Goal: Task Accomplishment & Management: Manage account settings

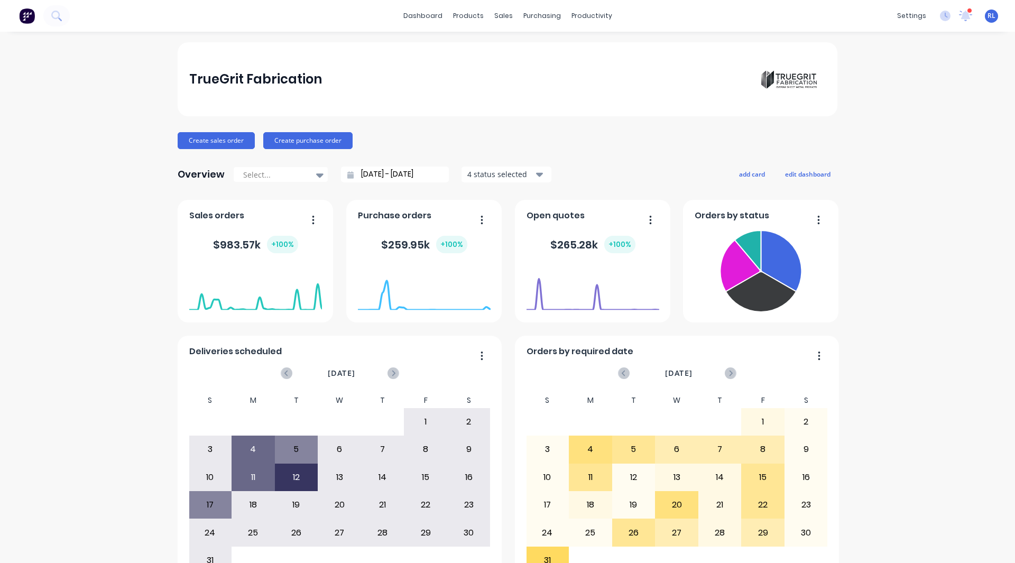
click at [123, 200] on div "TrueGrit Fabrication Create sales order Create purchase order Overview Select..…" at bounding box center [507, 318] width 1015 height 552
click at [488, 50] on div "Product Catalogue" at bounding box center [511, 51] width 66 height 10
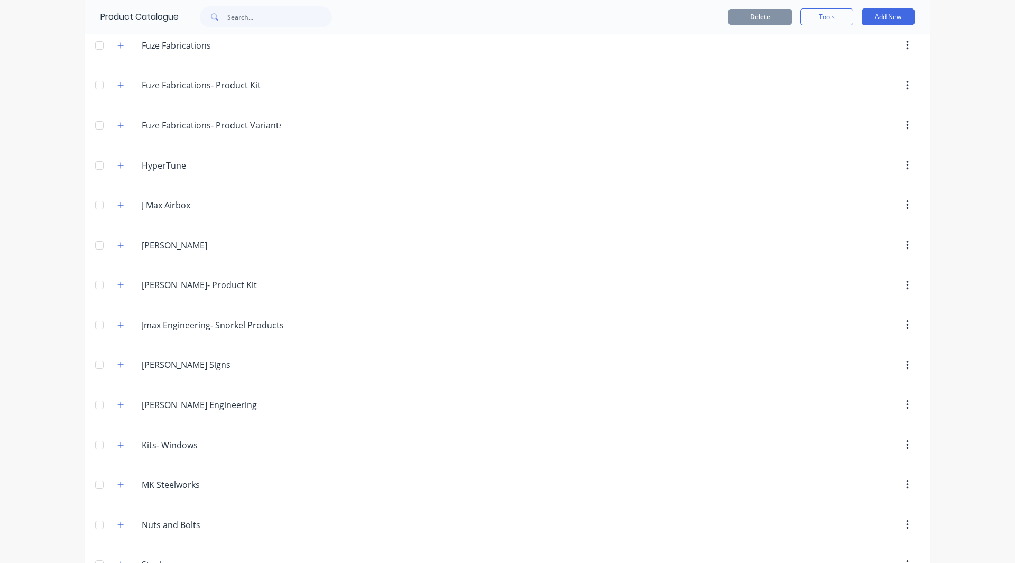
scroll to position [557, 0]
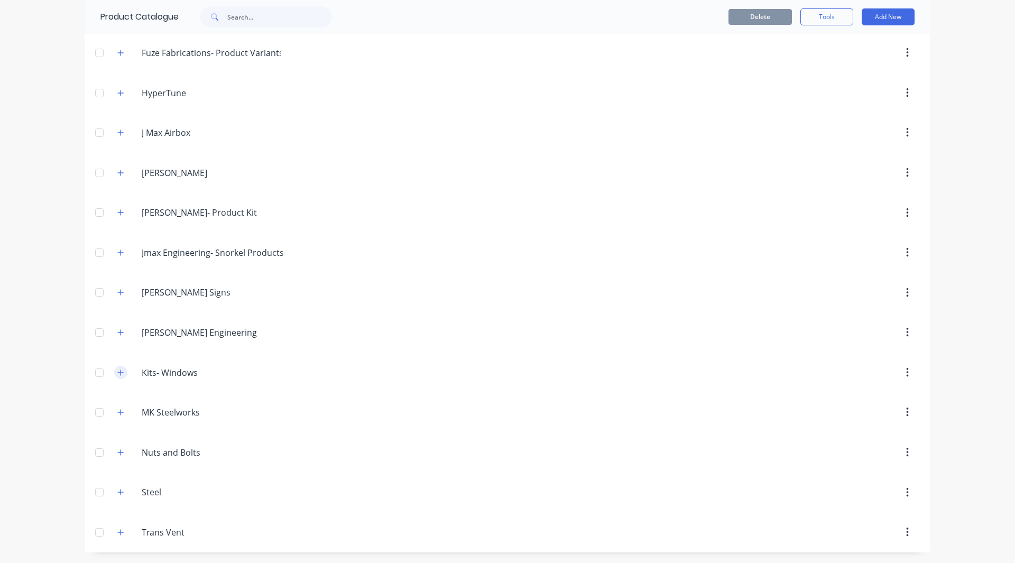
click at [117, 373] on icon "button" at bounding box center [120, 372] width 6 height 7
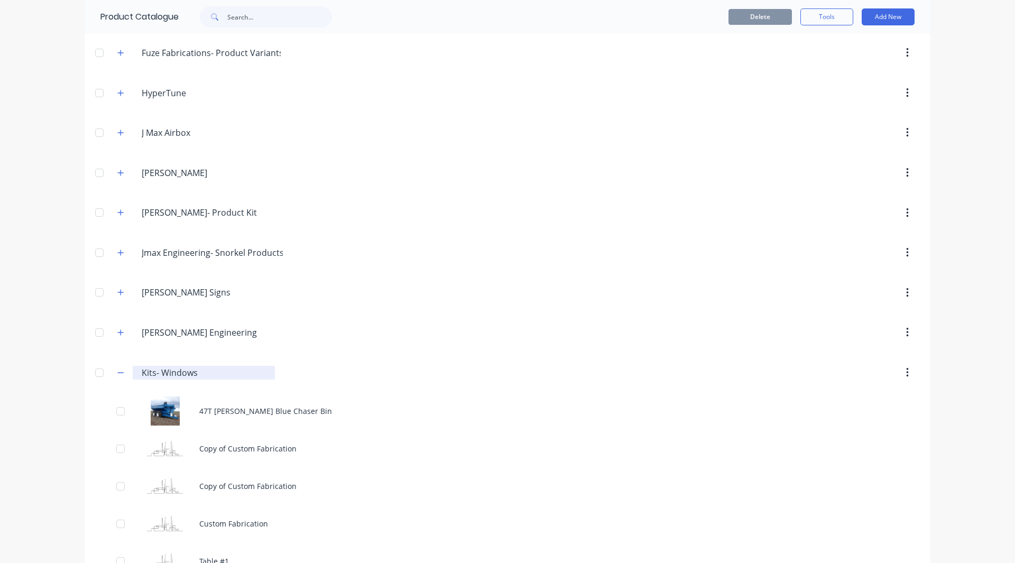
scroll to position [745, 0]
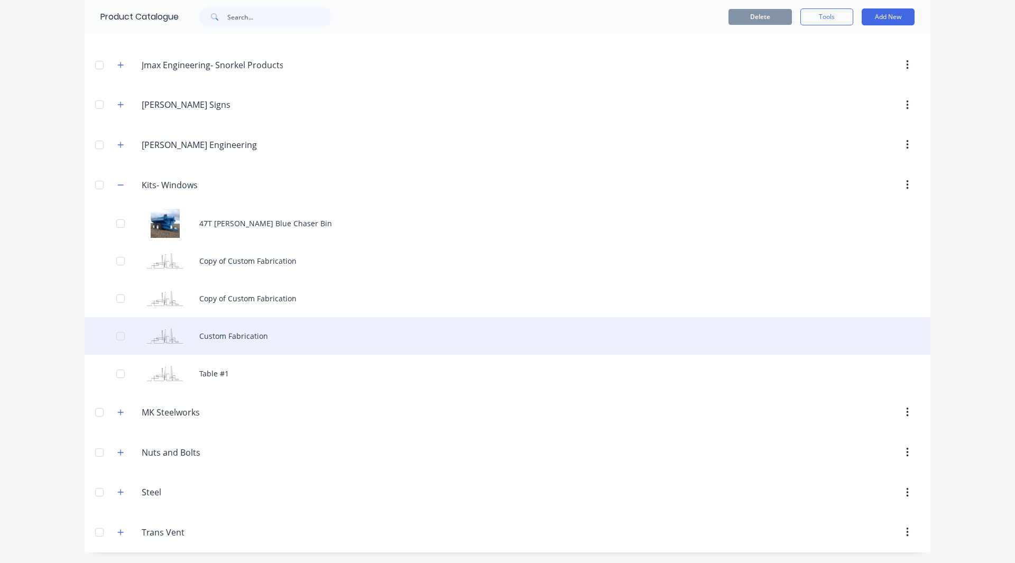
click at [239, 328] on div "Custom Fabrication" at bounding box center [508, 336] width 846 height 38
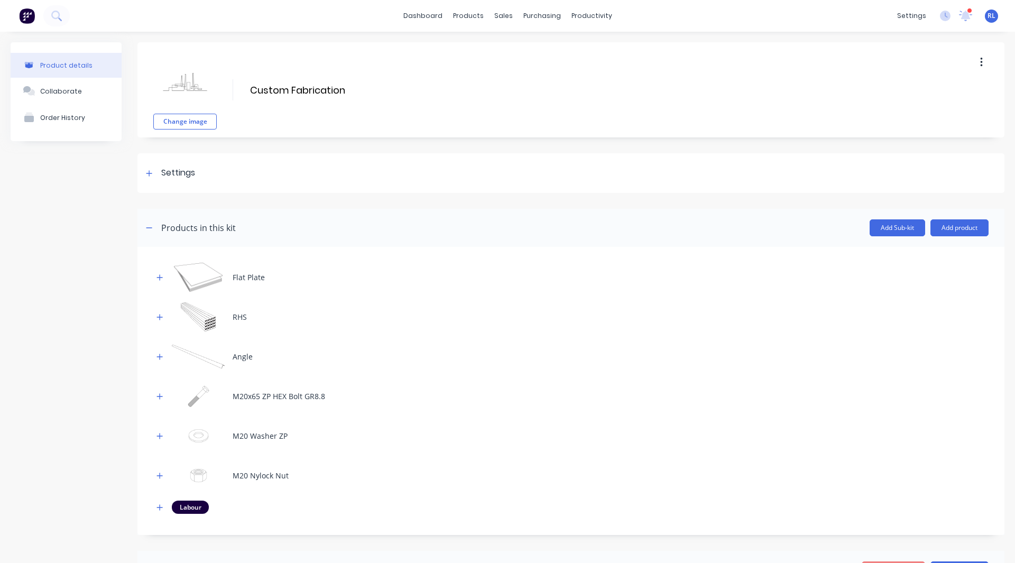
click at [31, 14] on img at bounding box center [27, 16] width 16 height 16
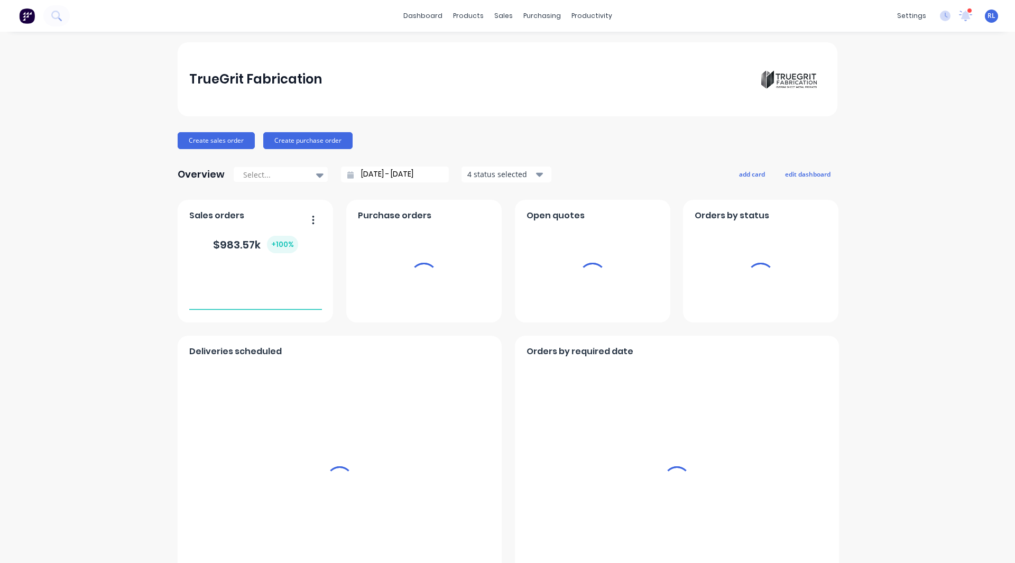
click at [113, 286] on div "TrueGrit Fabrication Create sales order Create purchase order Overview Select..…" at bounding box center [507, 318] width 1015 height 552
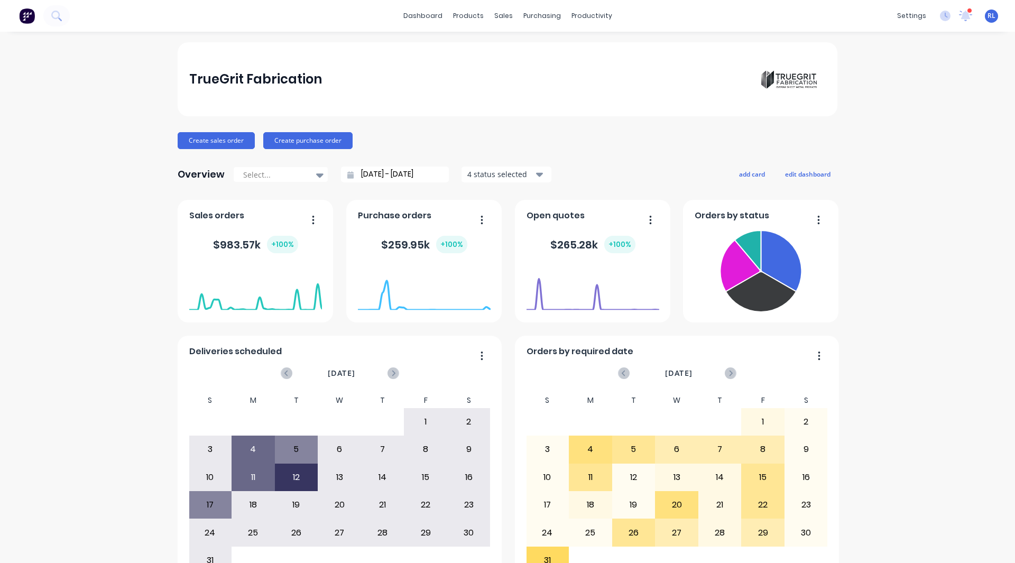
click at [106, 421] on div "TrueGrit Fabrication Create sales order Create purchase order Overview Select..…" at bounding box center [507, 318] width 1015 height 552
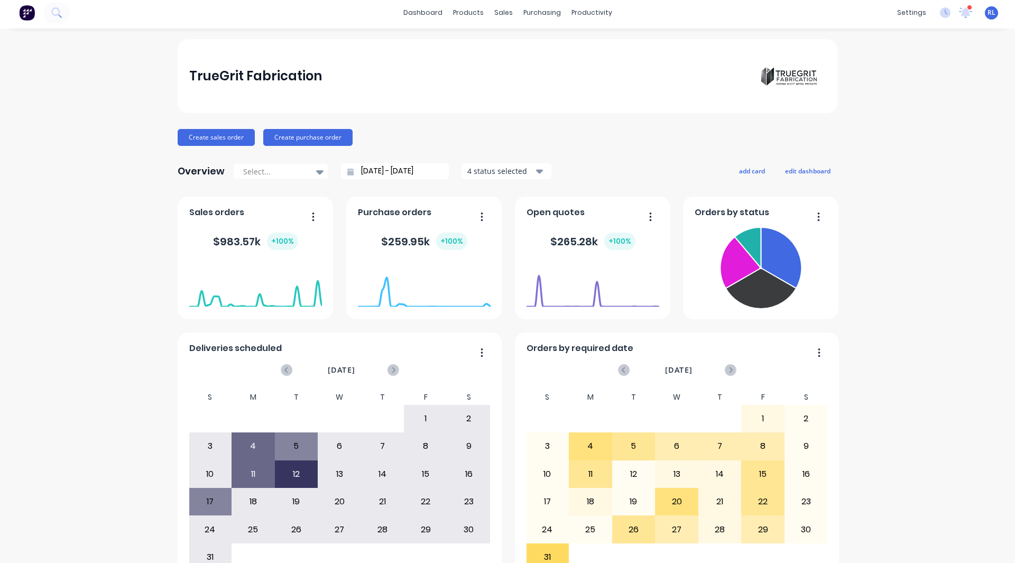
click at [202, 72] on div "TrueGrit Fabrication" at bounding box center [255, 76] width 133 height 21
click at [141, 75] on div "TrueGrit Fabrication Create sales order Create purchase order Overview Select..…" at bounding box center [507, 315] width 1015 height 552
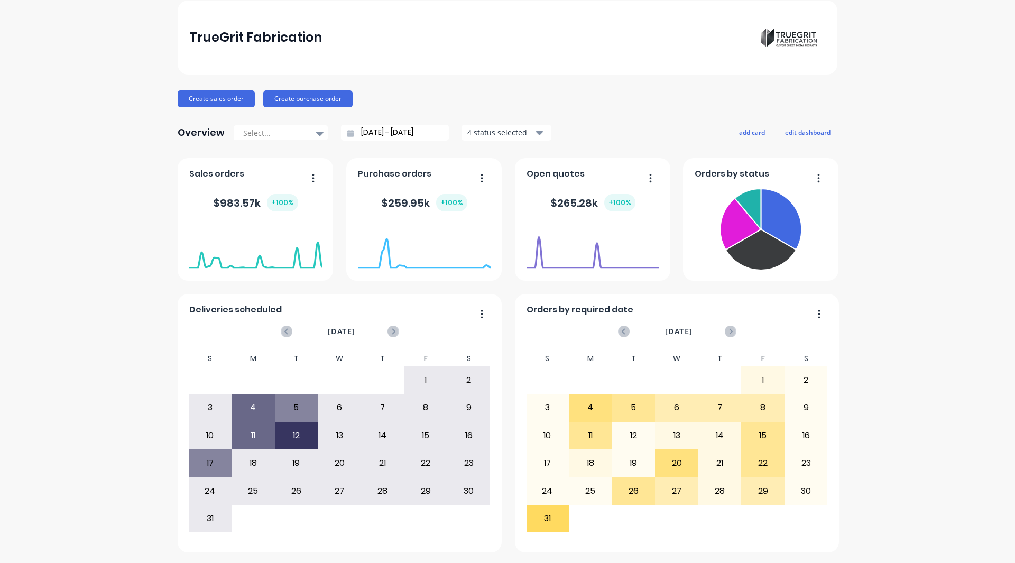
scroll to position [0, 0]
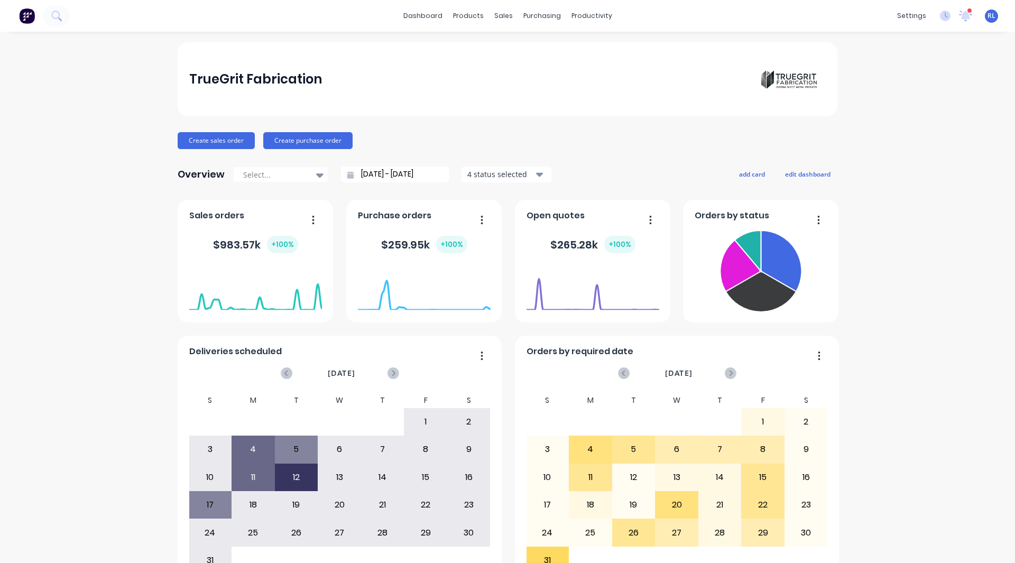
click at [145, 105] on div "TrueGrit Fabrication Create sales order Create purchase order Overview Select..…" at bounding box center [507, 318] width 1015 height 552
click at [739, 178] on button "add card" at bounding box center [752, 174] width 40 height 14
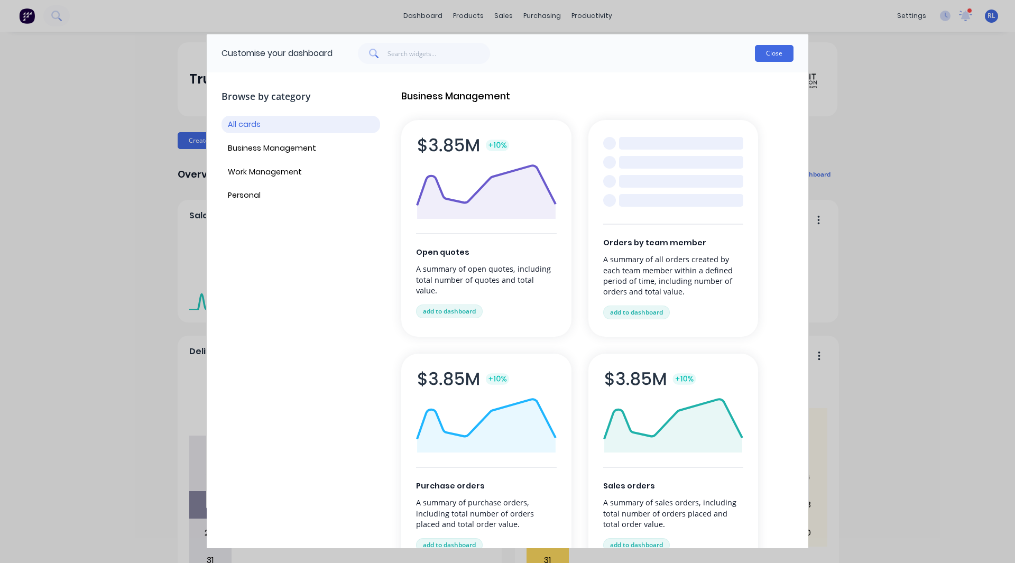
click at [768, 56] on button "Close" at bounding box center [774, 53] width 39 height 17
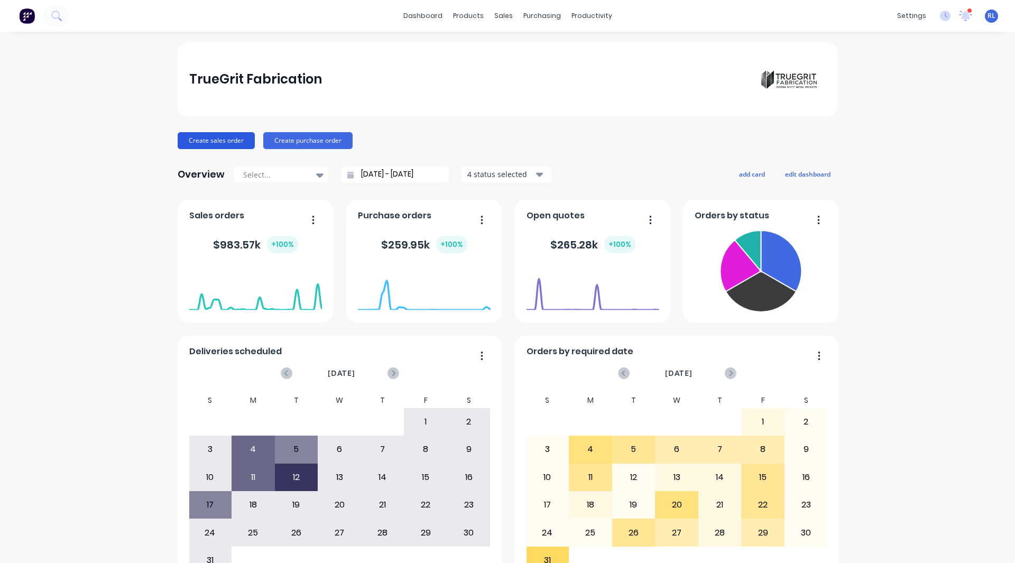
click at [184, 140] on button "Create sales order" at bounding box center [216, 140] width 77 height 17
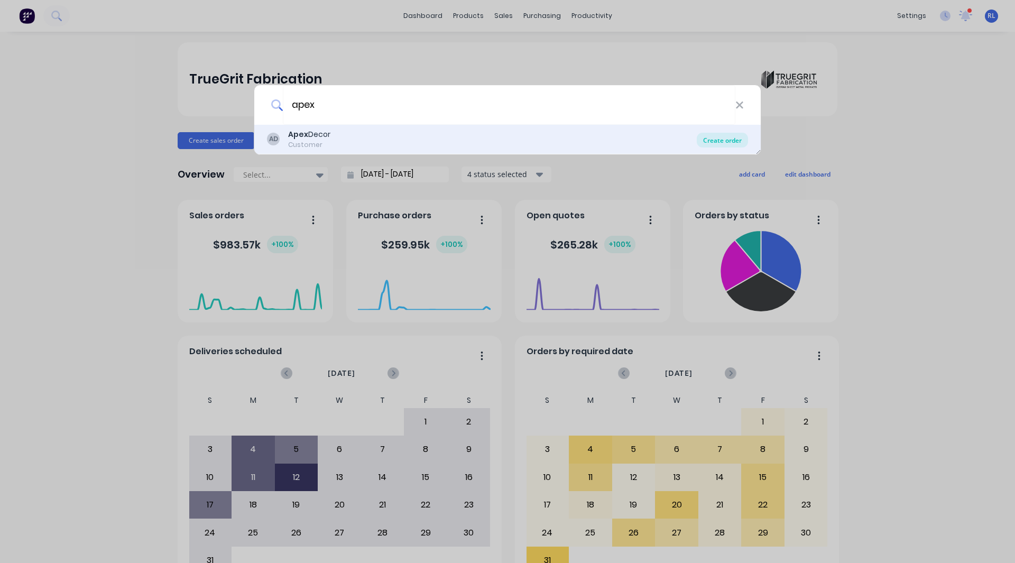
type input "apex"
click at [713, 140] on div "Create order" at bounding box center [722, 140] width 51 height 15
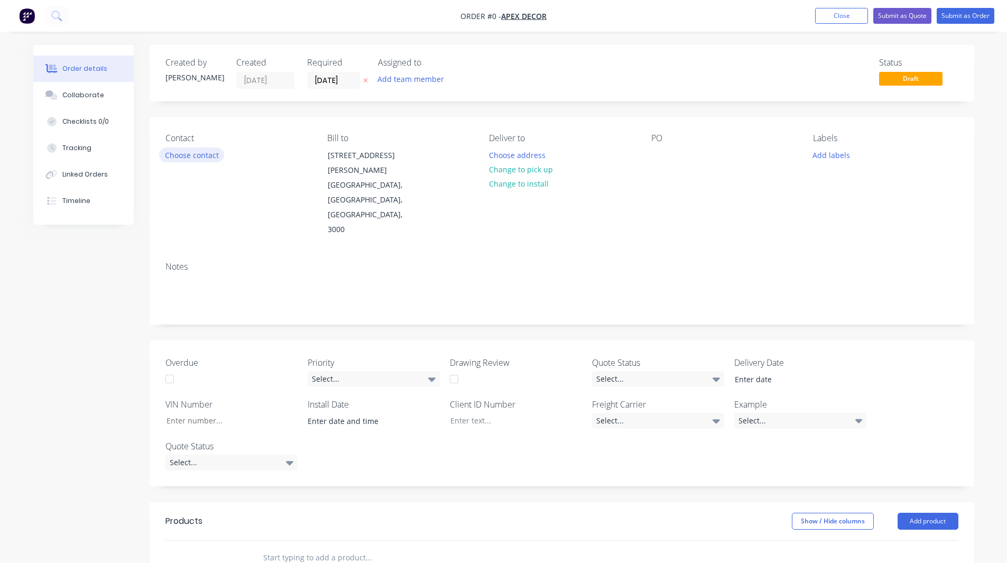
click at [183, 153] on button "Choose contact" at bounding box center [191, 154] width 65 height 14
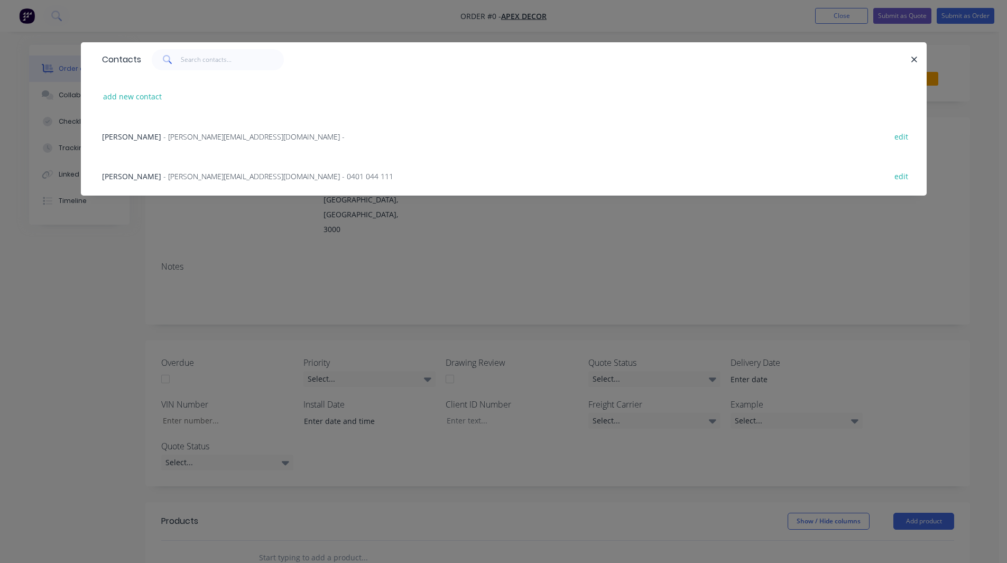
click at [163, 177] on span "- paul@factory.app - 0401 044 111" at bounding box center [278, 176] width 230 height 10
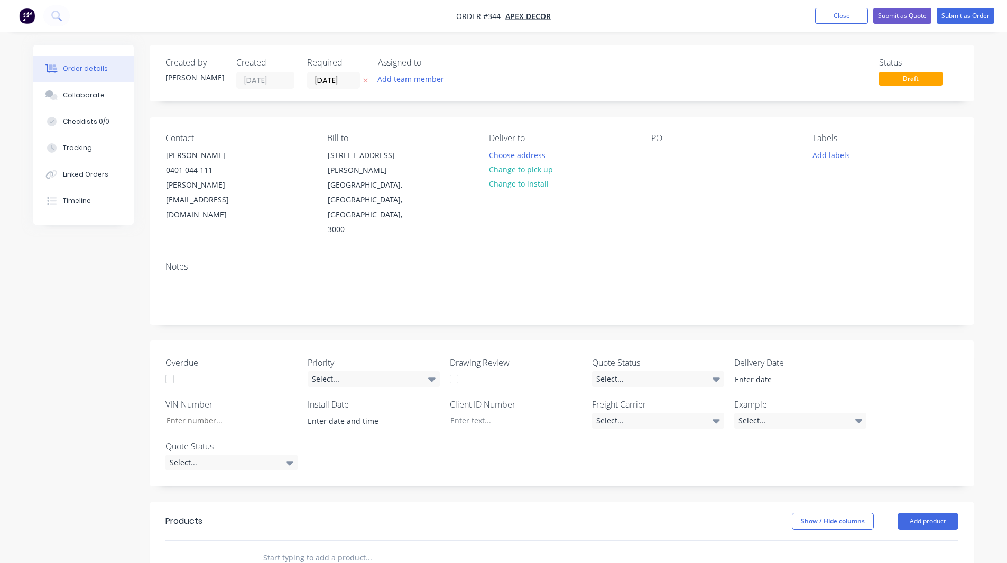
click at [126, 251] on div "Created by Rob Created 26/08/25 Required 26/08/25 Assigned to Add team member S…" at bounding box center [503, 445] width 941 height 800
click at [324, 80] on input "[DATE]" at bounding box center [334, 80] width 52 height 16
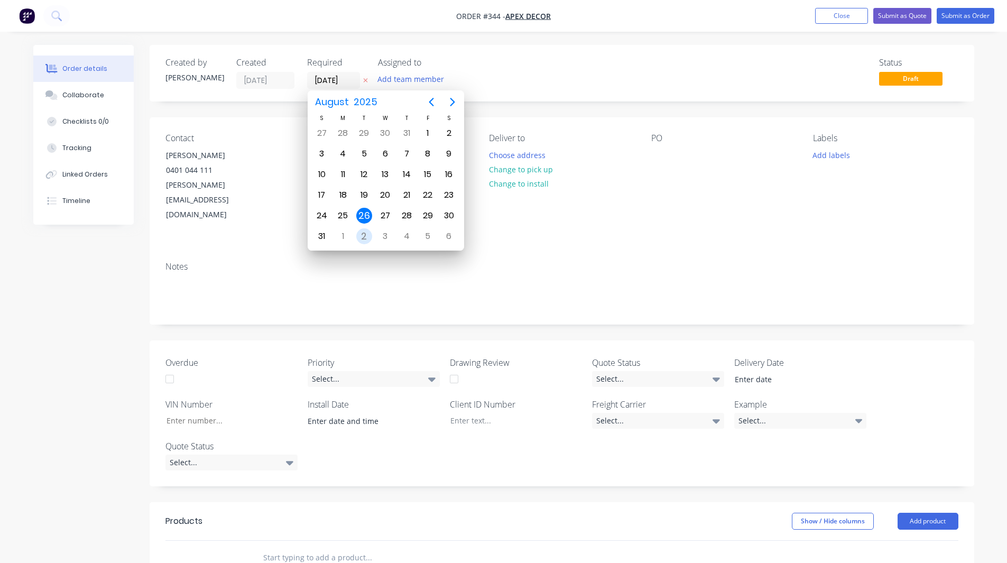
click at [364, 238] on div "2" at bounding box center [364, 236] width 16 height 16
type input "[DATE]"
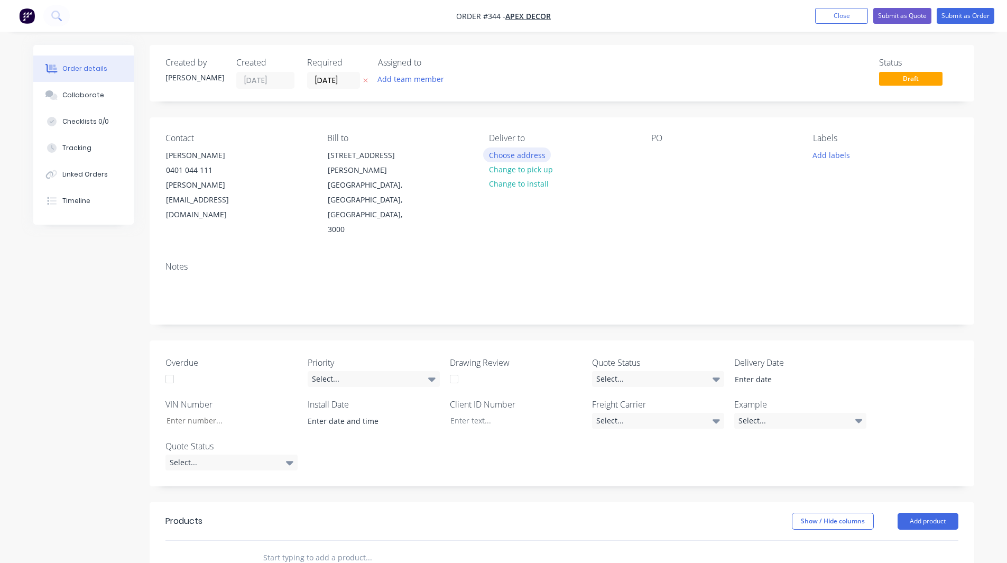
click at [507, 152] on button "Choose address" at bounding box center [517, 154] width 68 height 14
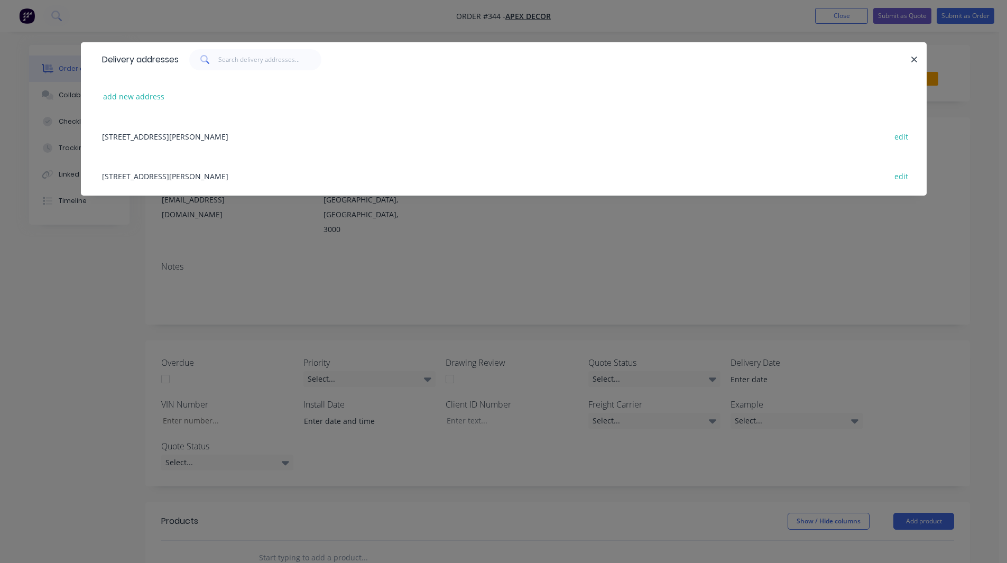
click at [207, 136] on div "789 Collins Street, Melbourne, Victoria, Australia, 3000 edit" at bounding box center [504, 136] width 814 height 40
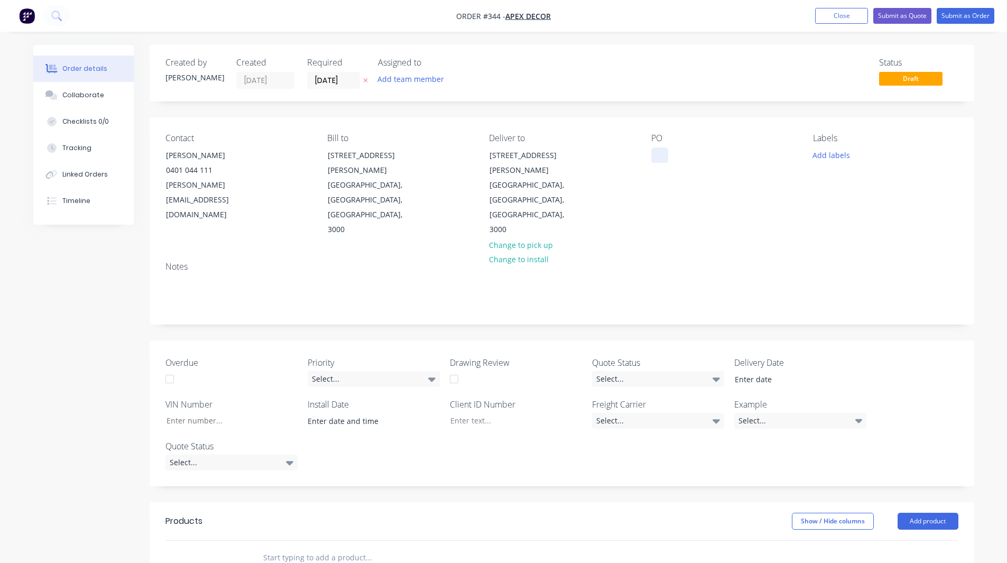
click at [656, 153] on div at bounding box center [659, 154] width 17 height 15
click at [521, 76] on div "Status Draft" at bounding box center [721, 73] width 475 height 31
click at [399, 78] on button "Add team member" at bounding box center [411, 79] width 78 height 14
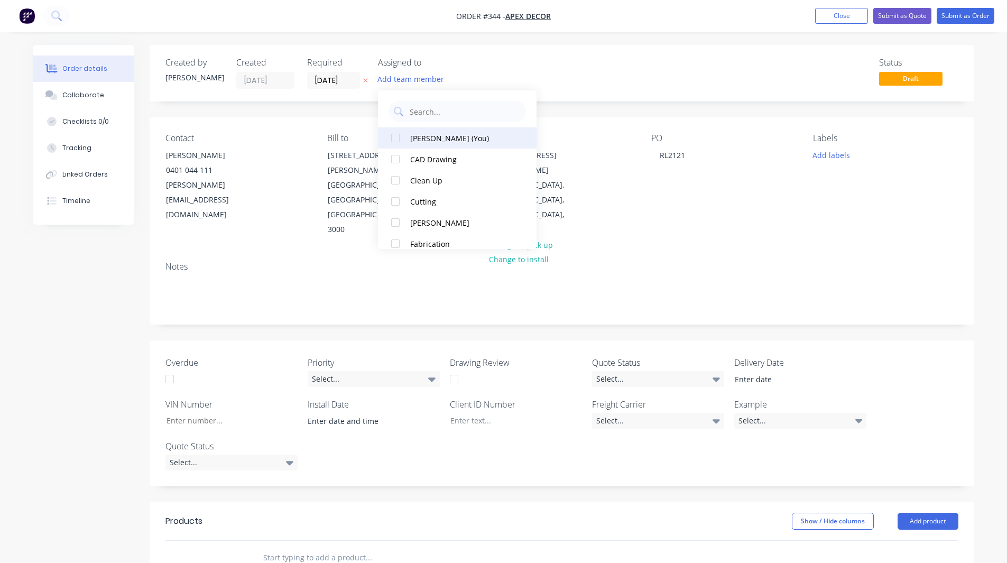
click at [394, 137] on div at bounding box center [395, 137] width 21 height 21
click at [395, 223] on div at bounding box center [395, 222] width 21 height 21
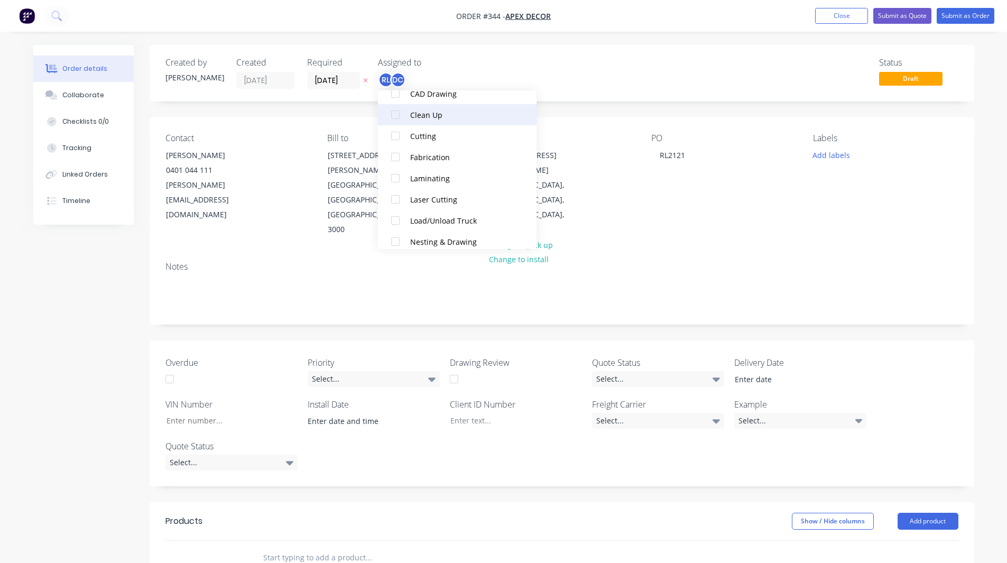
scroll to position [87, 0]
click at [396, 154] on div at bounding box center [395, 156] width 21 height 21
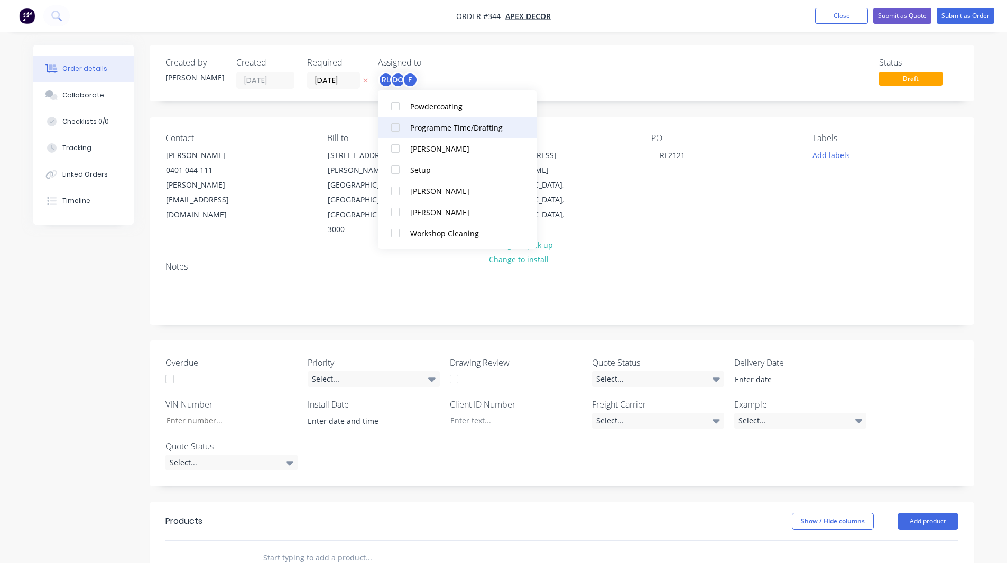
scroll to position [257, 0]
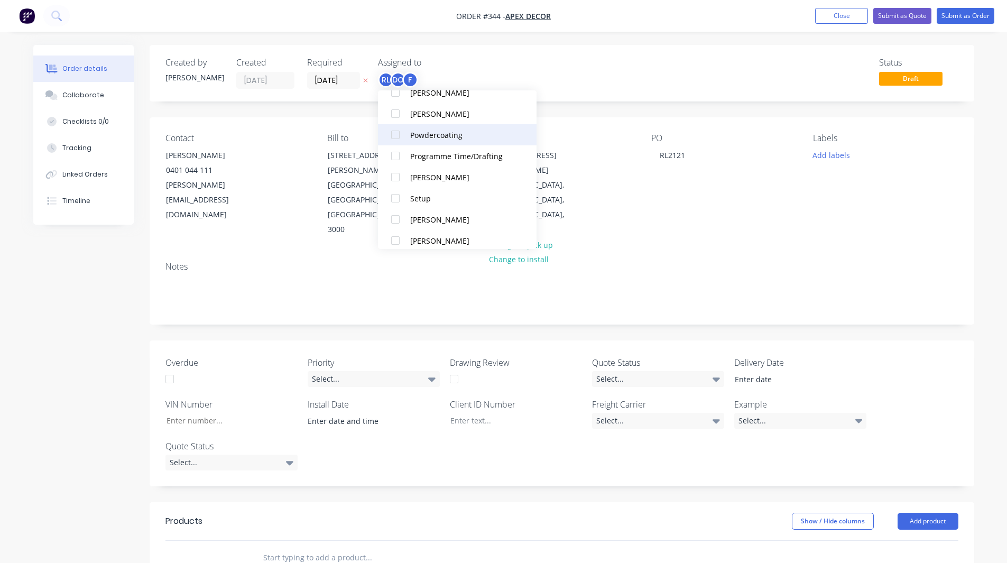
click at [397, 134] on div at bounding box center [395, 134] width 21 height 21
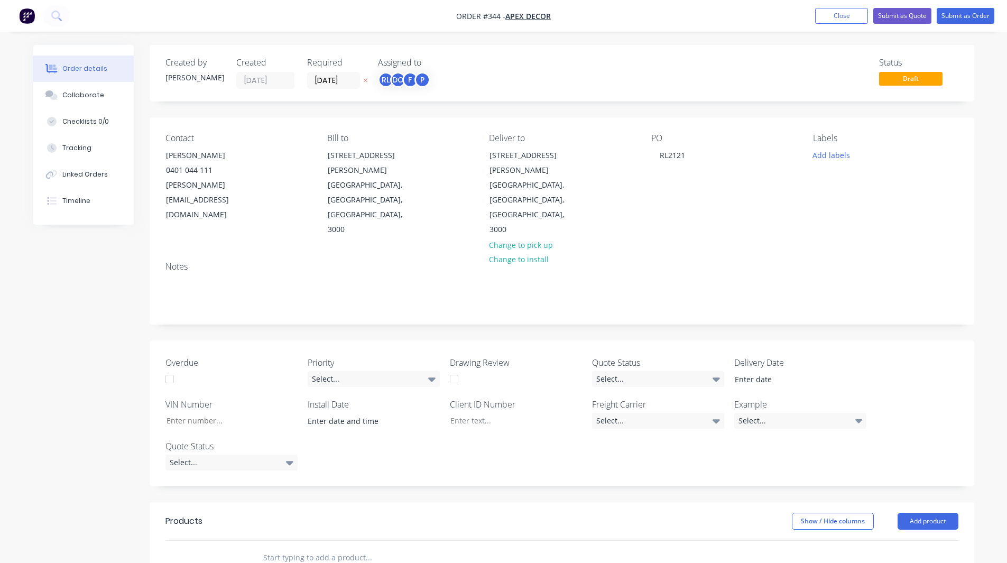
click at [527, 80] on div "Status Draft" at bounding box center [721, 73] width 475 height 31
click at [830, 156] on button "Add labels" at bounding box center [831, 154] width 49 height 14
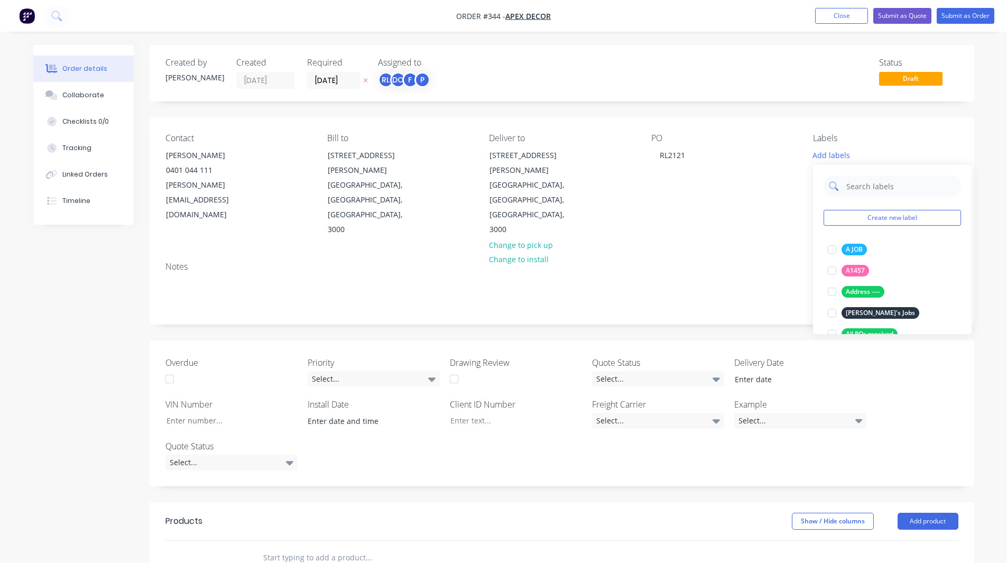
click at [862, 185] on input "text" at bounding box center [900, 185] width 110 height 21
click at [832, 249] on div at bounding box center [831, 249] width 21 height 21
click at [883, 188] on input "urgent" at bounding box center [900, 180] width 110 height 21
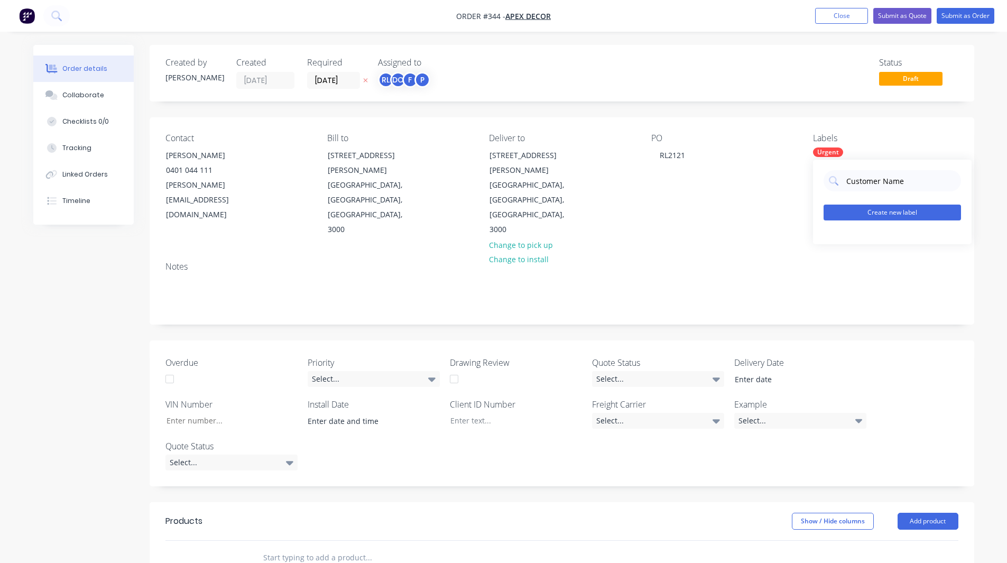
type input "Customer Name"
click at [877, 206] on button "Create new label" at bounding box center [891, 213] width 137 height 16
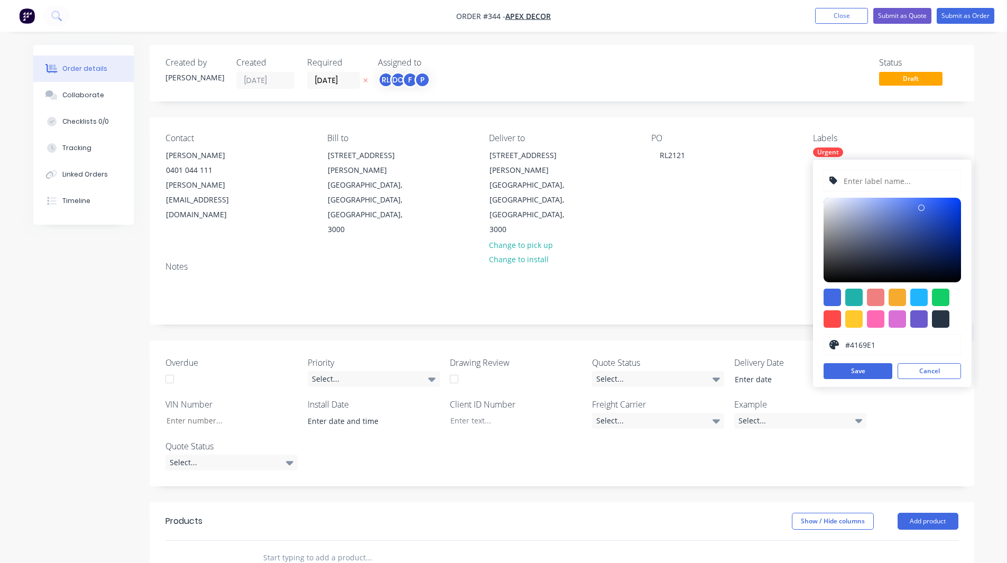
click at [866, 186] on input "text" at bounding box center [898, 181] width 113 height 20
click at [833, 300] on div at bounding box center [831, 297] width 17 height 17
click at [860, 190] on input "text" at bounding box center [898, 181] width 113 height 20
type input "Customer Name; [PERSON_NAME]'s Metals"
click at [841, 371] on button "Save" at bounding box center [857, 371] width 69 height 16
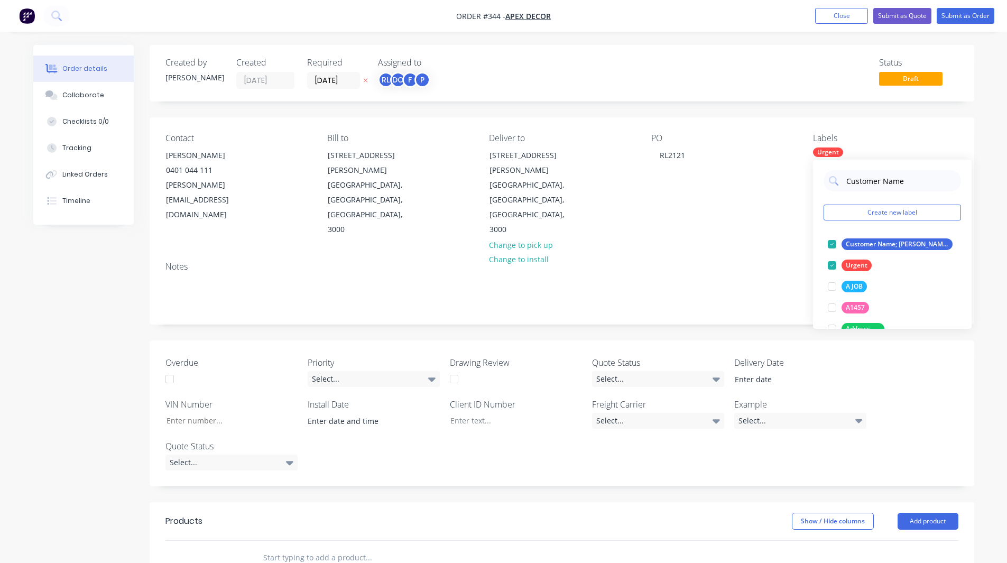
click at [981, 210] on div "Order details Collaborate Checklists 0/0 Tracking Linked Orders Timeline Order …" at bounding box center [504, 445] width 962 height 800
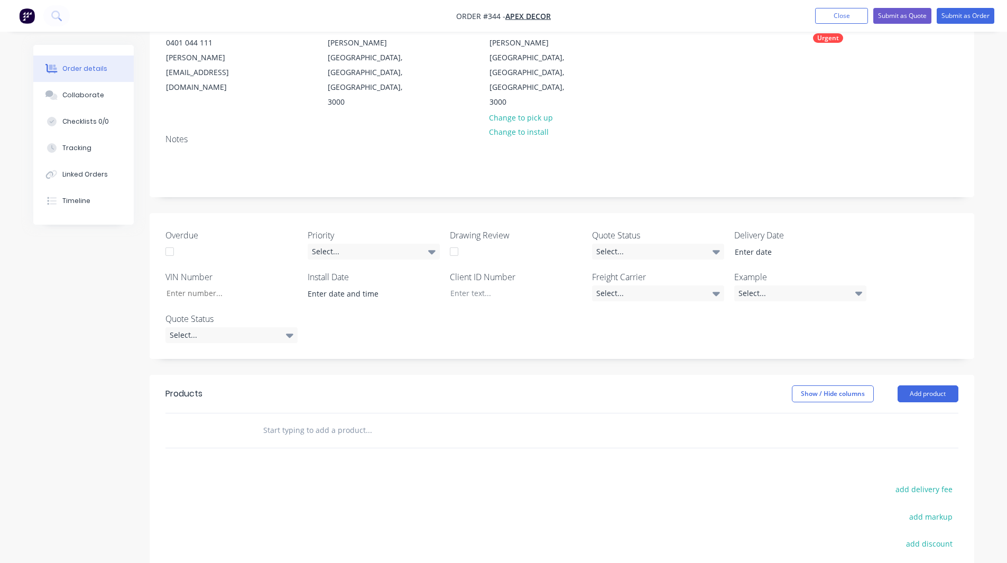
scroll to position [238, 0]
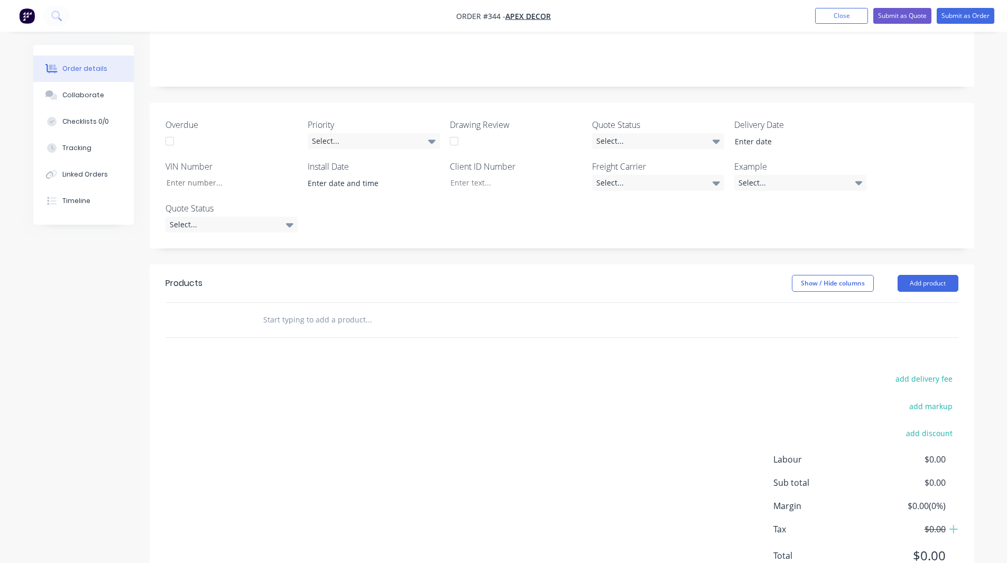
click at [306, 309] on input "text" at bounding box center [368, 319] width 211 height 21
click at [914, 275] on button "Add product" at bounding box center [927, 283] width 61 height 17
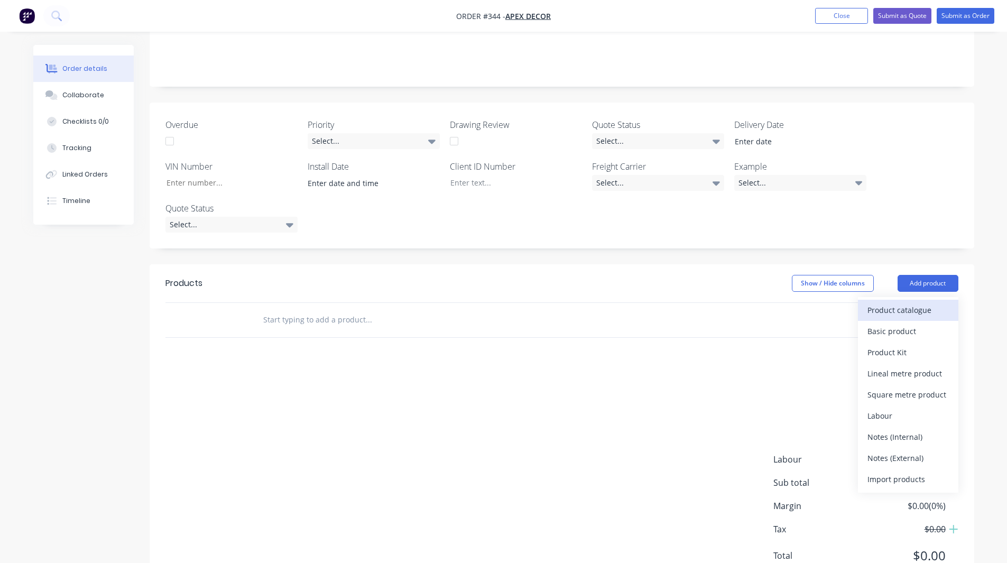
click at [896, 302] on div "Product catalogue" at bounding box center [907, 309] width 81 height 15
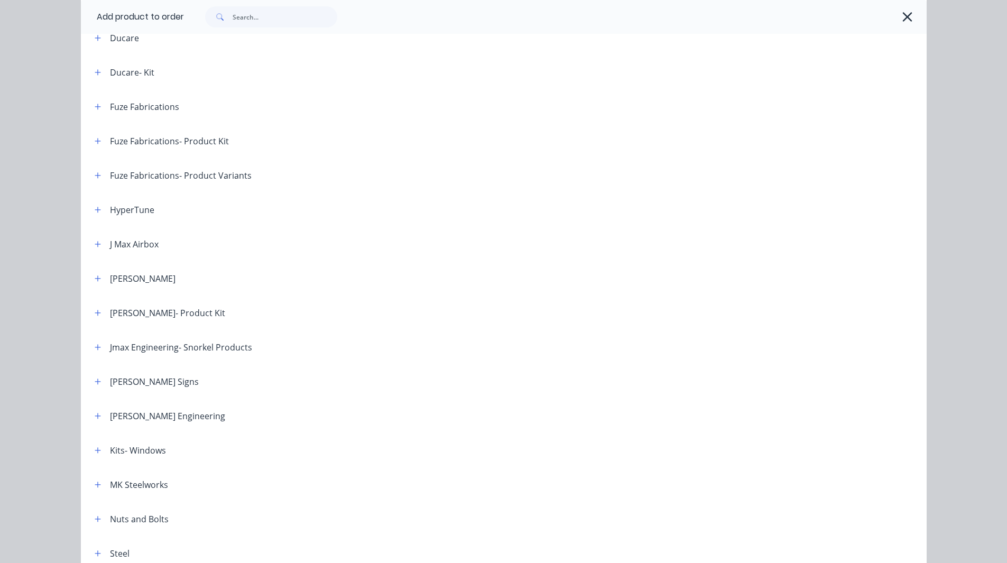
scroll to position [458, 0]
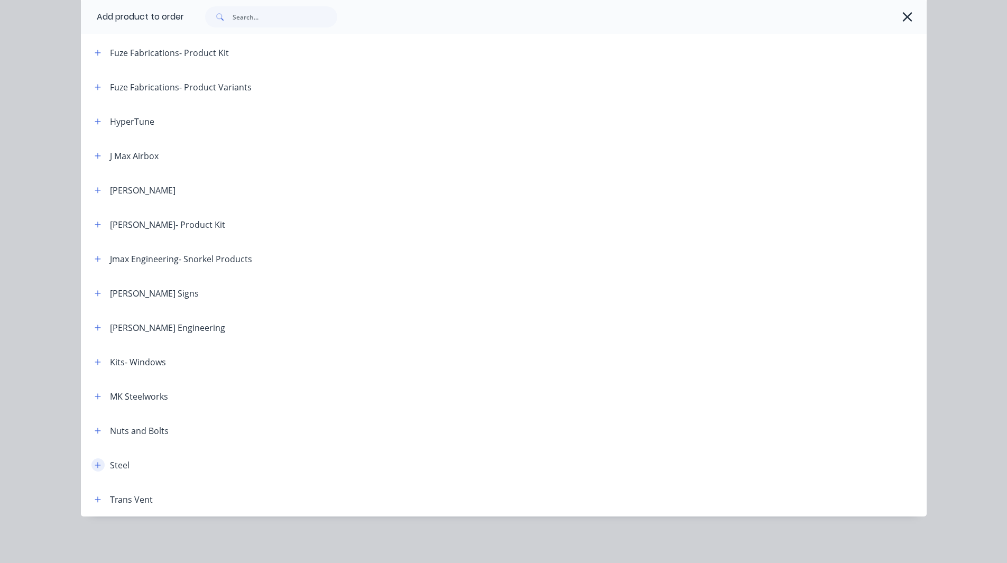
click at [95, 465] on icon "button" at bounding box center [98, 465] width 6 height 6
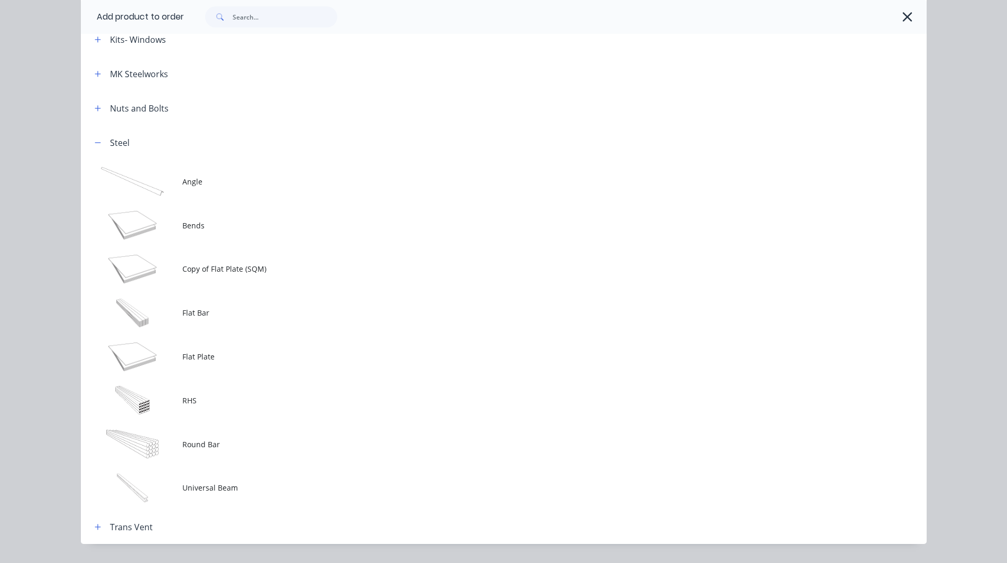
scroll to position [808, 0]
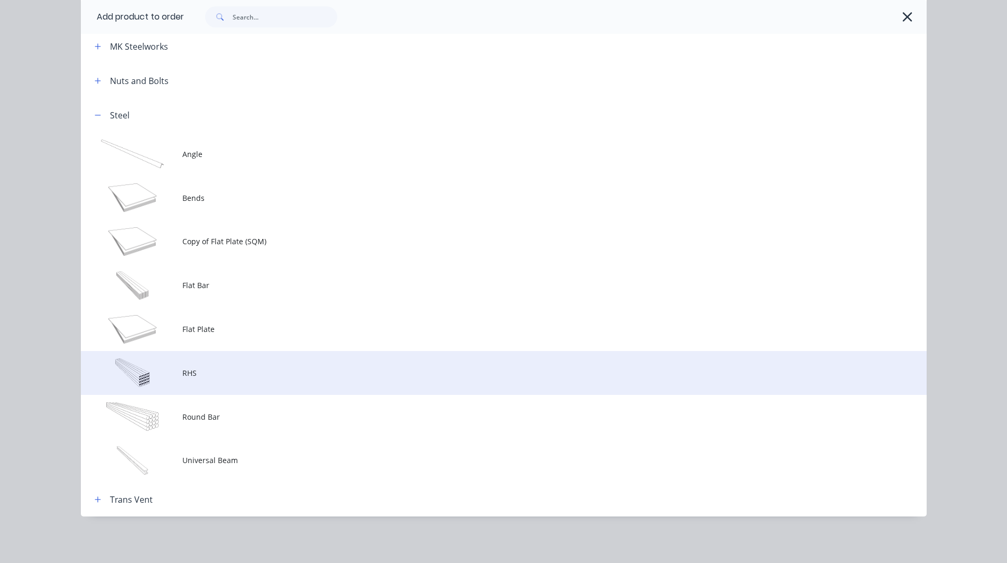
click at [193, 371] on span "RHS" at bounding box center [479, 372] width 595 height 11
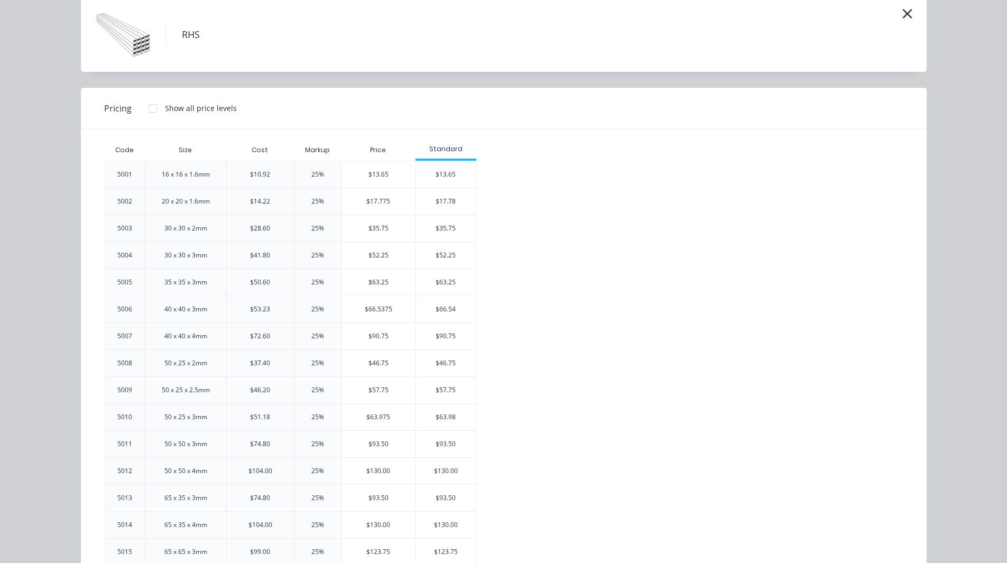
scroll to position [45, 0]
drag, startPoint x: 207, startPoint y: 173, endPoint x: 158, endPoint y: 170, distance: 49.8
click at [158, 170] on div "16 x 16 x 1.6mm" at bounding box center [185, 174] width 65 height 26
drag, startPoint x: 210, startPoint y: 199, endPoint x: 150, endPoint y: 197, distance: 60.8
click at [153, 197] on div "20 x 20 x 1.6mm" at bounding box center [185, 201] width 65 height 26
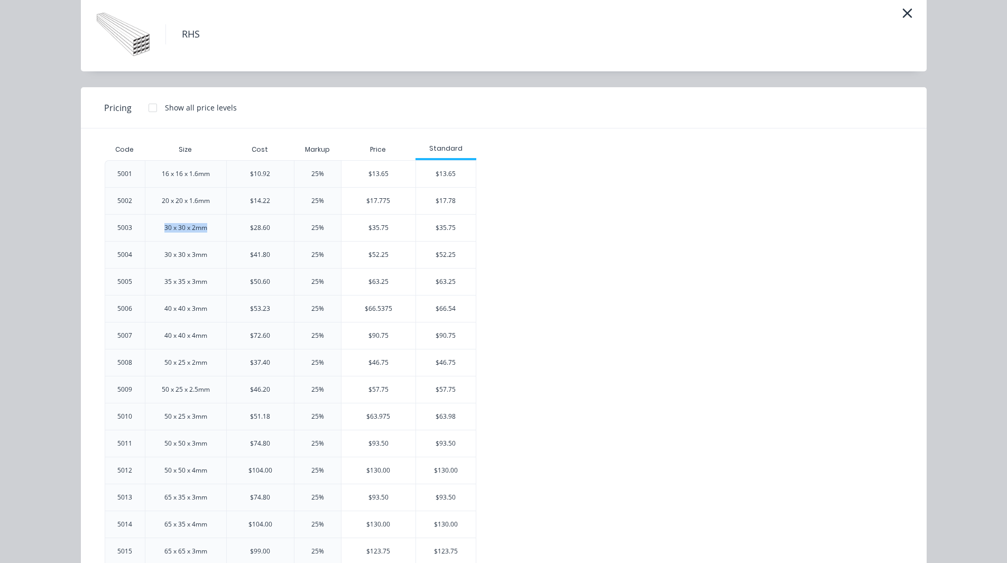
drag, startPoint x: 203, startPoint y: 229, endPoint x: 150, endPoint y: 229, distance: 53.4
click at [150, 229] on div "30 x 30 x 2mm" at bounding box center [185, 227] width 81 height 27
click at [257, 232] on div "$28.60" at bounding box center [260, 228] width 20 height 10
drag, startPoint x: 322, startPoint y: 226, endPoint x: 305, endPoint y: 227, distance: 16.9
click at [305, 227] on div "25%" at bounding box center [317, 227] width 47 height 27
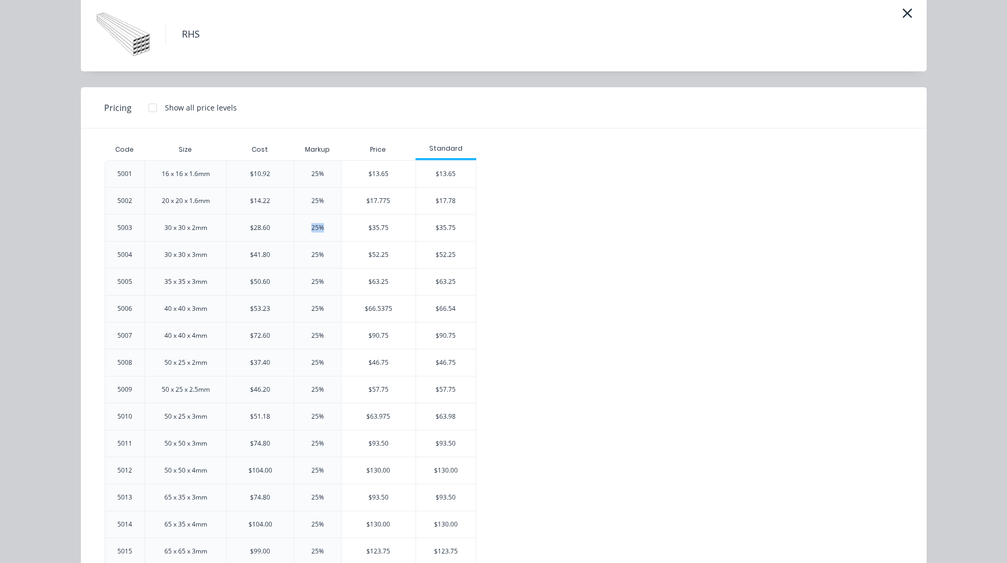
click at [305, 227] on div "25%" at bounding box center [317, 227] width 47 height 27
click at [444, 254] on div "$52.25" at bounding box center [446, 255] width 60 height 26
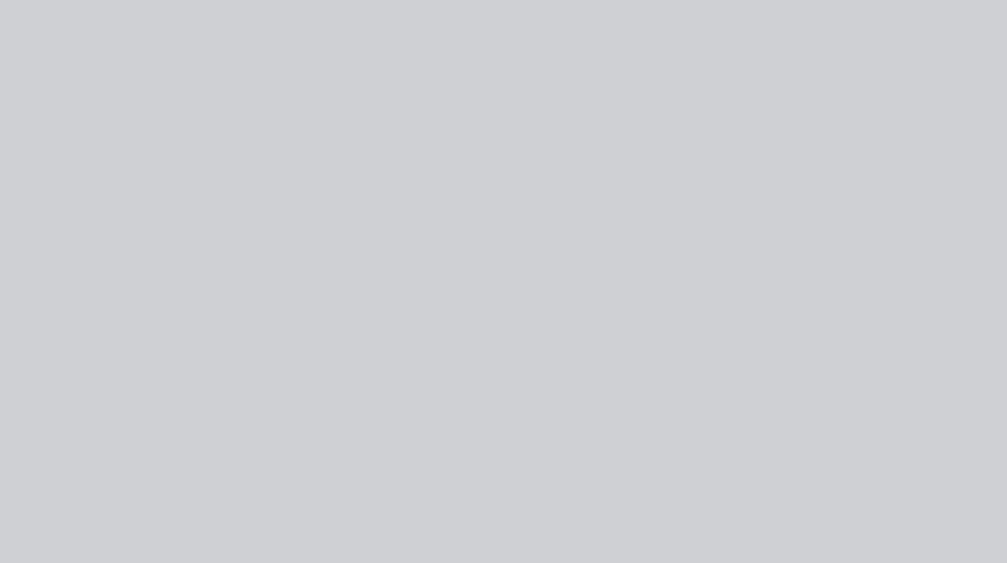
scroll to position [0, 0]
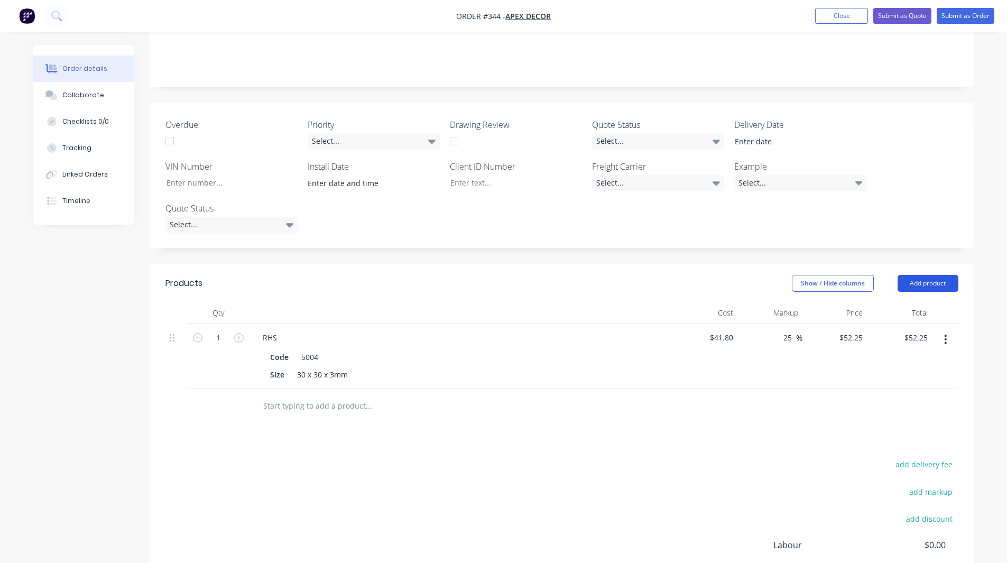
click at [925, 275] on button "Add product" at bounding box center [927, 283] width 61 height 17
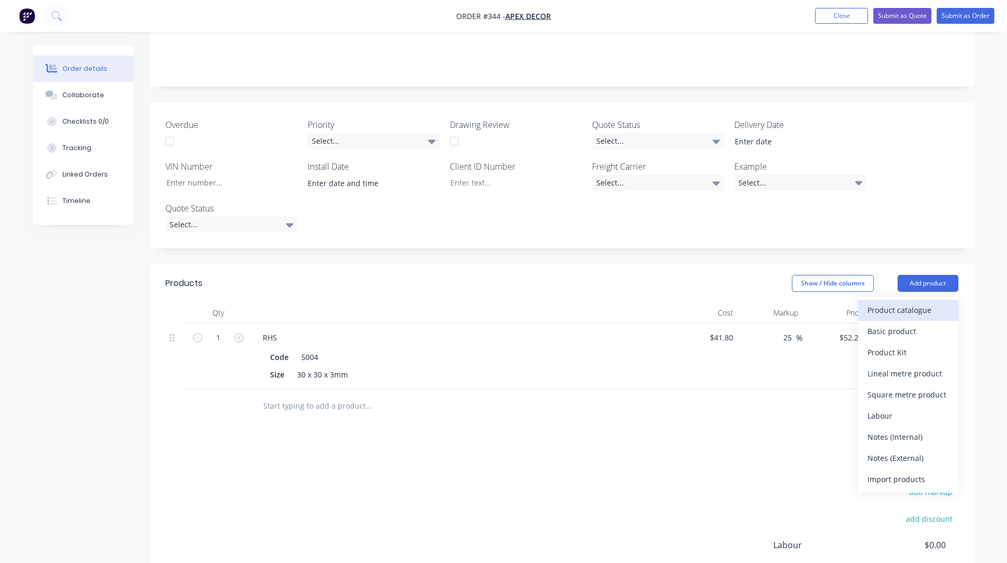
click at [906, 302] on div "Product catalogue" at bounding box center [907, 309] width 81 height 15
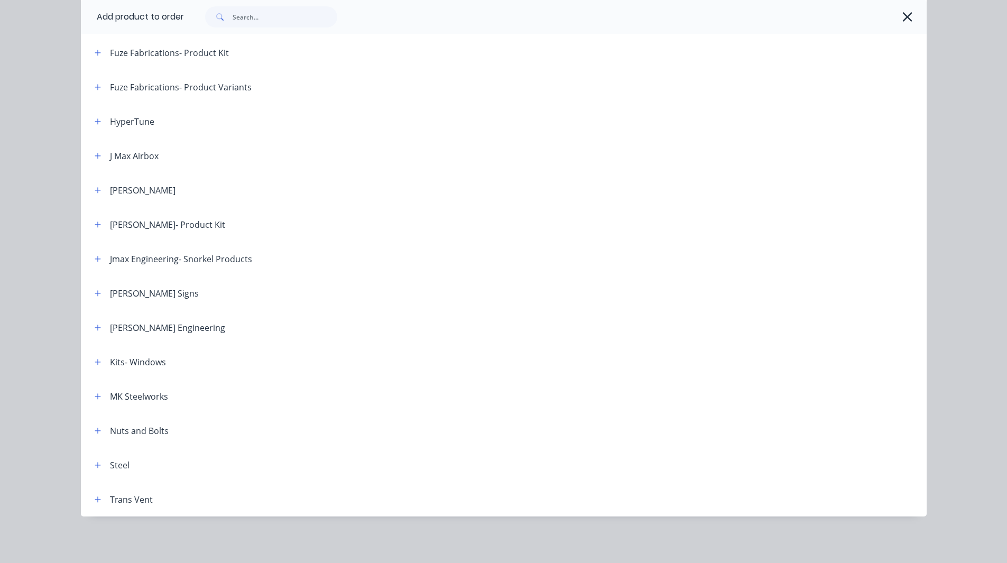
scroll to position [291, 0]
click at [91, 467] on button "button" at bounding box center [97, 464] width 13 height 13
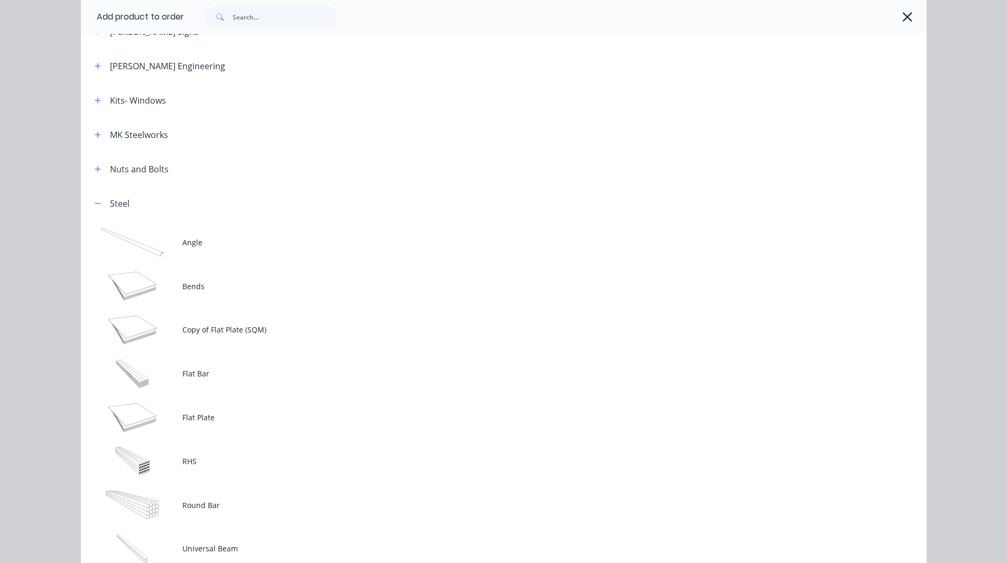
scroll to position [808, 0]
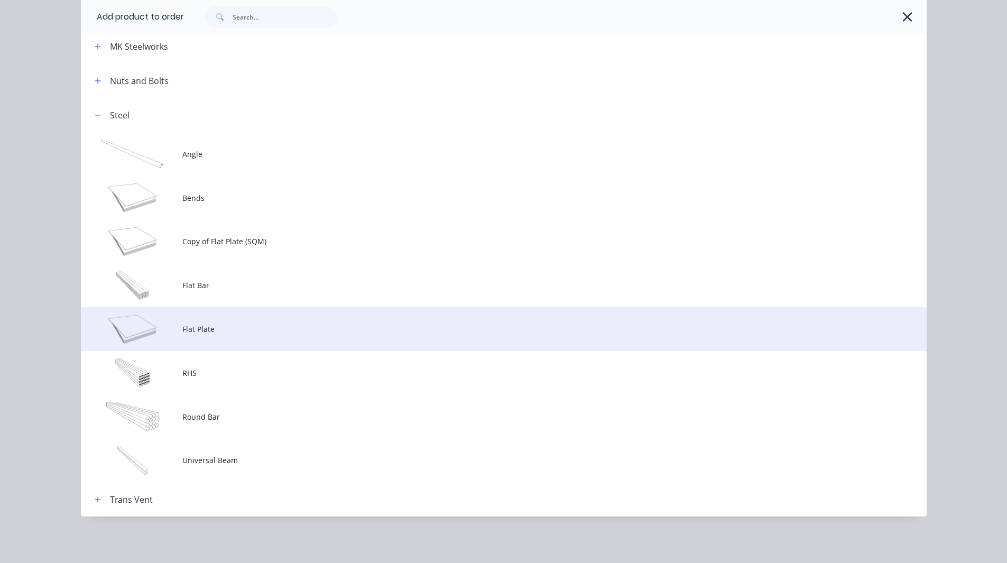
click at [183, 329] on span "Flat Plate" at bounding box center [479, 328] width 595 height 11
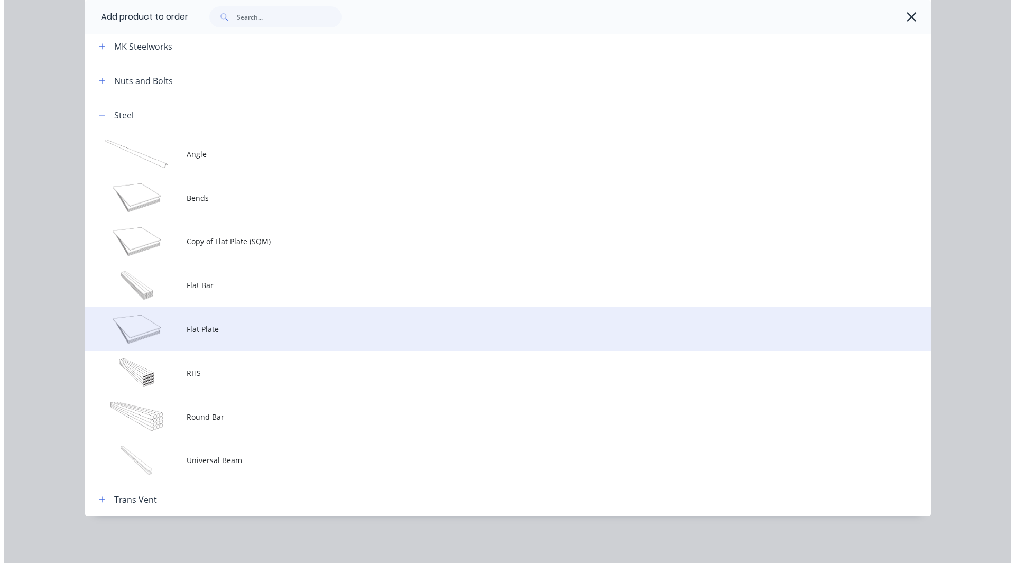
scroll to position [0, 0]
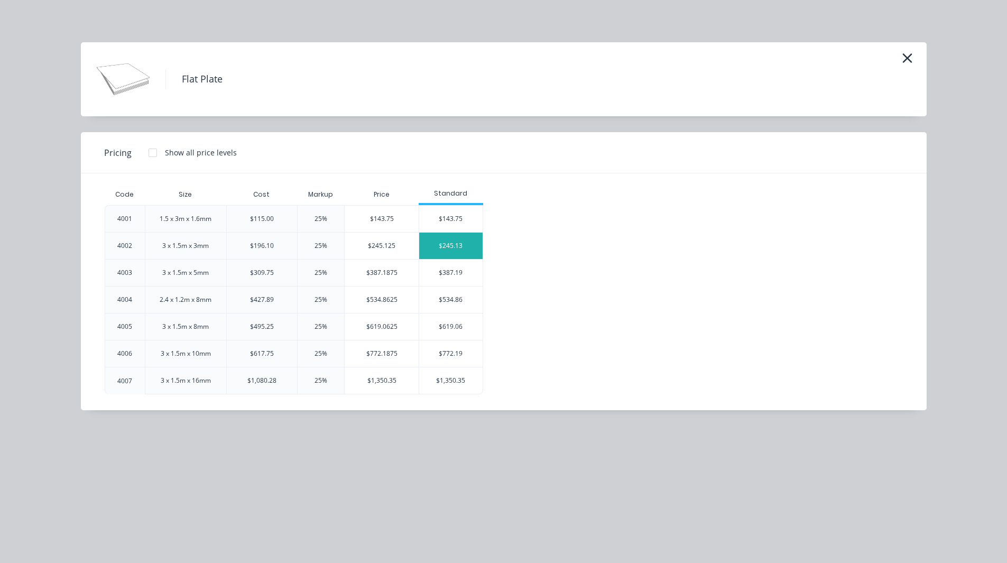
click at [428, 244] on div "$245.13" at bounding box center [450, 246] width 63 height 26
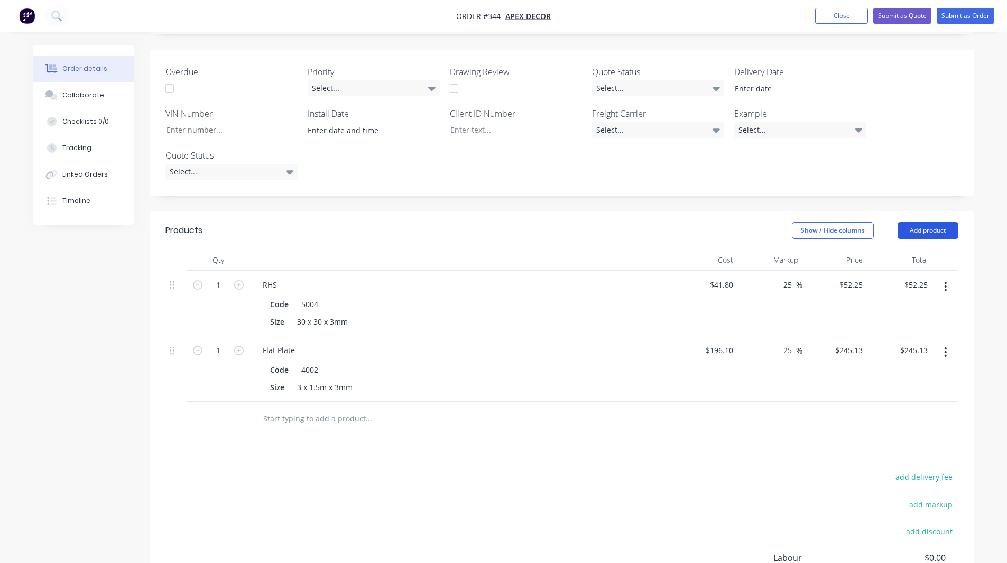
click at [915, 222] on button "Add product" at bounding box center [927, 230] width 61 height 17
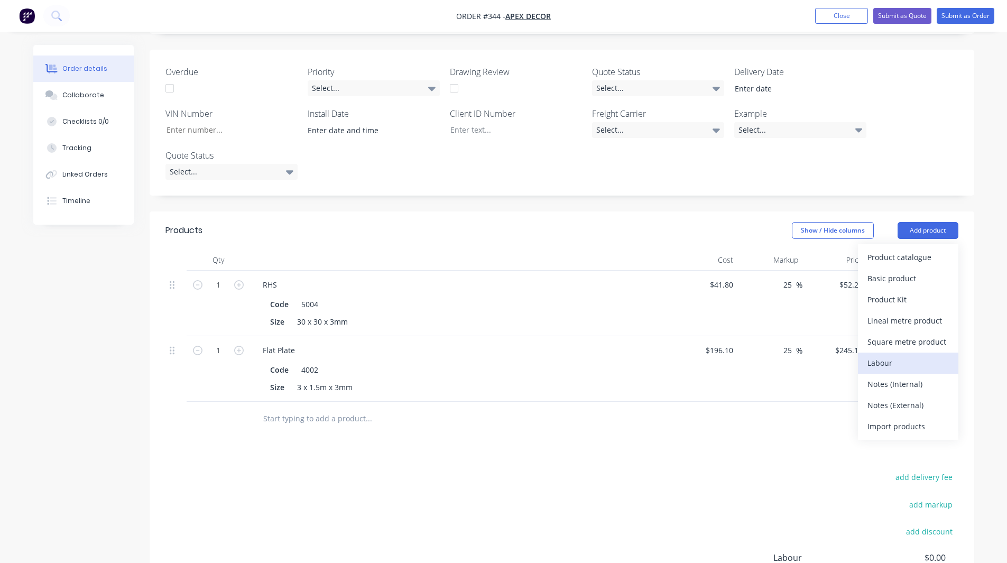
click at [891, 355] on div "Labour" at bounding box center [907, 362] width 81 height 15
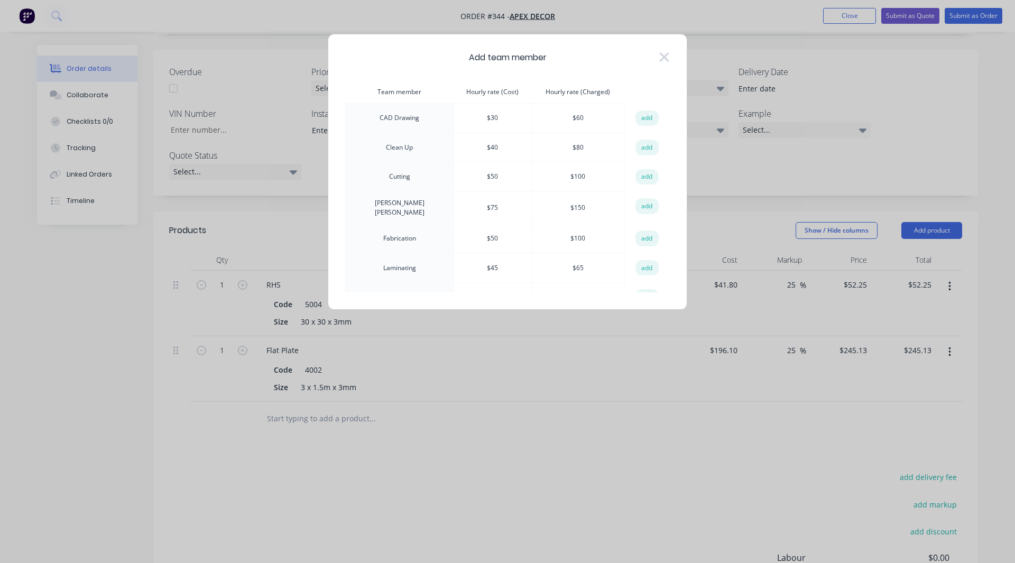
click at [404, 236] on td "Fabrication" at bounding box center [400, 239] width 108 height 30
click at [397, 171] on td "Cutting" at bounding box center [400, 177] width 108 height 30
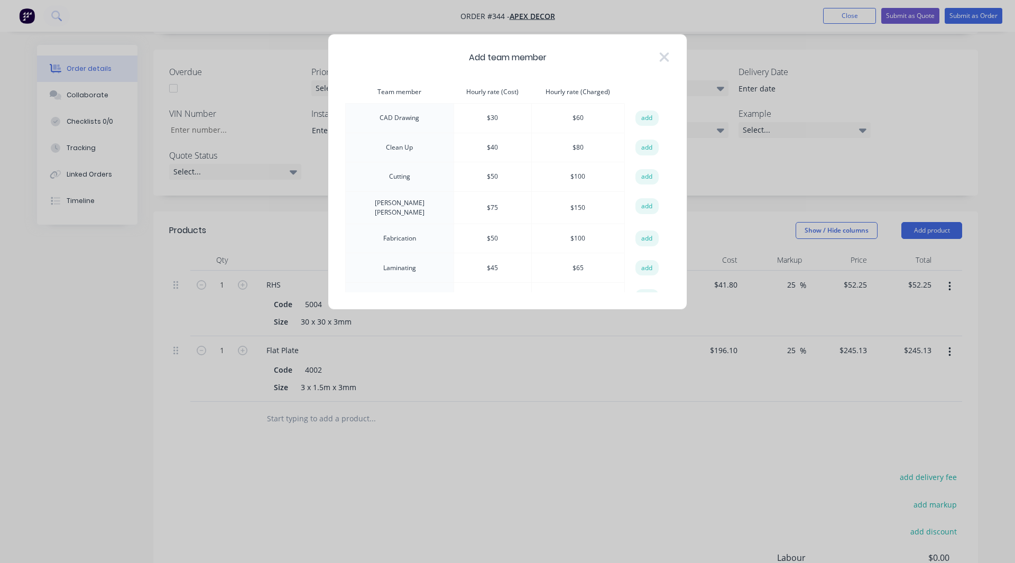
click at [397, 158] on td "Clean Up" at bounding box center [400, 148] width 108 height 30
click at [642, 234] on button "add" at bounding box center [646, 238] width 23 height 16
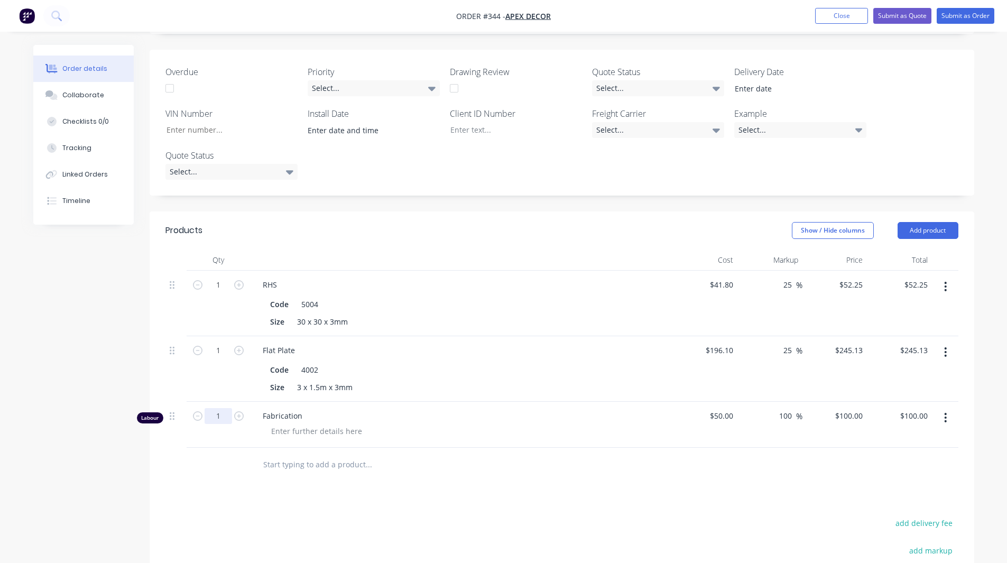
click at [218, 293] on input "1" at bounding box center [218, 285] width 27 height 16
click at [220, 293] on input "1" at bounding box center [218, 285] width 27 height 16
type input "2"
click at [923, 222] on button "Add product" at bounding box center [927, 230] width 61 height 17
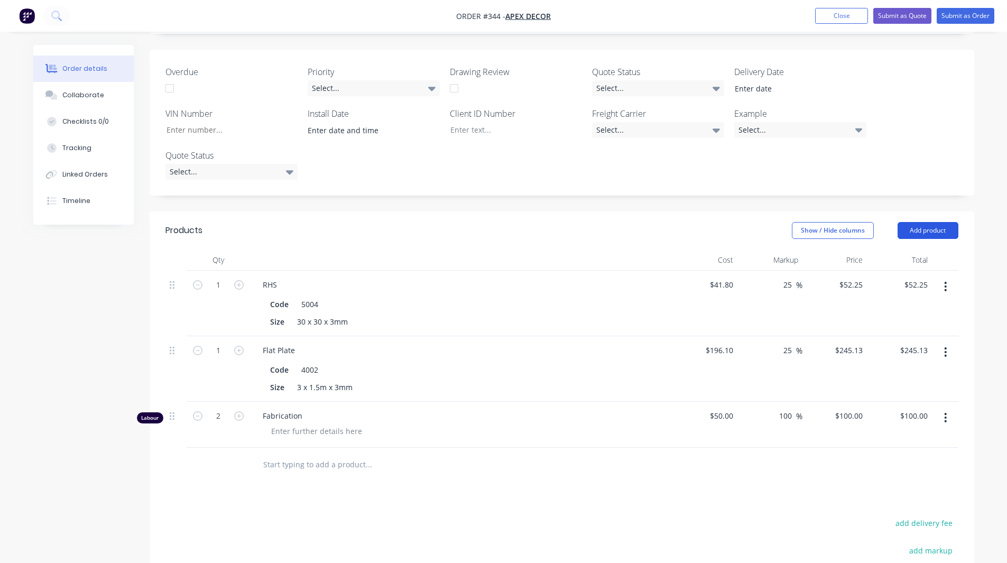
type input "$200.00"
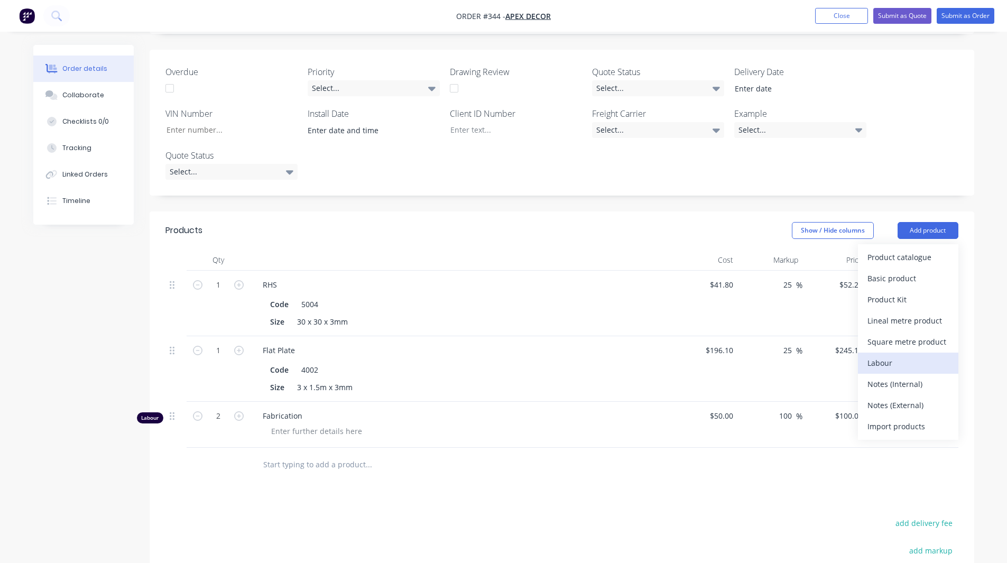
click at [887, 355] on div "Labour" at bounding box center [907, 362] width 81 height 15
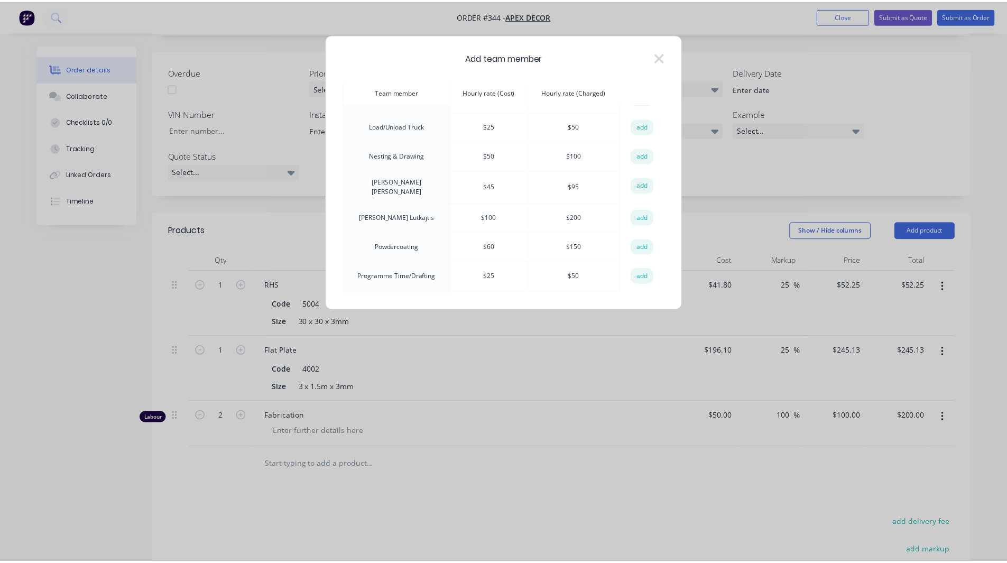
scroll to position [227, 0]
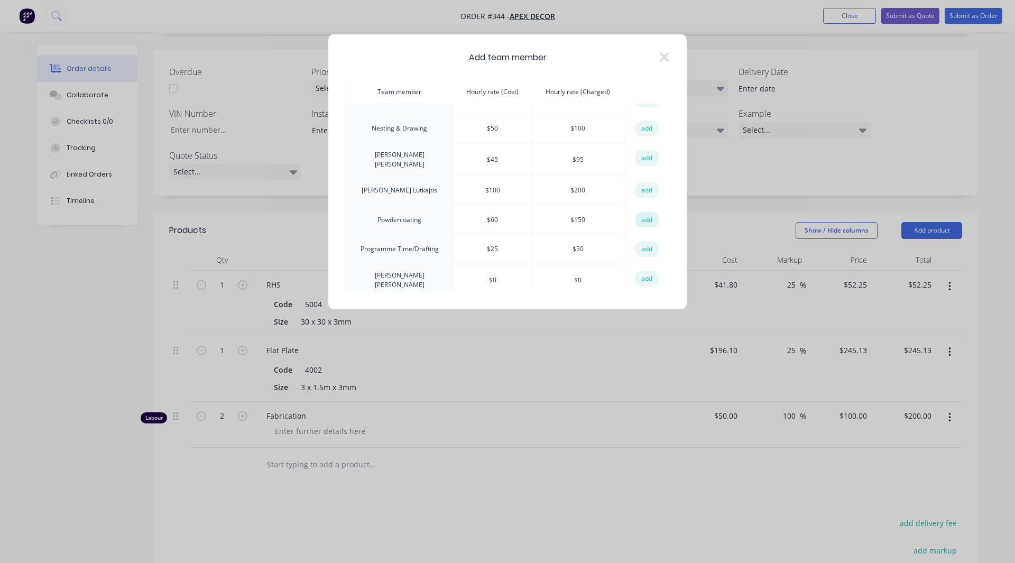
click at [638, 215] on button "add" at bounding box center [646, 220] width 23 height 16
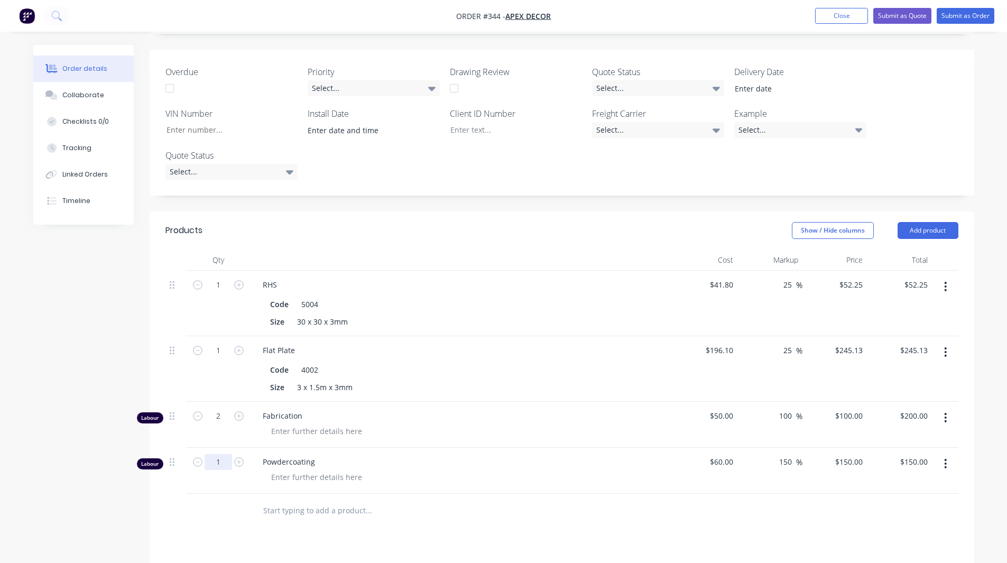
click at [224, 293] on input "1" at bounding box center [218, 285] width 27 height 16
type input "1.5"
click at [330, 494] on div at bounding box center [440, 511] width 381 height 34
type input "$225.00"
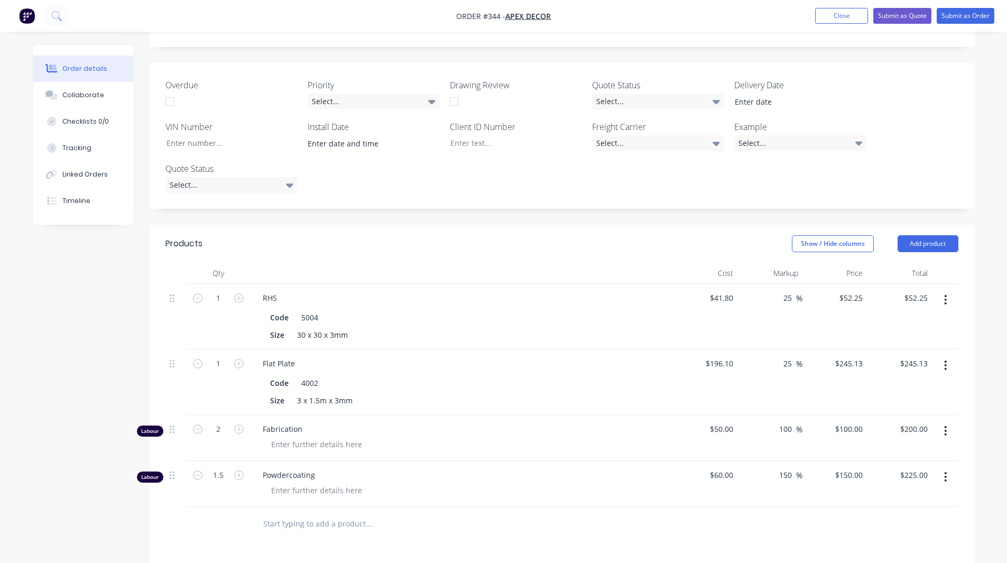
scroll to position [278, 0]
click at [932, 235] on button "Add product" at bounding box center [927, 243] width 61 height 17
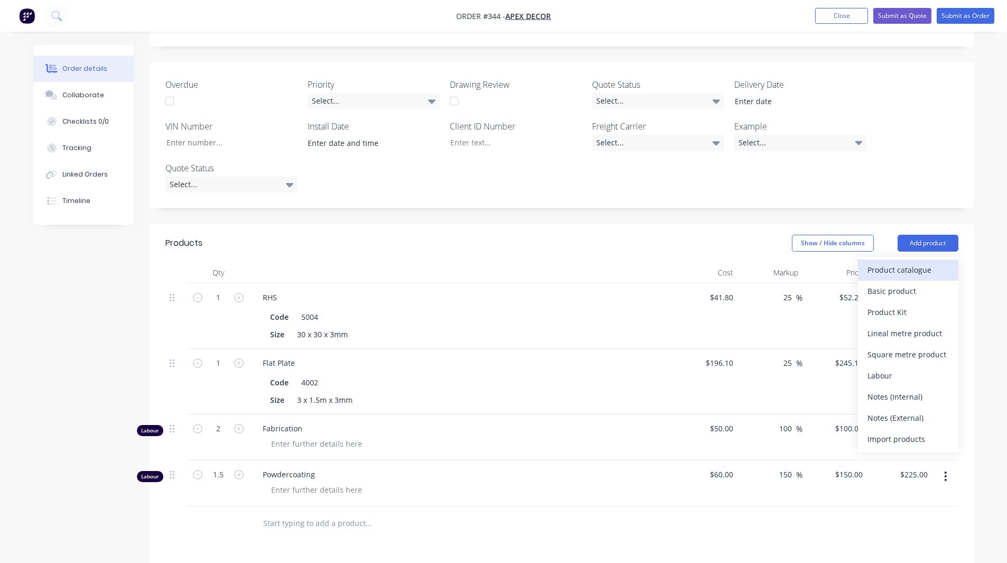
click at [912, 262] on div "Product catalogue" at bounding box center [907, 269] width 81 height 15
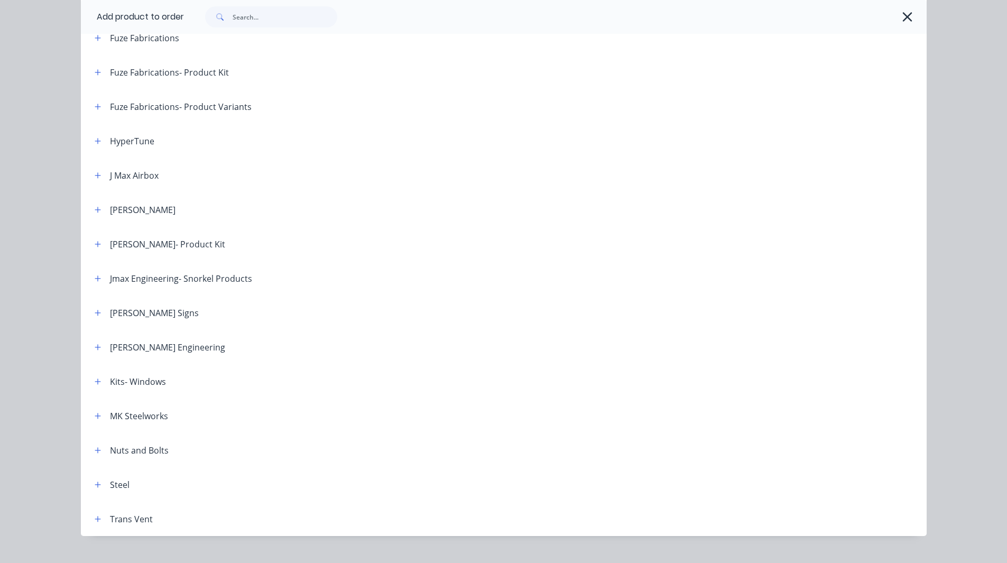
scroll to position [439, 0]
click at [96, 386] on button "button" at bounding box center [97, 380] width 13 height 13
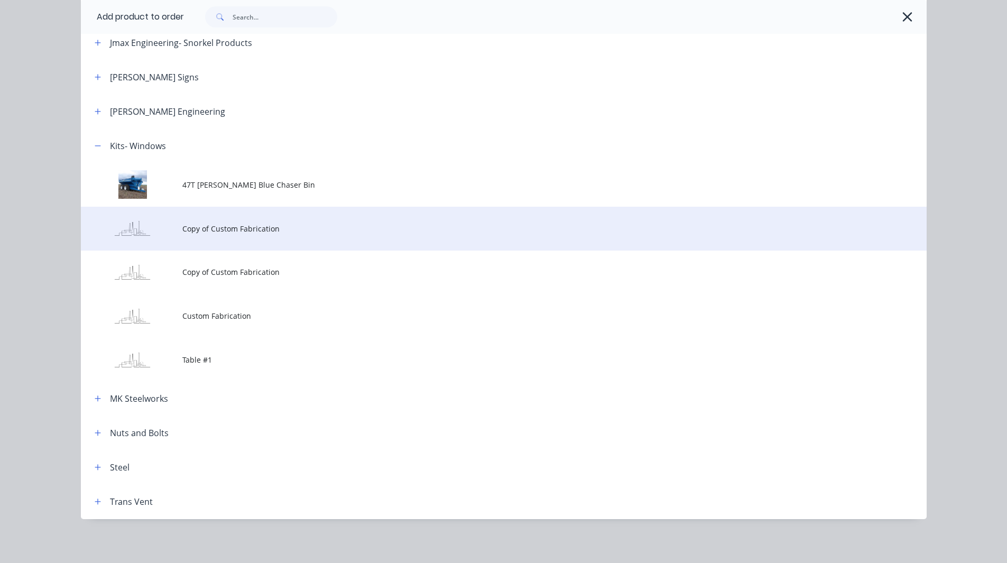
scroll to position [677, 0]
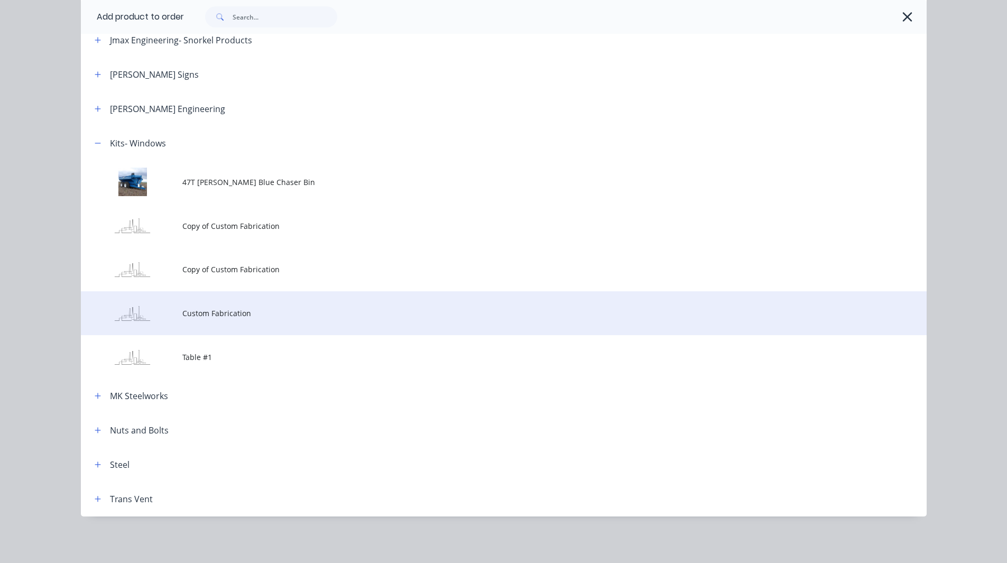
click at [212, 314] on span "Custom Fabrication" at bounding box center [479, 313] width 595 height 11
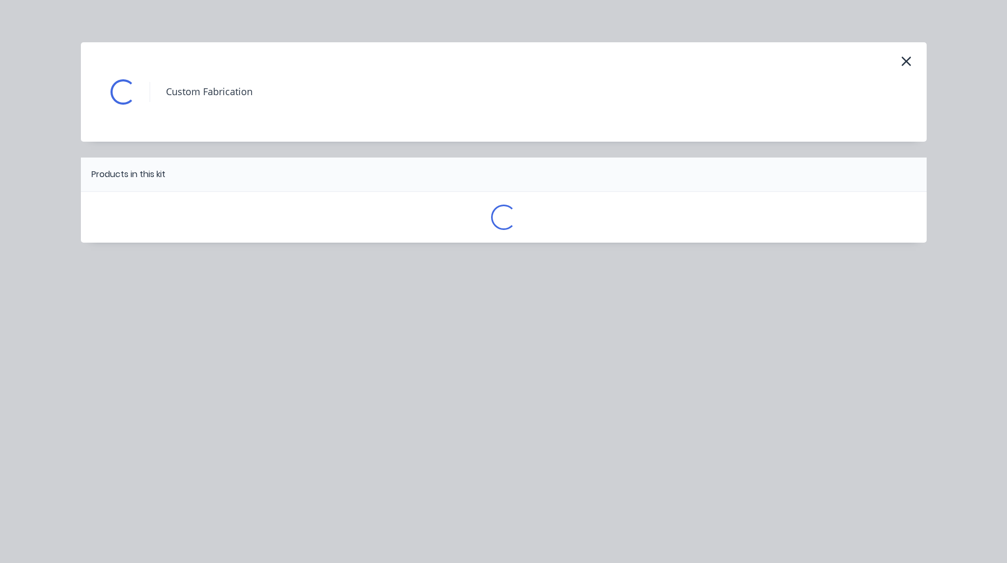
scroll to position [0, 0]
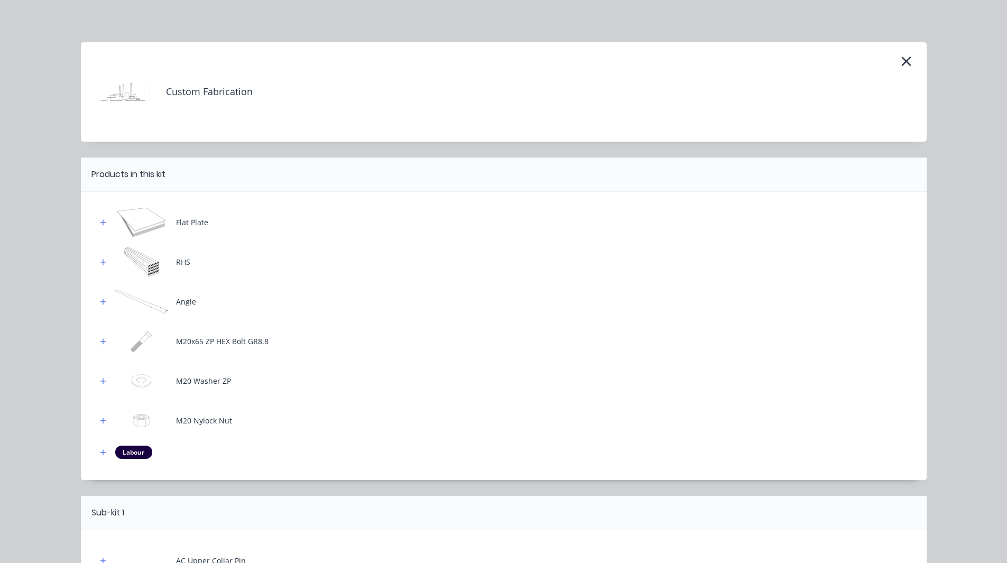
click at [212, 88] on h4 "Custom Fabrication" at bounding box center [201, 92] width 103 height 20
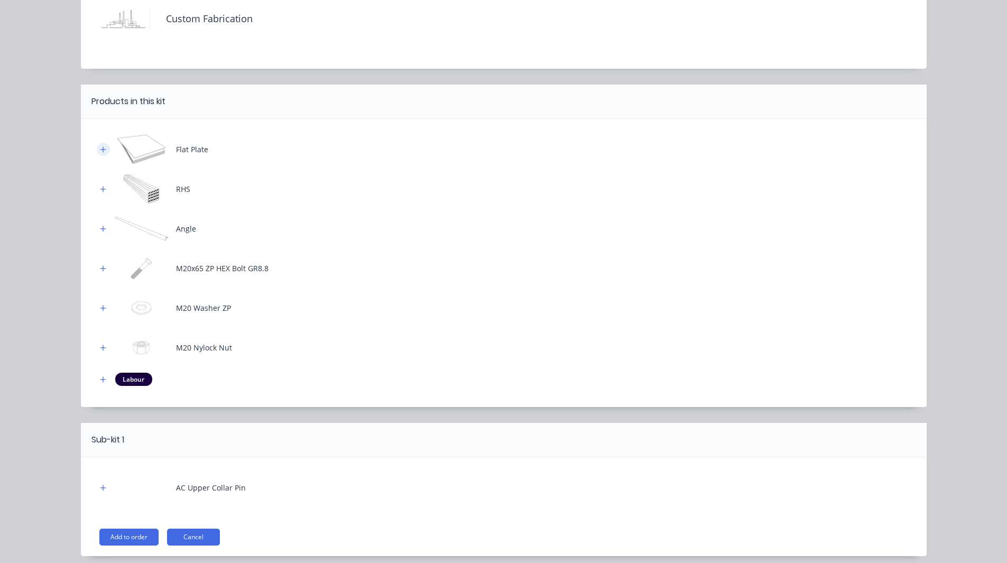
click at [97, 151] on button "button" at bounding box center [103, 149] width 13 height 13
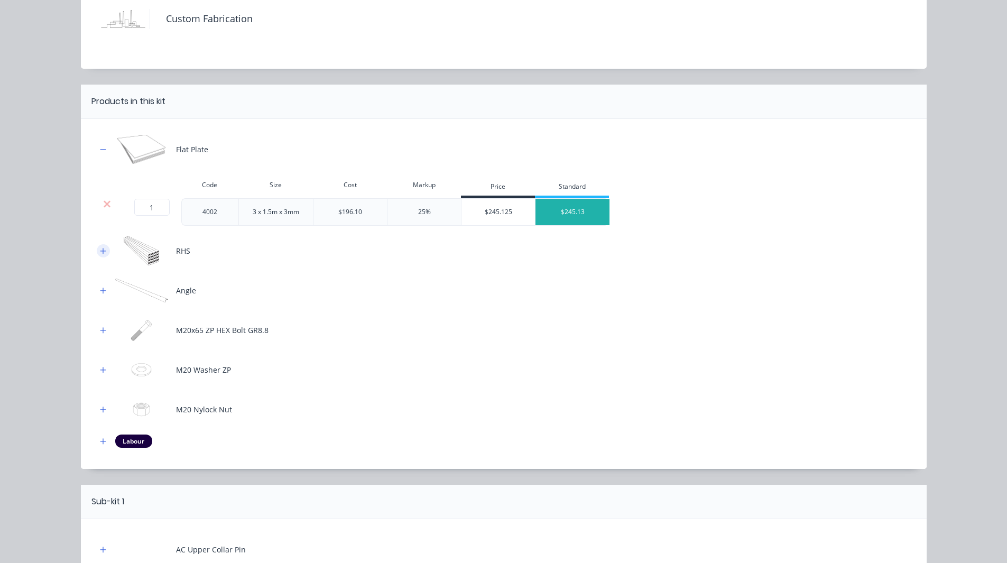
click at [100, 252] on icon "button" at bounding box center [103, 250] width 6 height 7
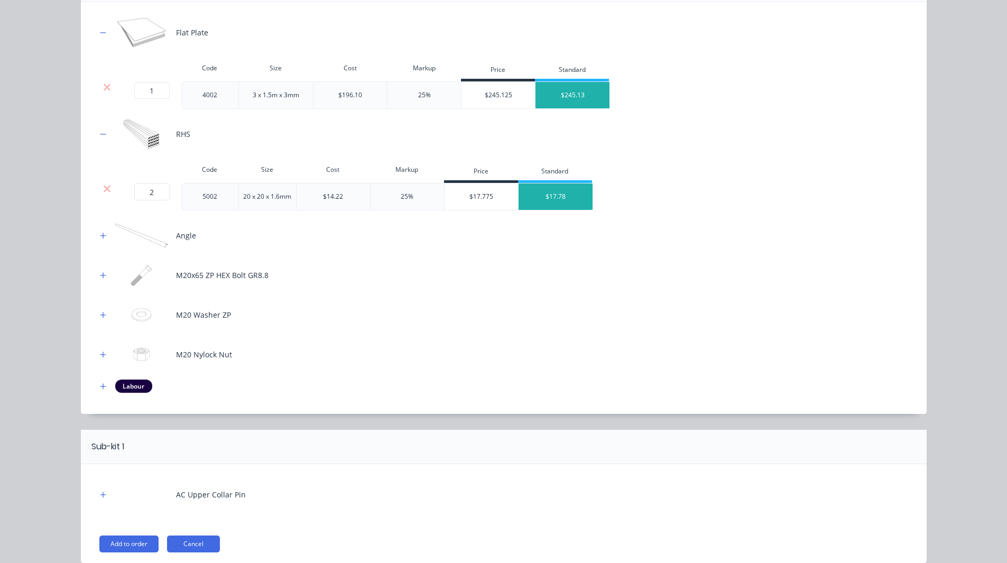
scroll to position [190, 0]
click at [97, 239] on button "button" at bounding box center [103, 234] width 13 height 13
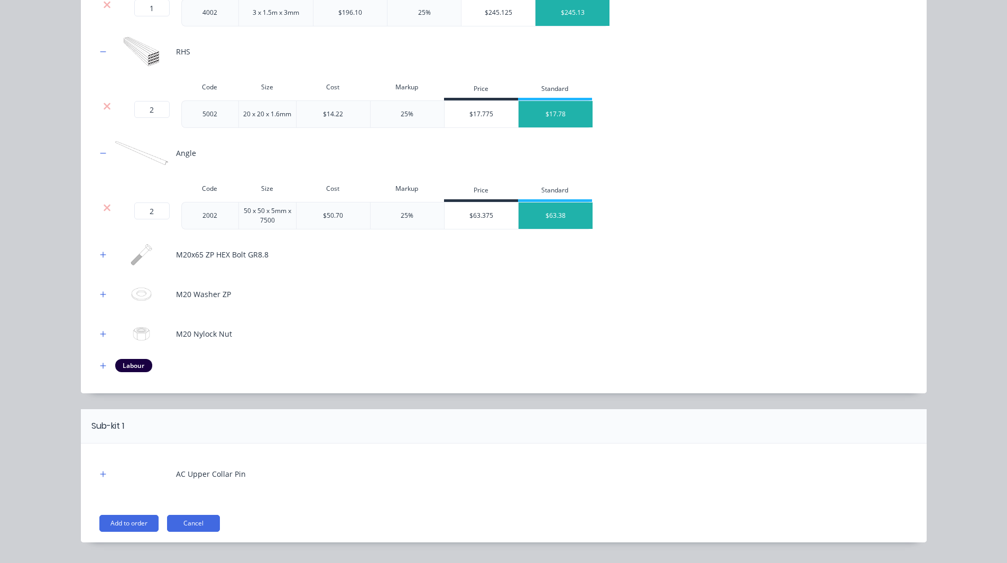
scroll to position [273, 0]
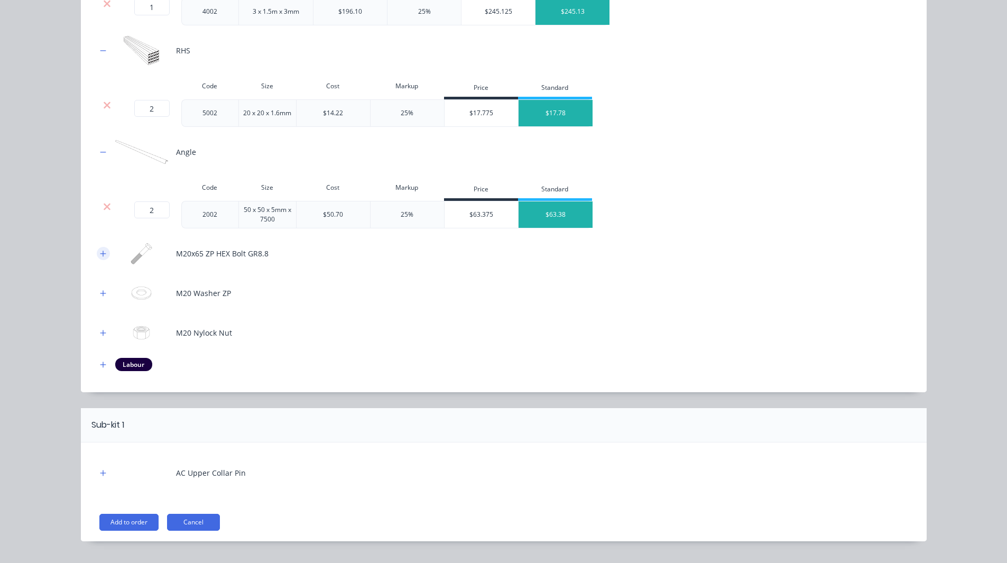
click at [100, 254] on icon "button" at bounding box center [103, 253] width 6 height 7
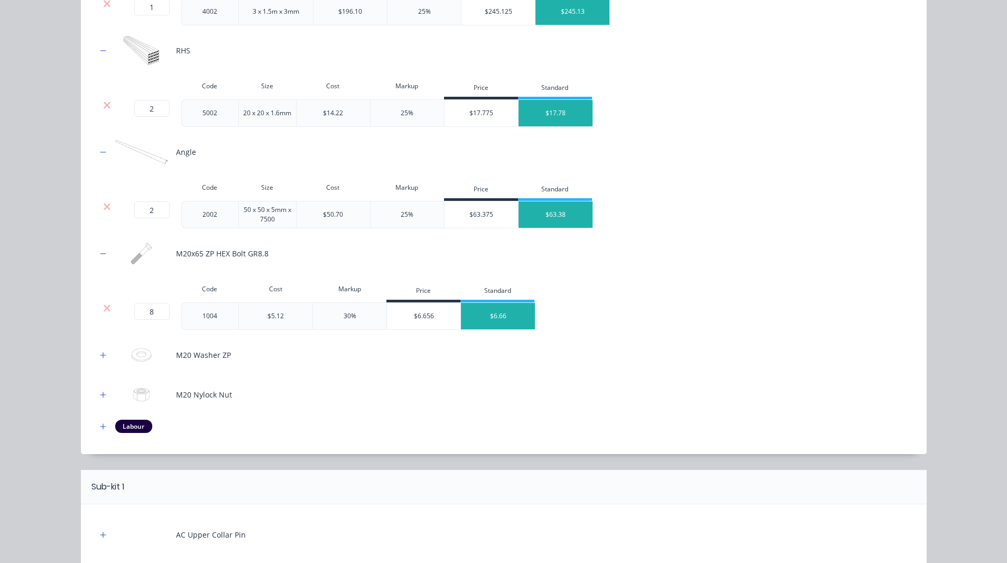
scroll to position [360, 0]
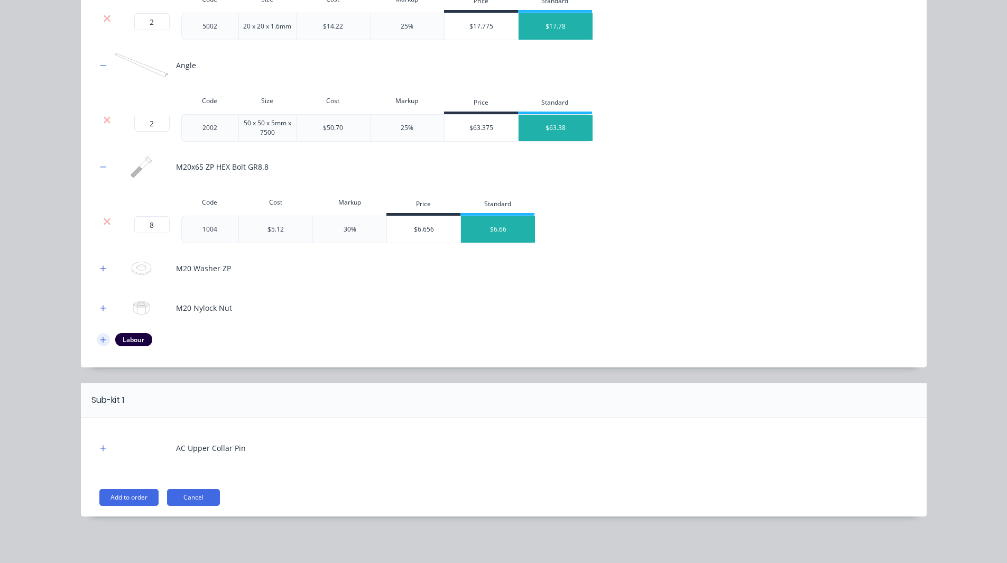
click at [100, 339] on icon "button" at bounding box center [103, 340] width 6 height 6
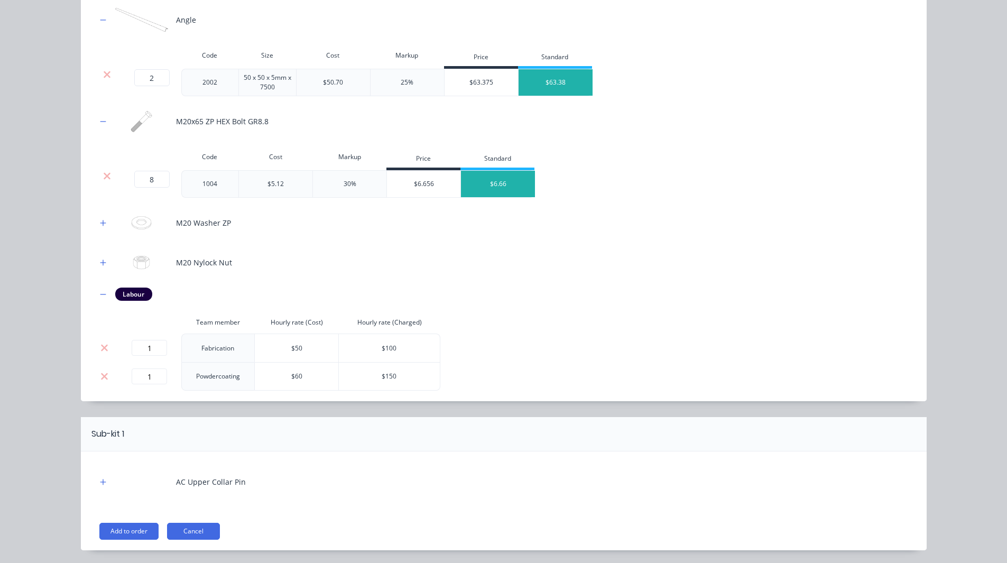
scroll to position [439, 0]
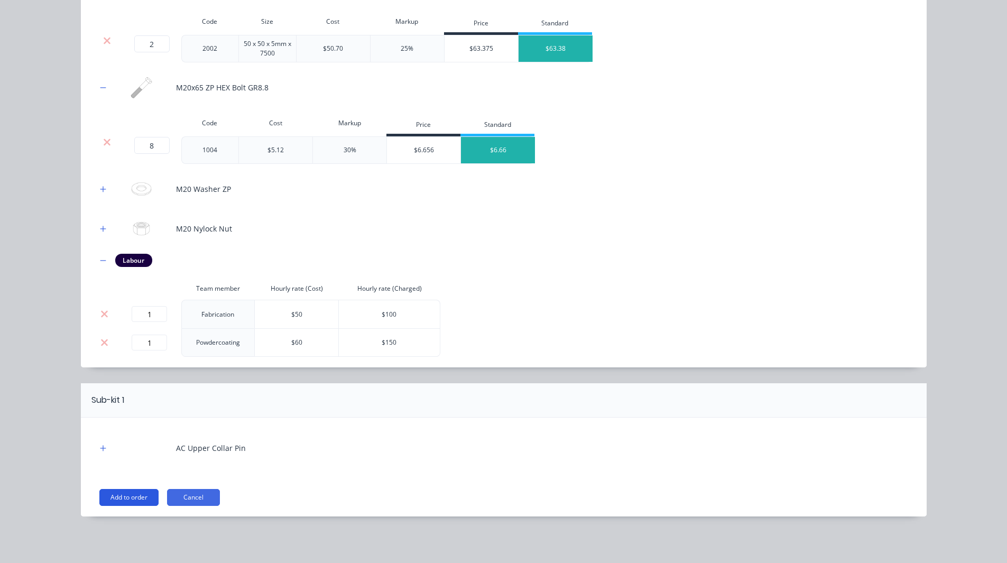
click at [119, 499] on button "Add to order" at bounding box center [128, 497] width 59 height 17
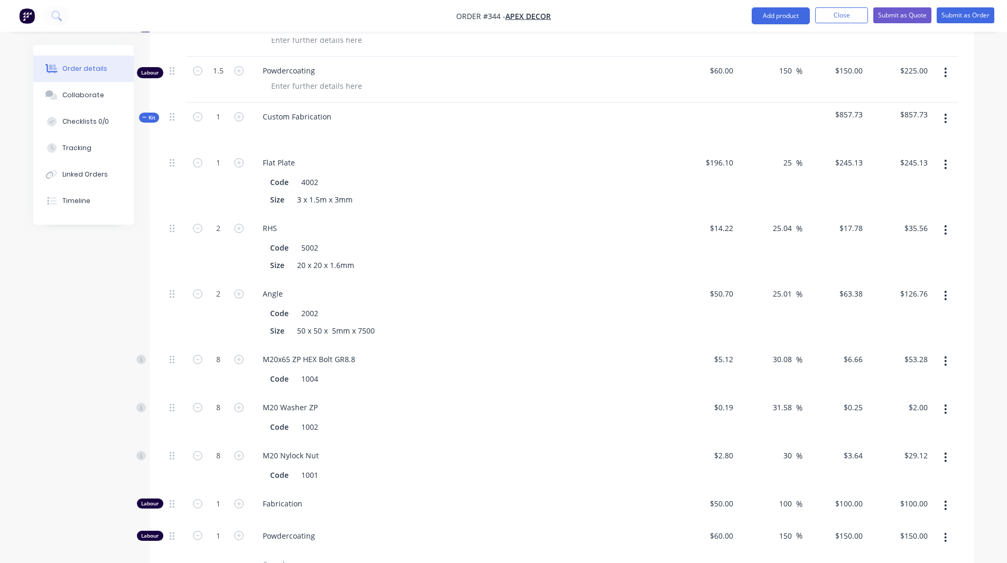
scroll to position [682, 0]
click at [788, 154] on input "25" at bounding box center [789, 161] width 14 height 15
type input "35"
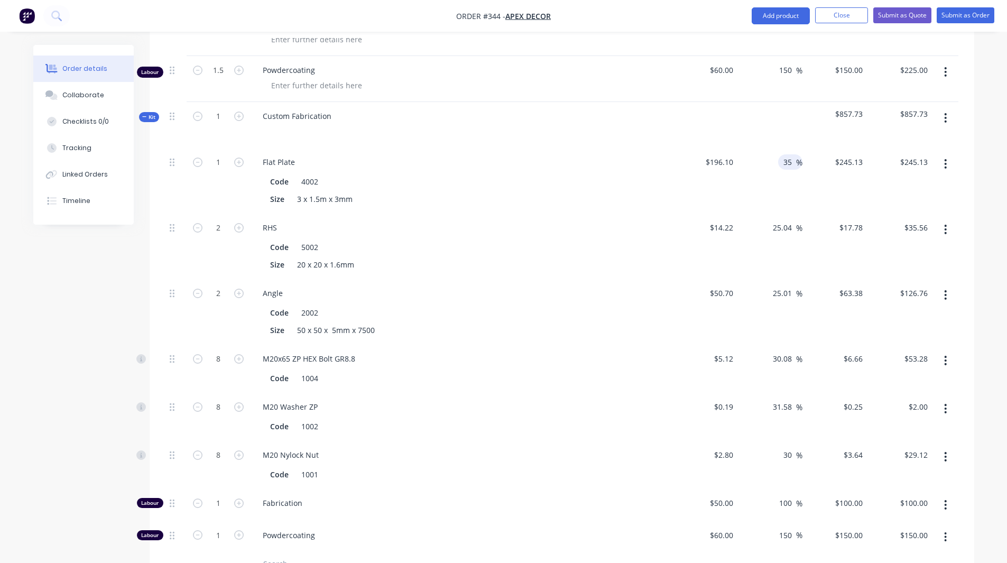
click at [970, 174] on div "Qty Cost Markup Price Total 1 RHS Code 5004 Size 30 x 30 x 3mm $41.80 $41.80 25…" at bounding box center [562, 284] width 825 height 853
type input "$264.735"
type input "$264.74"
click at [784, 220] on input "25.04" at bounding box center [784, 227] width 24 height 15
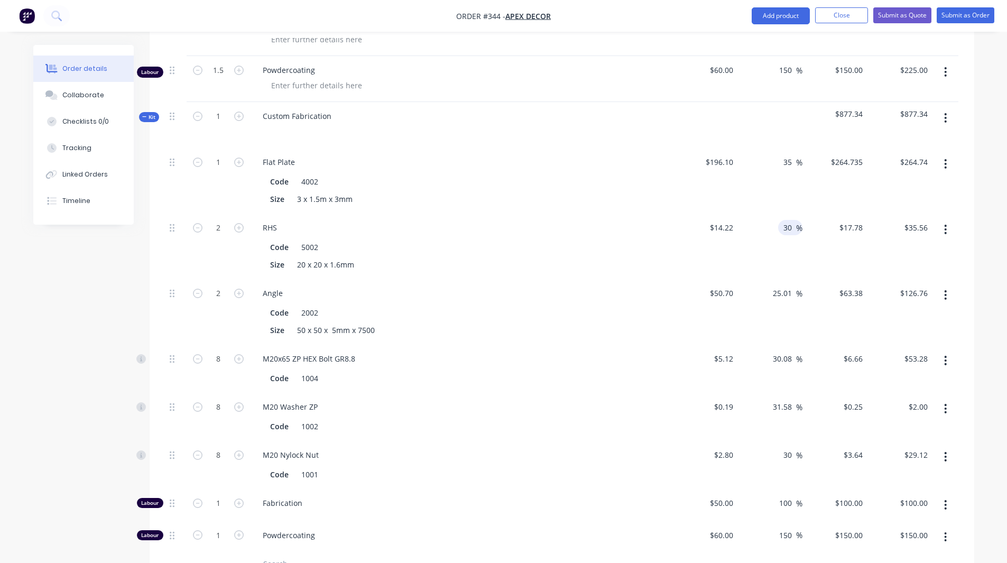
type input "30"
click at [986, 214] on div "Order details Collaborate Checklists 0/0 Tracking Linked Orders Timeline Order …" at bounding box center [503, 149] width 1007 height 1662
type input "$18.486"
type input "$36.97"
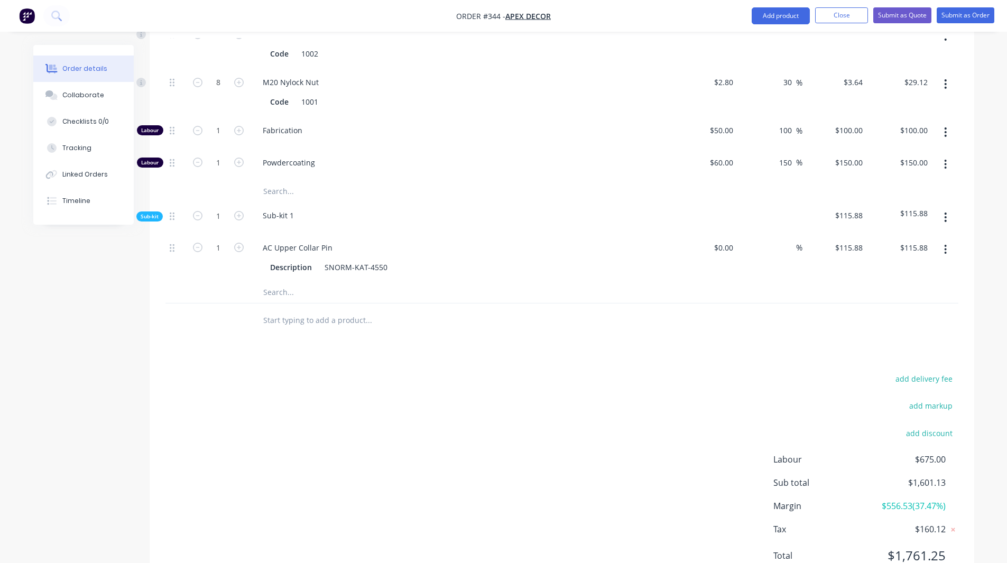
click at [894, 499] on span "$556.53 ( 37.47 %)" at bounding box center [906, 505] width 78 height 13
click at [971, 372] on div "add delivery fee add markup add discount Labour $675.00 Sub total $1,601.13 Mar…" at bounding box center [562, 474] width 825 height 204
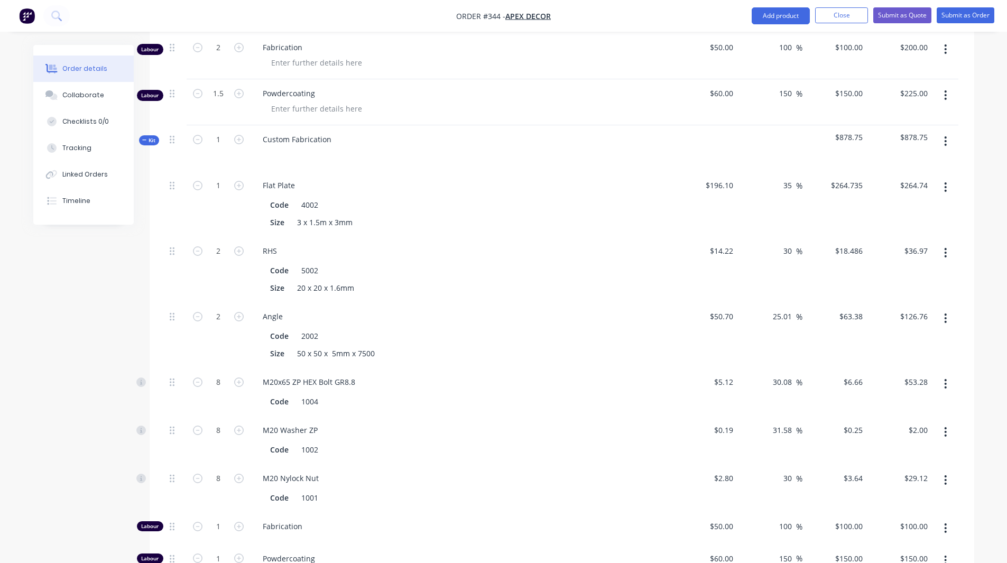
scroll to position [659, 0]
click at [146, 138] on icon at bounding box center [144, 140] width 5 height 5
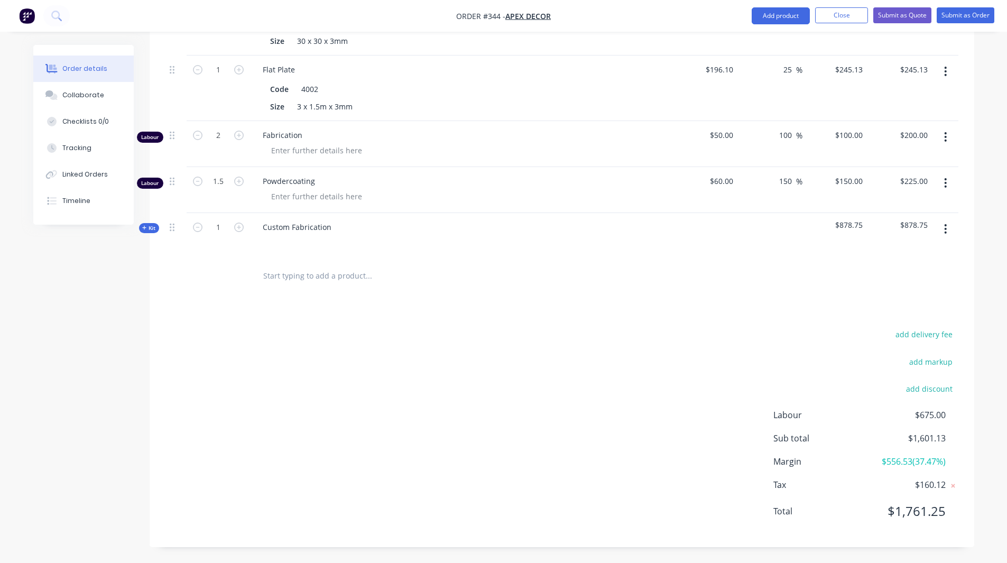
scroll to position [527, 0]
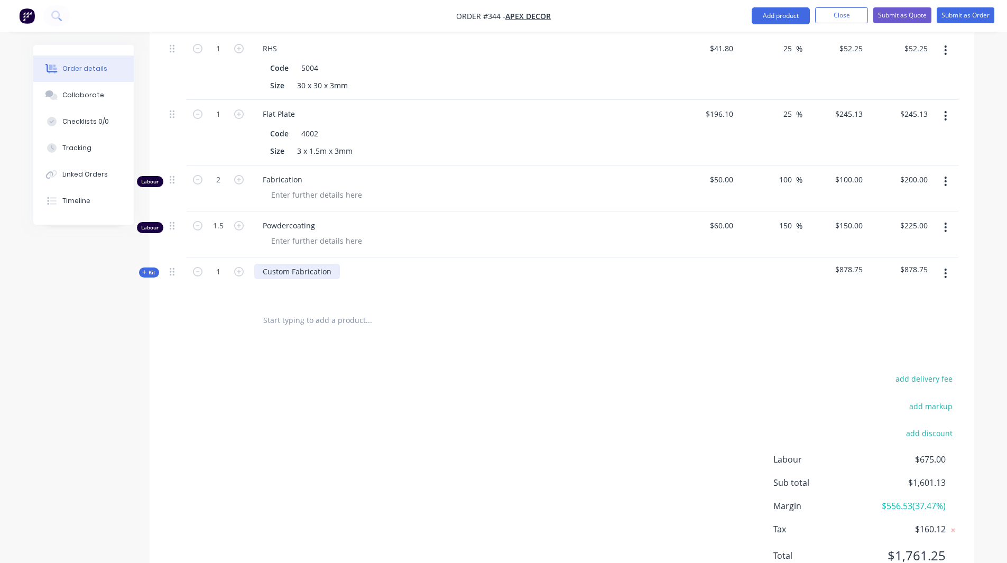
click at [282, 264] on div "Custom Fabrication" at bounding box center [297, 271] width 86 height 15
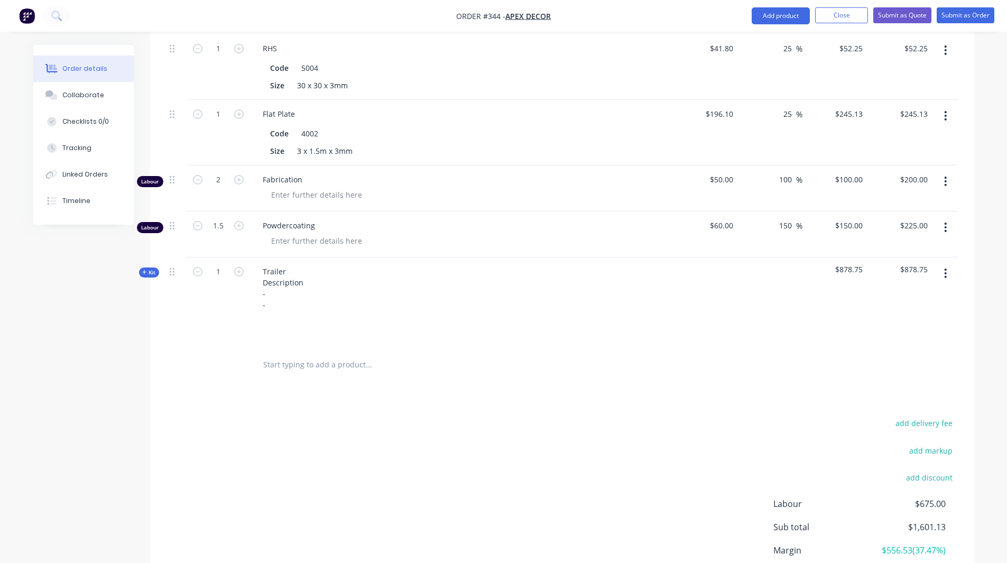
click at [150, 268] on span "Kit" at bounding box center [149, 272] width 14 height 8
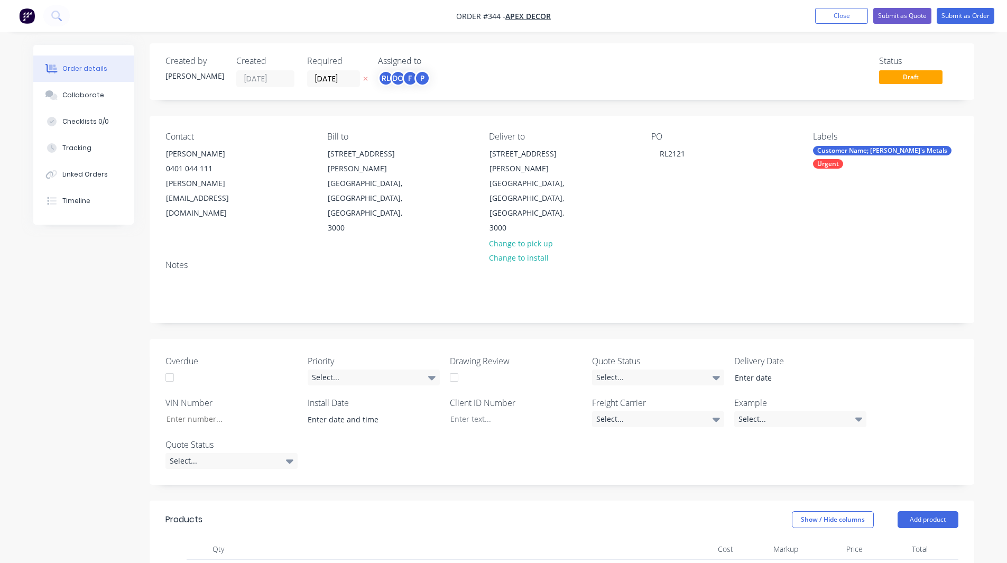
scroll to position [0, 0]
click at [897, 17] on button "Submit as Quote" at bounding box center [902, 16] width 58 height 16
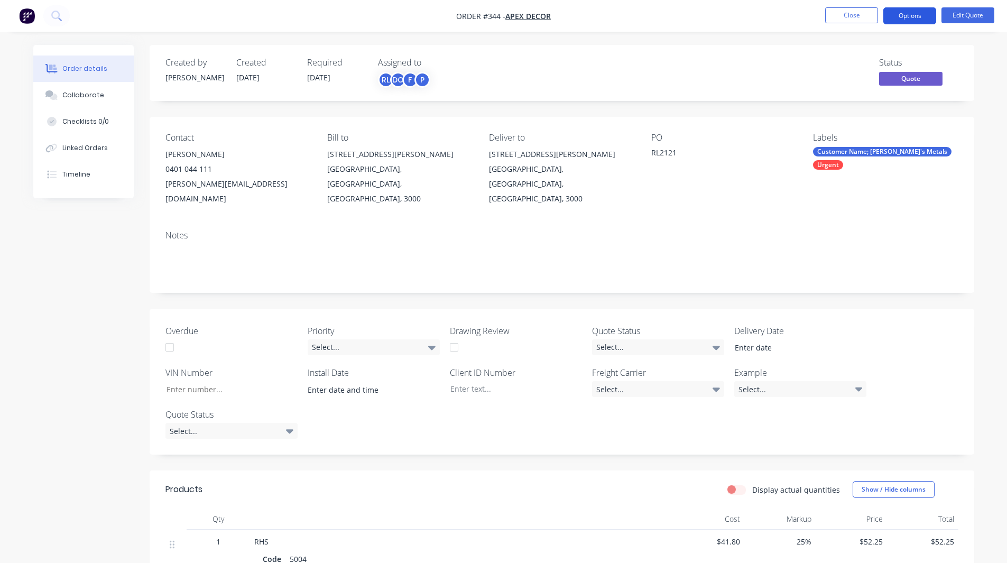
click at [906, 20] on button "Options" at bounding box center [909, 15] width 53 height 17
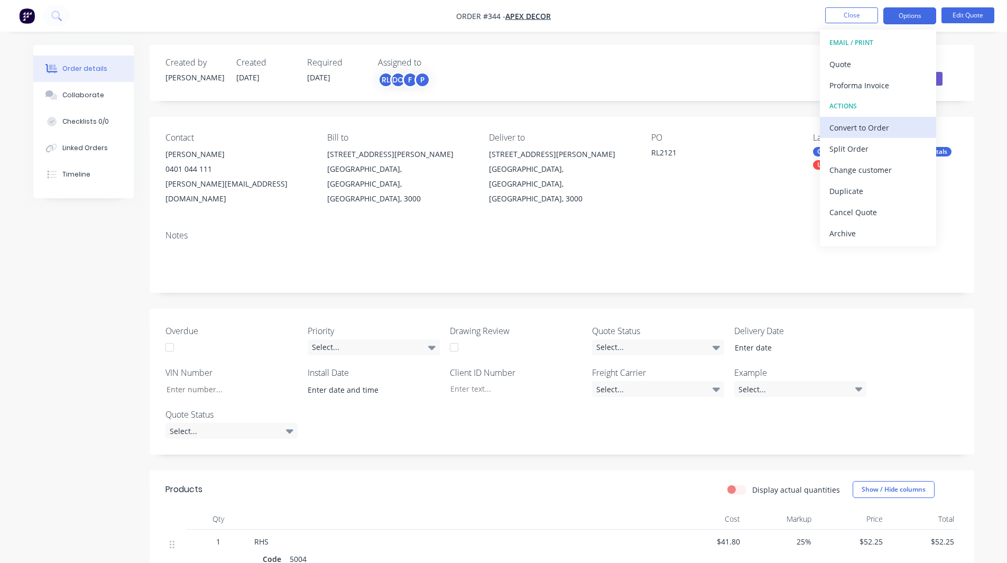
click at [843, 124] on div "Convert to Order" at bounding box center [877, 127] width 97 height 15
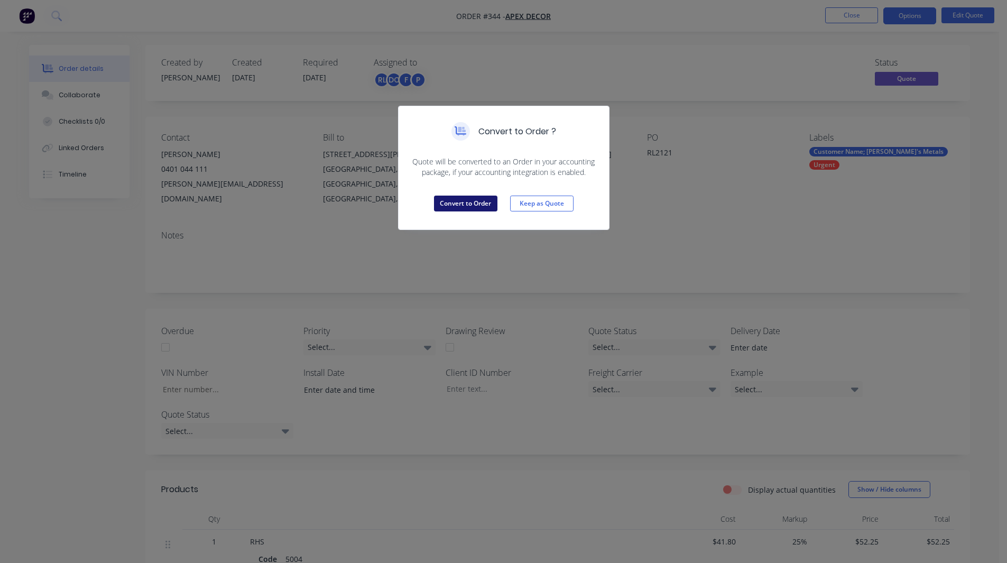
click at [468, 207] on button "Convert to Order" at bounding box center [465, 204] width 63 height 16
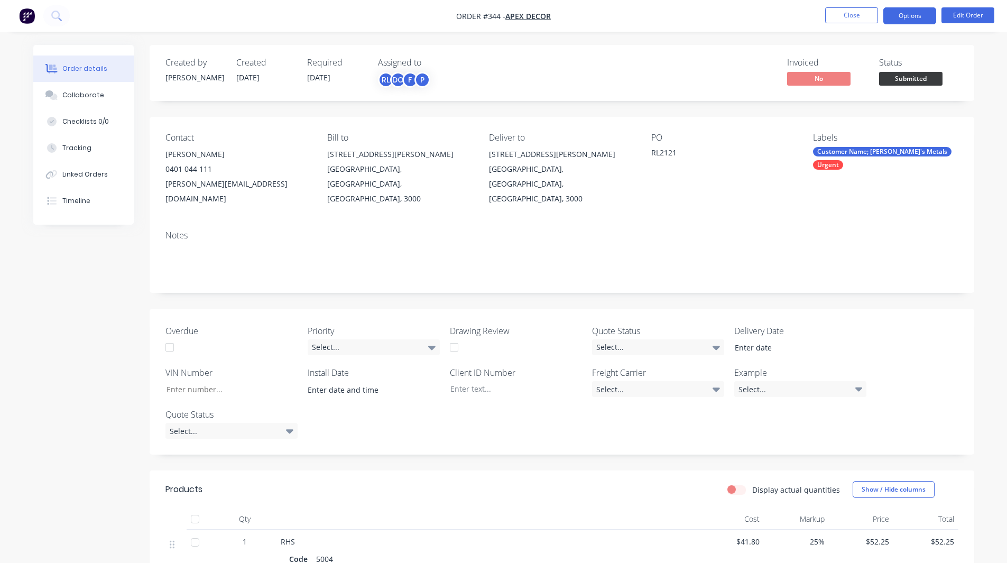
click at [903, 18] on button "Options" at bounding box center [909, 15] width 53 height 17
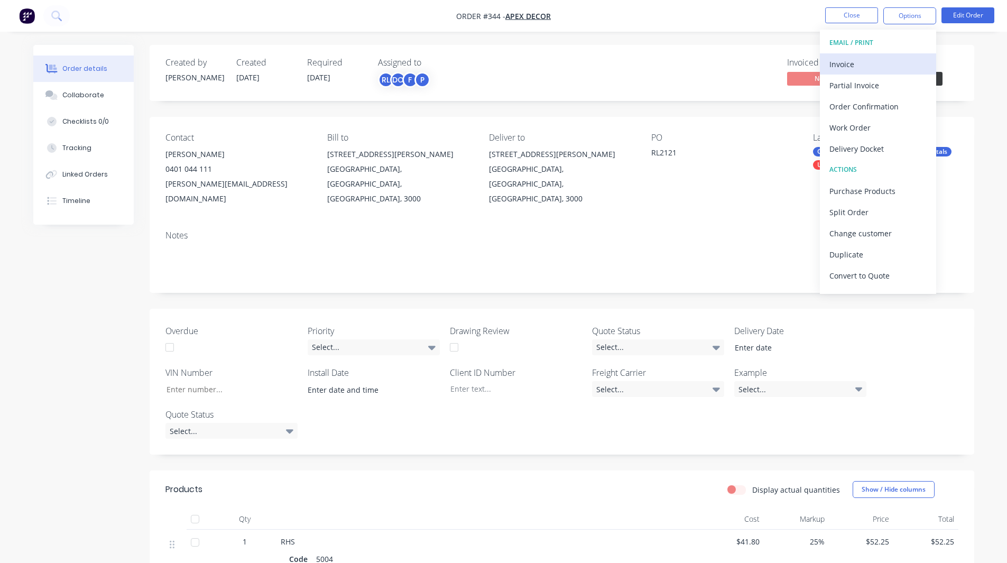
click at [856, 65] on div "Invoice" at bounding box center [877, 64] width 97 height 15
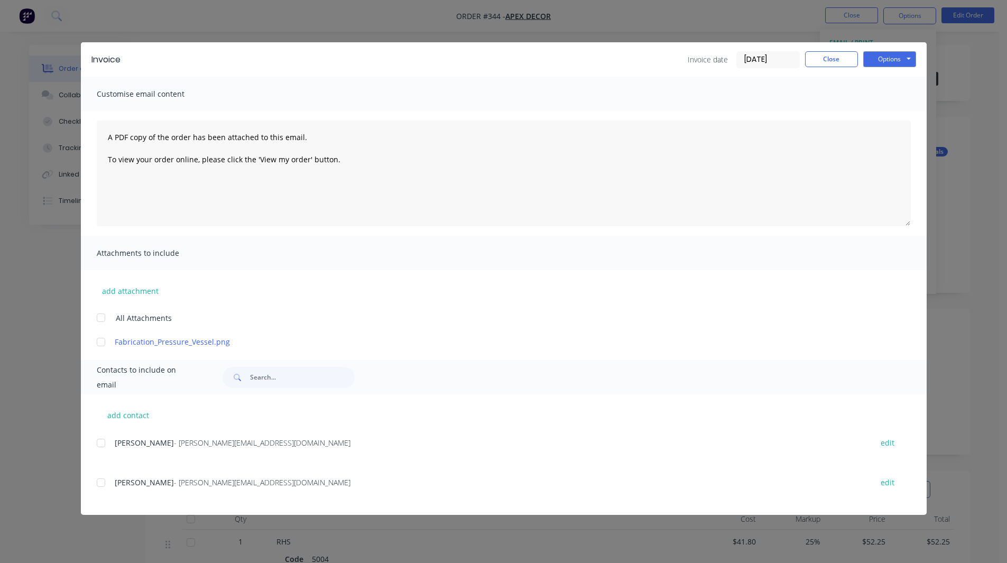
click at [101, 442] on div at bounding box center [100, 442] width 21 height 21
click at [885, 55] on button "Options" at bounding box center [889, 59] width 53 height 16
click at [825, 59] on button "Close" at bounding box center [831, 59] width 53 height 16
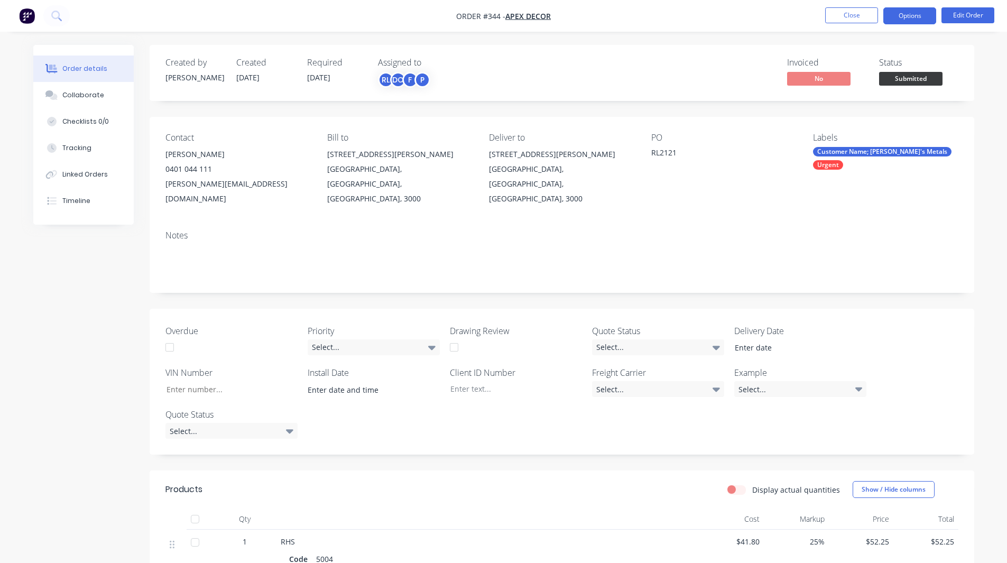
click at [913, 18] on button "Options" at bounding box center [909, 15] width 53 height 17
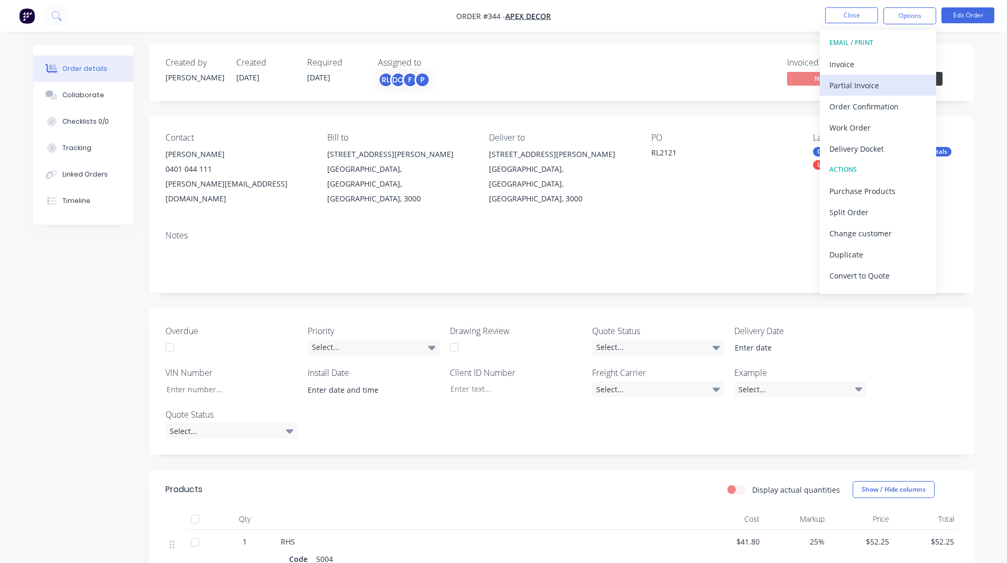
click at [864, 84] on div "Partial Invoice" at bounding box center [877, 85] width 97 height 15
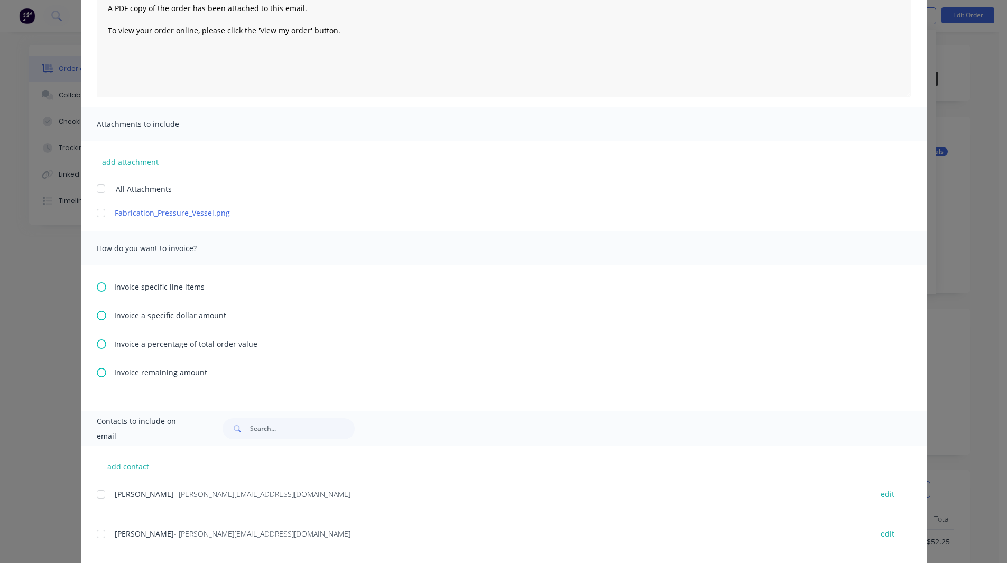
scroll to position [130, 0]
click at [97, 342] on icon at bounding box center [102, 343] width 10 height 10
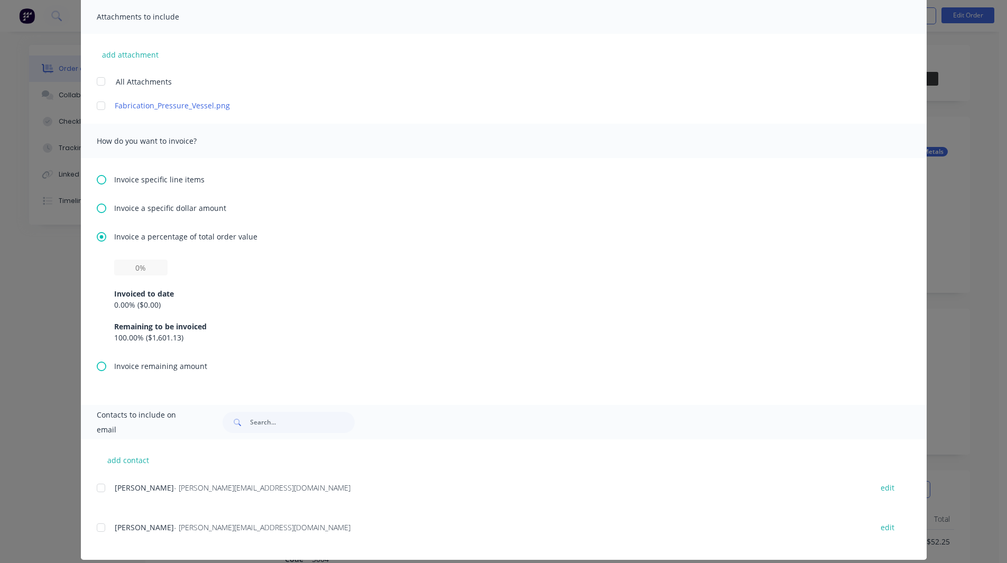
scroll to position [237, 0]
click at [135, 266] on input "text" at bounding box center [140, 267] width 53 height 16
type input "50%"
click at [203, 267] on div "50% Invoiced to date 0.00 % ( $0.00 ) Remaining to be invoiced 100.00 % ( $1,60…" at bounding box center [503, 301] width 779 height 84
click at [95, 489] on div at bounding box center [100, 487] width 21 height 21
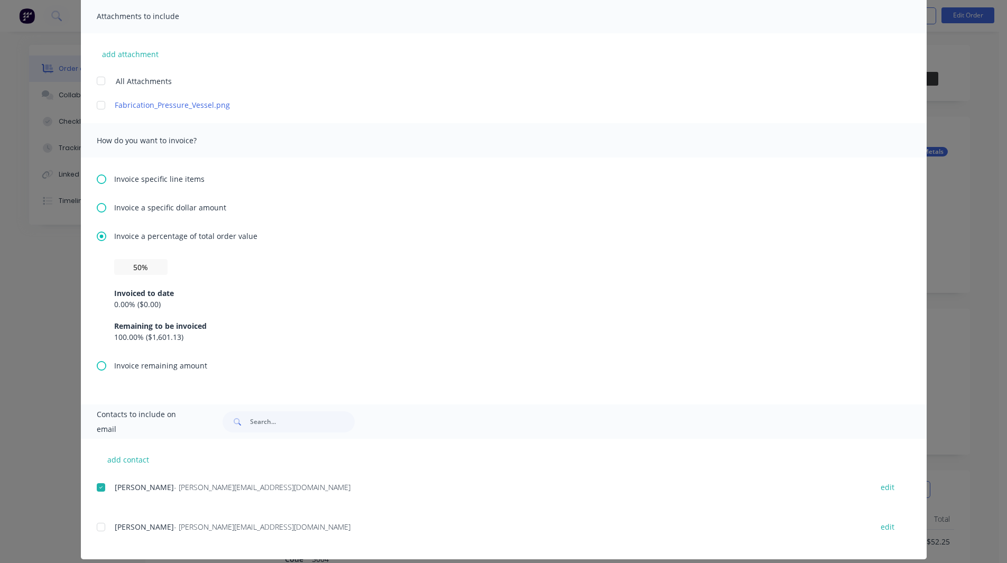
scroll to position [0, 0]
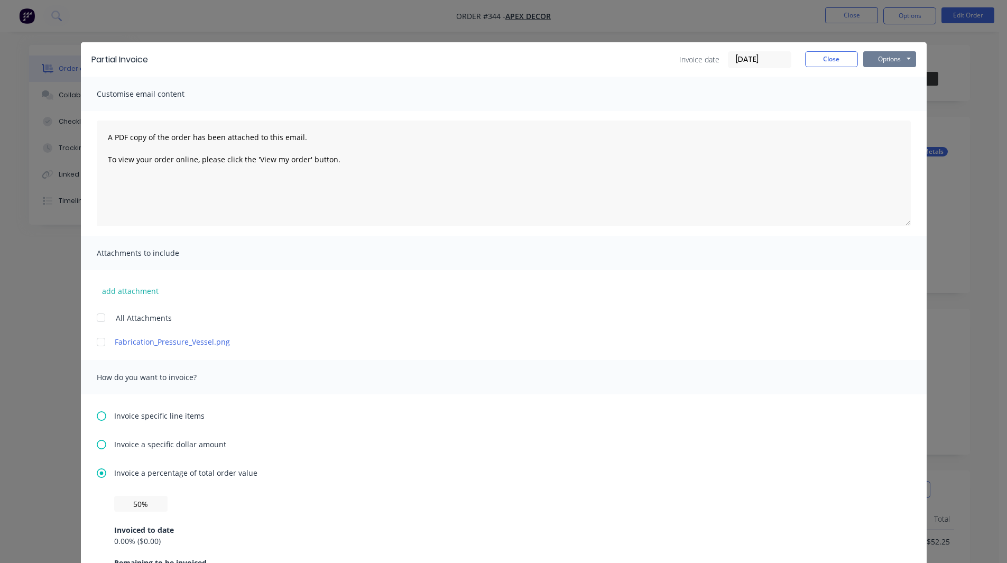
click at [878, 61] on button "Options" at bounding box center [889, 59] width 53 height 16
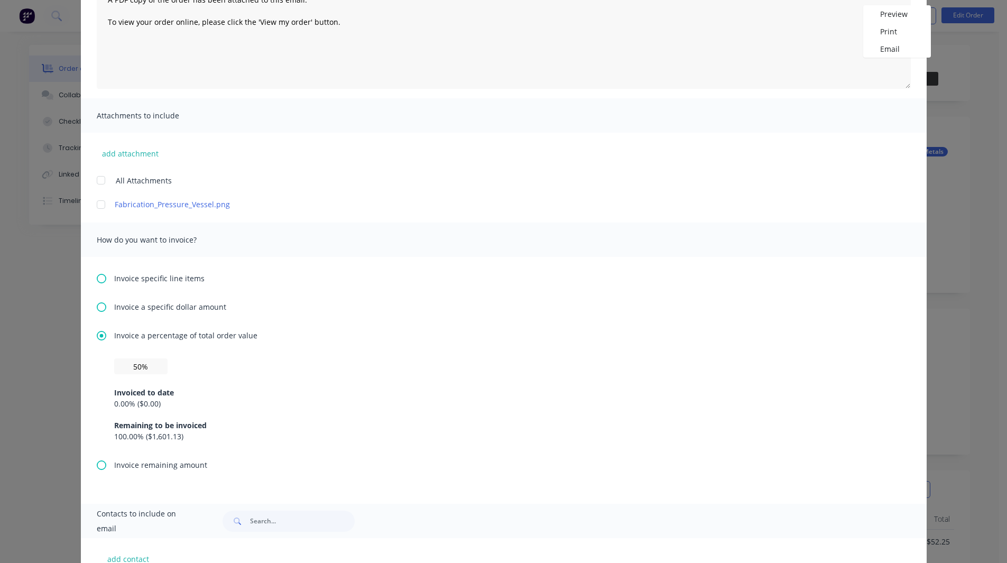
click at [97, 277] on icon at bounding box center [102, 279] width 10 height 10
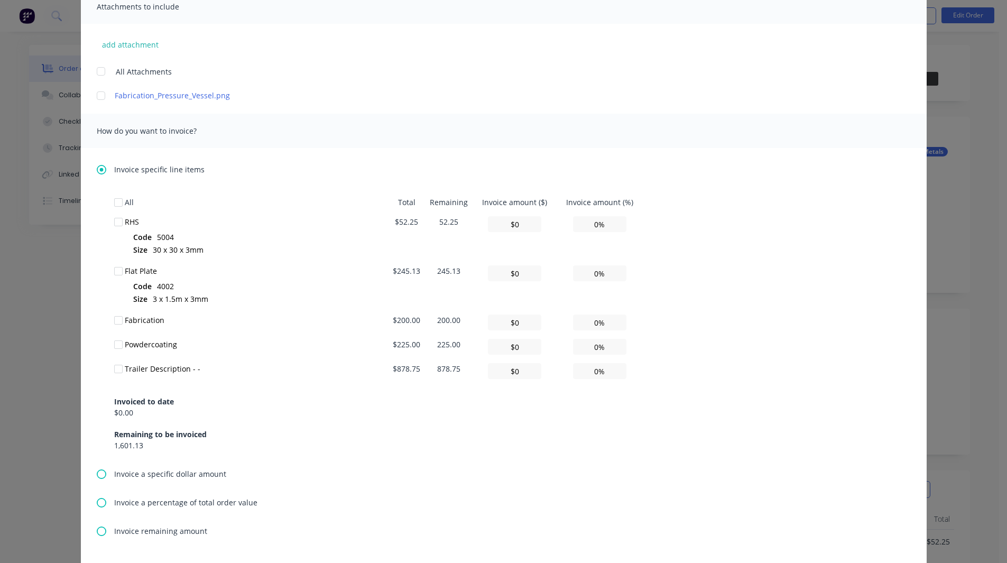
scroll to position [247, 0]
click at [114, 221] on div at bounding box center [118, 221] width 21 height 21
click at [113, 270] on div at bounding box center [118, 270] width 21 height 21
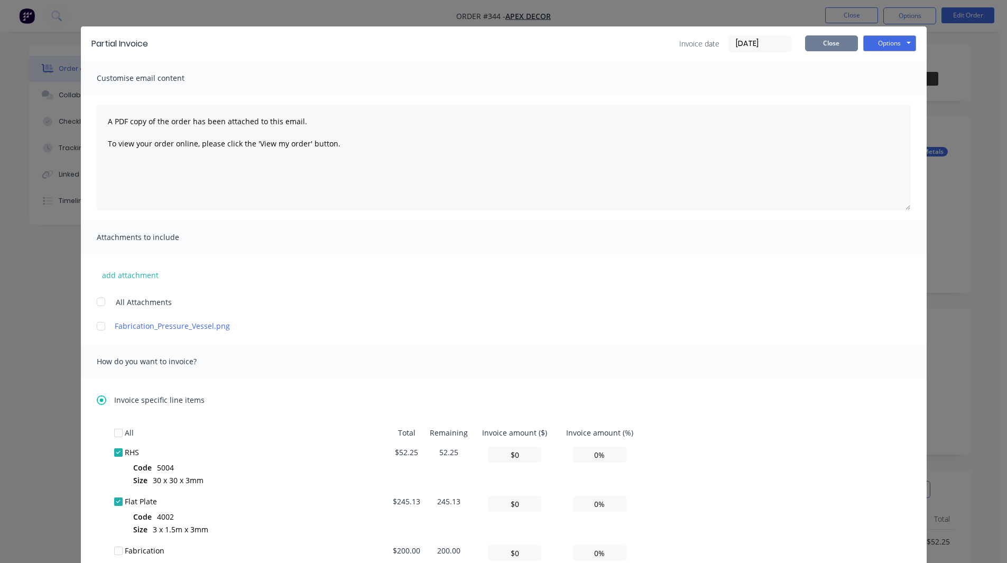
scroll to position [0, 0]
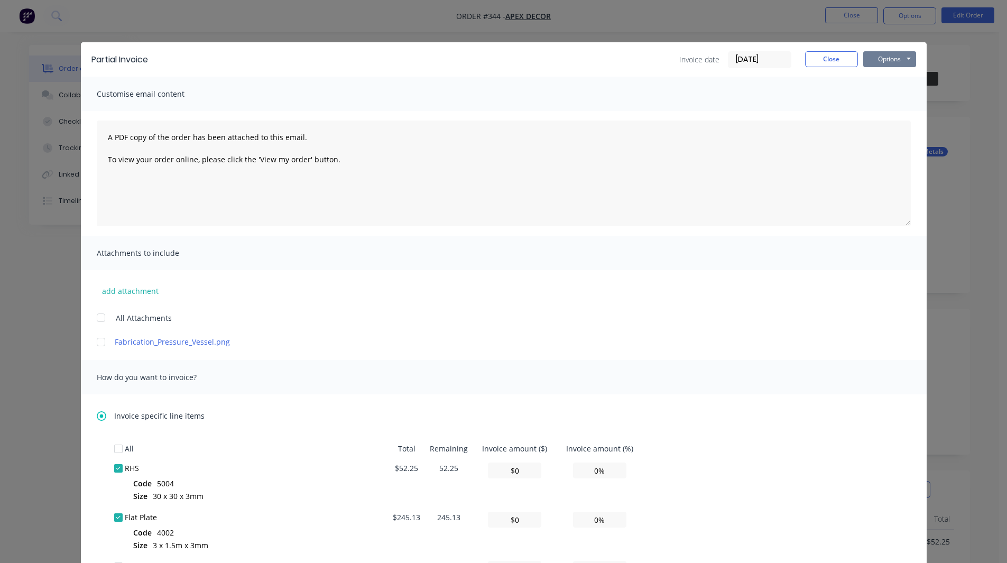
click at [886, 51] on button "Options" at bounding box center [889, 59] width 53 height 16
click at [256, 339] on link "Fabrication_Pressure_Vessel.png" at bounding box center [488, 341] width 747 height 11
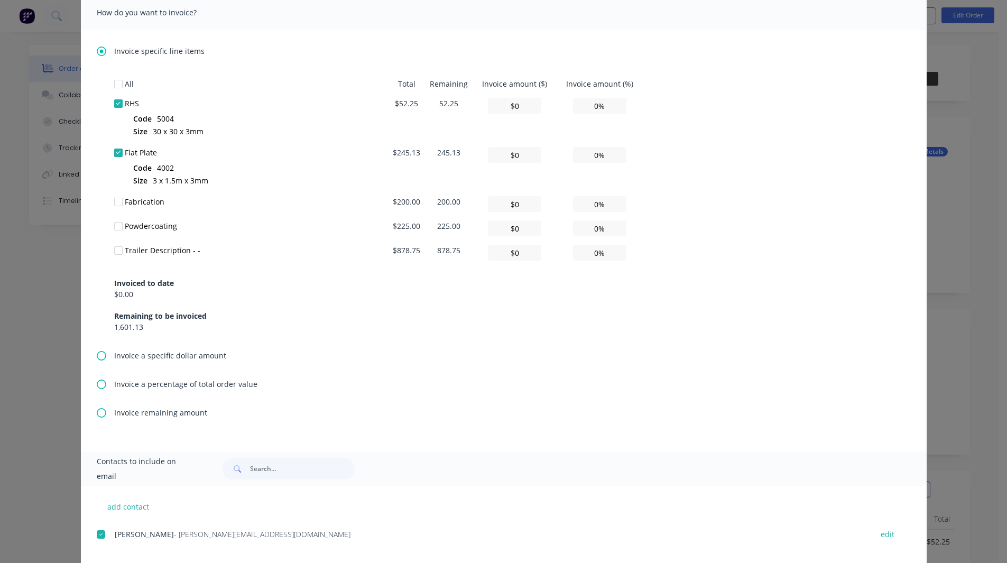
scroll to position [423, 0]
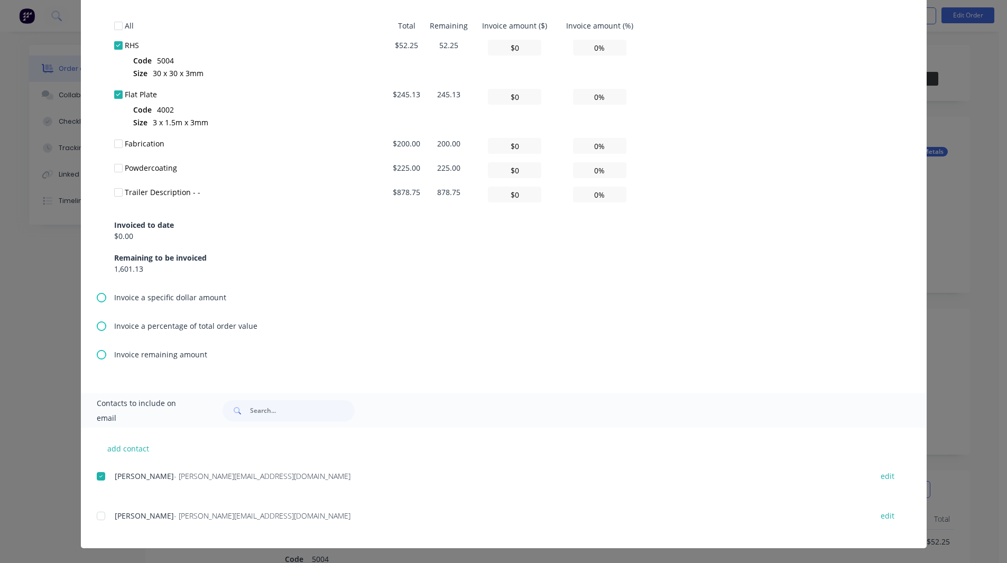
click at [97, 298] on icon at bounding box center [102, 298] width 10 height 10
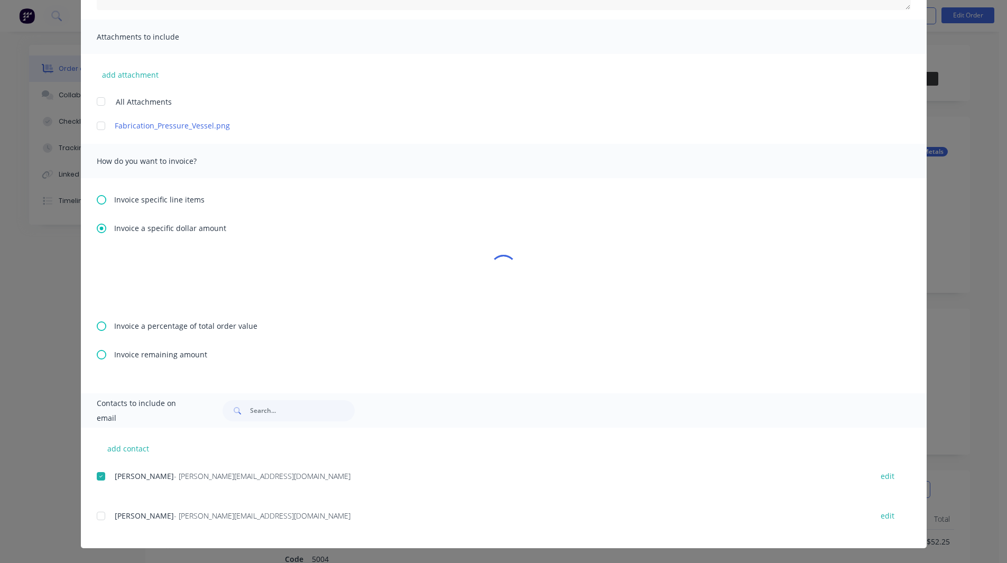
scroll to position [0, 0]
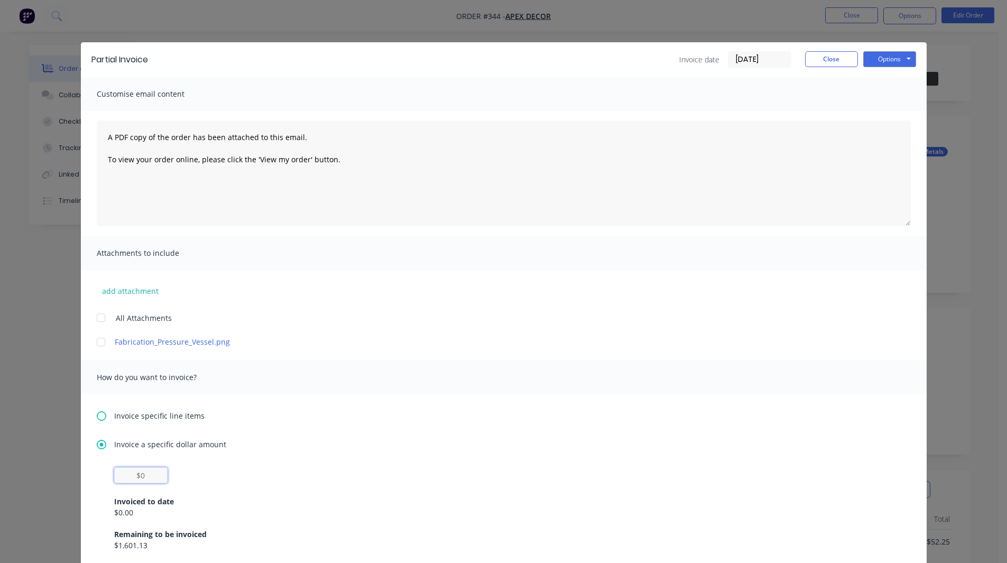
click at [140, 475] on input "text" at bounding box center [140, 475] width 53 height 16
type input "$1,000"
click at [231, 462] on div "Invoice a specific dollar amount $1,000 Invoiced to date $0.00 Remaining to be …" at bounding box center [504, 503] width 814 height 129
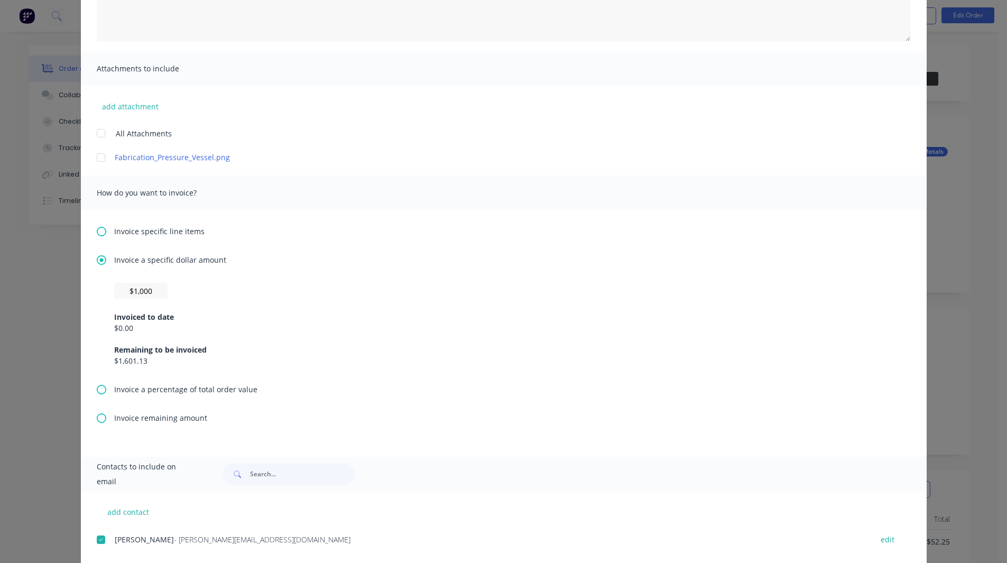
scroll to position [196, 0]
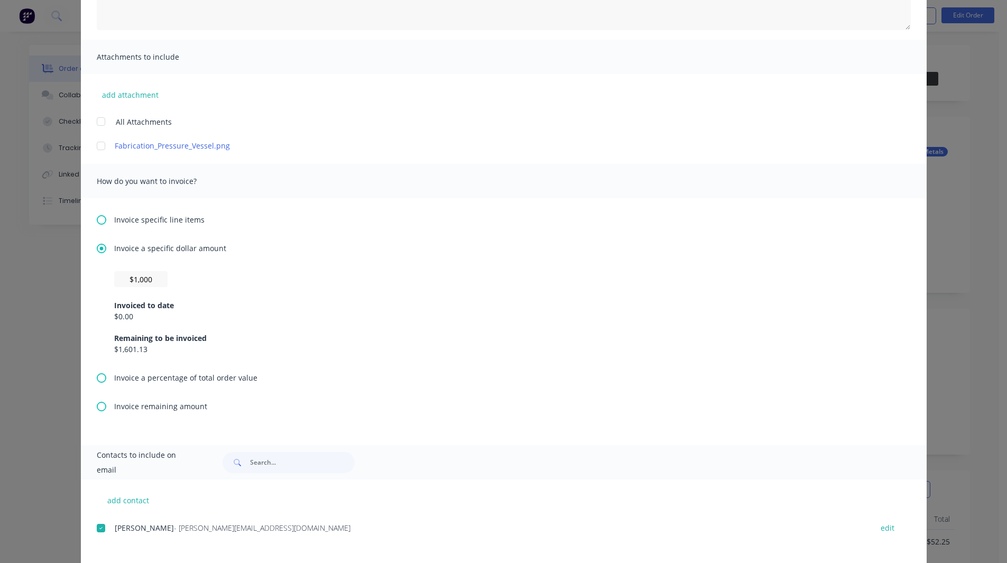
click at [98, 406] on icon at bounding box center [102, 407] width 10 height 10
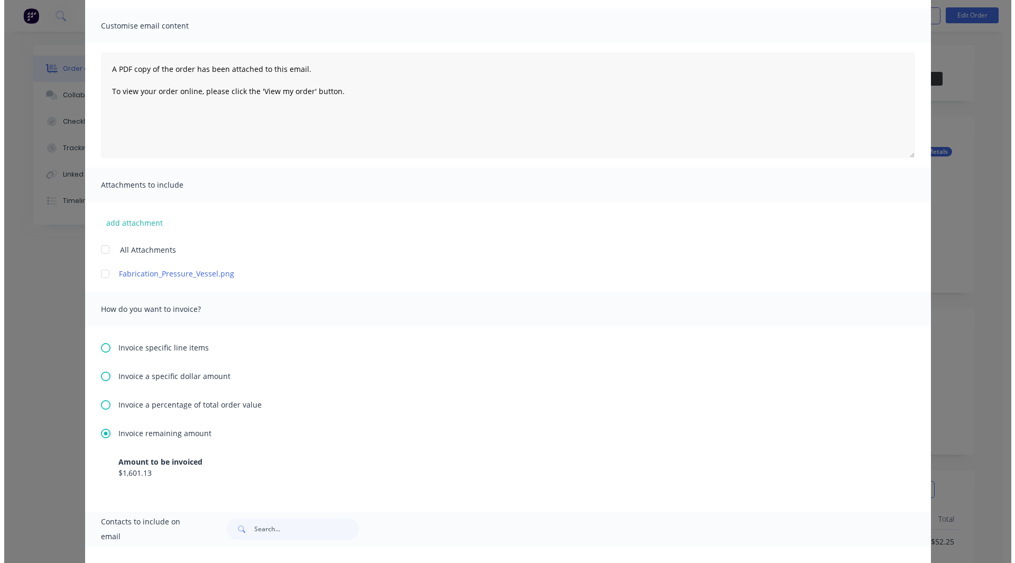
scroll to position [0, 0]
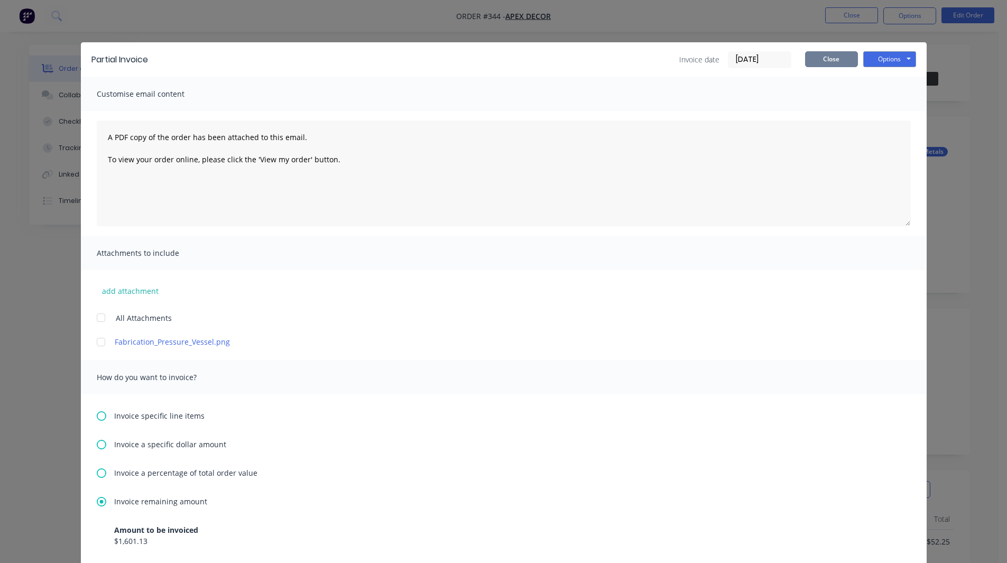
click at [825, 59] on button "Close" at bounding box center [831, 59] width 53 height 16
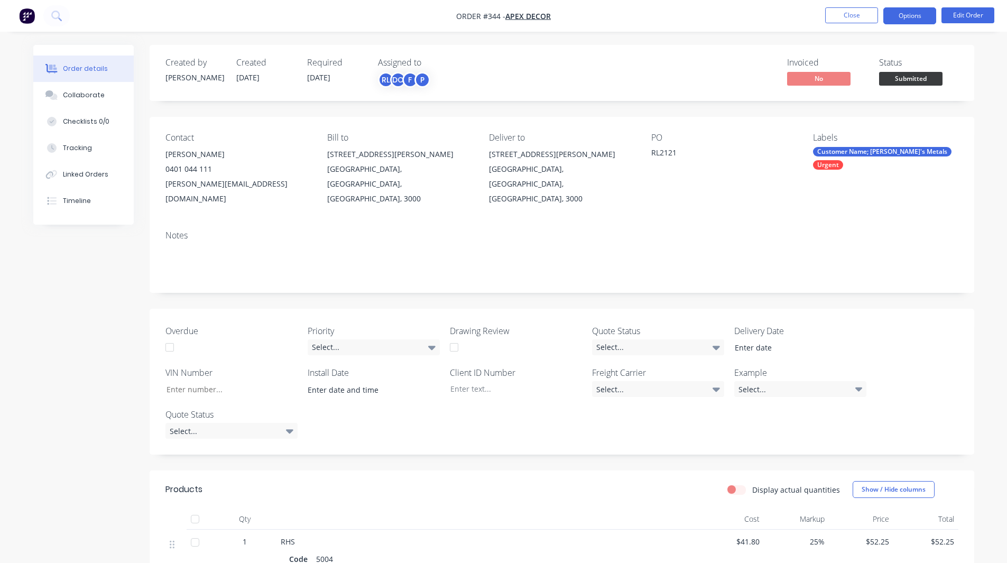
click at [909, 15] on button "Options" at bounding box center [909, 15] width 53 height 17
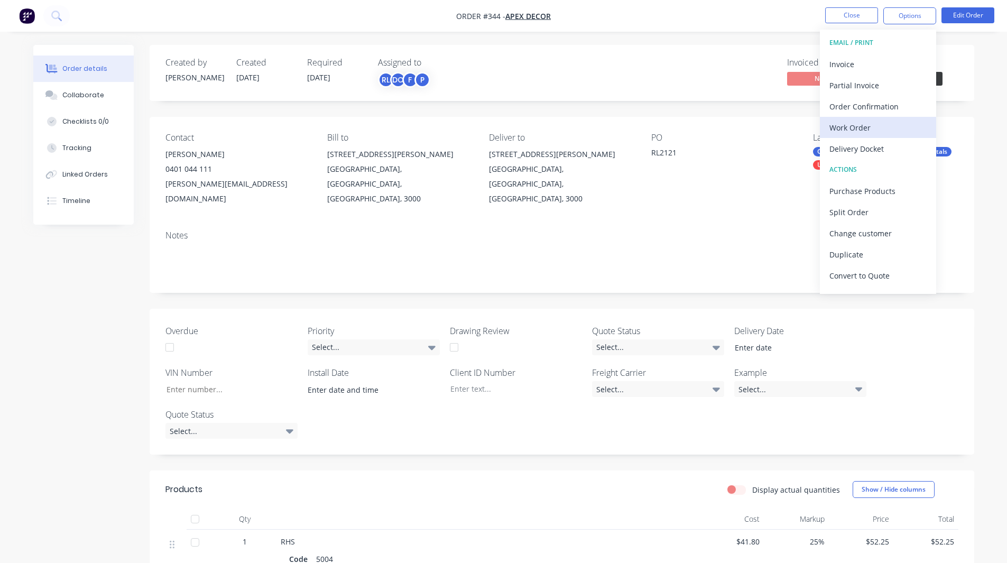
click at [869, 125] on div "Work Order" at bounding box center [877, 127] width 97 height 15
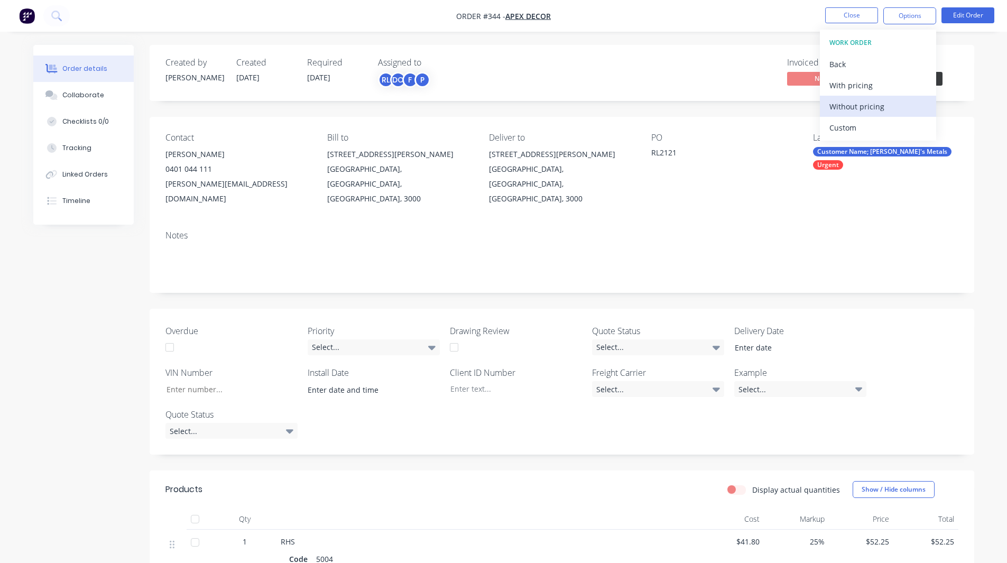
click at [869, 106] on div "Without pricing" at bounding box center [877, 106] width 97 height 15
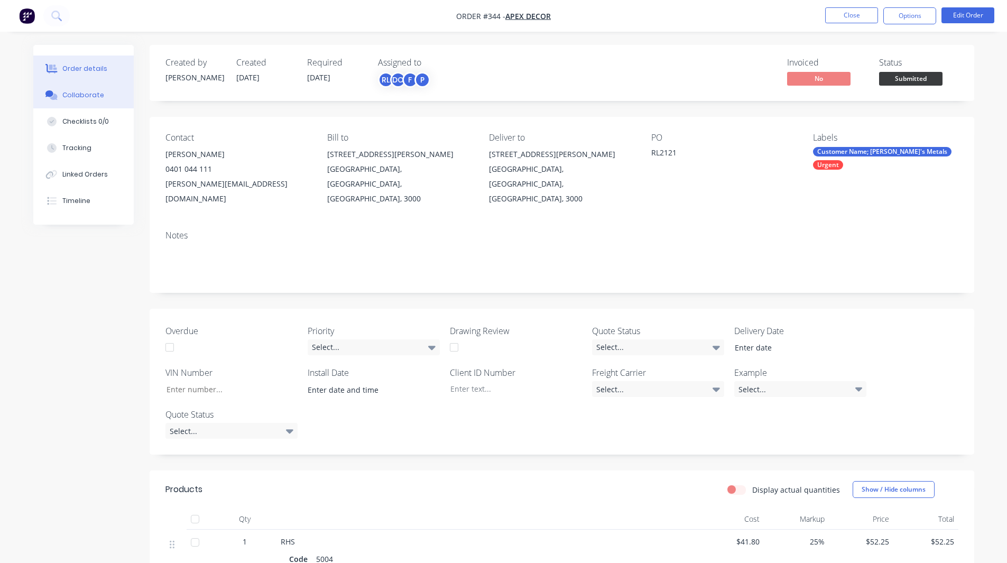
click at [84, 96] on div "Collaborate" at bounding box center [83, 95] width 42 height 10
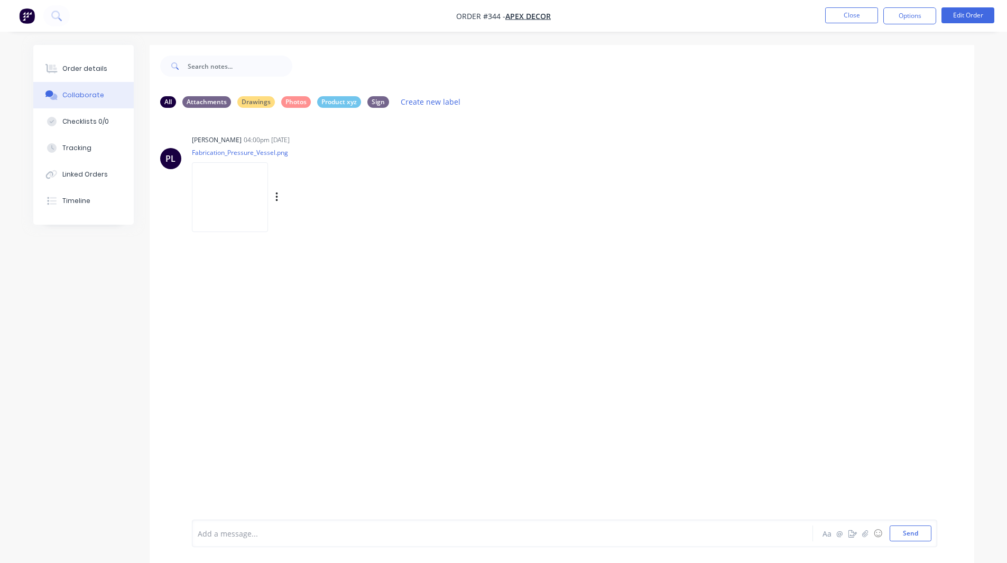
click at [221, 193] on img at bounding box center [230, 196] width 76 height 69
click at [84, 70] on div "Order details" at bounding box center [84, 69] width 45 height 10
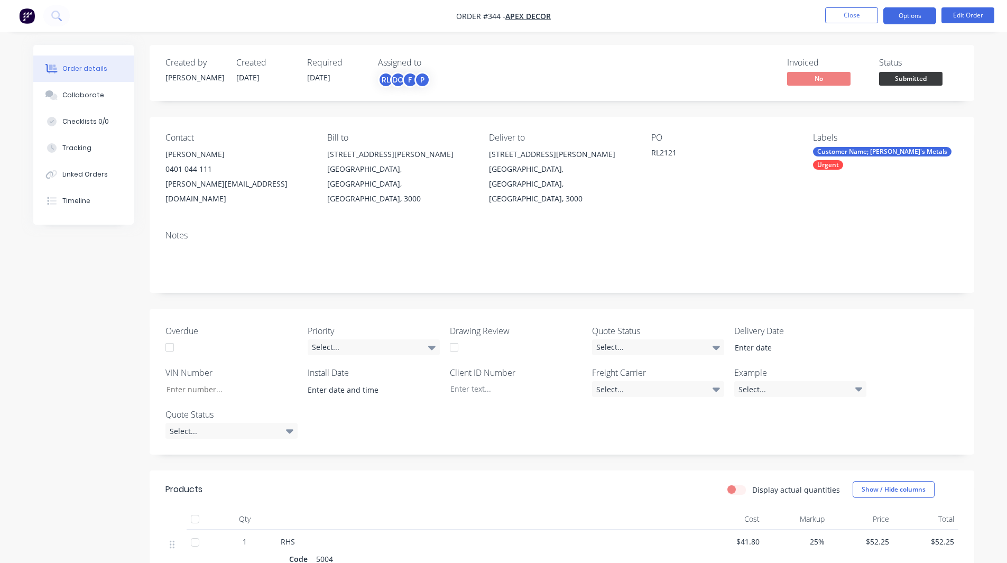
click at [903, 21] on button "Options" at bounding box center [909, 15] width 53 height 17
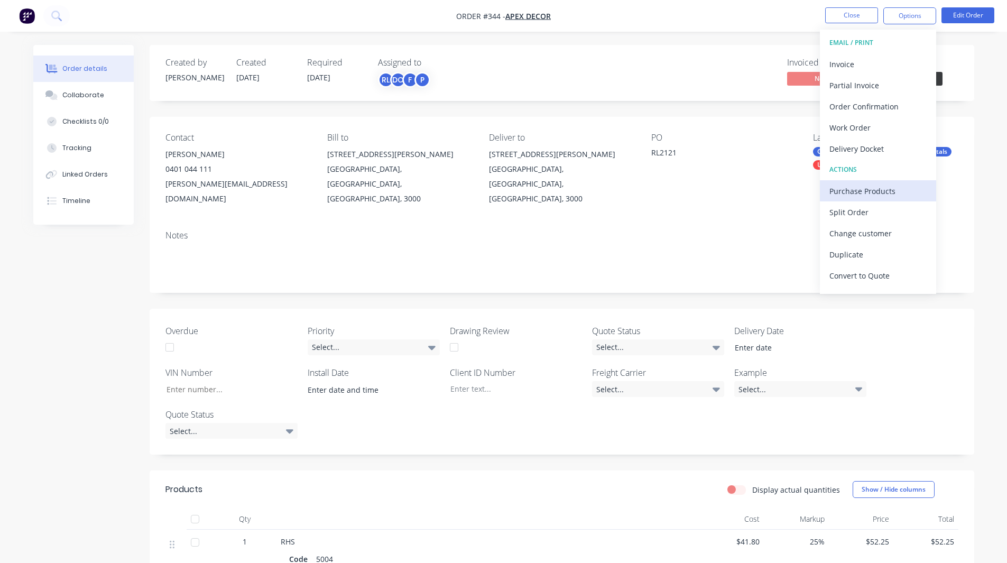
click at [853, 190] on div "Purchase Products" at bounding box center [877, 190] width 97 height 15
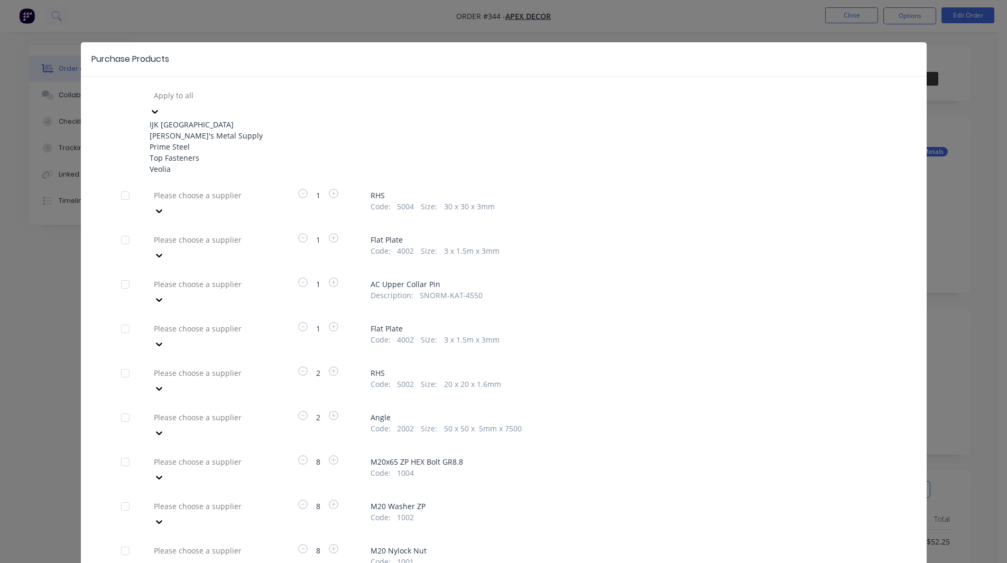
click at [190, 89] on div at bounding box center [229, 95] width 152 height 13
click at [202, 138] on div "Dave's Metal Supply" at bounding box center [208, 135] width 116 height 11
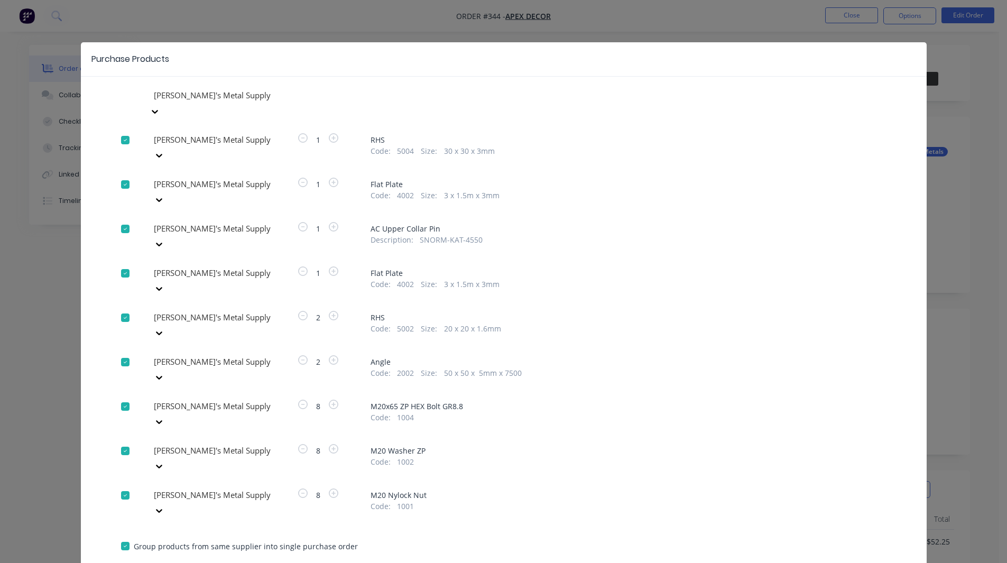
click at [228, 146] on div at bounding box center [229, 139] width 152 height 13
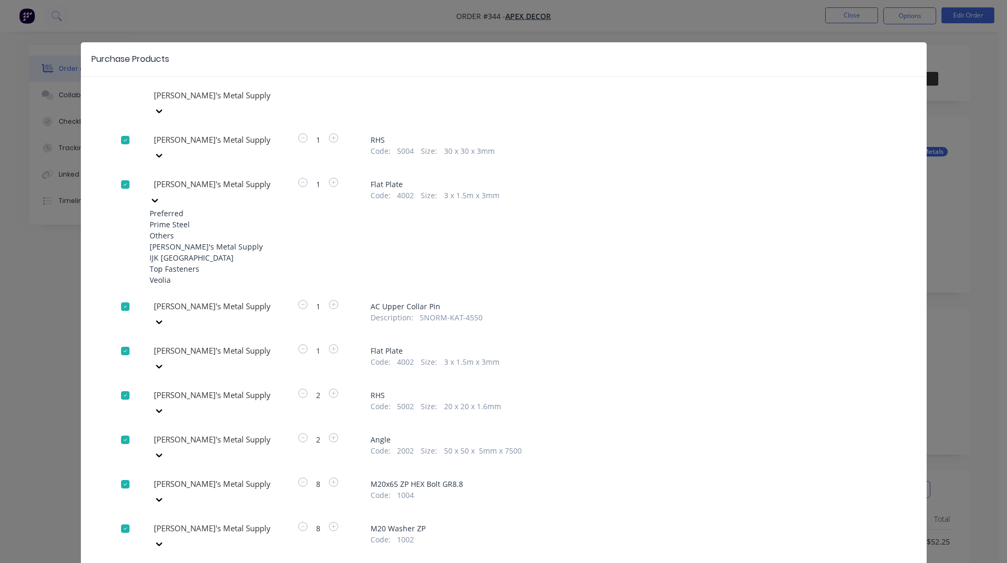
click at [192, 263] on div "IJK NSW" at bounding box center [208, 257] width 116 height 11
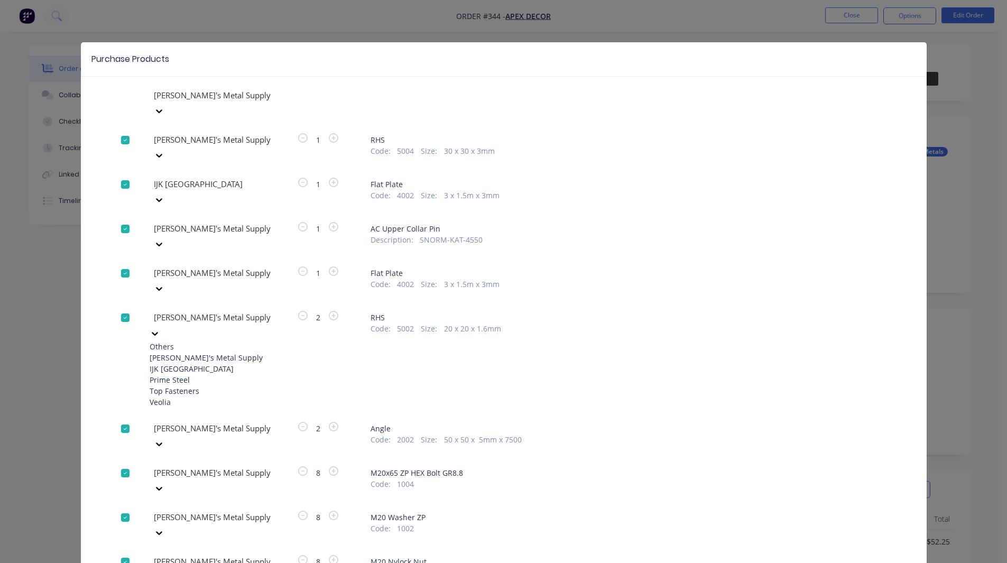
click at [184, 311] on div at bounding box center [229, 317] width 152 height 13
click at [175, 363] on div "IJK NSW" at bounding box center [208, 368] width 116 height 11
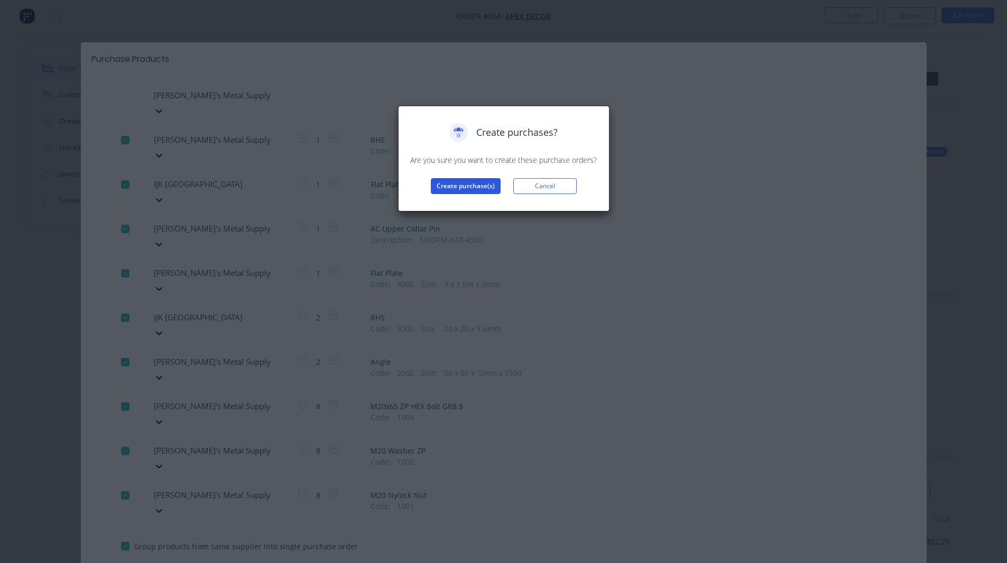
click at [468, 187] on button "Create purchase(s)" at bounding box center [466, 186] width 70 height 16
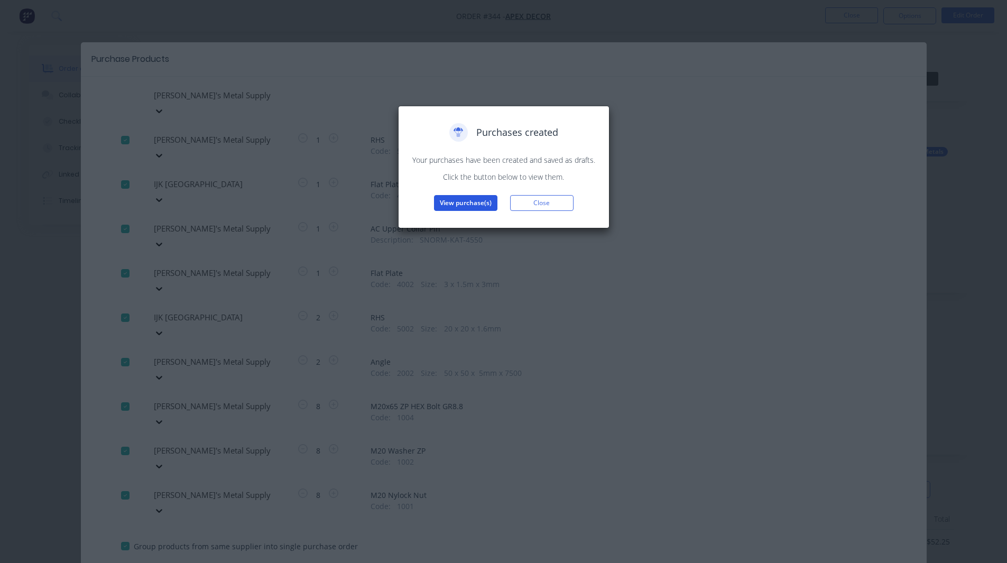
click at [466, 203] on button "View purchase(s)" at bounding box center [465, 203] width 63 height 16
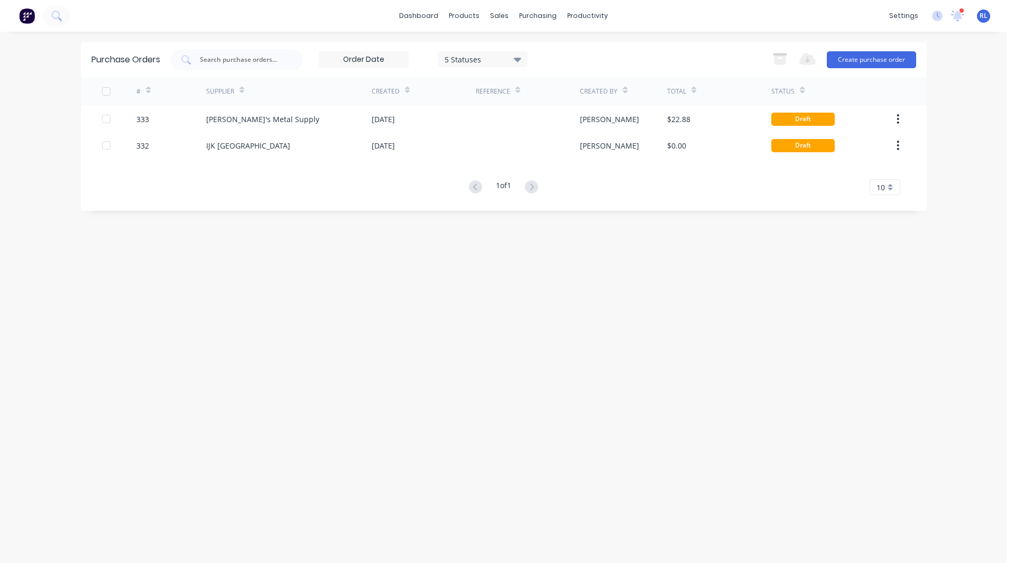
drag, startPoint x: 415, startPoint y: 221, endPoint x: 272, endPoint y: 240, distance: 144.6
click at [272, 240] on div "Purchase Orders 5 Statuses 5 Statuses Export to Excel (XLSX) Create purchase or…" at bounding box center [504, 297] width 846 height 510
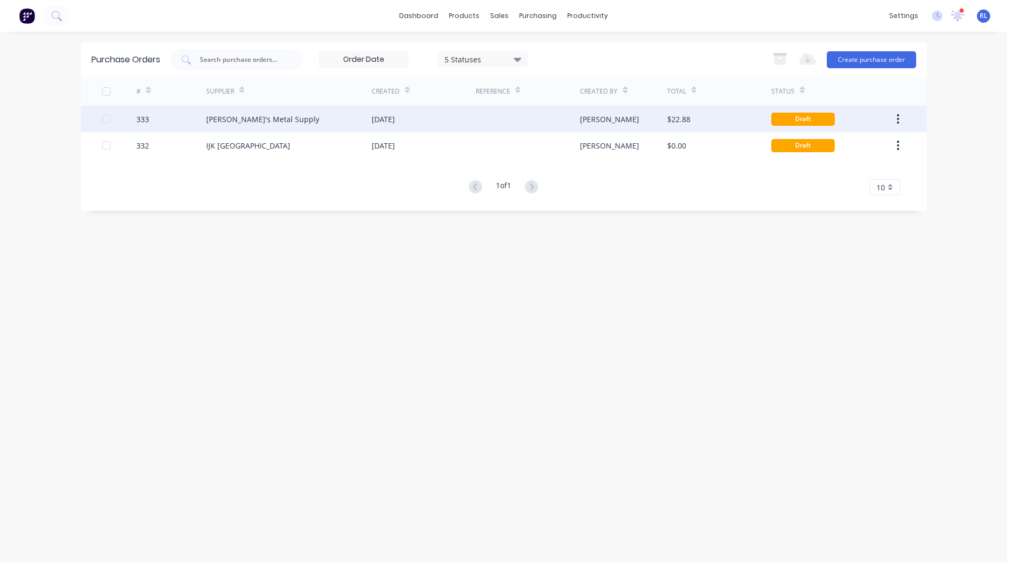
click at [275, 127] on div "Dave's Metal Supply" at bounding box center [288, 119] width 165 height 26
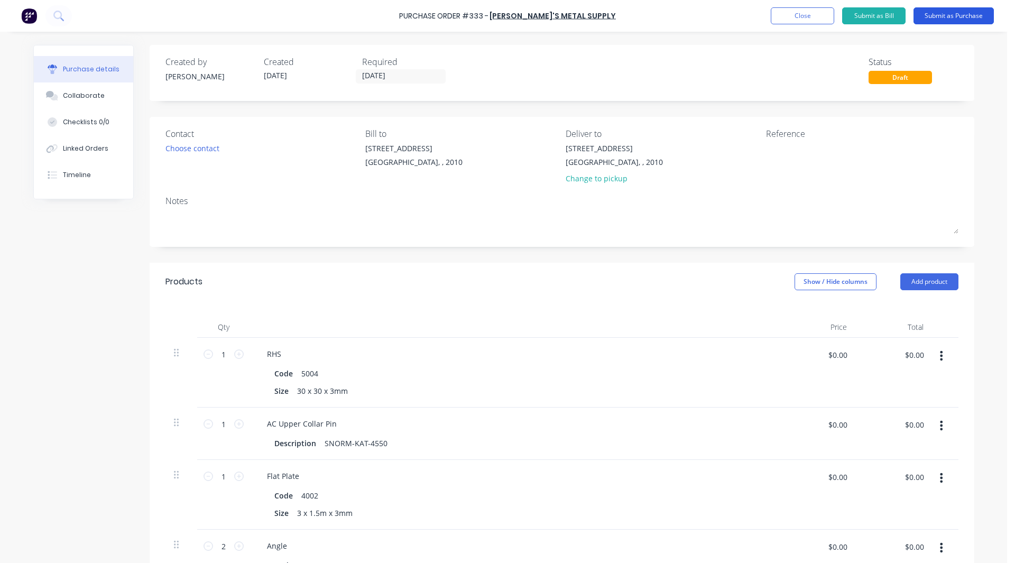
click at [943, 13] on button "Submit as Purchase" at bounding box center [953, 15] width 80 height 17
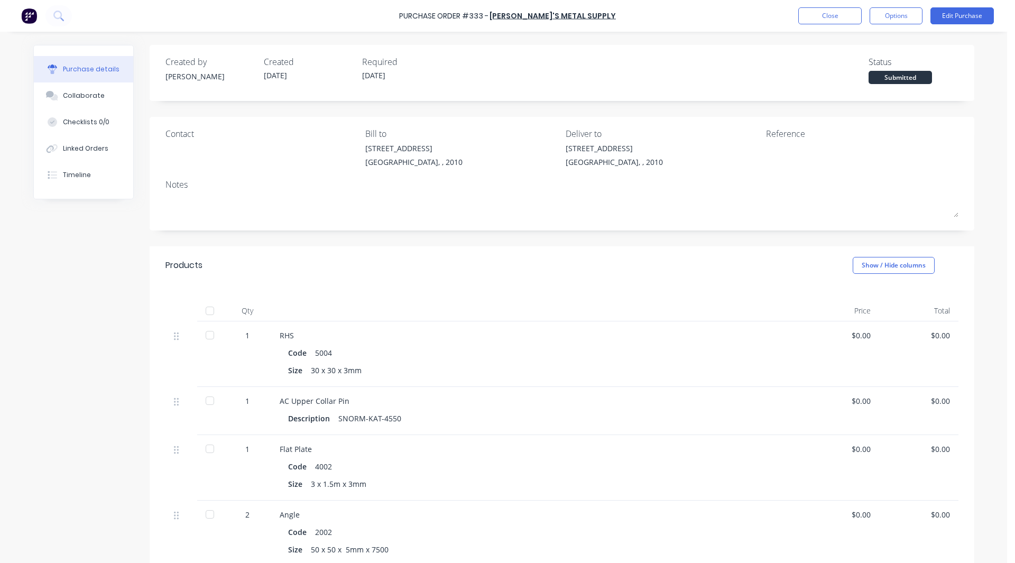
click at [207, 335] on div at bounding box center [209, 335] width 21 height 21
click at [206, 400] on div at bounding box center [209, 400] width 21 height 21
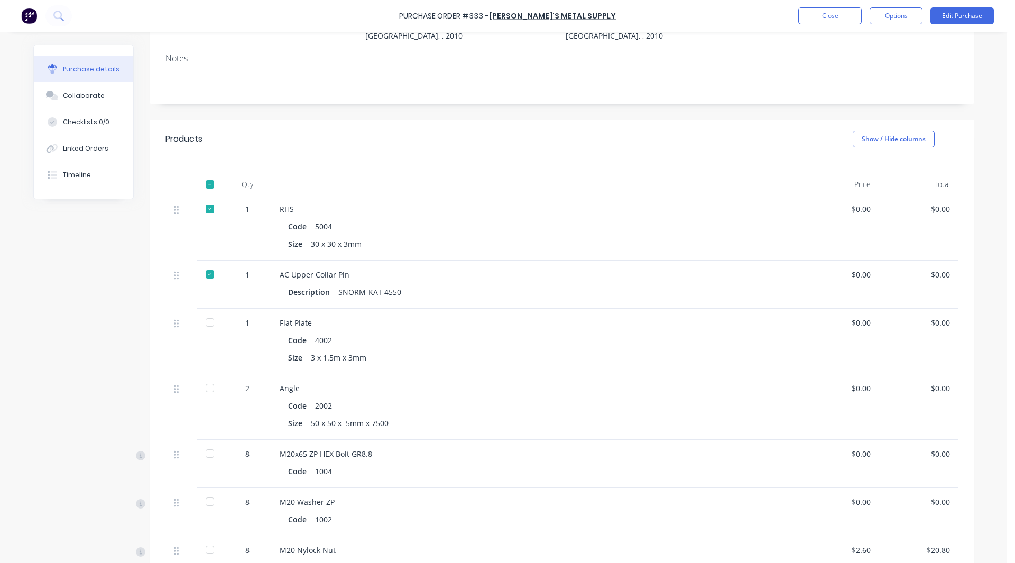
click at [205, 326] on div at bounding box center [209, 322] width 21 height 21
click at [204, 386] on div at bounding box center [209, 387] width 21 height 21
click at [114, 363] on div "Created by Rob Created 26/08/25 Required 26/08/25 Status Partially received Con…" at bounding box center [503, 321] width 941 height 805
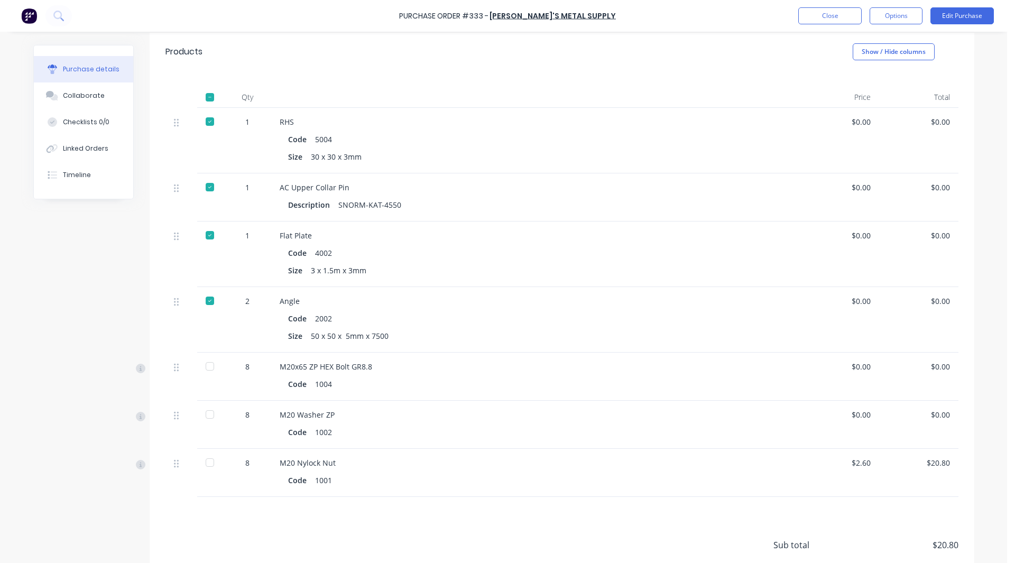
scroll to position [216, 0]
click at [203, 365] on div at bounding box center [209, 363] width 21 height 21
click at [203, 412] on div at bounding box center [209, 411] width 21 height 21
click at [206, 459] on div at bounding box center [209, 459] width 21 height 21
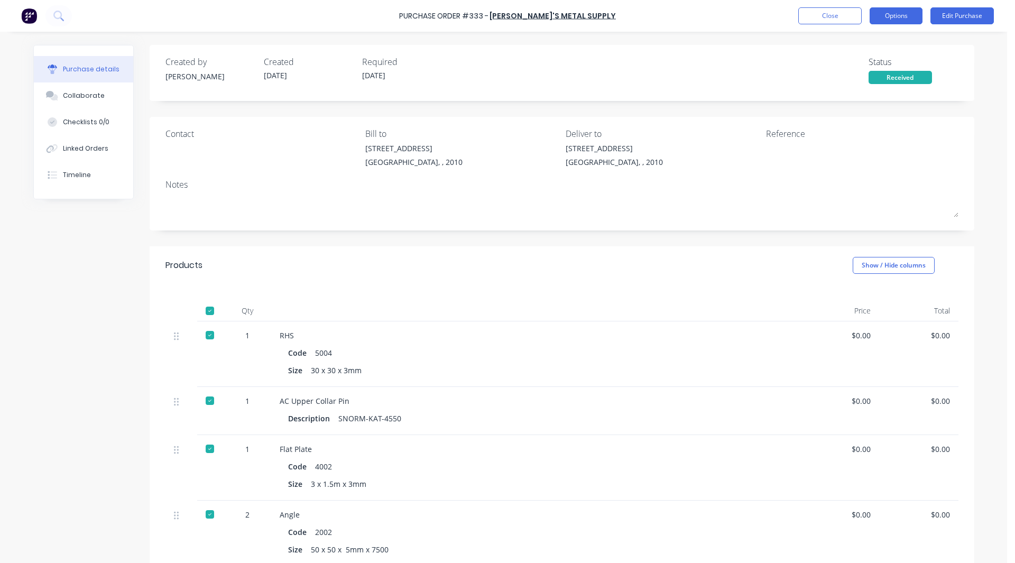
click at [886, 14] on button "Options" at bounding box center [895, 15] width 53 height 17
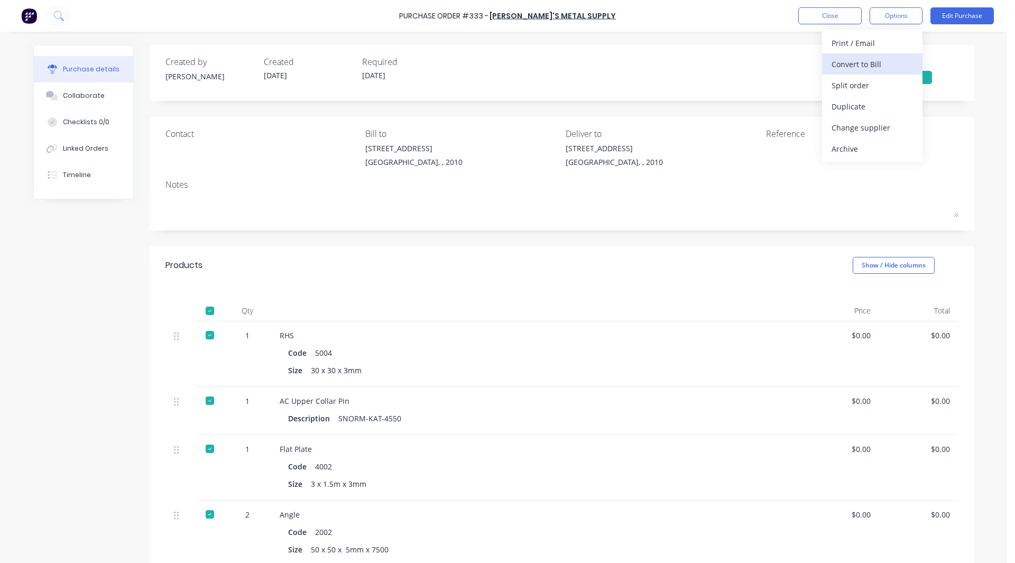
click at [877, 63] on div "Convert to Bill" at bounding box center [871, 64] width 81 height 15
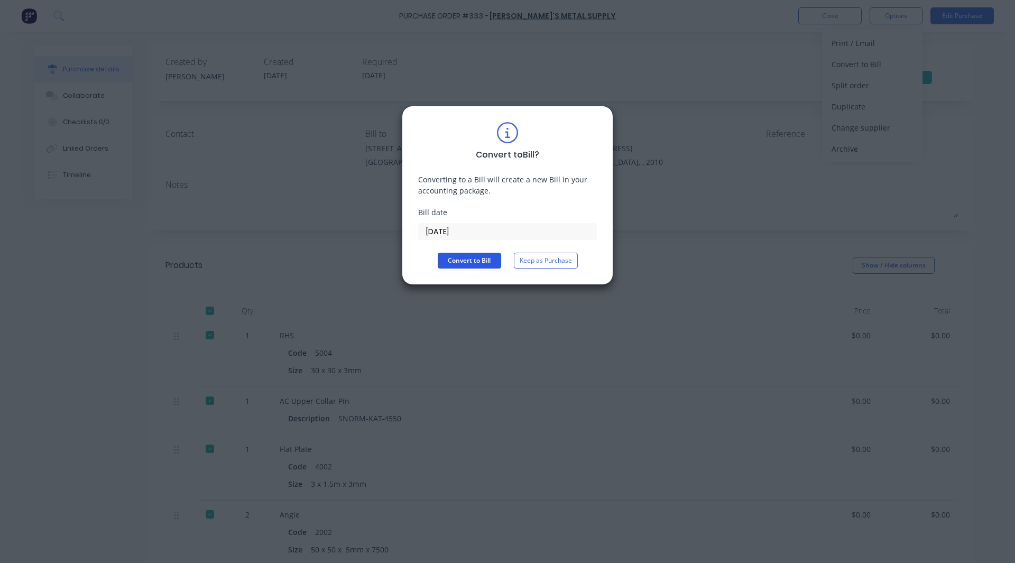
click at [476, 262] on button "Convert to Bill" at bounding box center [469, 261] width 63 height 16
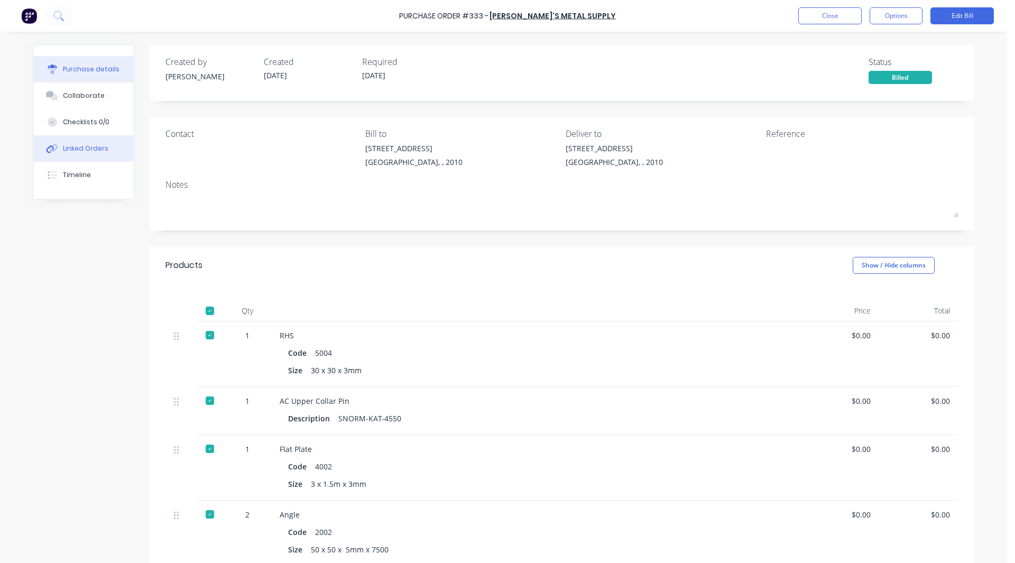
click at [89, 146] on div "Linked Orders" at bounding box center [85, 149] width 45 height 10
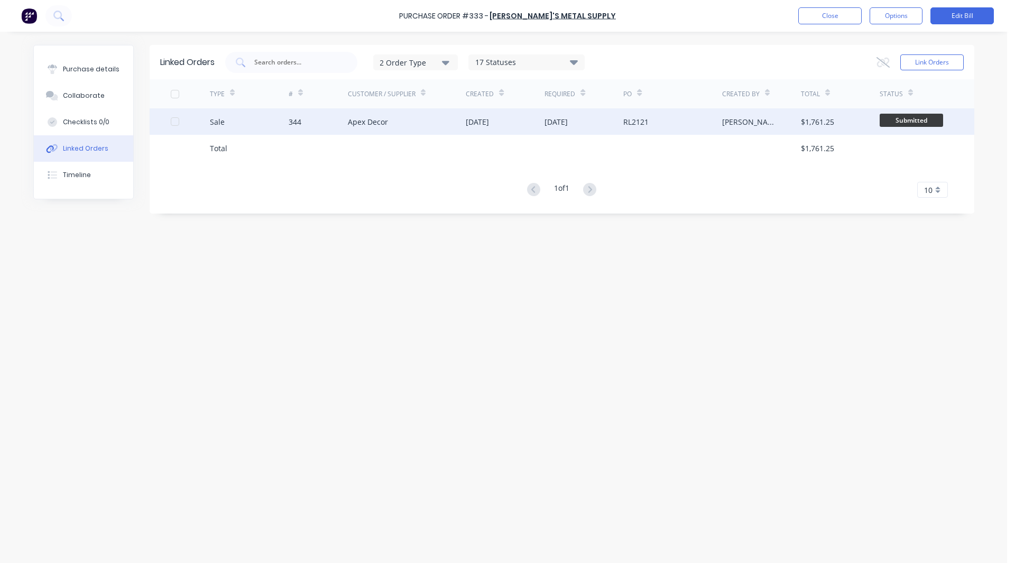
click at [292, 124] on div "344" at bounding box center [295, 121] width 13 height 11
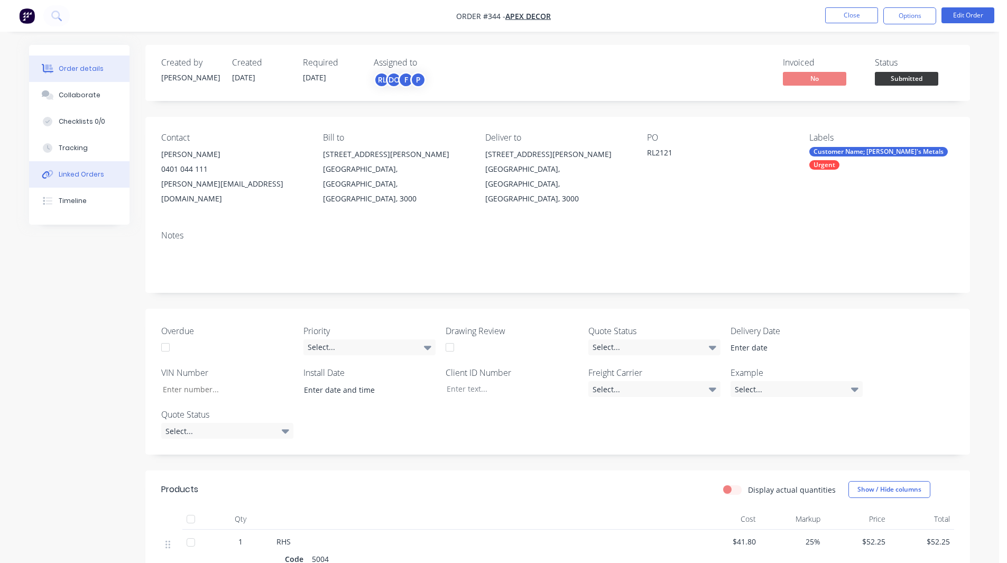
click at [86, 169] on button "Linked Orders" at bounding box center [79, 174] width 100 height 26
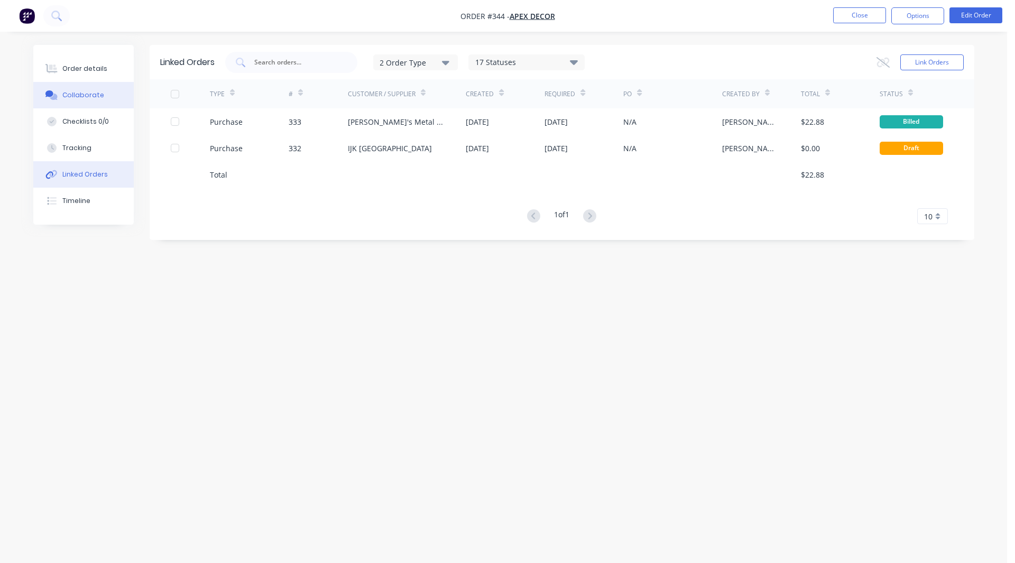
click at [96, 92] on div "Collaborate" at bounding box center [83, 95] width 42 height 10
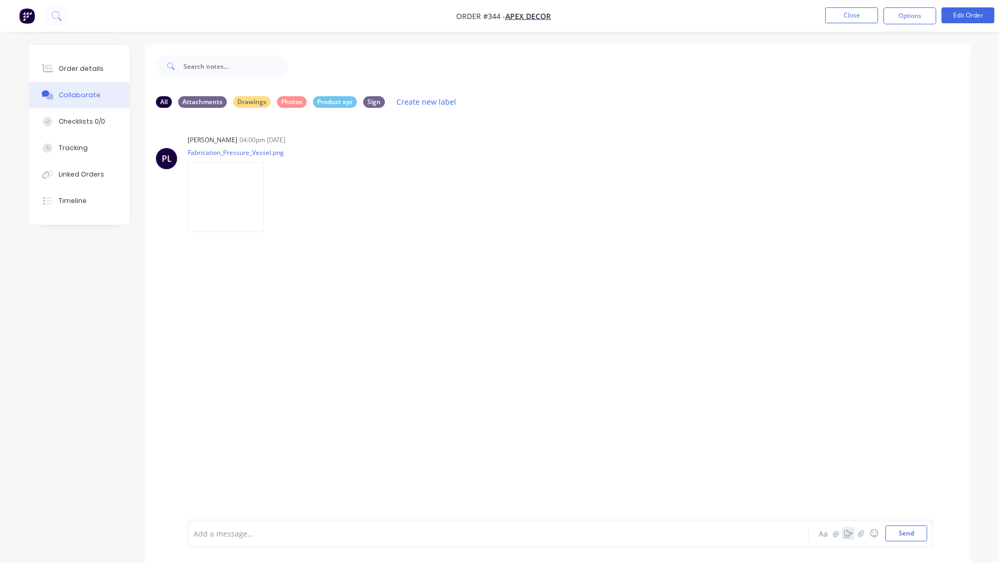
click at [849, 531] on icon "button" at bounding box center [848, 533] width 8 height 7
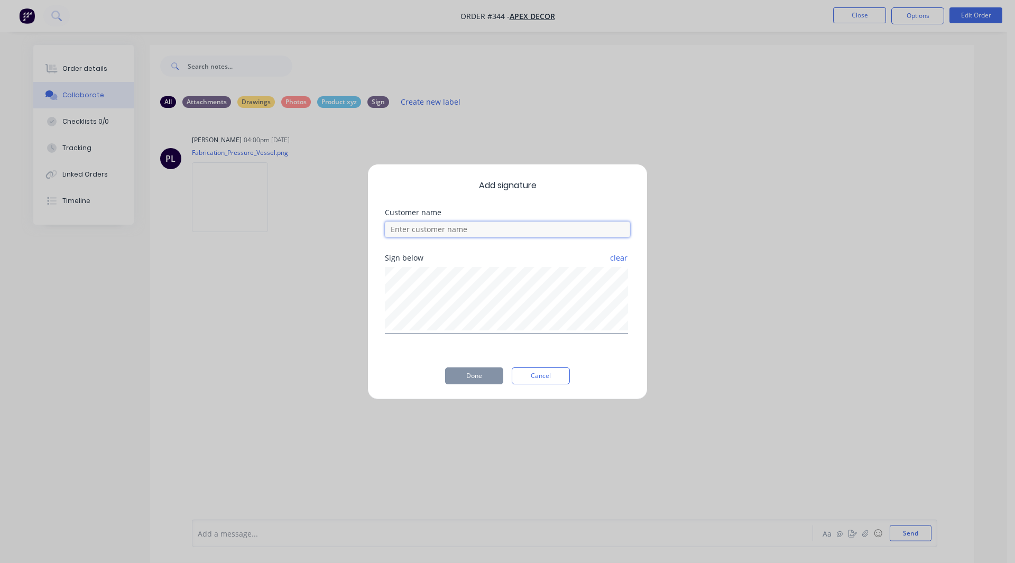
click at [440, 231] on input at bounding box center [507, 229] width 245 height 16
type input "[PERSON_NAME]"
click at [461, 372] on button "Done" at bounding box center [474, 375] width 58 height 17
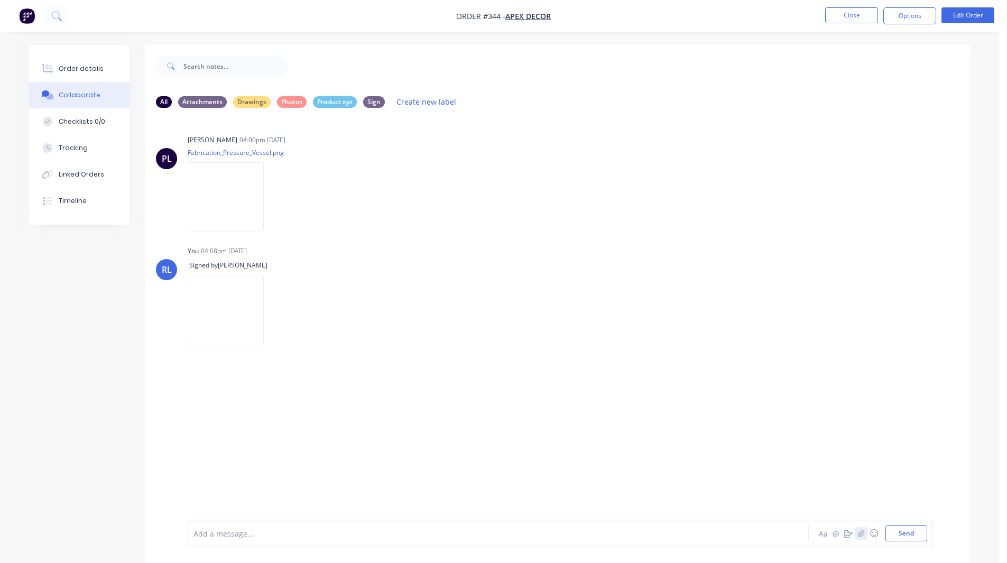
click at [862, 533] on icon "button" at bounding box center [861, 533] width 6 height 7
click at [218, 531] on div at bounding box center [469, 533] width 550 height 11
click at [82, 152] on div "Tracking" at bounding box center [73, 148] width 29 height 10
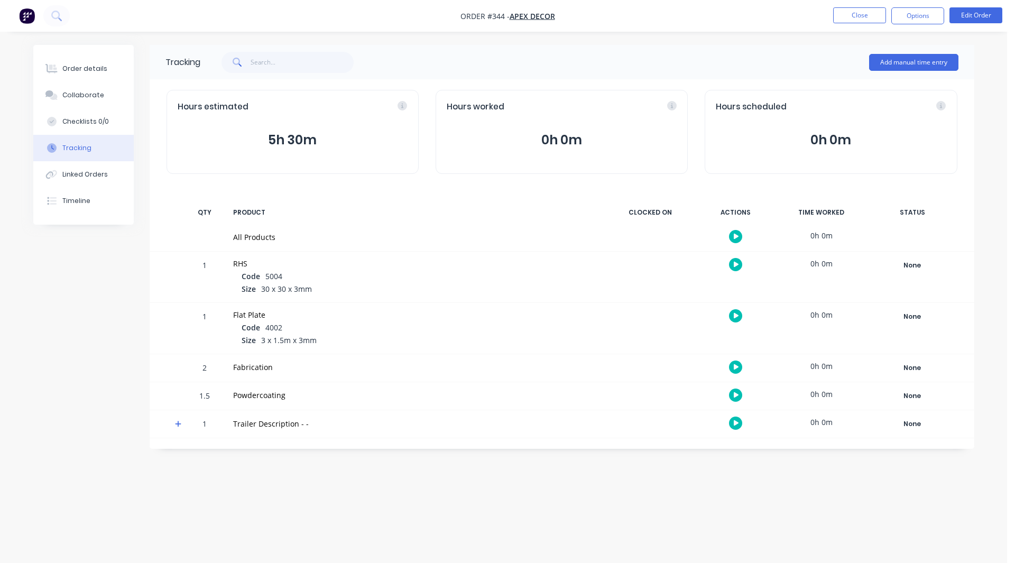
click at [734, 263] on icon "button" at bounding box center [736, 265] width 5 height 6
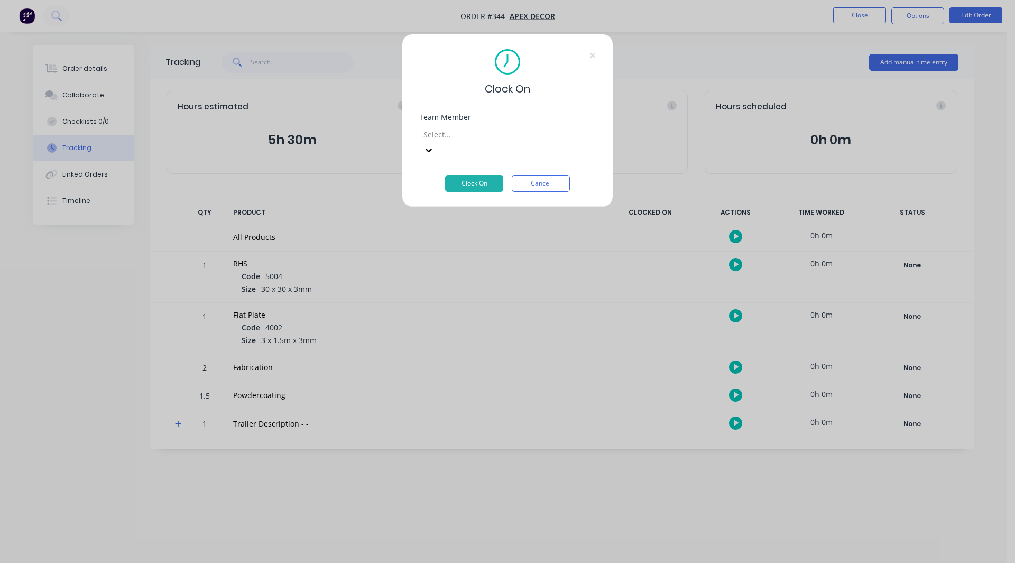
click at [459, 135] on div at bounding box center [498, 134] width 152 height 13
click at [474, 175] on button "Clock On" at bounding box center [474, 183] width 58 height 17
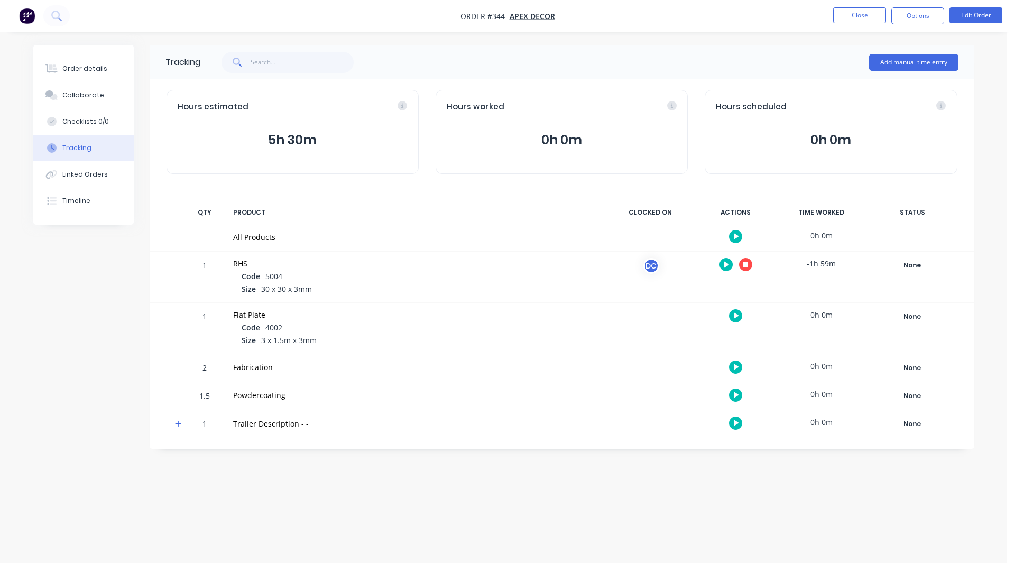
click at [733, 316] on button "button" at bounding box center [735, 315] width 13 height 13
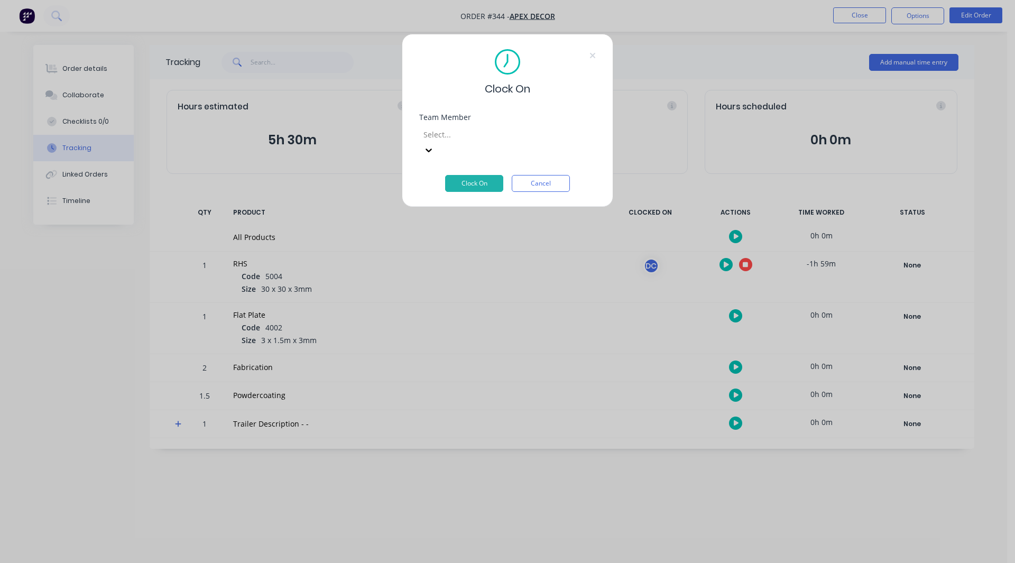
click at [430, 133] on div at bounding box center [498, 134] width 152 height 13
click at [490, 175] on button "Clock On" at bounding box center [474, 183] width 58 height 17
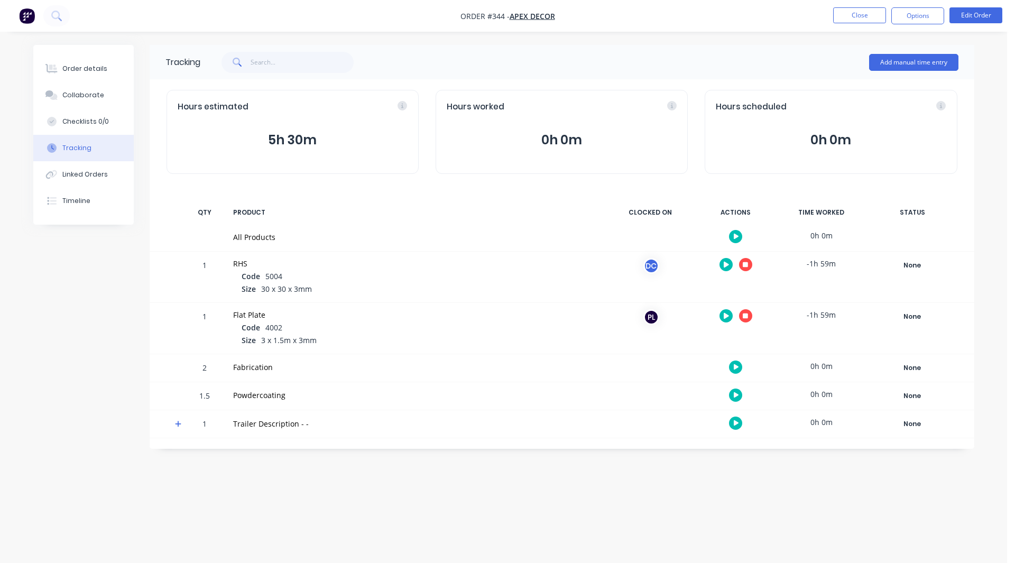
click at [747, 314] on icon "button" at bounding box center [745, 315] width 5 height 5
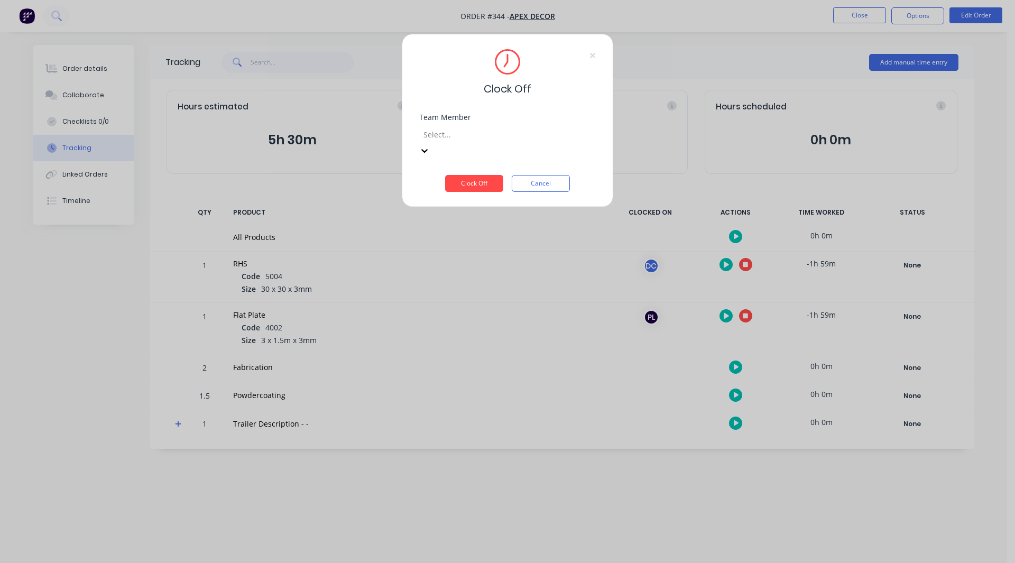
click at [453, 142] on div "Select..." at bounding box center [498, 134] width 159 height 16
click at [456, 562] on div "[PERSON_NAME]" at bounding box center [503, 568] width 1007 height 11
click at [462, 175] on button "Clock Off" at bounding box center [474, 183] width 58 height 17
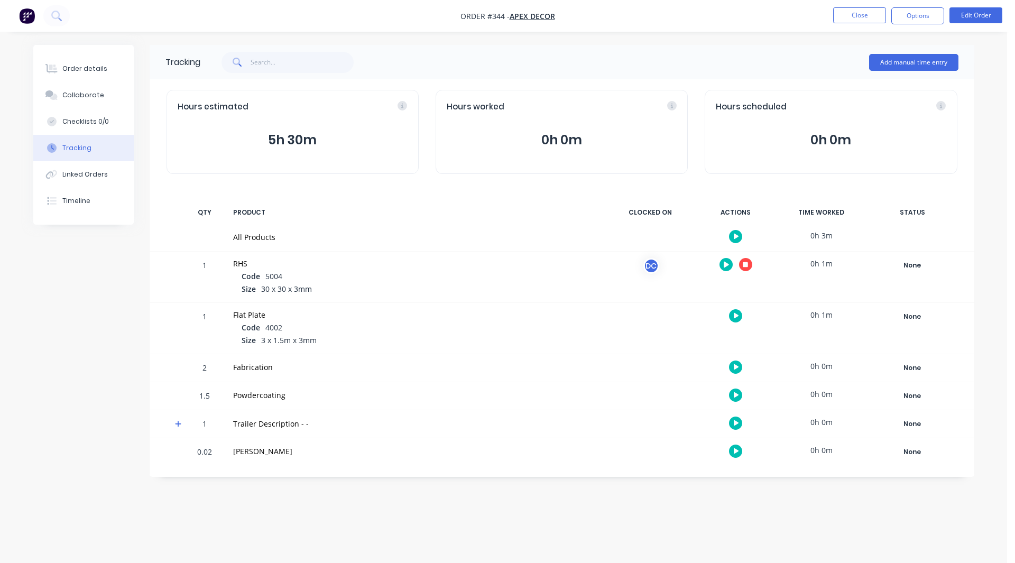
click at [743, 264] on icon "button" at bounding box center [745, 264] width 5 height 5
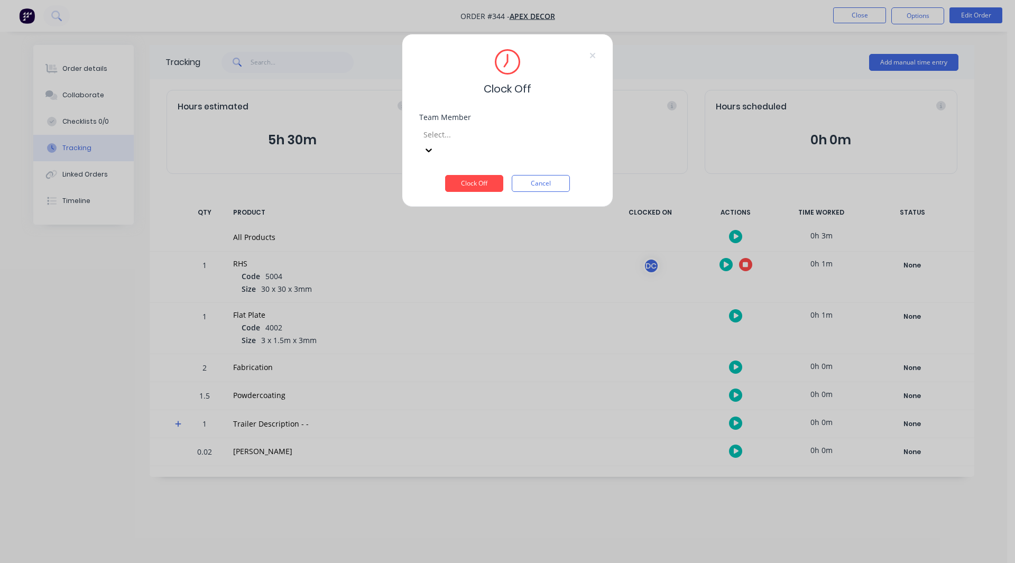
click at [446, 134] on div at bounding box center [498, 134] width 152 height 13
click at [445, 562] on div "[PERSON_NAME]" at bounding box center [503, 568] width 1007 height 11
click at [469, 175] on button "Clock Off" at bounding box center [474, 183] width 58 height 17
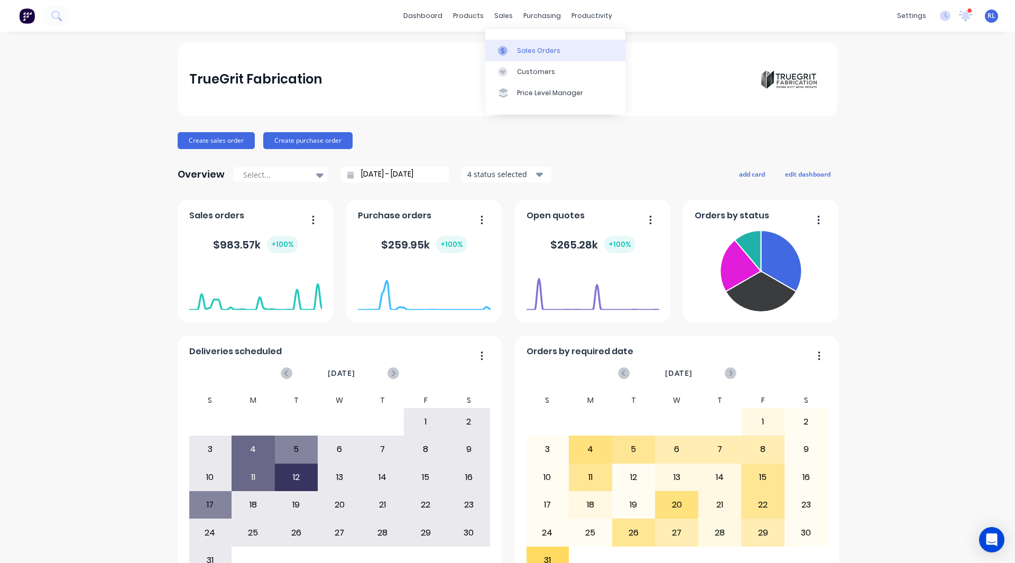
click at [523, 43] on link "Sales Orders" at bounding box center [555, 50] width 140 height 21
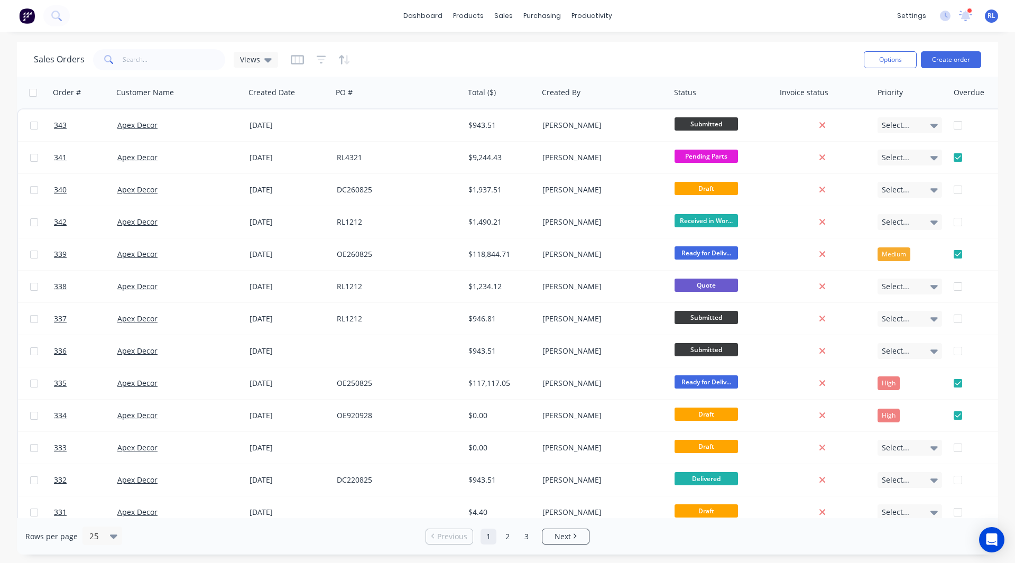
drag, startPoint x: 292, startPoint y: 55, endPoint x: 273, endPoint y: 76, distance: 27.7
click at [273, 76] on div "Sales Orders Views Options Create order" at bounding box center [507, 59] width 981 height 34
click at [294, 63] on icon "button" at bounding box center [297, 60] width 13 height 10
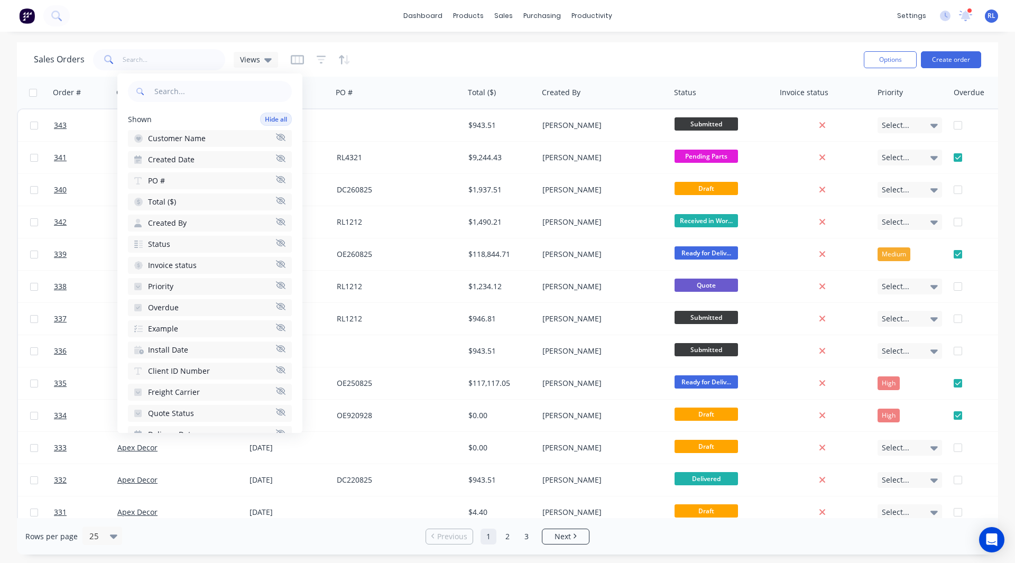
scroll to position [47, 0]
click at [177, 140] on span "Customer Name" at bounding box center [177, 139] width 58 height 11
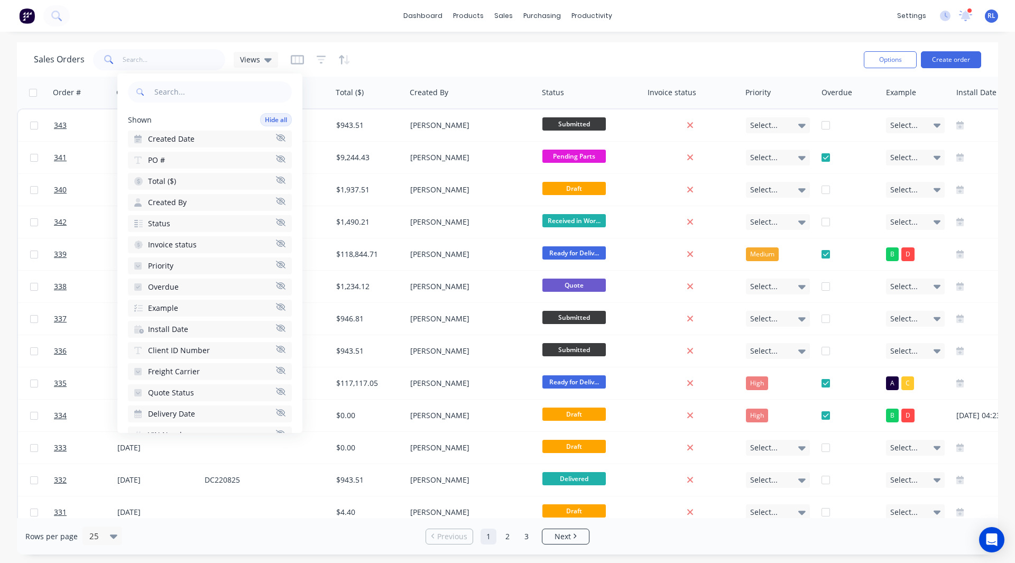
click at [174, 140] on span "Created Date" at bounding box center [171, 139] width 47 height 11
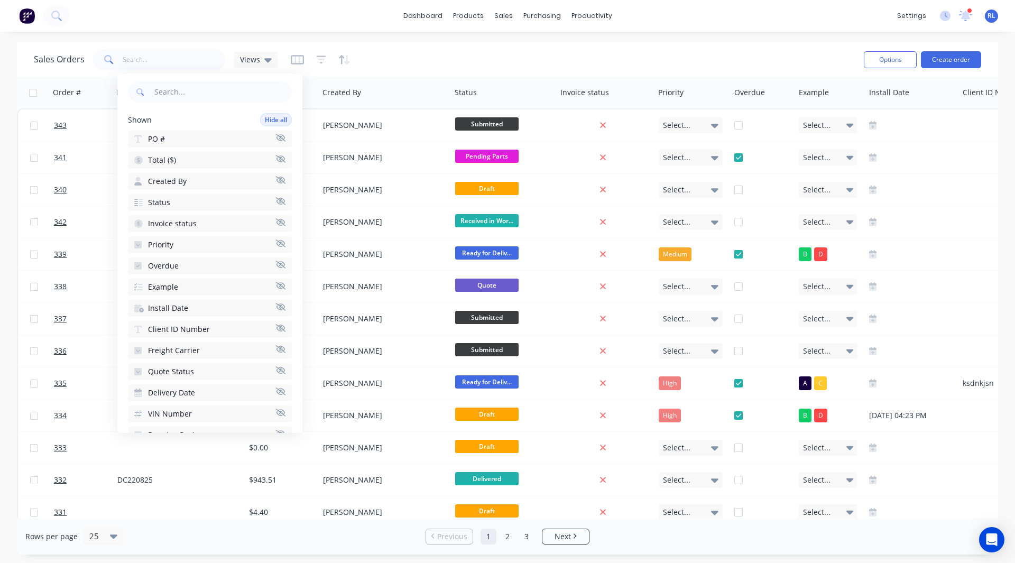
click at [170, 141] on button "PO #" at bounding box center [210, 139] width 164 height 17
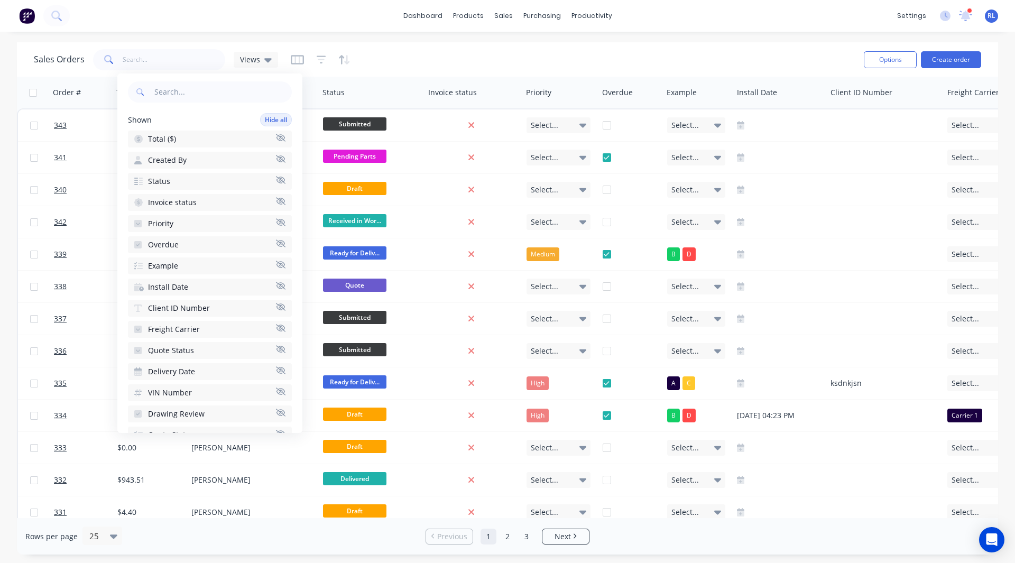
click at [171, 157] on span "Created By" at bounding box center [167, 160] width 39 height 11
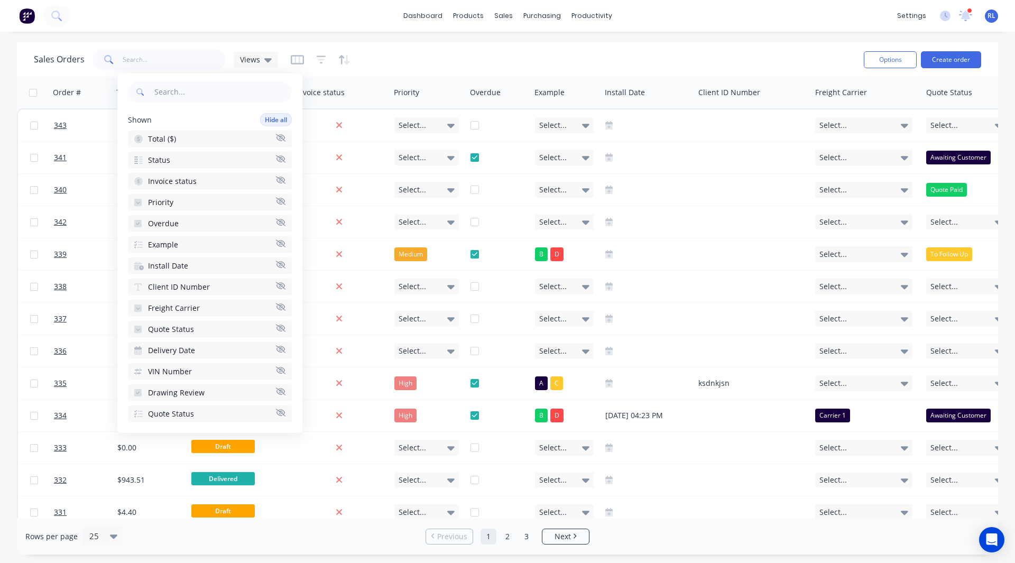
click at [171, 158] on button "Status" at bounding box center [210, 160] width 164 height 17
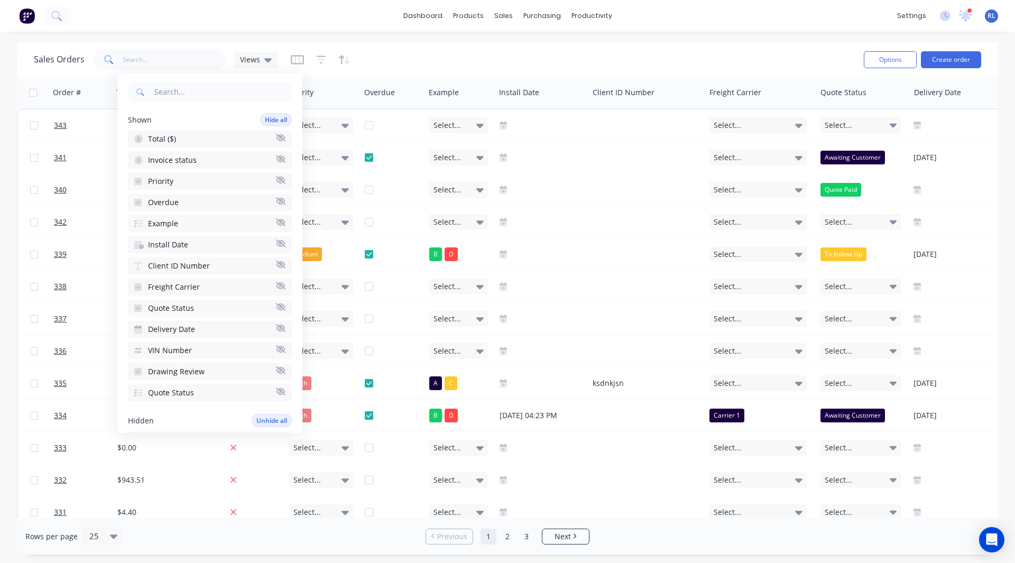
click at [171, 161] on span "Invoice status" at bounding box center [172, 160] width 49 height 11
click at [171, 176] on span "Priority" at bounding box center [160, 181] width 25 height 11
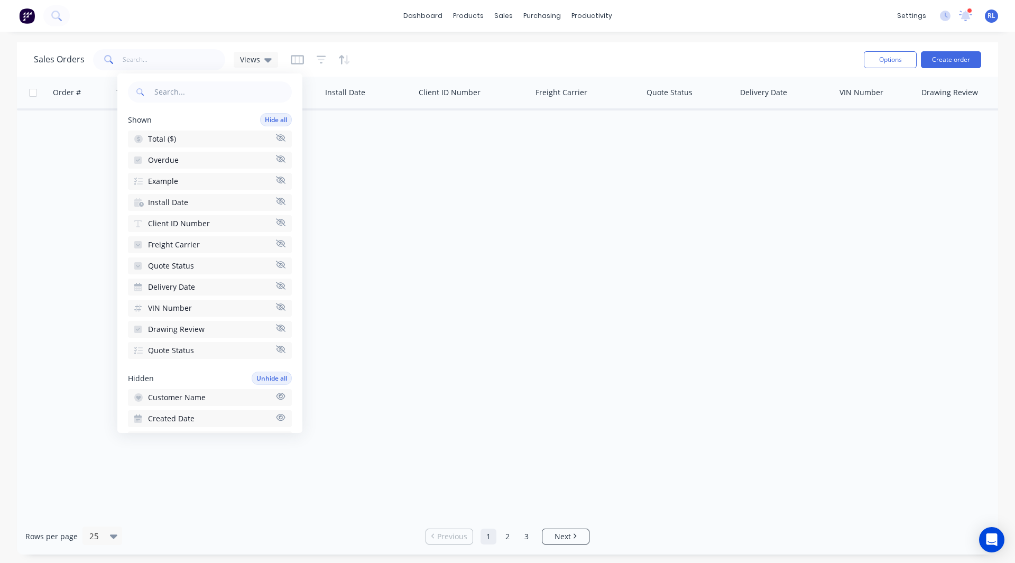
click at [171, 161] on span "Overdue" at bounding box center [163, 160] width 31 height 11
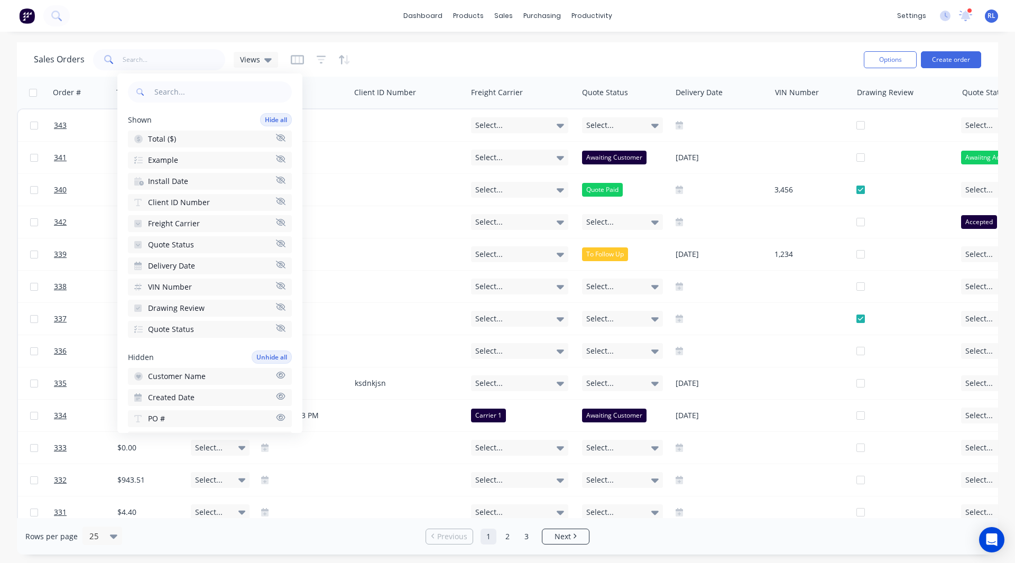
click at [171, 161] on span "Example" at bounding box center [163, 160] width 30 height 11
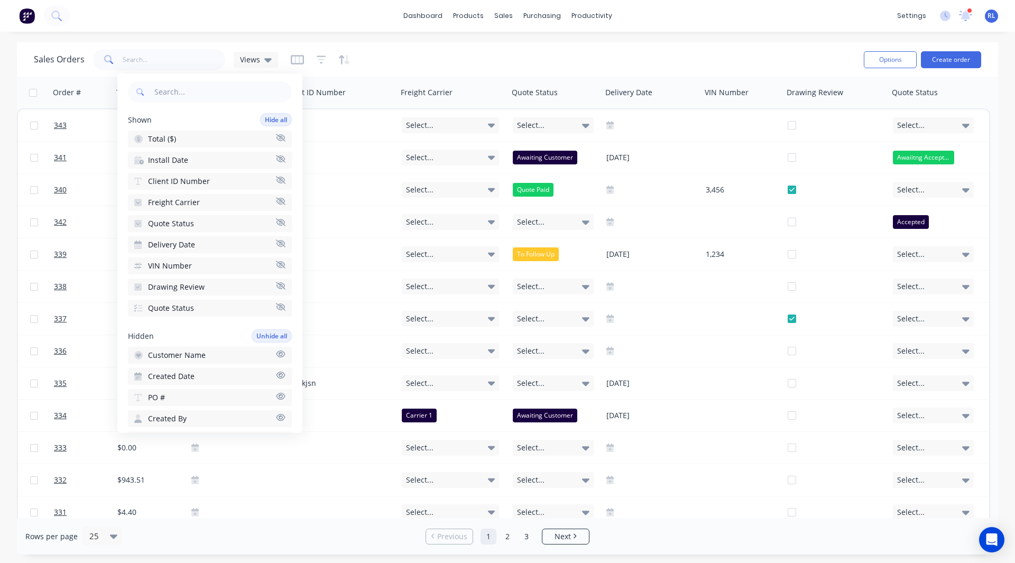
click at [170, 161] on span "Install Date" at bounding box center [168, 160] width 40 height 11
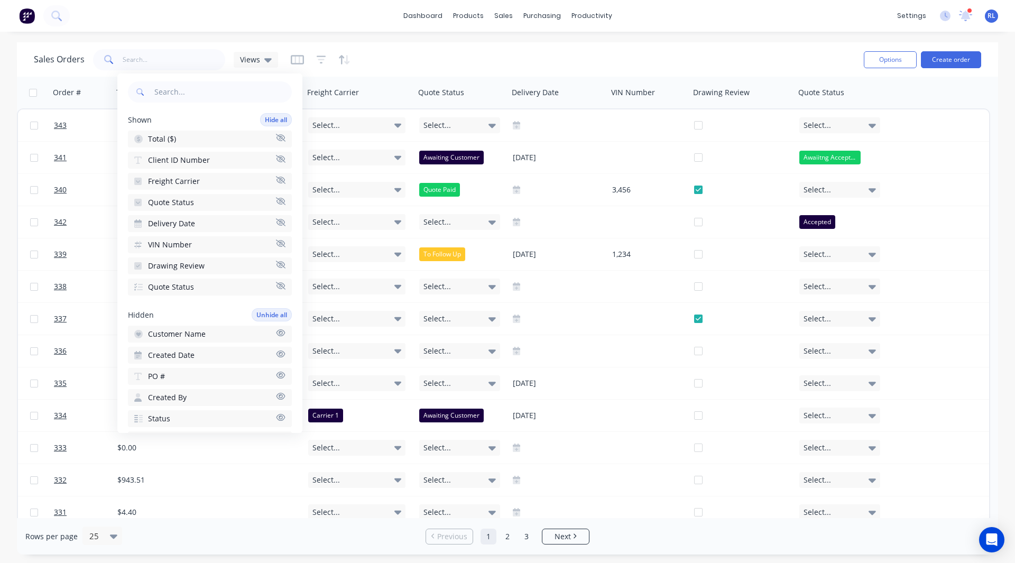
click at [170, 161] on span "Client ID Number" at bounding box center [179, 160] width 62 height 11
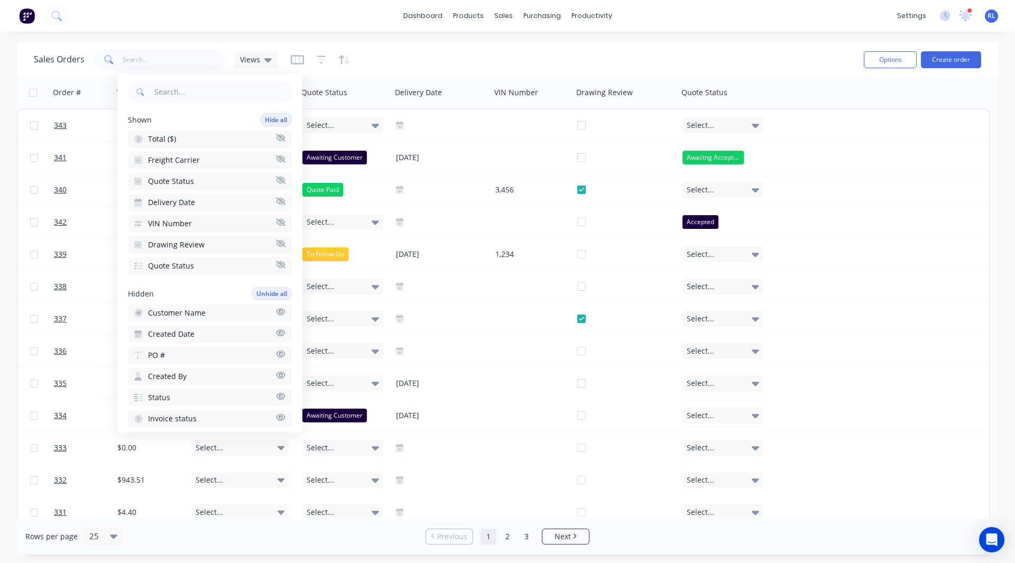
click at [170, 161] on span "Freight Carrier" at bounding box center [174, 160] width 52 height 11
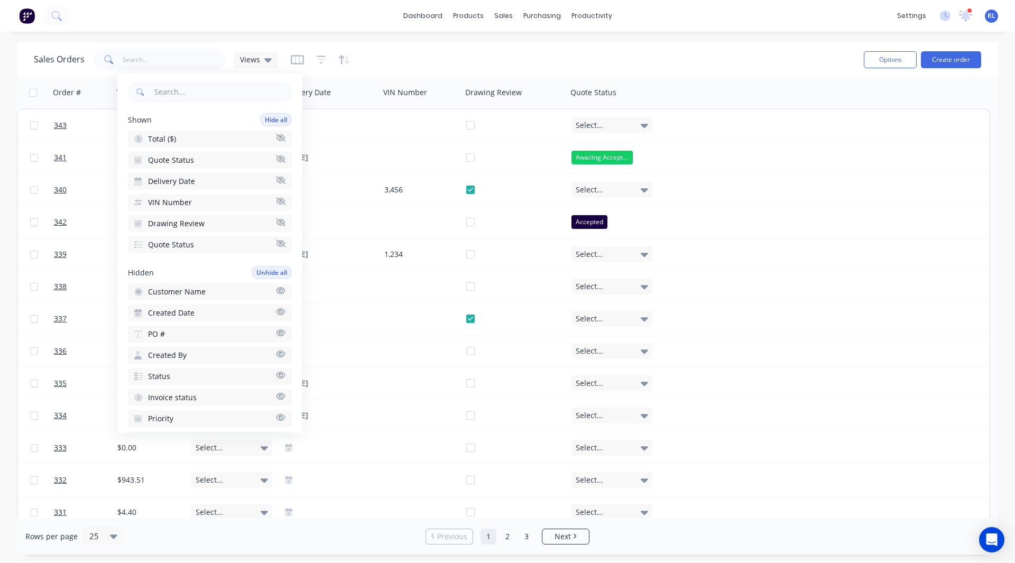
click at [170, 161] on span "Quote Status" at bounding box center [171, 160] width 46 height 11
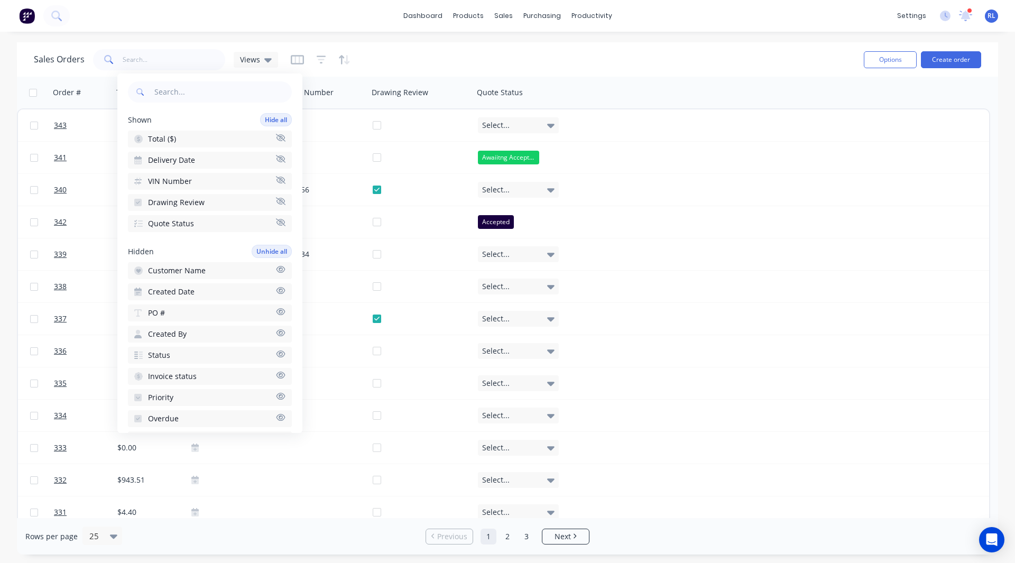
click at [170, 161] on span "Delivery Date" at bounding box center [171, 160] width 47 height 11
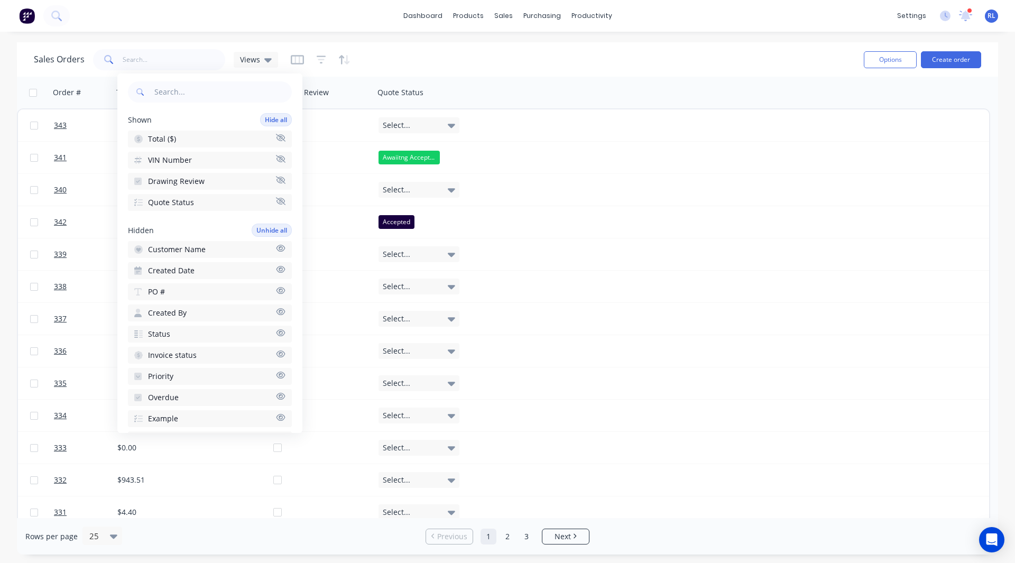
click at [169, 143] on span "Total ($)" at bounding box center [162, 139] width 28 height 11
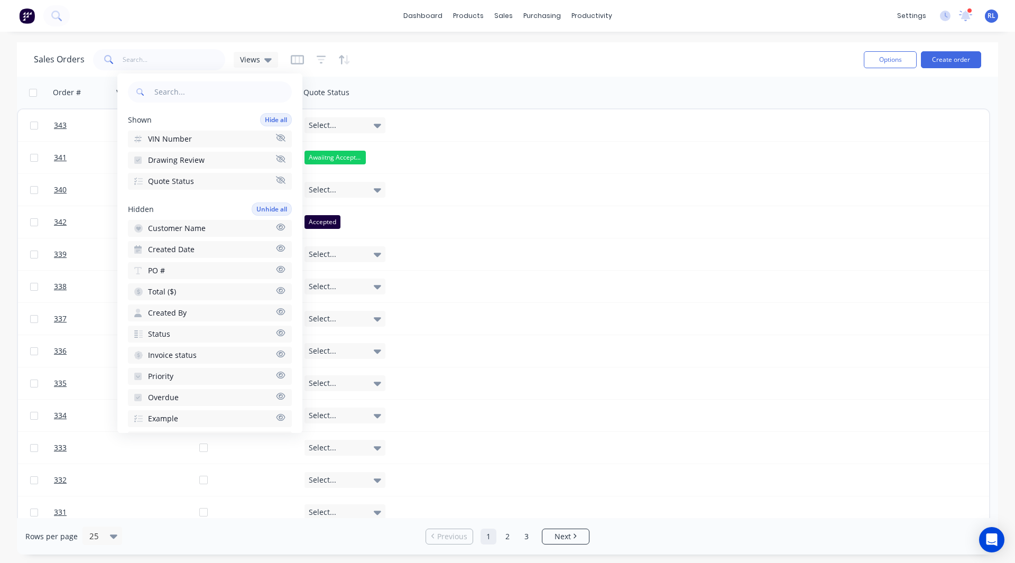
click at [171, 143] on span "VIN Number" at bounding box center [170, 139] width 44 height 11
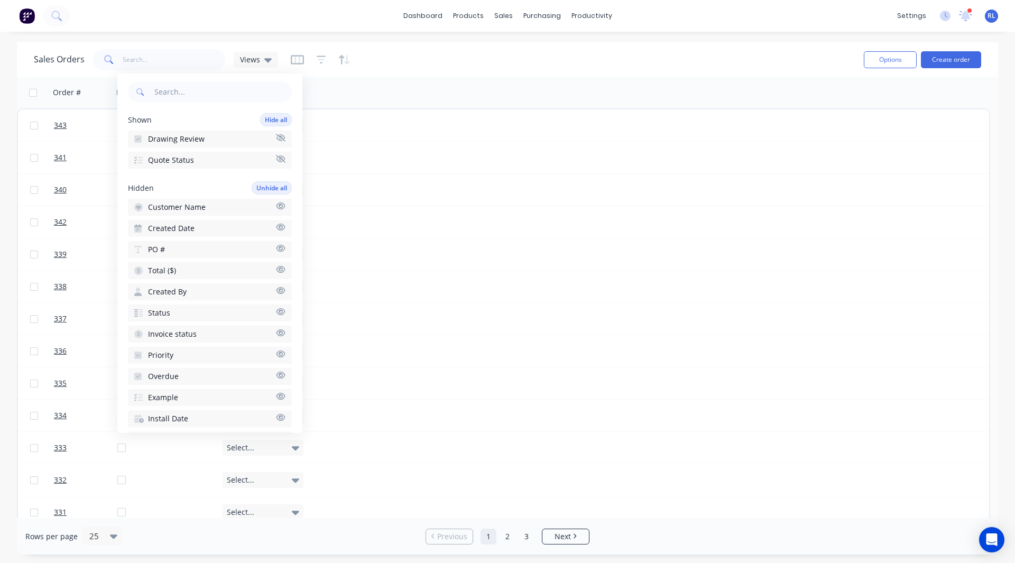
click at [172, 163] on span "Quote Status" at bounding box center [171, 160] width 46 height 11
click at [174, 139] on span "Drawing Review" at bounding box center [176, 139] width 57 height 11
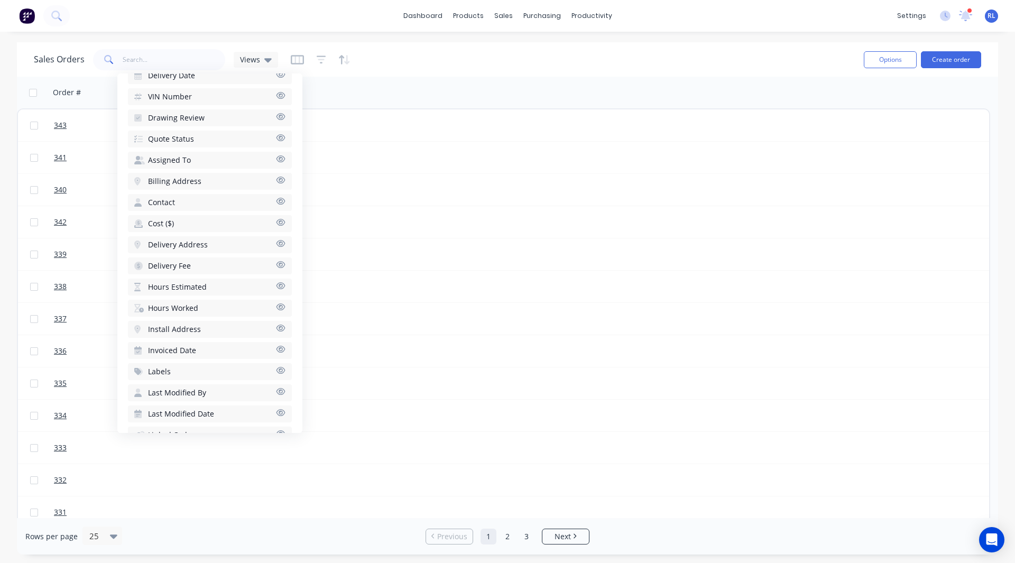
scroll to position [438, 0]
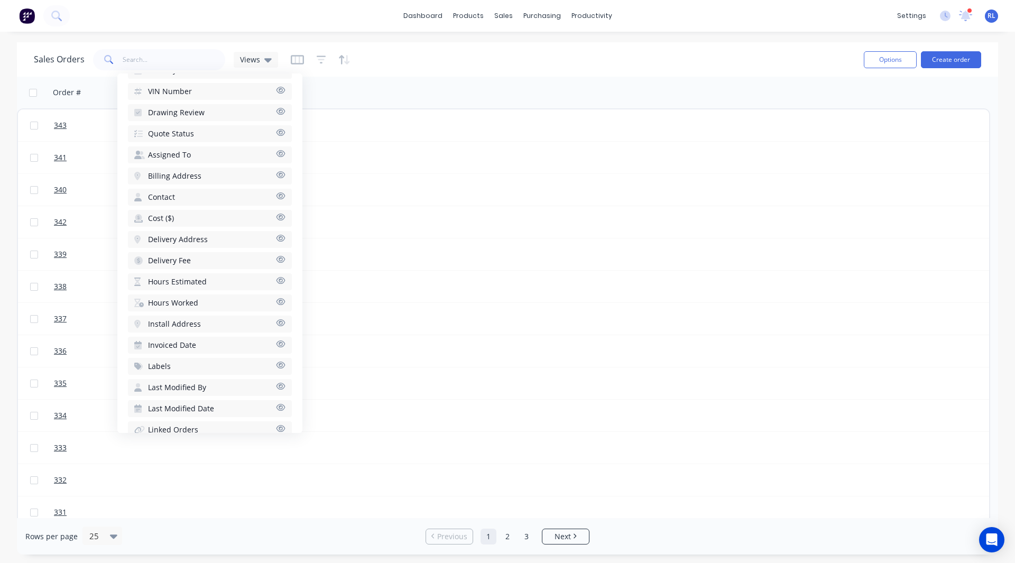
click at [195, 282] on span "Hours Estimated" at bounding box center [177, 281] width 59 height 11
click at [182, 277] on span "Hours Worked" at bounding box center [173, 281] width 50 height 11
click at [160, 304] on span "Margin ($)" at bounding box center [166, 304] width 36 height 11
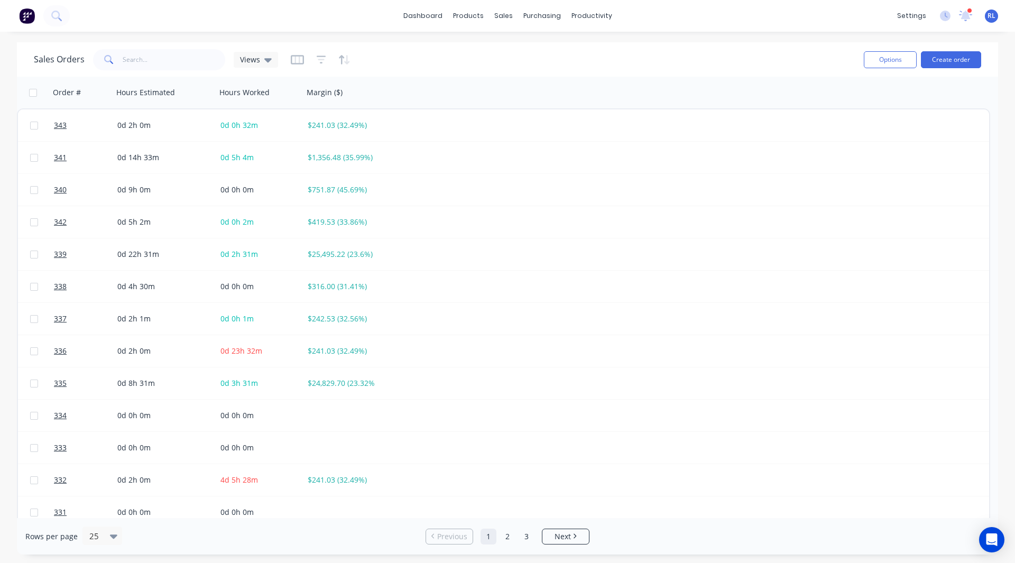
click at [313, 17] on div "dashboard products sales purchasing productivity dashboard products Product Cat…" at bounding box center [507, 16] width 1015 height 32
click at [500, 47] on div "Product Catalogue" at bounding box center [515, 51] width 66 height 10
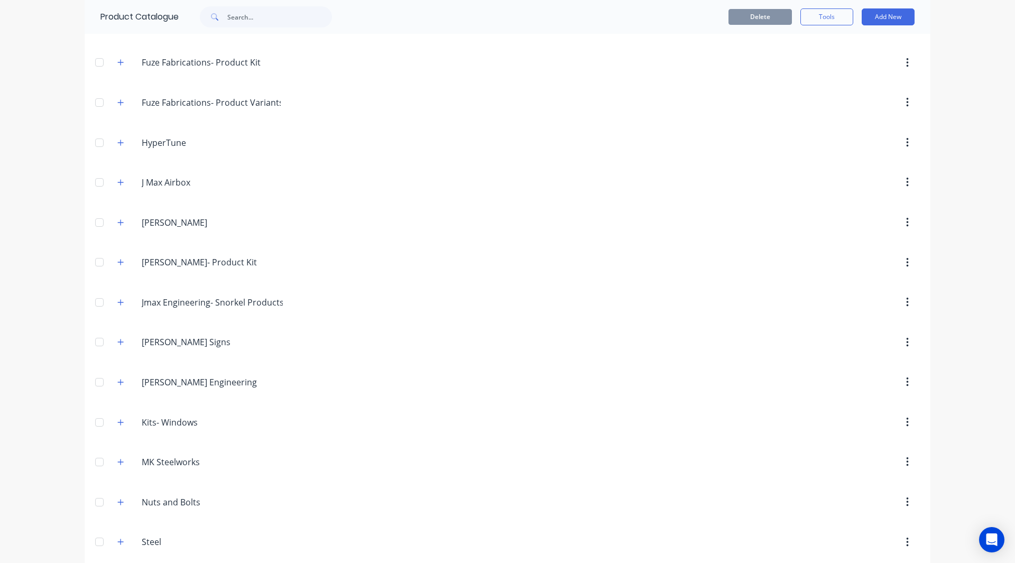
scroll to position [557, 0]
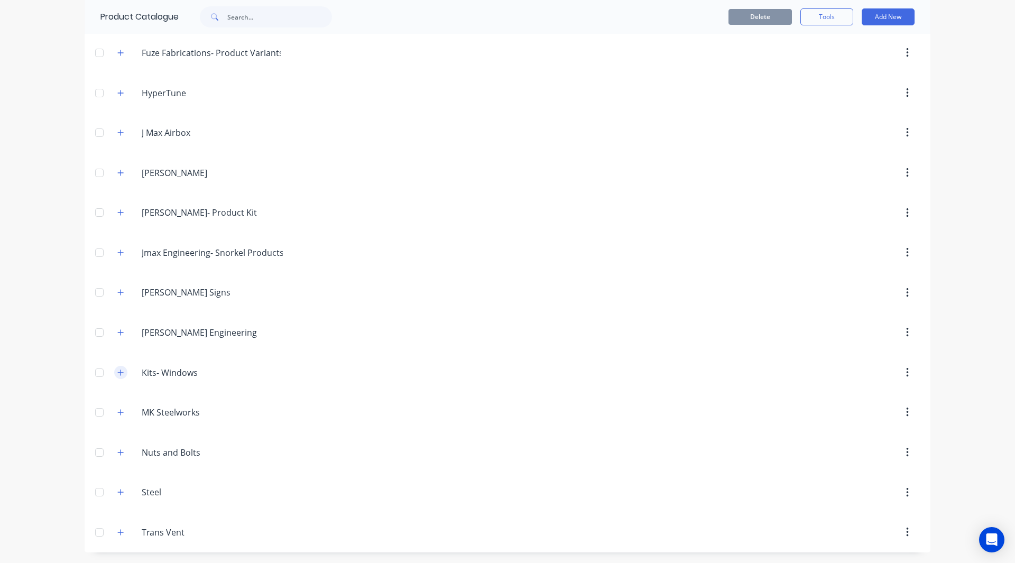
click at [117, 372] on icon "button" at bounding box center [120, 372] width 6 height 7
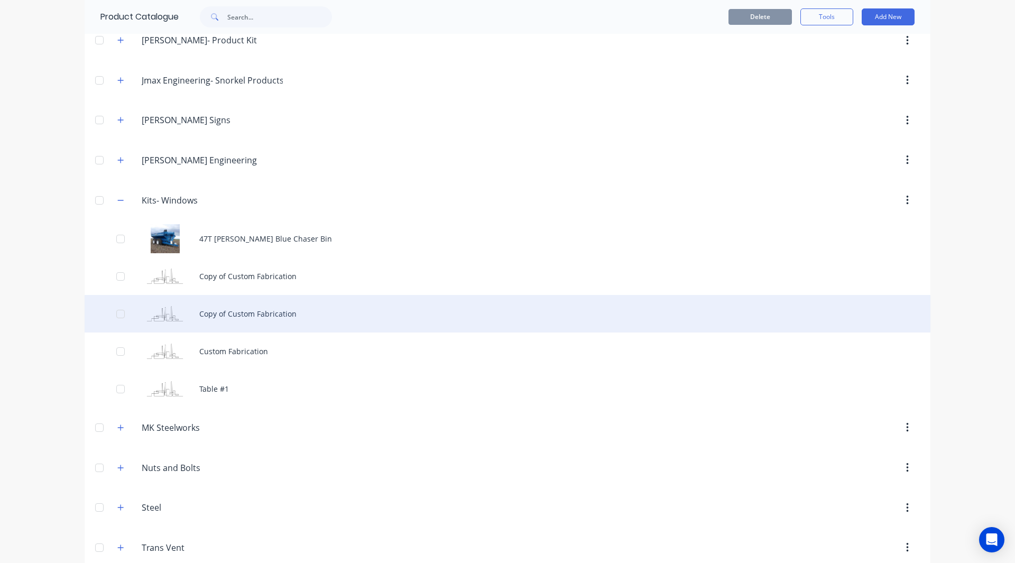
scroll to position [745, 0]
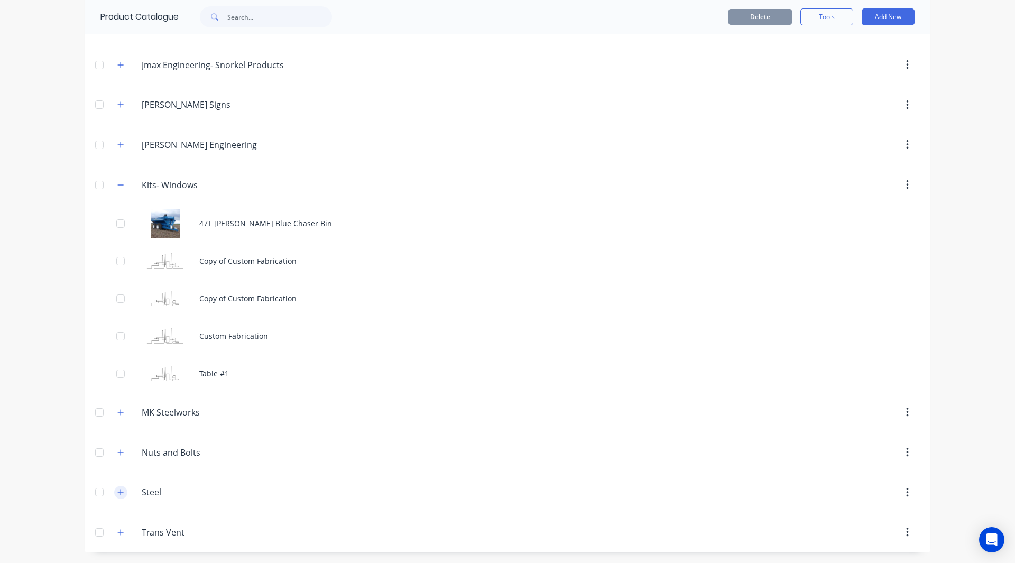
click at [117, 495] on icon "button" at bounding box center [120, 491] width 6 height 7
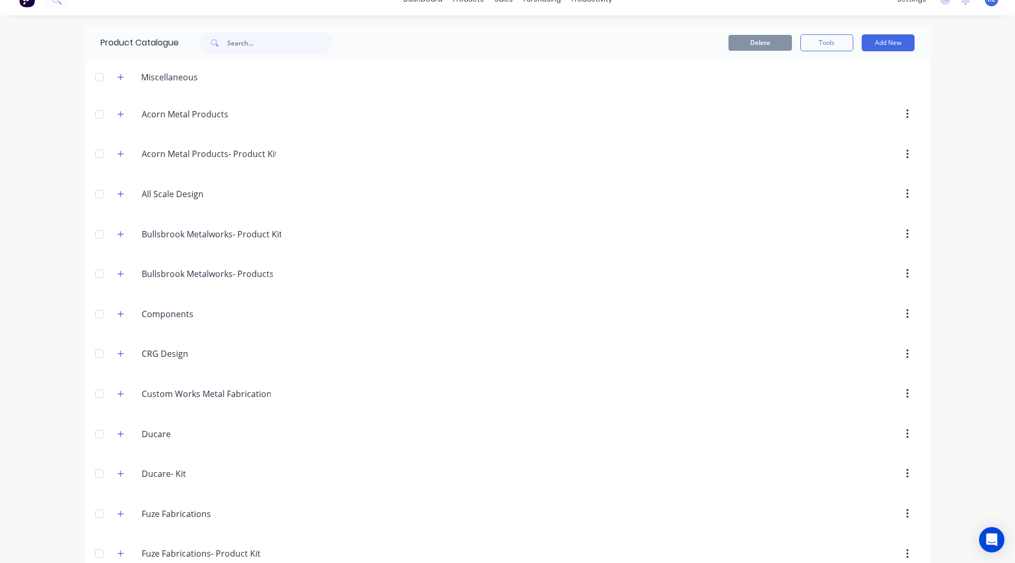
scroll to position [0, 0]
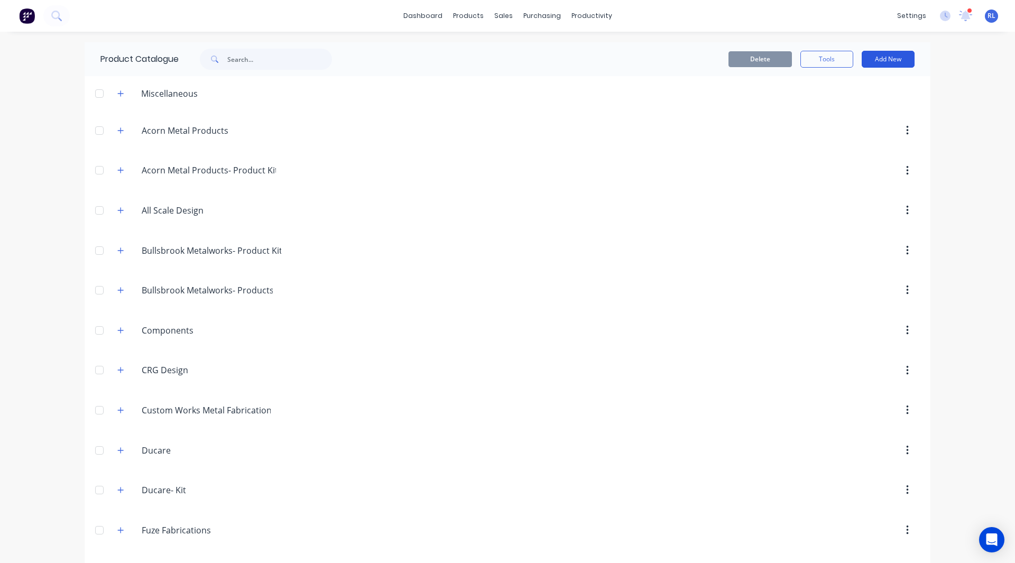
click at [875, 59] on button "Add New" at bounding box center [888, 59] width 53 height 17
click at [842, 103] on div "Product" at bounding box center [863, 107] width 81 height 15
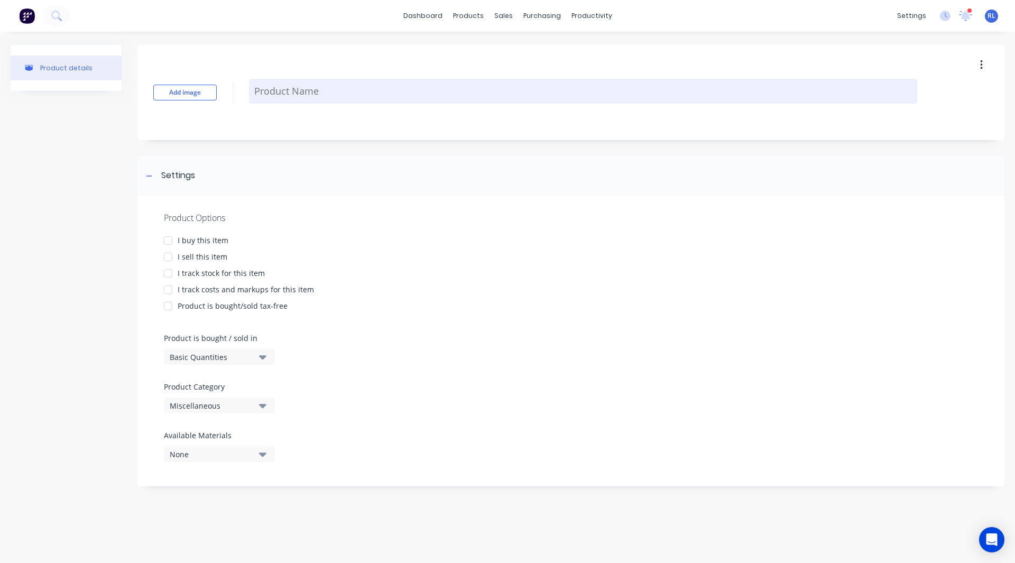
click at [314, 101] on textarea at bounding box center [583, 91] width 668 height 25
type textarea "RHS"
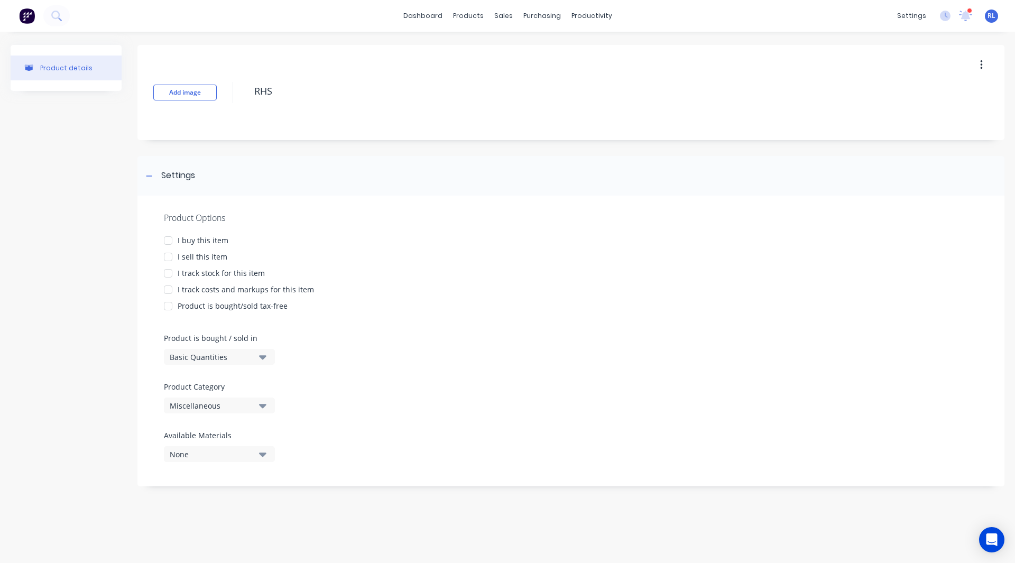
click at [170, 241] on div at bounding box center [168, 240] width 21 height 21
click at [169, 256] on div at bounding box center [168, 256] width 21 height 21
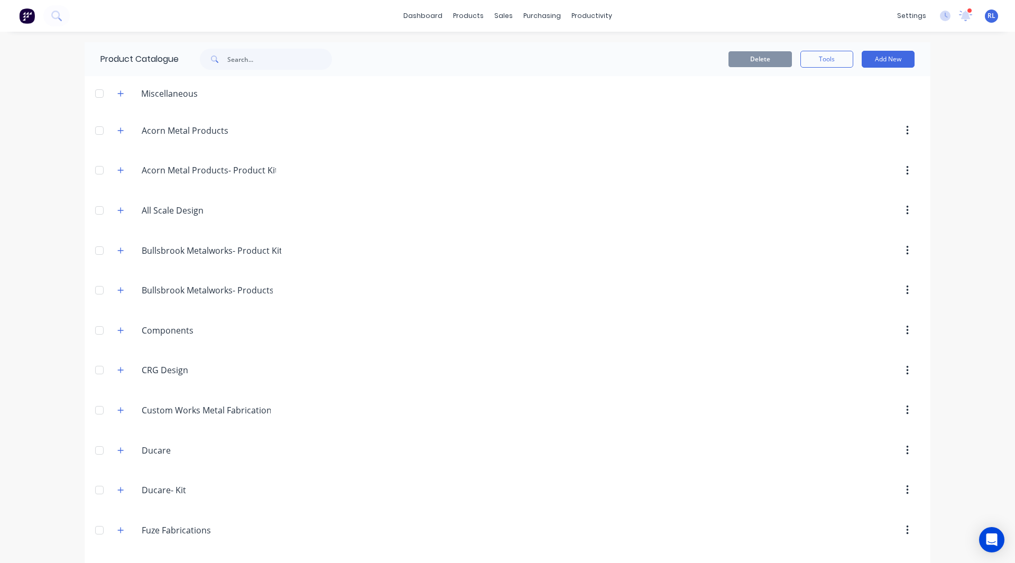
scroll to position [15, 0]
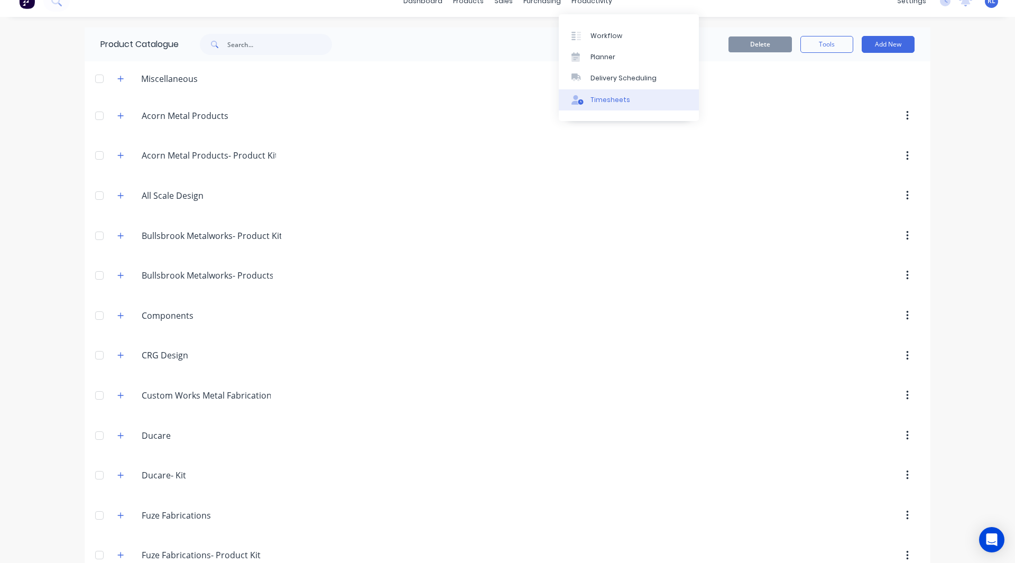
click at [606, 101] on div "Timesheets" at bounding box center [610, 100] width 40 height 10
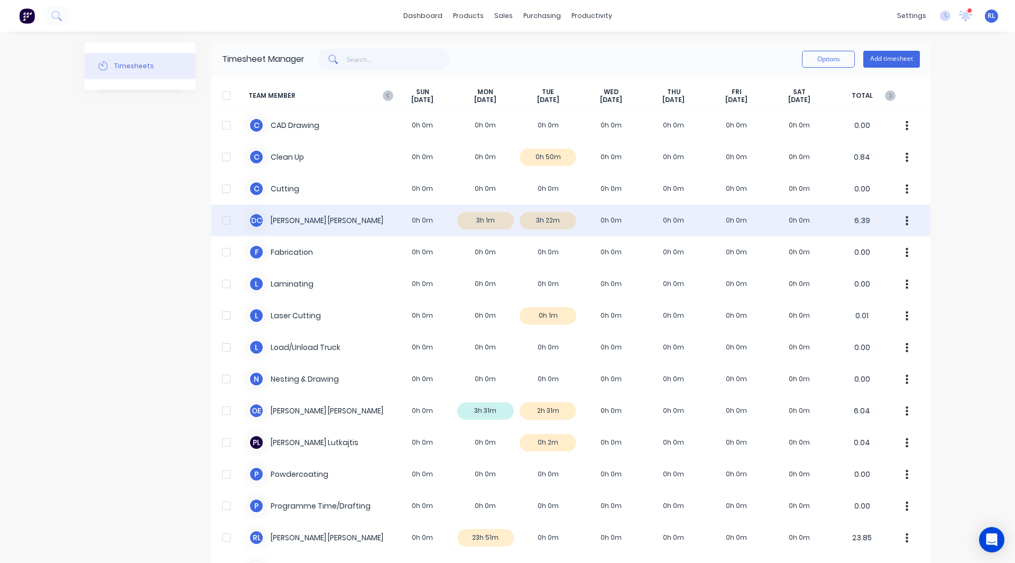
click at [481, 221] on div "D C [PERSON_NAME] 0h 0m 3h 1m 3h 22m 0h 0m 0h 0m 0h 0m 0h 0m 6.39" at bounding box center [570, 221] width 719 height 32
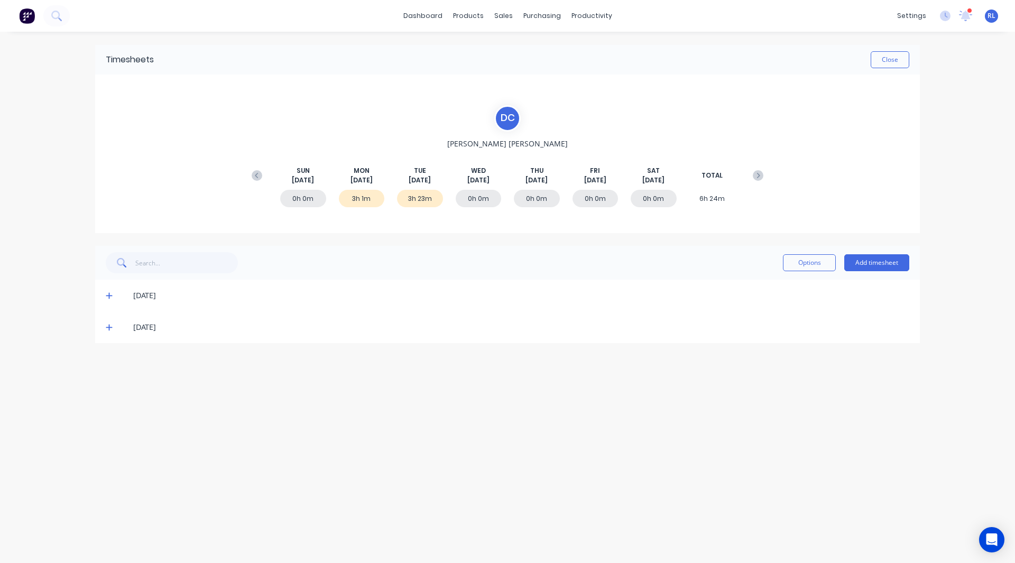
click at [108, 292] on icon at bounding box center [109, 295] width 7 height 7
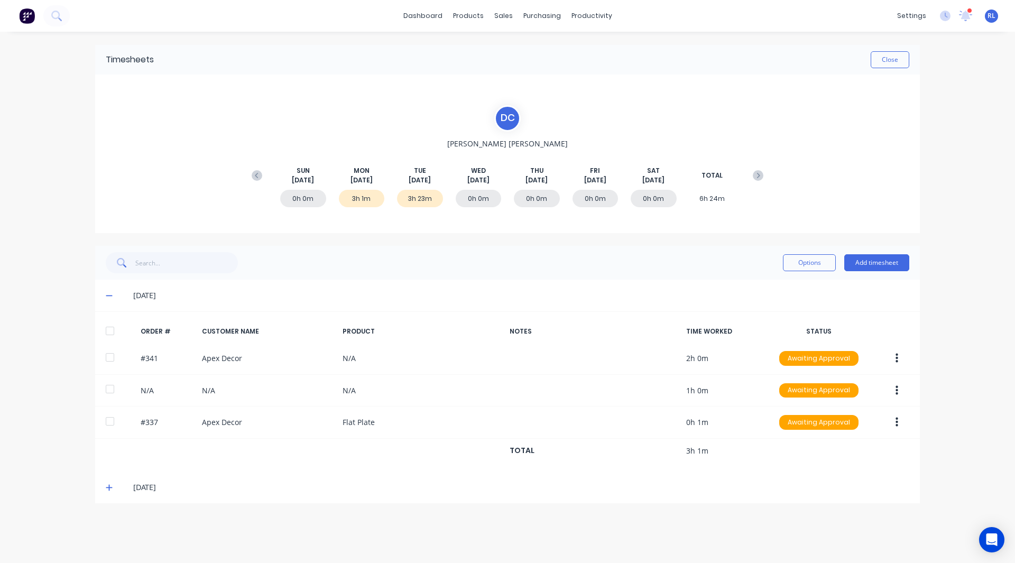
click at [962, 328] on div "dashboard products sales purchasing productivity dashboard products Product Cat…" at bounding box center [507, 281] width 1015 height 563
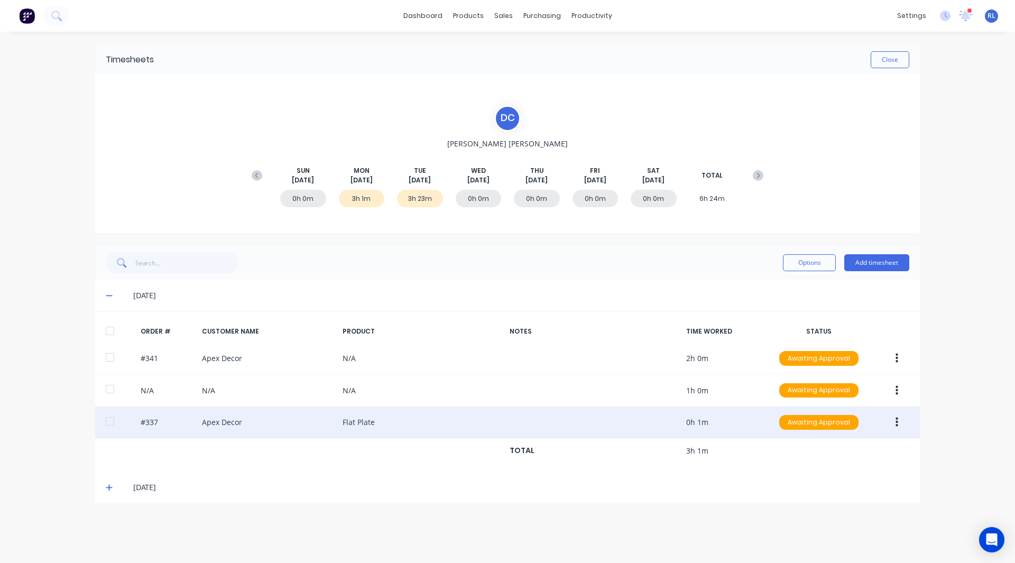
click at [897, 423] on icon "button" at bounding box center [896, 423] width 3 height 10
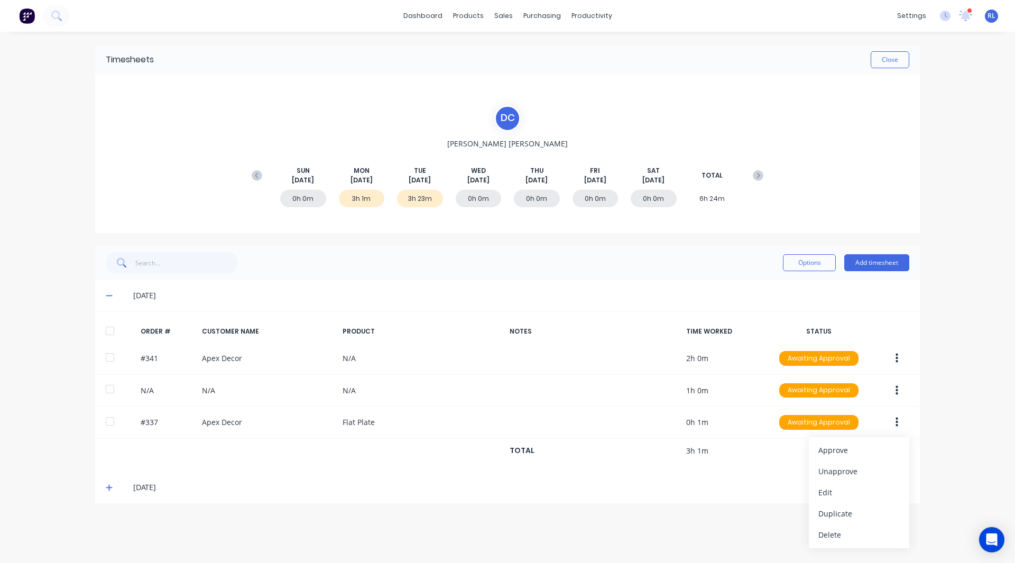
click at [942, 434] on div "dashboard products sales purchasing productivity dashboard products Product Cat…" at bounding box center [507, 281] width 1015 height 563
click at [870, 261] on button "Add timesheet" at bounding box center [876, 262] width 65 height 17
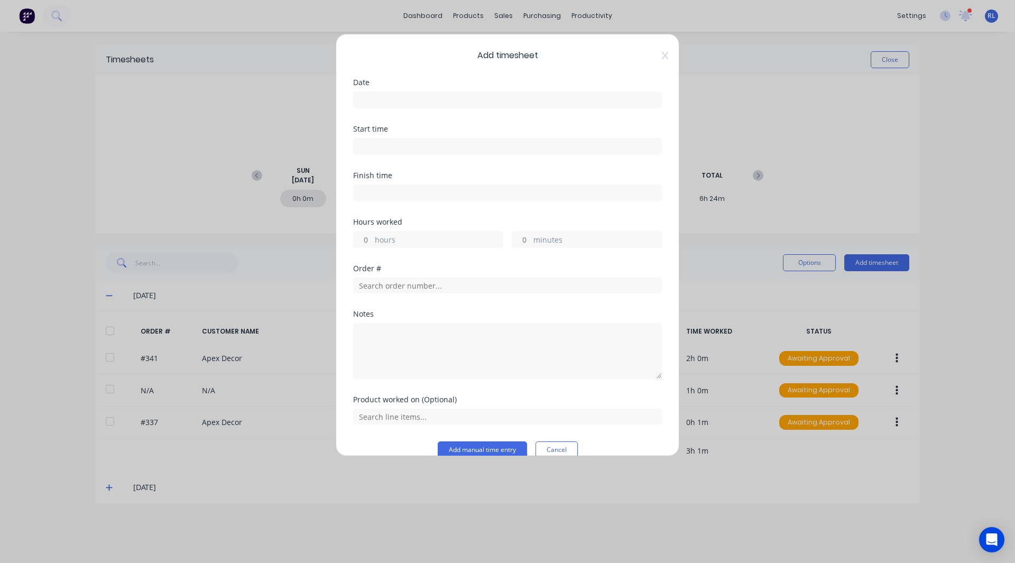
click at [391, 100] on input at bounding box center [508, 100] width 308 height 16
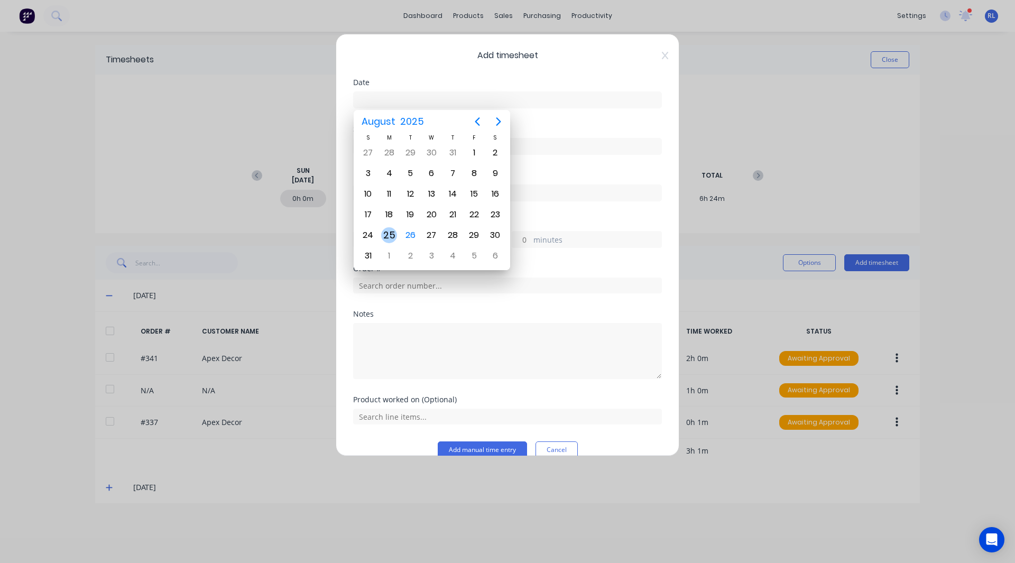
click at [392, 231] on div "25" at bounding box center [389, 235] width 16 height 16
type input "[DATE]"
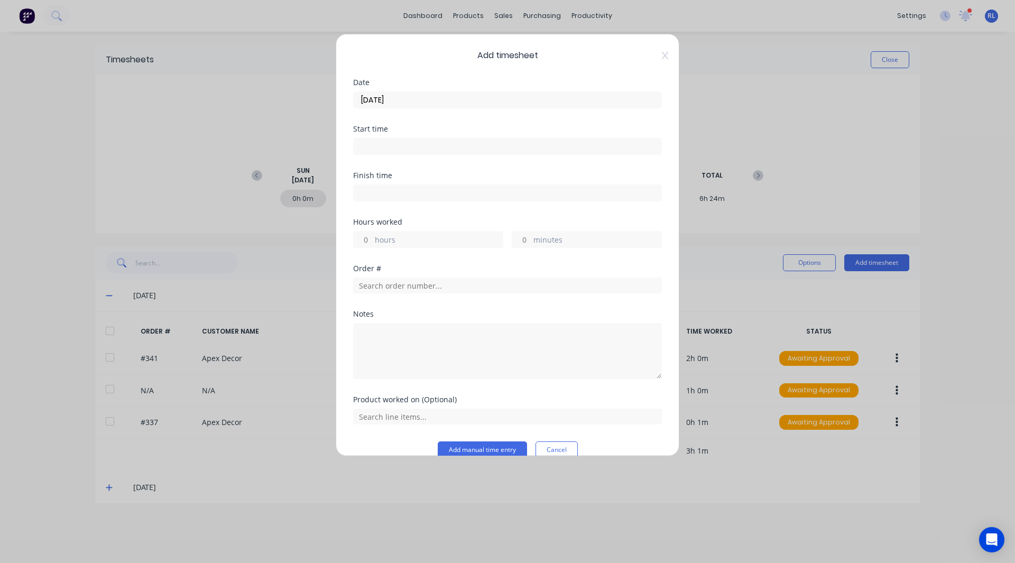
click at [377, 141] on input at bounding box center [508, 146] width 308 height 16
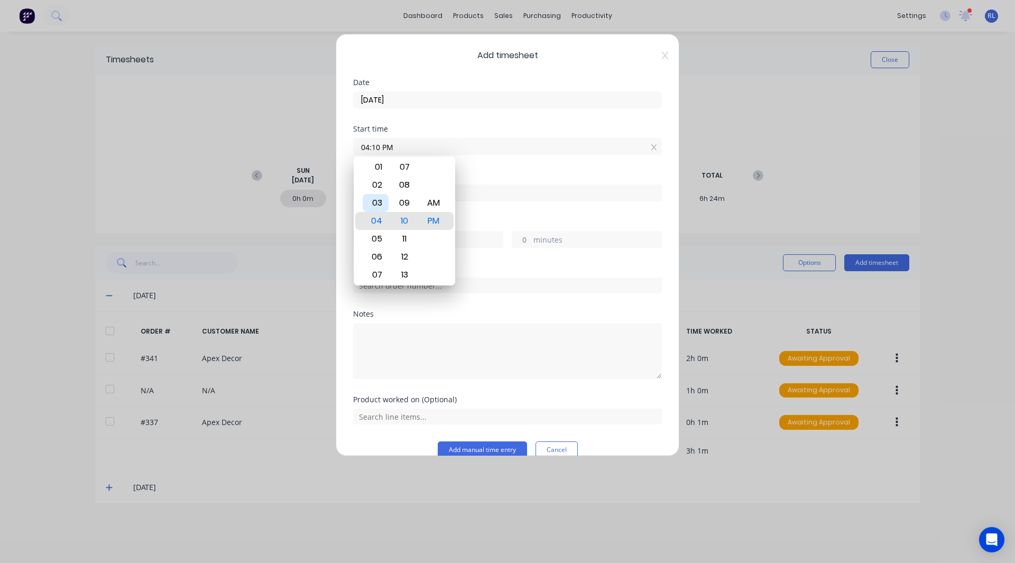
drag, startPoint x: 379, startPoint y: 203, endPoint x: 370, endPoint y: 199, distance: 9.7
click at [370, 199] on div "03" at bounding box center [376, 203] width 26 height 18
type input "03:10 PM"
click at [495, 168] on div "Start time 03:10 PM" at bounding box center [507, 148] width 309 height 47
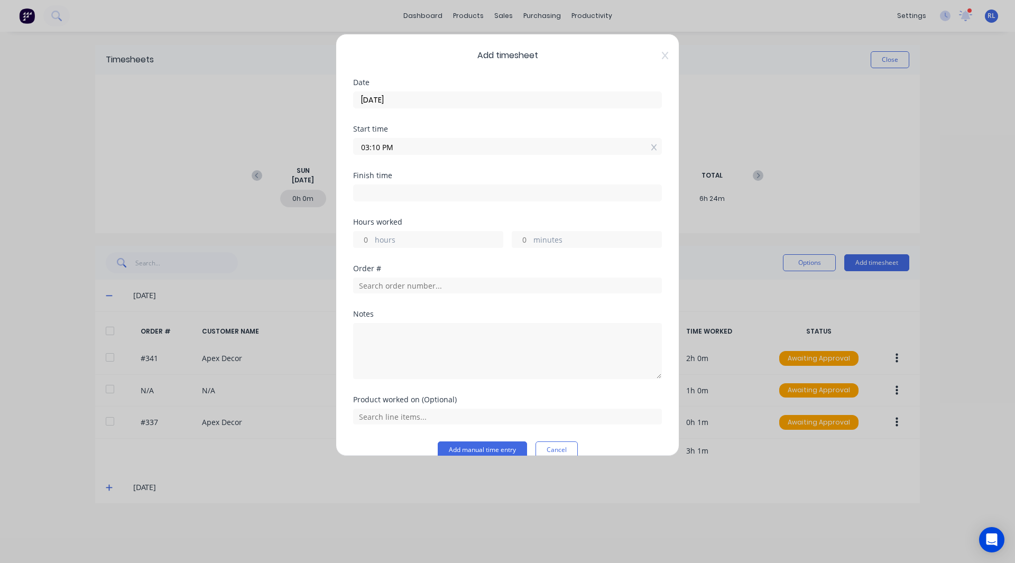
click at [395, 195] on input at bounding box center [508, 193] width 308 height 16
type input "04:10 PM"
type input "1"
type input "0"
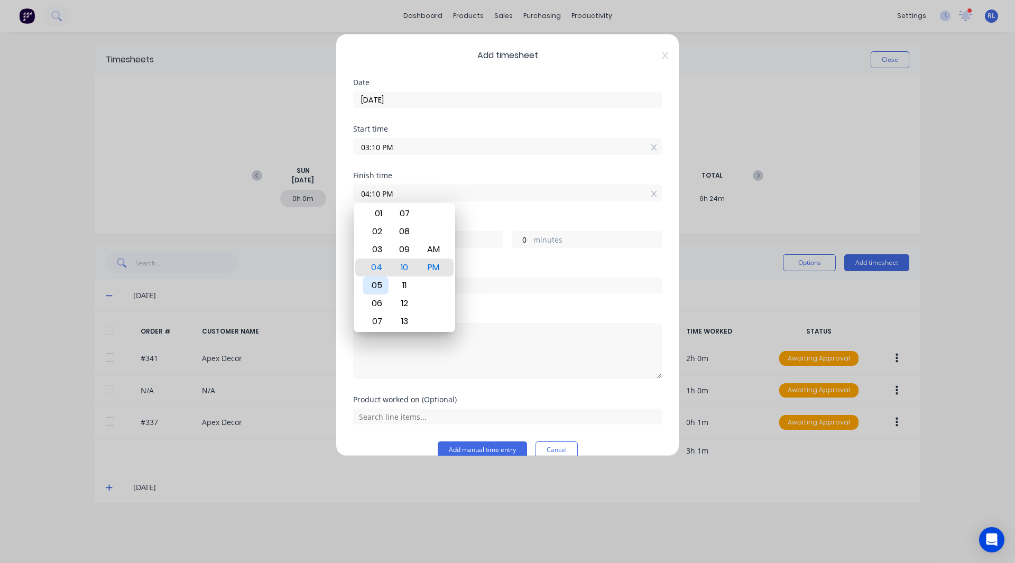
click at [376, 276] on div "05" at bounding box center [376, 285] width 26 height 18
type input "05:10 PM"
type input "2"
click at [501, 166] on div "Start time 03:10 PM" at bounding box center [507, 148] width 309 height 47
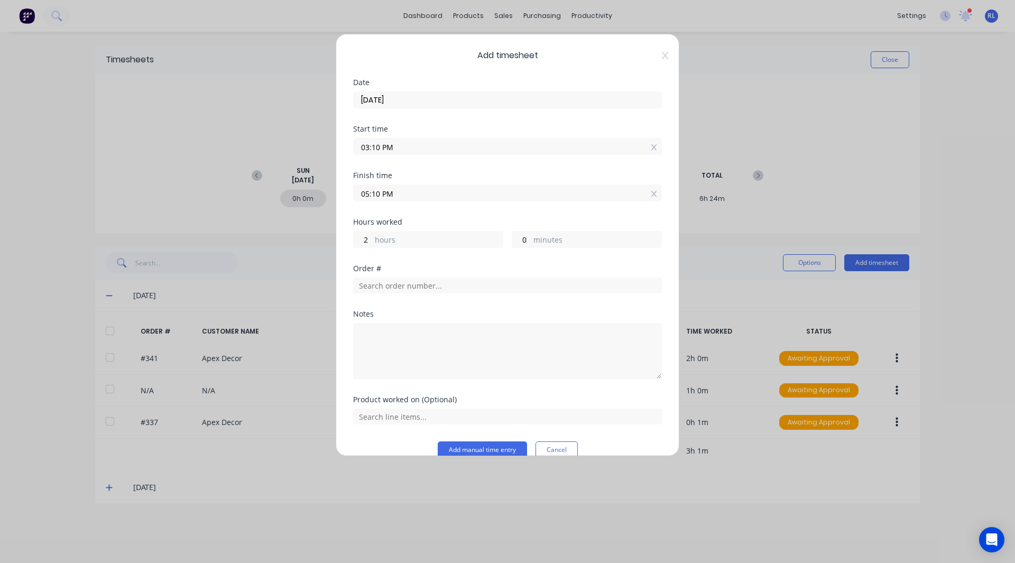
scroll to position [17, 0]
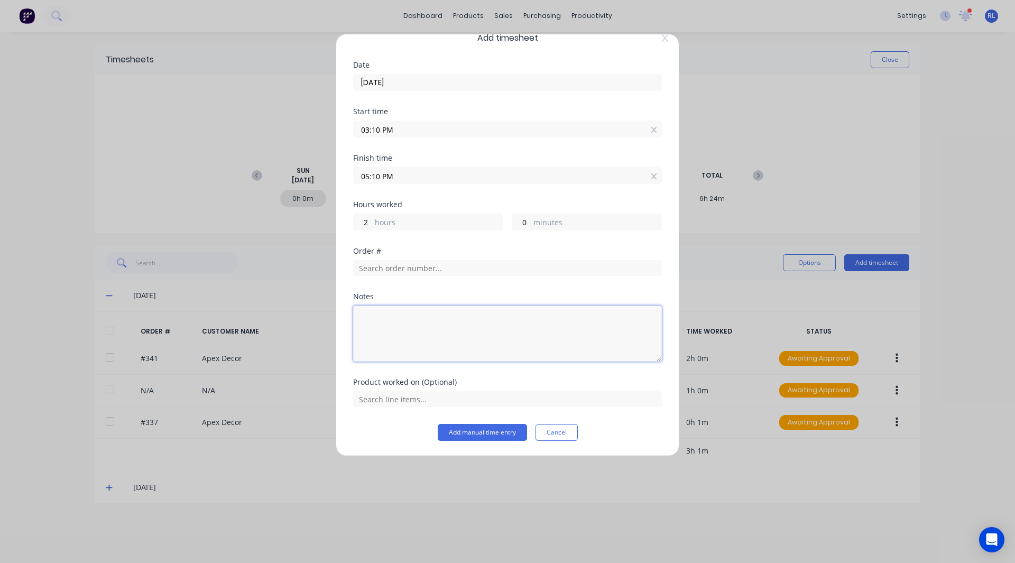
click at [372, 309] on textarea at bounding box center [507, 333] width 309 height 56
click at [487, 432] on button "Add manual time entry" at bounding box center [482, 432] width 89 height 17
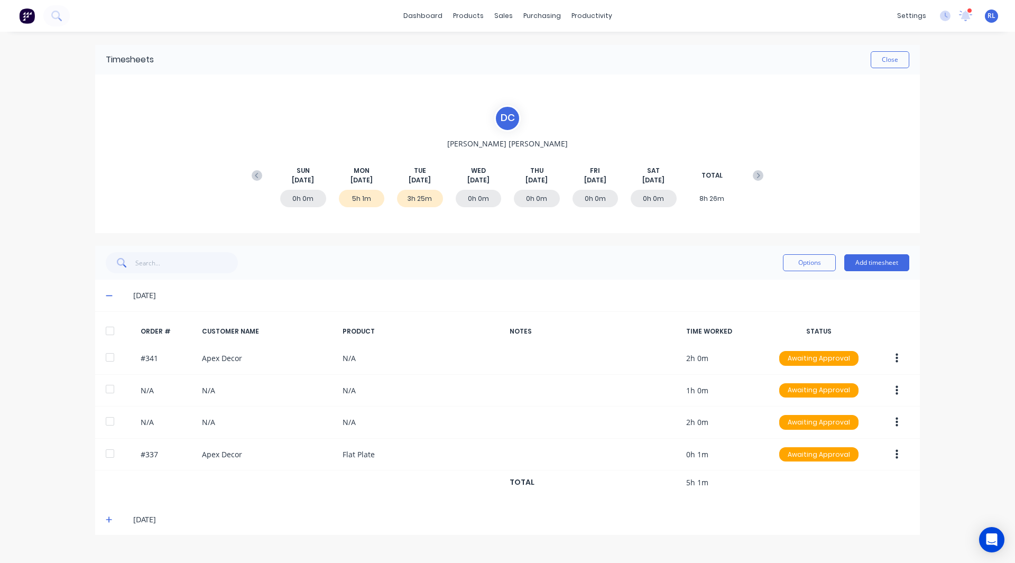
click at [21, 13] on img at bounding box center [27, 16] width 16 height 16
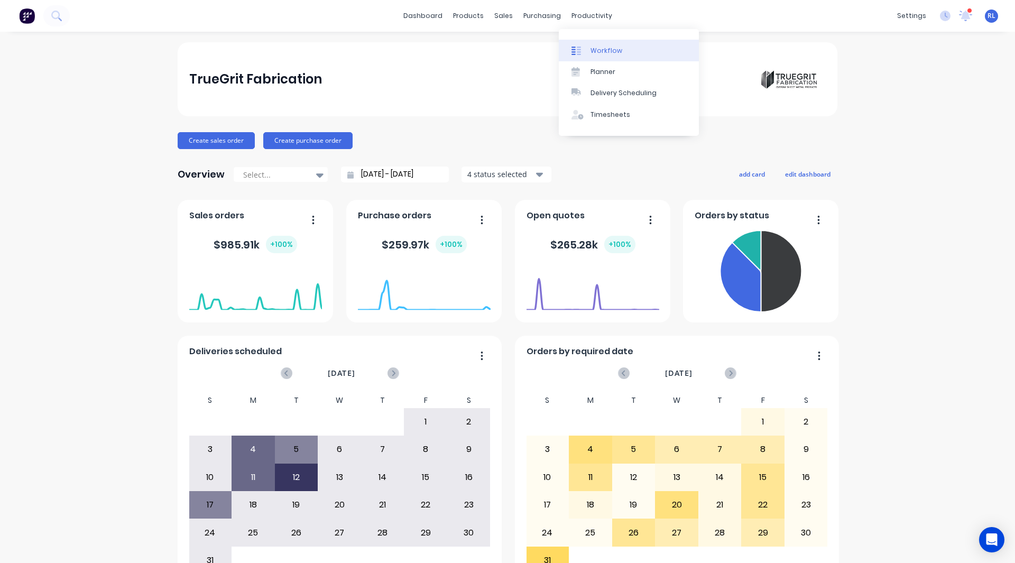
click at [592, 50] on div "Workflow" at bounding box center [606, 51] width 32 height 10
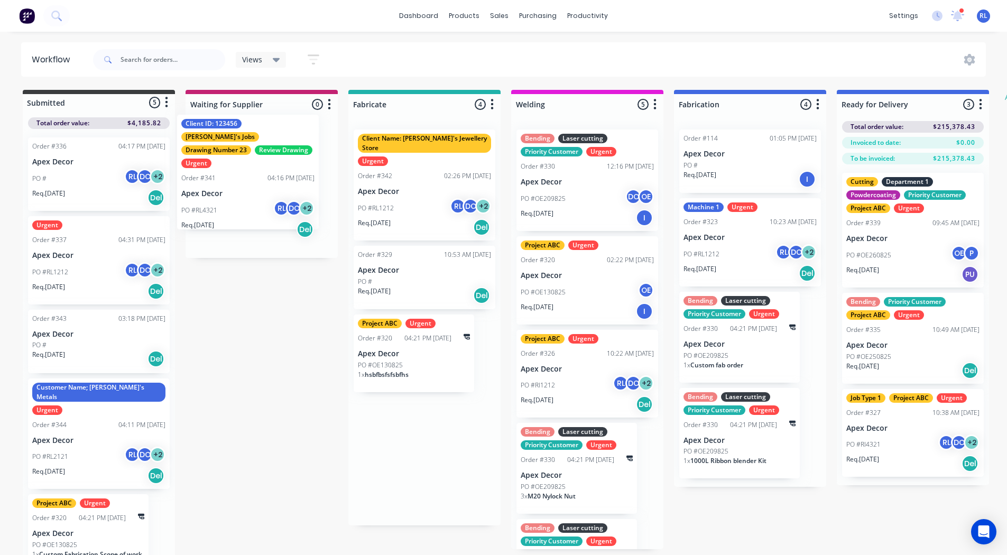
drag, startPoint x: 420, startPoint y: 185, endPoint x: 235, endPoint y: 170, distance: 185.6
click at [235, 170] on div "Submitted 5 Status colour #3A3C3E hex #3A3C3E Save Cancel Summaries Total order…" at bounding box center [643, 323] width 1303 height 467
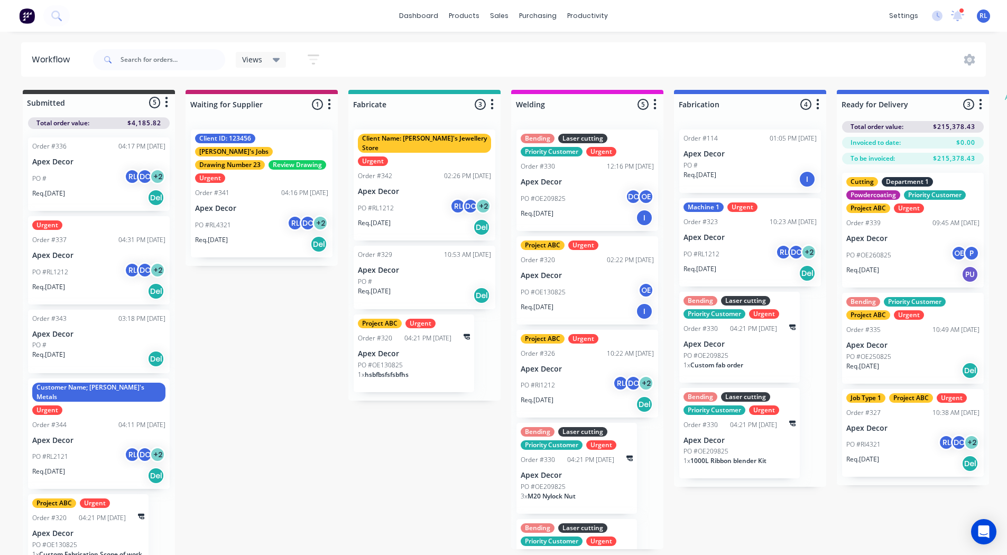
click at [468, 53] on div "Views Save new view None (Default) edit AA Steelworks edit [PERSON_NAME]'s Urge…" at bounding box center [538, 60] width 895 height 32
click at [628, 90] on div "Delivery Scheduling" at bounding box center [623, 93] width 66 height 10
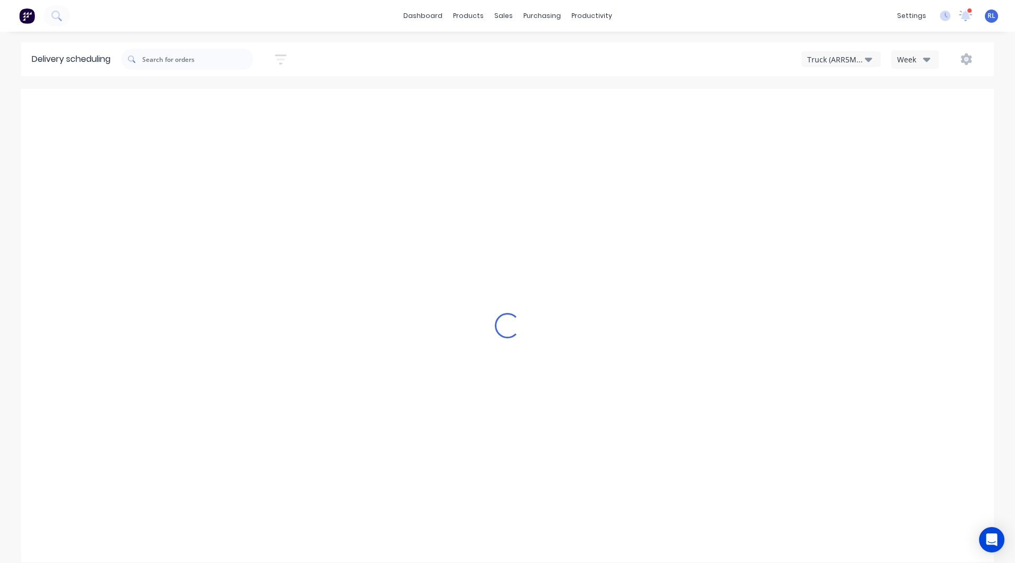
type input "[DATE] - [DATE]"
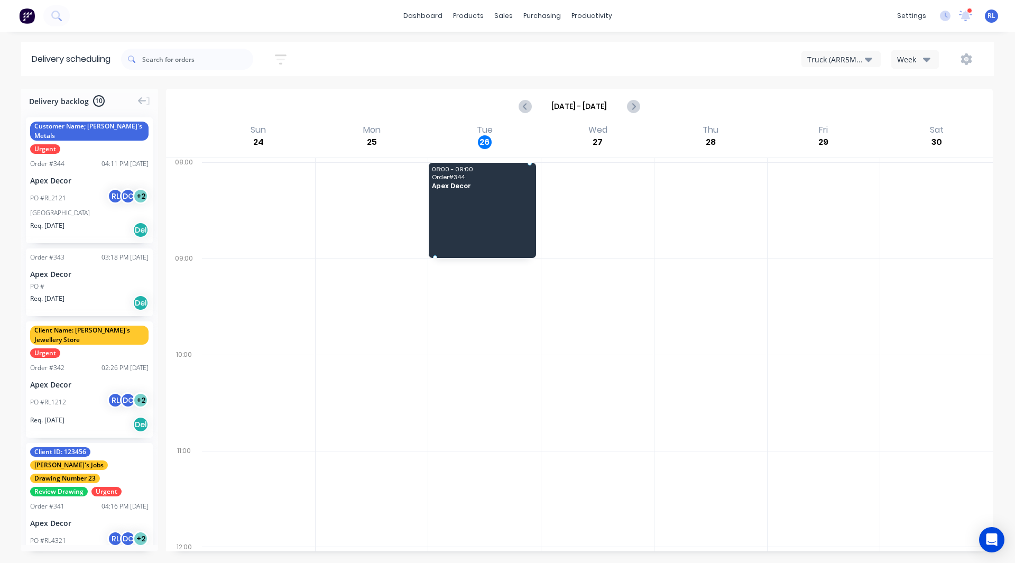
drag, startPoint x: 84, startPoint y: 165, endPoint x: 466, endPoint y: 191, distance: 383.0
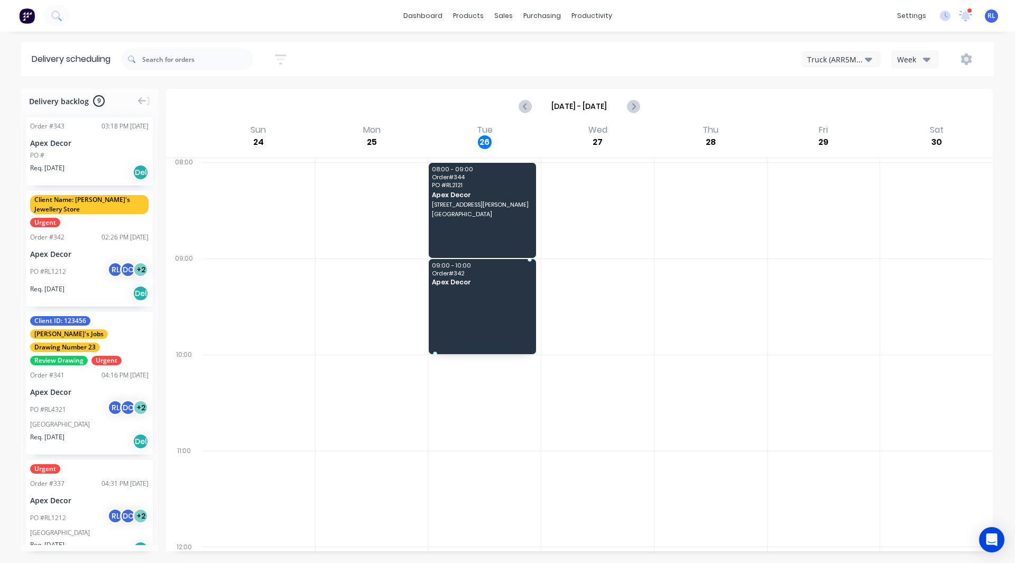
drag, startPoint x: 92, startPoint y: 223, endPoint x: 461, endPoint y: 279, distance: 373.7
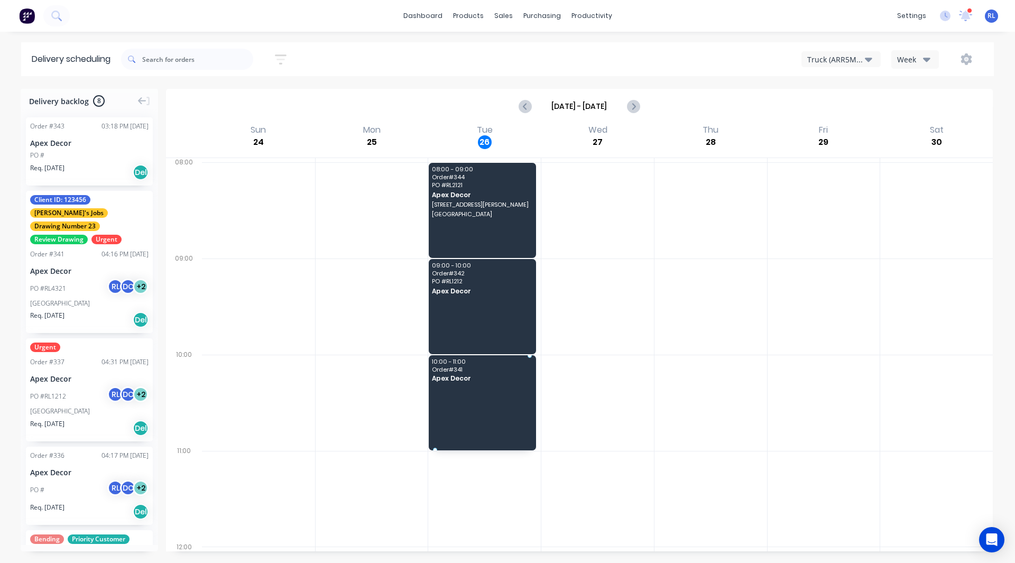
drag, startPoint x: 67, startPoint y: 244, endPoint x: 480, endPoint y: 385, distance: 436.7
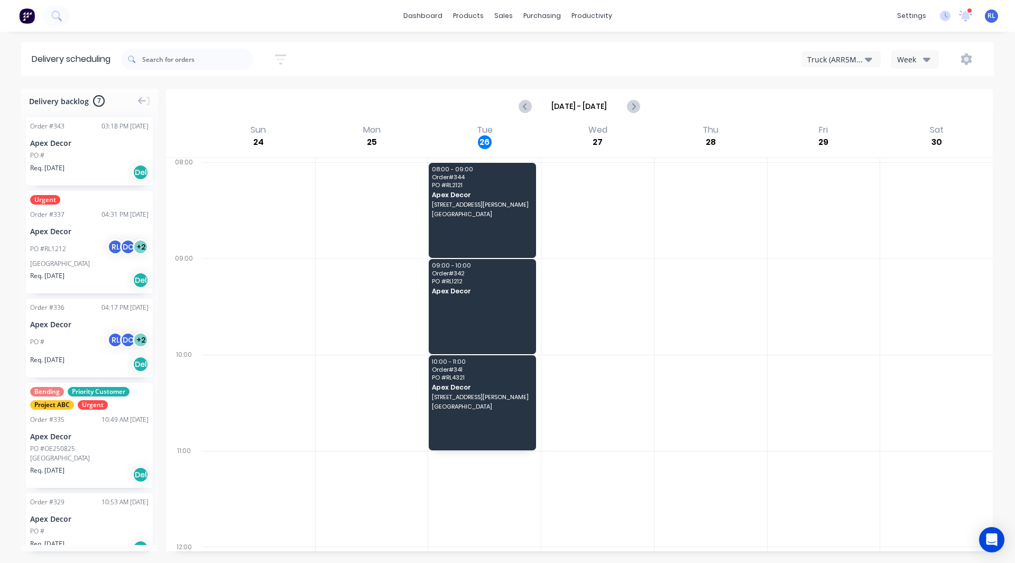
click at [837, 60] on div "Truck (ARR5MM)" at bounding box center [836, 59] width 58 height 11
click at [717, 60] on div "Truck (ARR5MM) Truck (ARR5MM) Truck (CHH156) Week" at bounding box center [765, 59] width 437 height 19
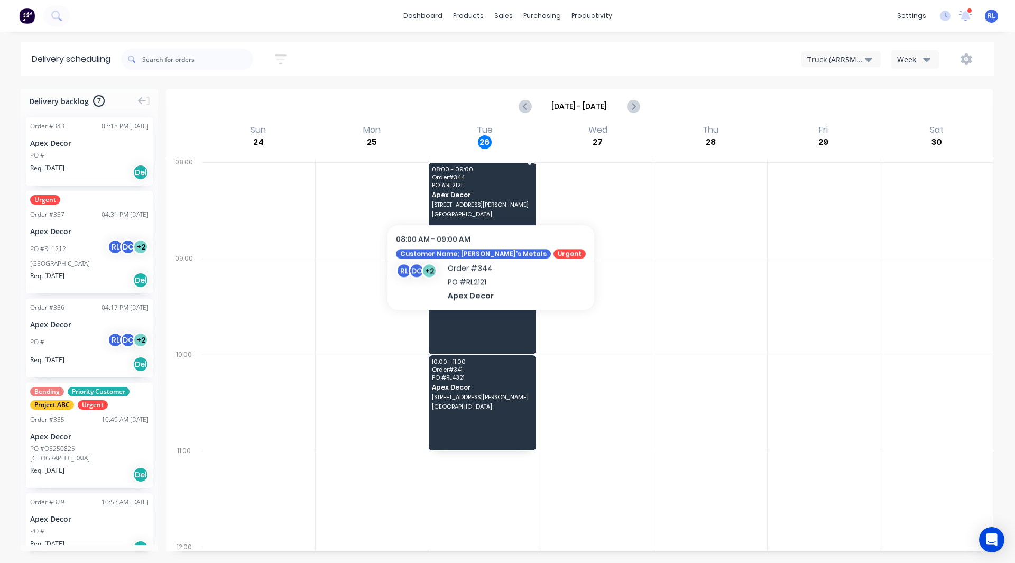
click at [465, 192] on span "Apex Decor" at bounding box center [482, 194] width 100 height 7
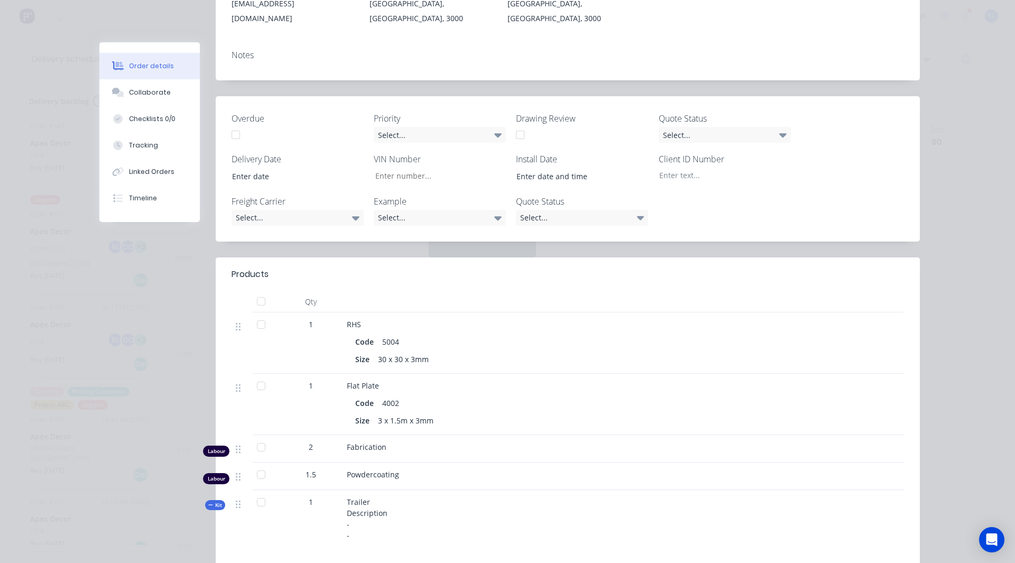
scroll to position [147, 0]
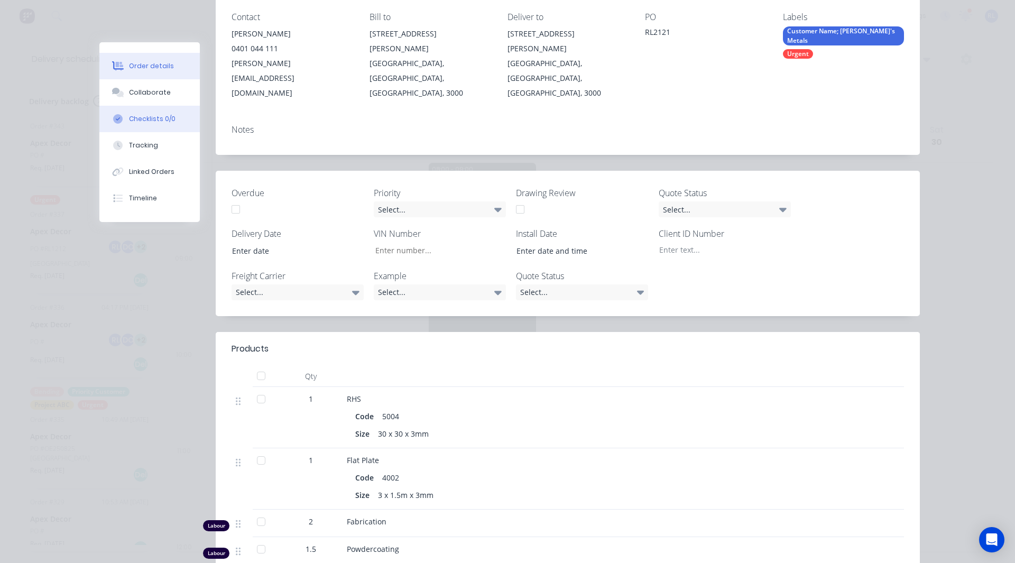
click at [151, 115] on div "Checklists 0/0" at bounding box center [152, 119] width 47 height 10
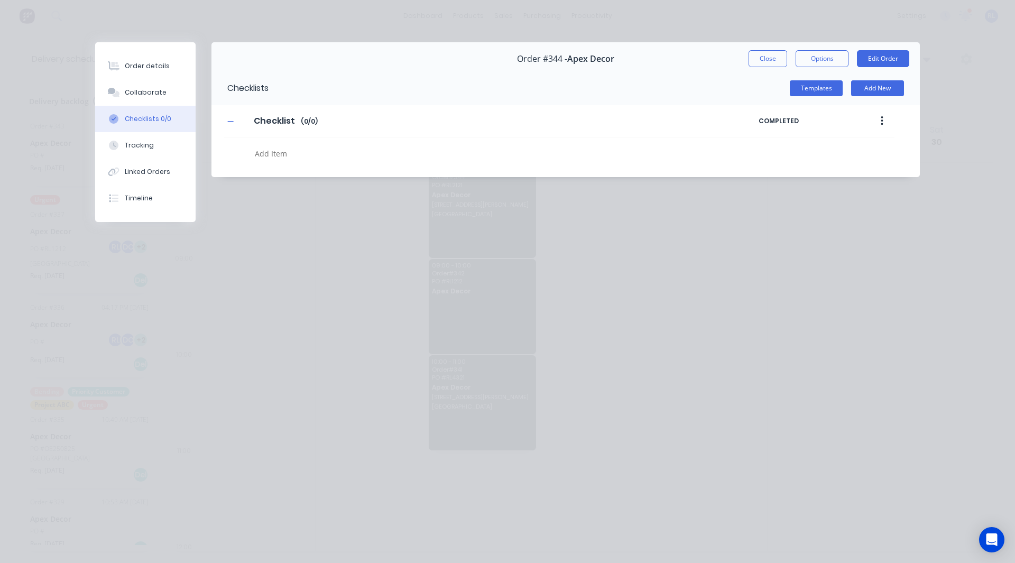
scroll to position [0, 0]
click at [149, 96] on div "Collaborate" at bounding box center [146, 93] width 42 height 10
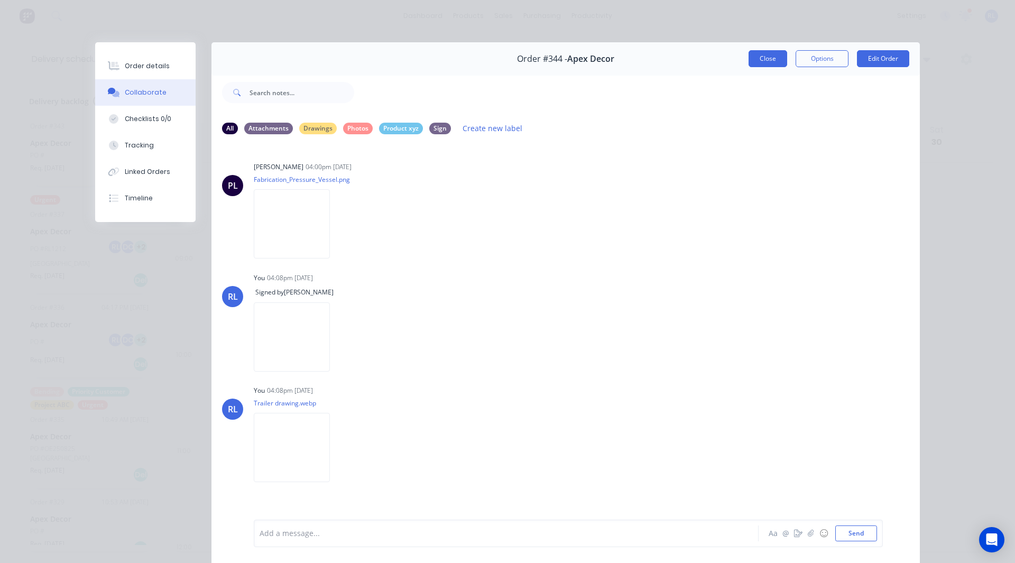
click at [767, 56] on button "Close" at bounding box center [767, 58] width 39 height 17
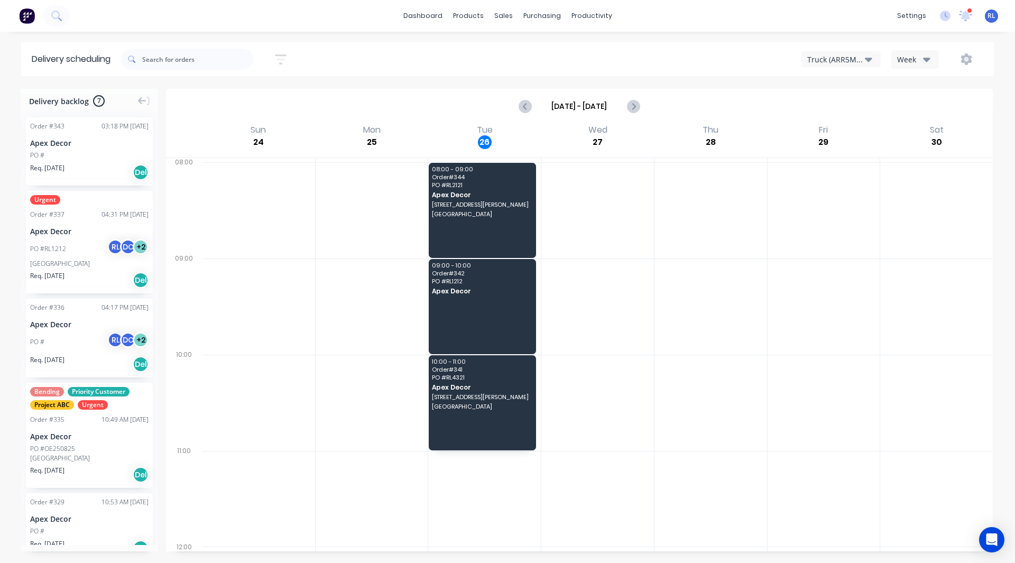
click at [21, 13] on img at bounding box center [27, 16] width 16 height 16
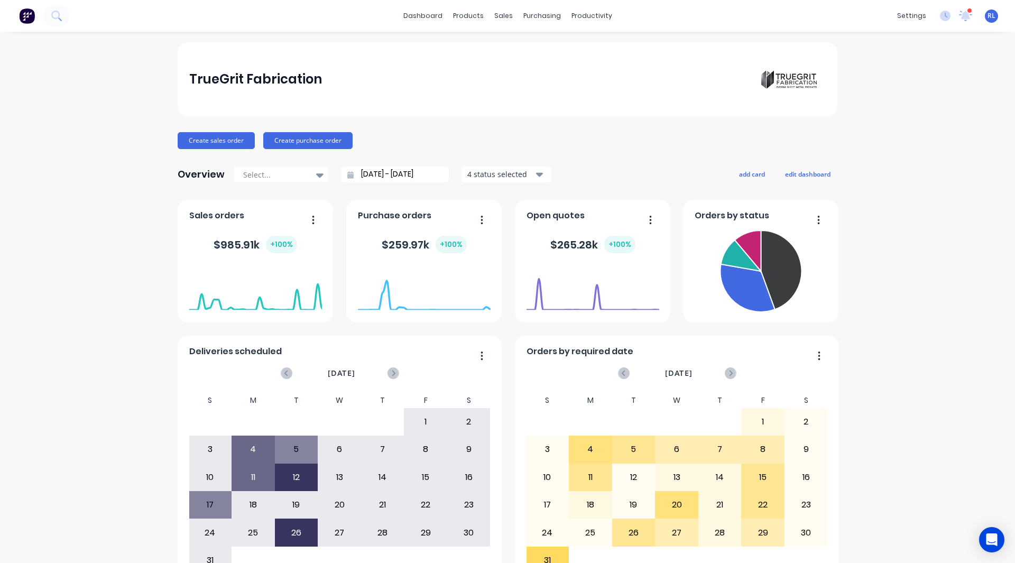
click at [108, 292] on div "TrueGrit Fabrication Create sales order Create purchase order Overview Select..…" at bounding box center [507, 318] width 1015 height 552
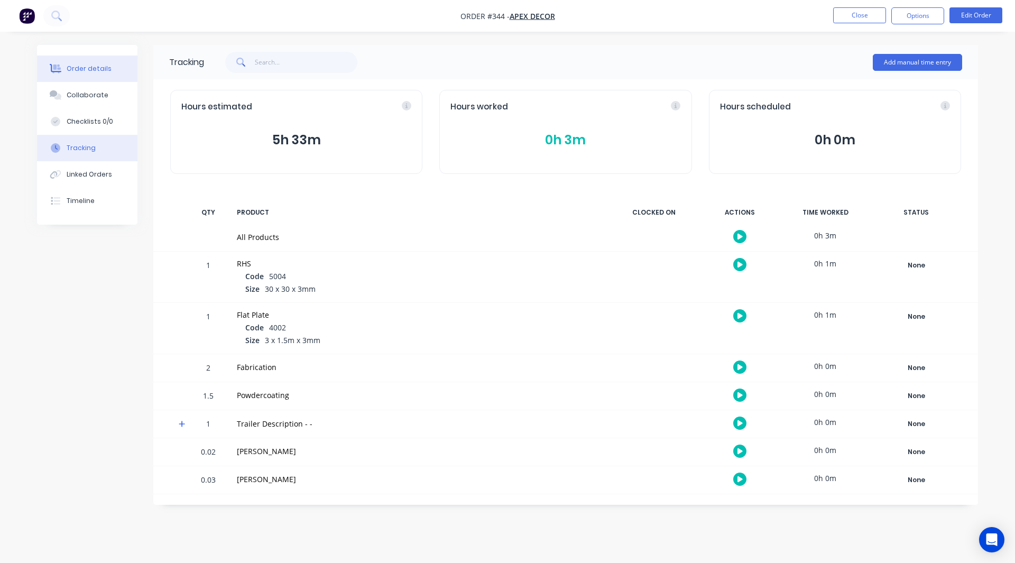
click at [88, 68] on div "Order details" at bounding box center [89, 69] width 45 height 10
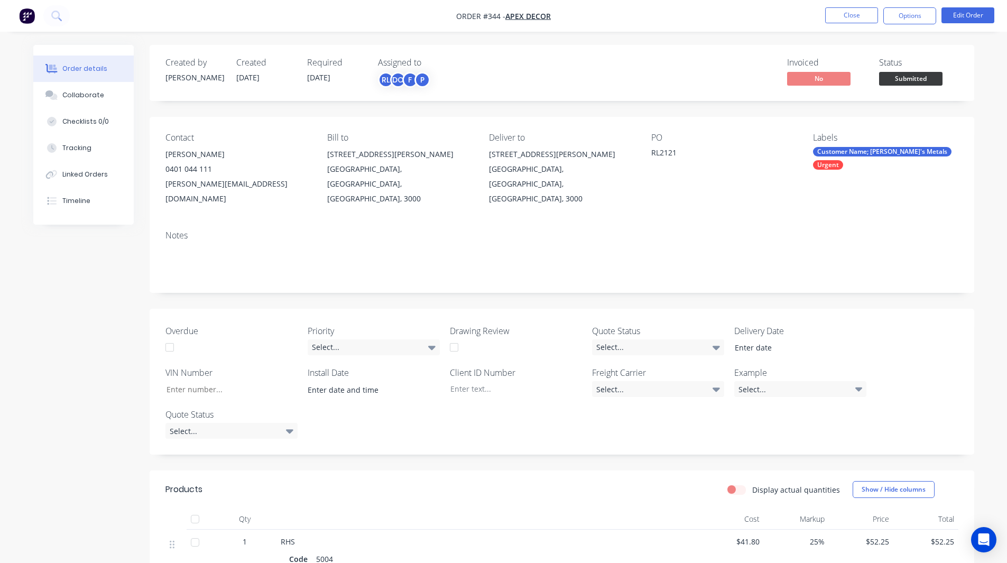
click at [27, 13] on img "button" at bounding box center [27, 16] width 16 height 16
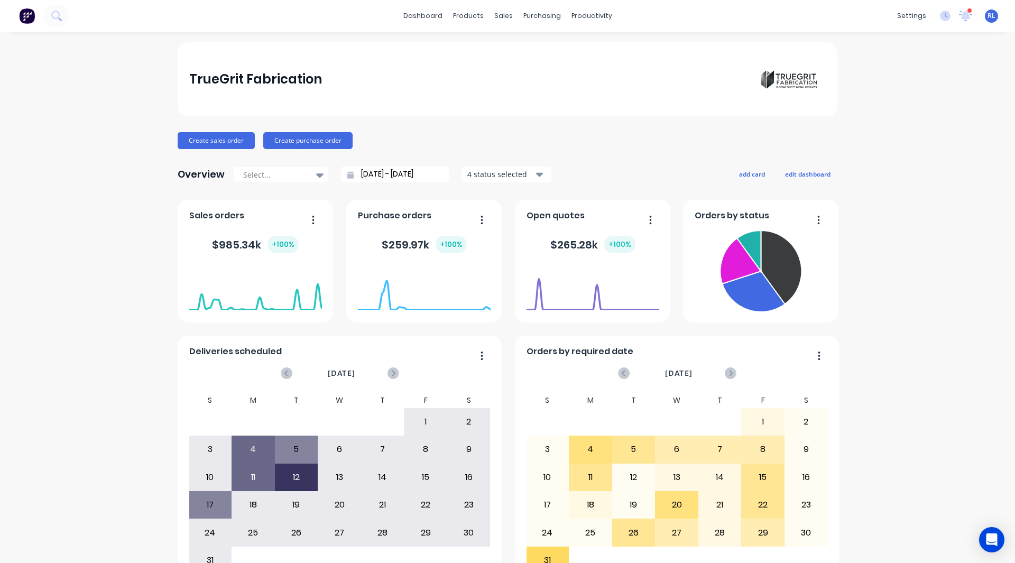
click at [149, 192] on div "TrueGrit Fabrication Create sales order Create purchase order Overview Select..…" at bounding box center [507, 318] width 1015 height 552
click at [606, 45] on link "Workflow" at bounding box center [629, 50] width 140 height 21
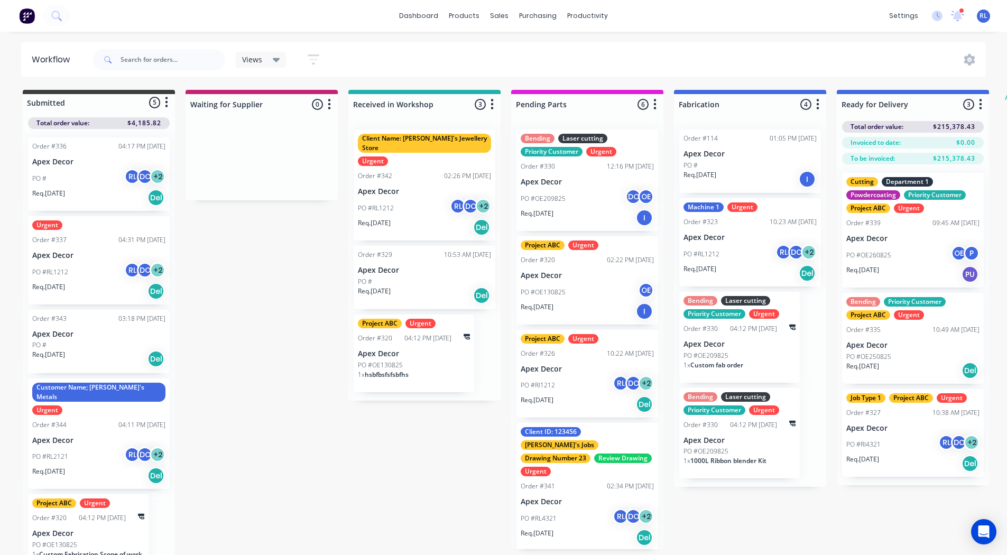
click at [311, 57] on icon "button" at bounding box center [314, 59] width 12 height 13
click at [262, 126] on span "Show line item cards" at bounding box center [258, 130] width 74 height 11
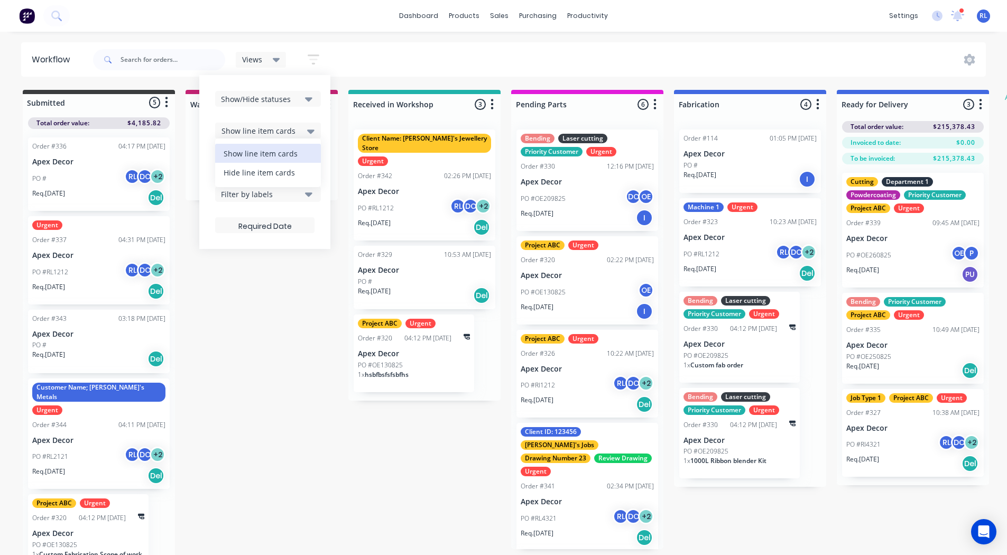
click at [237, 174] on div "Hide line item cards" at bounding box center [268, 172] width 106 height 19
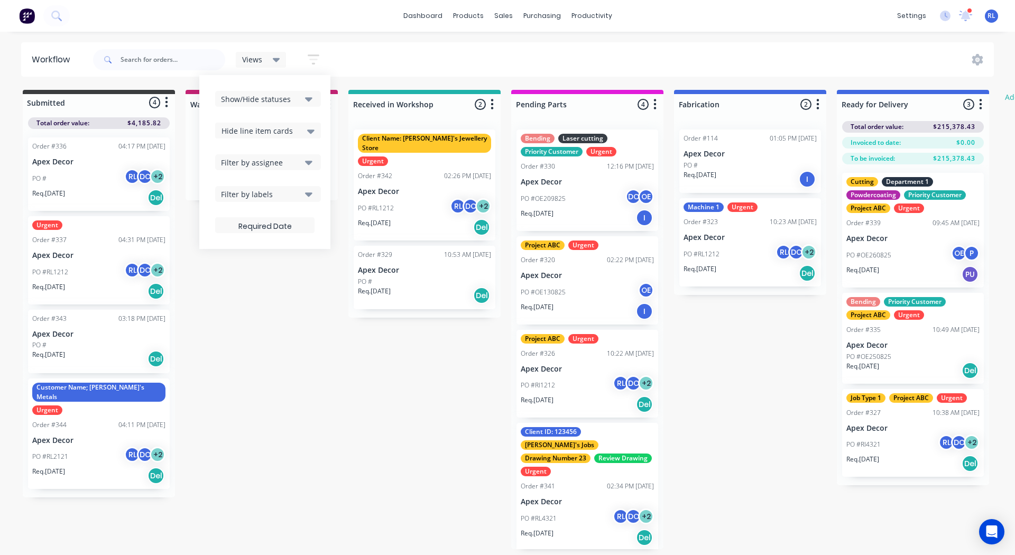
click at [385, 54] on div "Views Save new view None (Default) edit AA Steelworks edit Allannah's Urgent Jo…" at bounding box center [542, 60] width 903 height 32
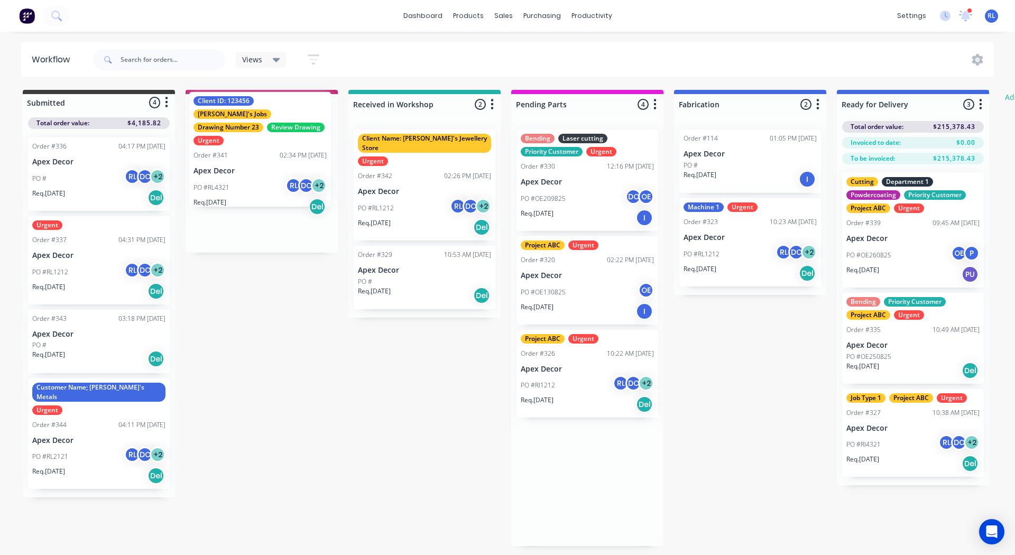
drag, startPoint x: 564, startPoint y: 497, endPoint x: 227, endPoint y: 159, distance: 478.0
click at [227, 159] on div "Submitted 4 Status colour #3A3C3E hex #3A3C3E Save Cancel Summaries Total order…" at bounding box center [643, 318] width 1303 height 456
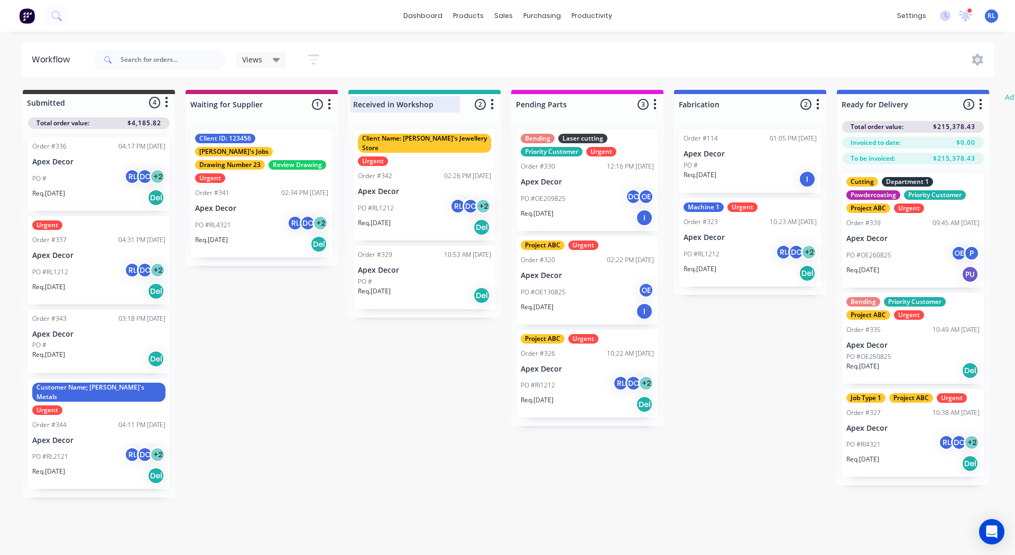
click at [378, 102] on div at bounding box center [424, 104] width 152 height 21
click at [378, 102] on input "Received in Workshop" at bounding box center [405, 104] width 104 height 11
click at [553, 101] on div at bounding box center [587, 104] width 152 height 21
click at [553, 101] on input "Pending Parts" at bounding box center [568, 104] width 104 height 11
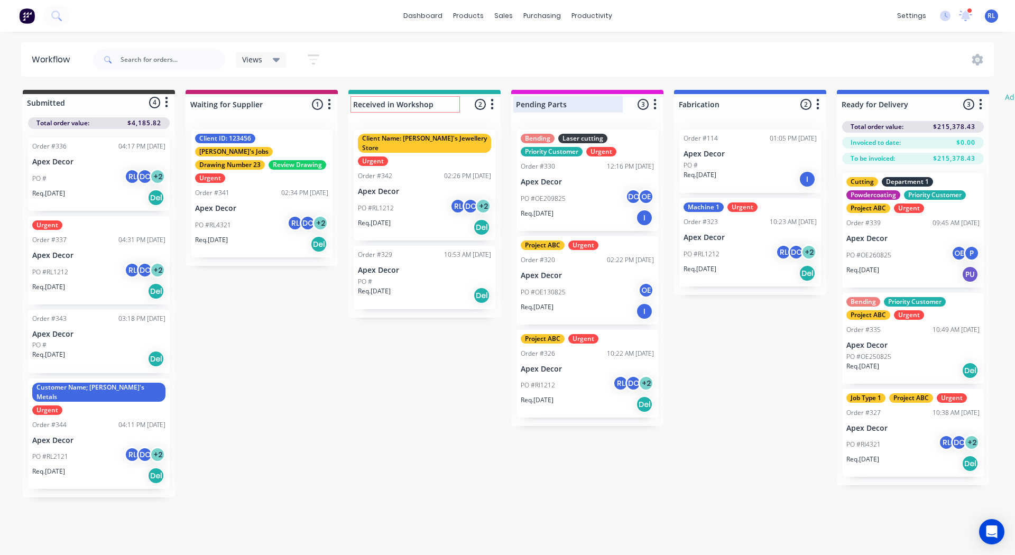
click at [553, 101] on input "Pending Parts" at bounding box center [568, 104] width 104 height 11
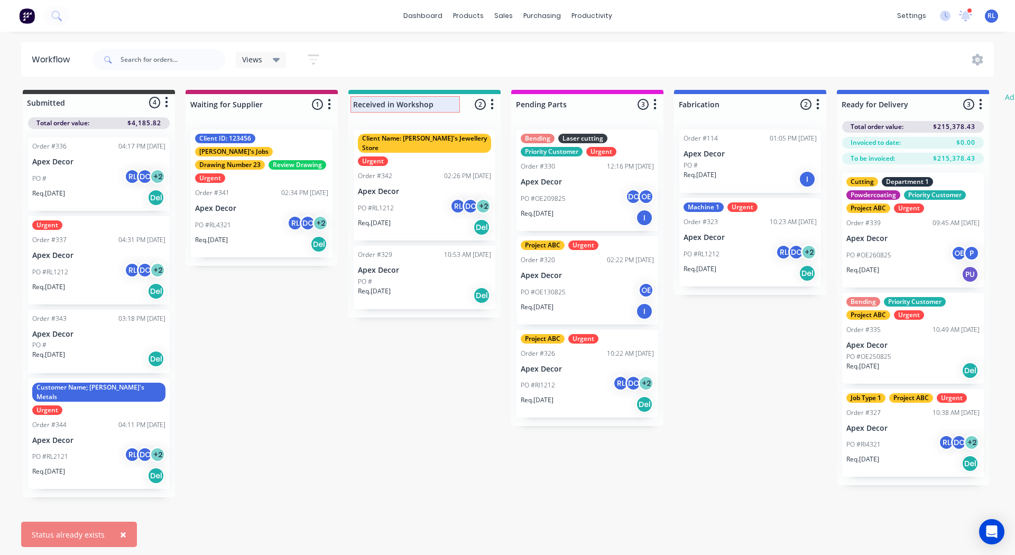
click at [433, 97] on div "Received in Workshop" at bounding box center [404, 104] width 109 height 16
click at [433, 97] on div "Received in Workshop" at bounding box center [407, 104] width 115 height 16
click at [433, 101] on input "Received in Workshop" at bounding box center [405, 104] width 104 height 11
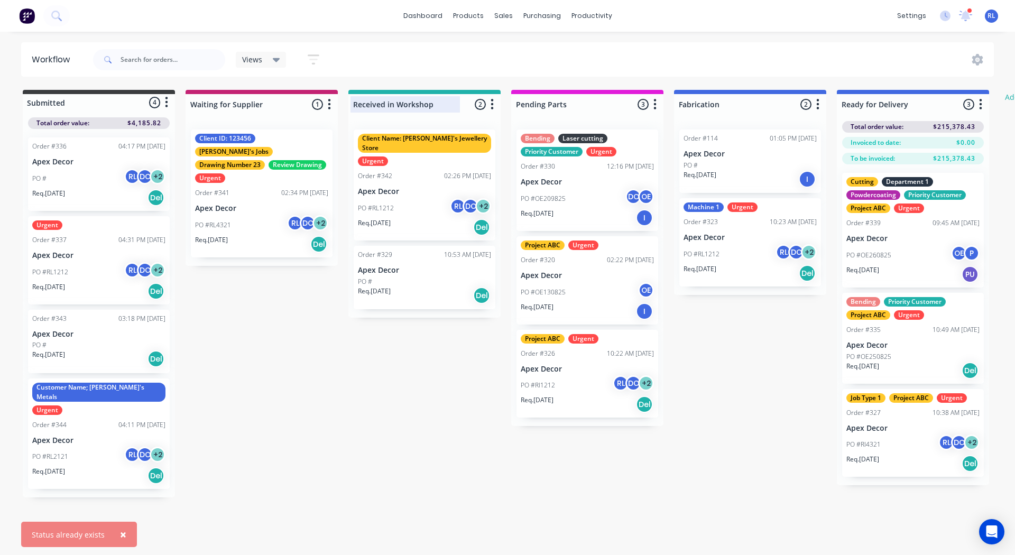
click at [433, 101] on input "Received in Workshop" at bounding box center [405, 104] width 104 height 11
click at [432, 102] on input "Received in Workshopcate" at bounding box center [405, 104] width 104 height 11
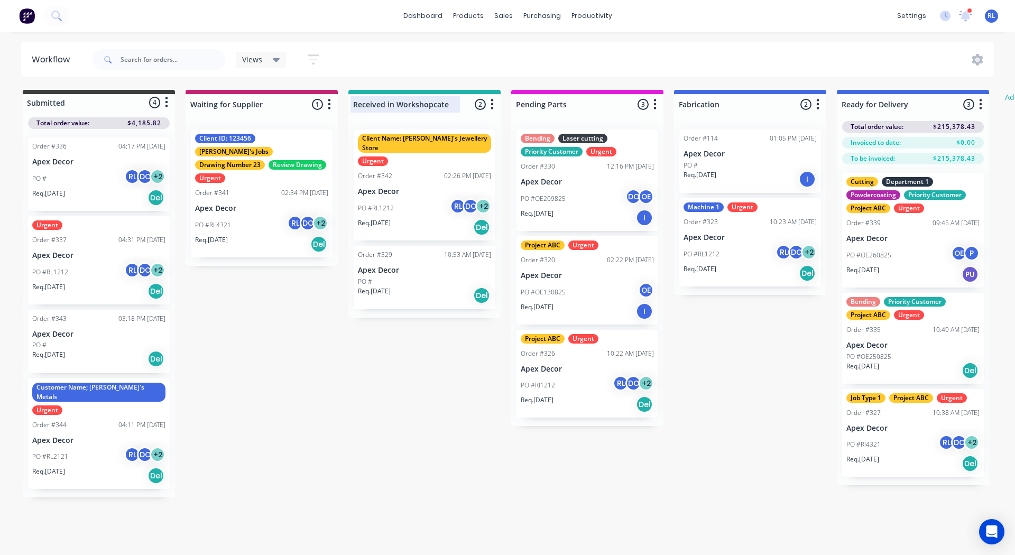
click at [432, 102] on input "Received in Workshopcate" at bounding box center [405, 104] width 104 height 11
type input "Fabricate"
click at [564, 101] on div at bounding box center [587, 104] width 152 height 21
click at [564, 101] on input "Pending Parts" at bounding box center [568, 104] width 104 height 11
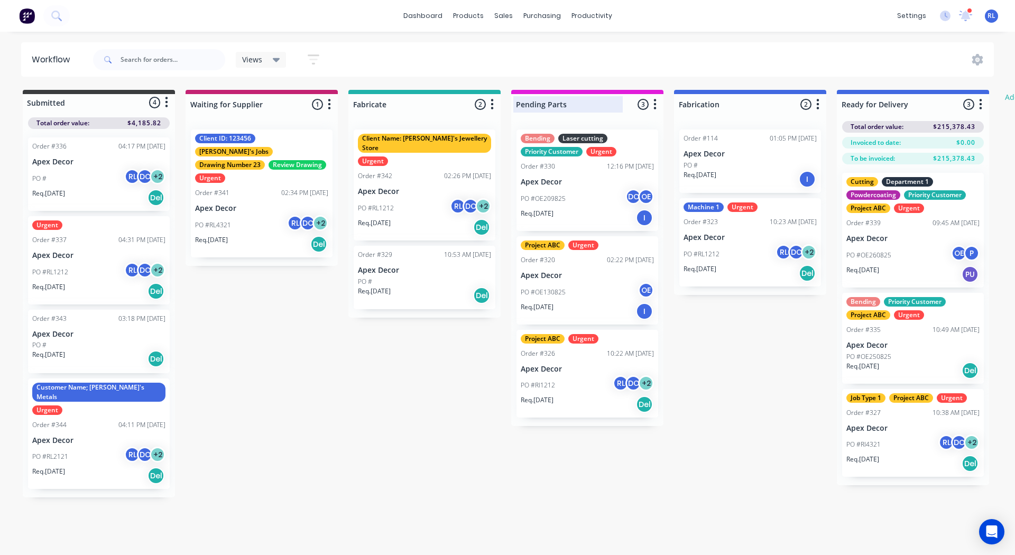
click at [564, 101] on input "Pending Parts" at bounding box center [568, 104] width 104 height 11
type input "Welding"
click at [701, 107] on div at bounding box center [750, 104] width 152 height 21
click at [701, 107] on input "Fabrication" at bounding box center [731, 104] width 104 height 11
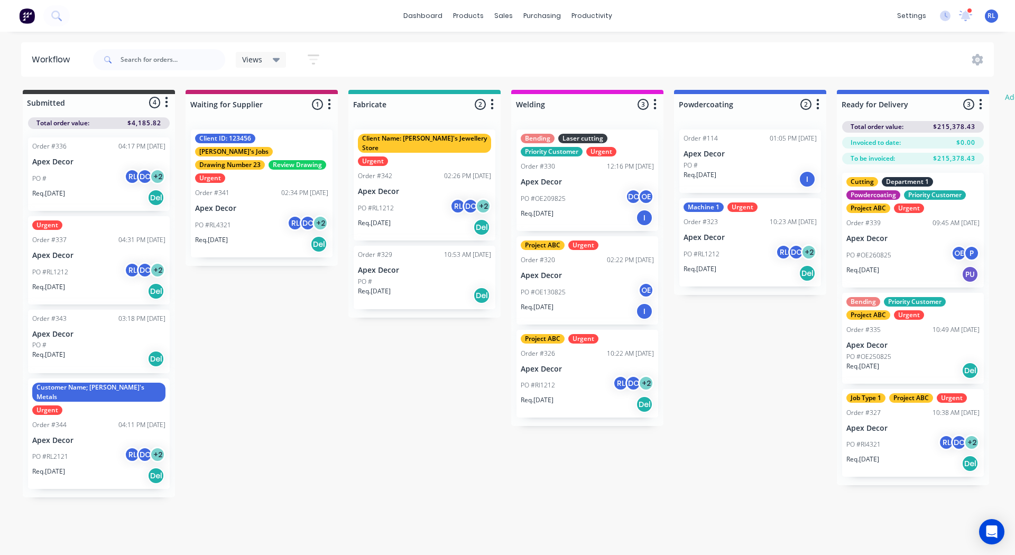
type input "Powdercoating"
click at [750, 320] on div "Submitted 4 Status colour #3A3C3E hex #3A3C3E Save Cancel Summaries Total order…" at bounding box center [643, 294] width 1303 height 408
drag, startPoint x: 70, startPoint y: 424, endPoint x: 76, endPoint y: 423, distance: 5.3
click at [76, 423] on div "Order #336 04:17 PM 25/08/25 Apex Decor PO # RL DC + 2 Req. 01/09/25 Del Urgent…" at bounding box center [99, 308] width 152 height 359
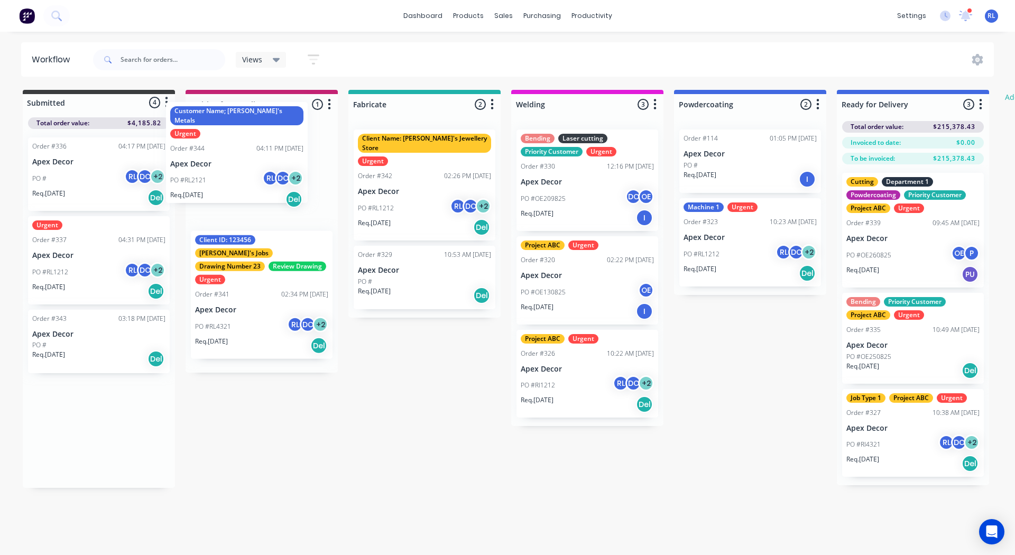
drag, startPoint x: 87, startPoint y: 423, endPoint x: 245, endPoint y: 138, distance: 325.1
click at [245, 138] on div "Submitted 4 Status colour #3A3C3E hex #3A3C3E Save Cancel Summaries Total order…" at bounding box center [643, 289] width 1303 height 398
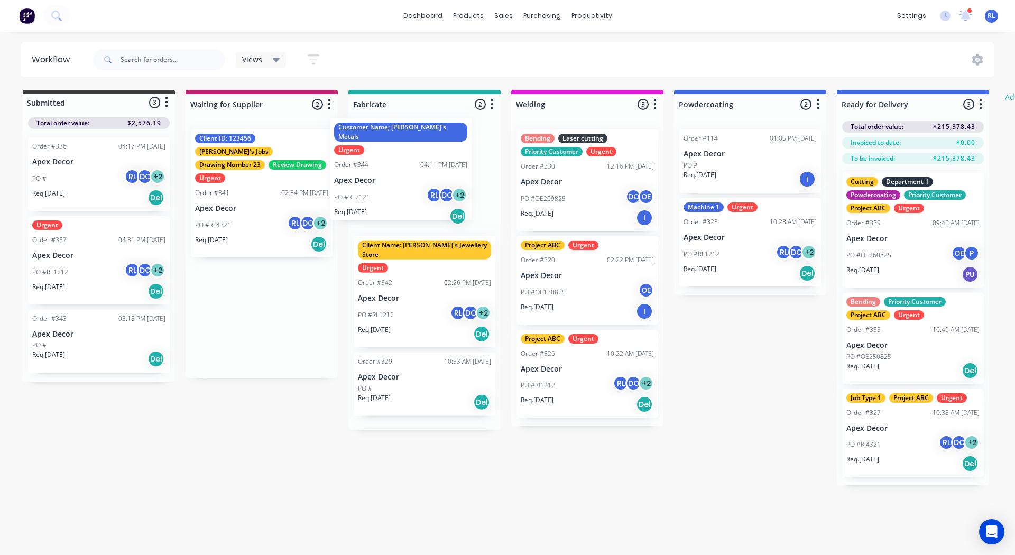
drag, startPoint x: 246, startPoint y: 159, endPoint x: 391, endPoint y: 148, distance: 145.2
click at [391, 148] on div "Submitted 3 Status colour #3A3C3E hex #3A3C3E Save Cancel Summaries Total order…" at bounding box center [643, 287] width 1303 height 395
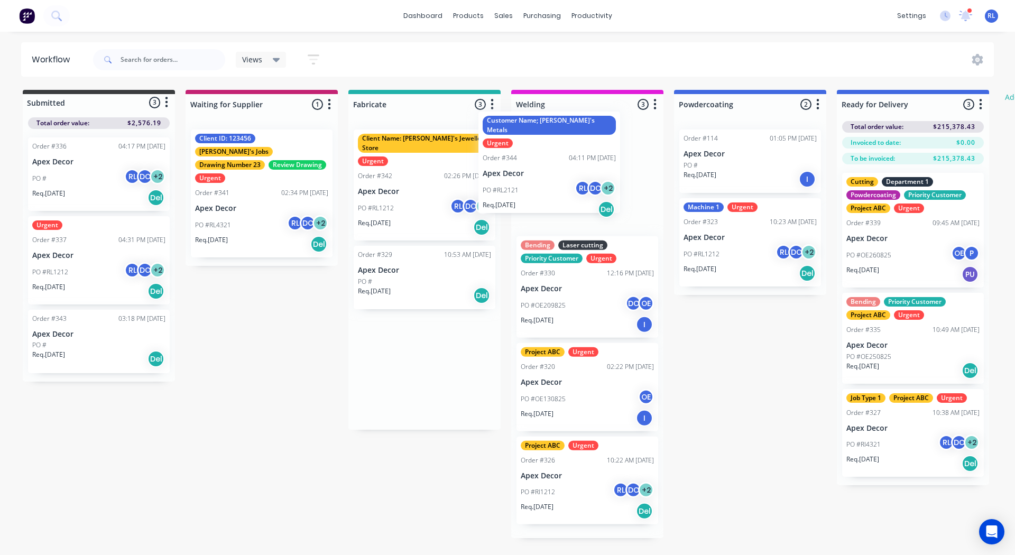
drag, startPoint x: 405, startPoint y: 166, endPoint x: 534, endPoint y: 149, distance: 130.7
click at [534, 149] on div "Submitted 3 Status colour #3A3C3E hex #3A3C3E Save Cancel Summaries Total order…" at bounding box center [643, 314] width 1303 height 448
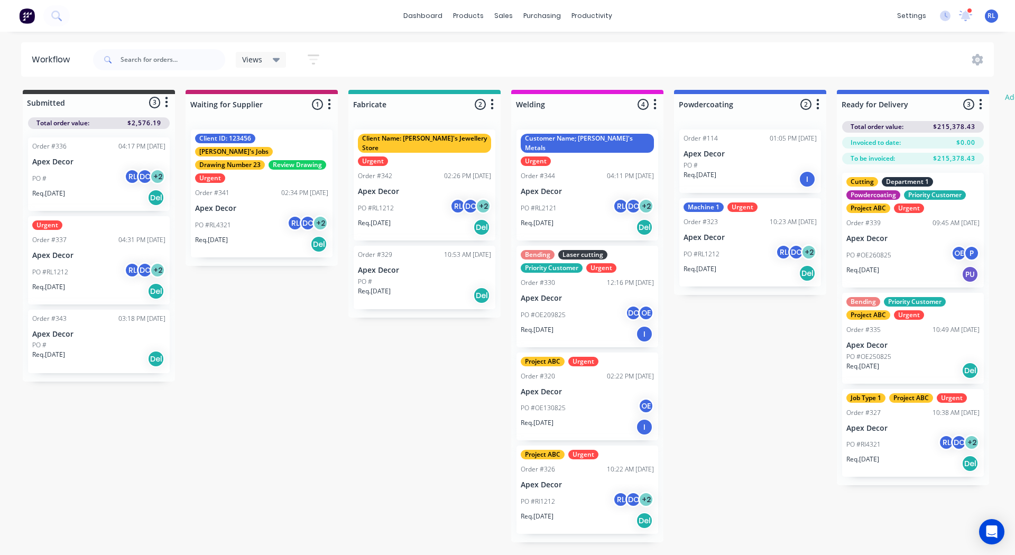
click at [603, 187] on p "Apex Decor" at bounding box center [587, 191] width 133 height 9
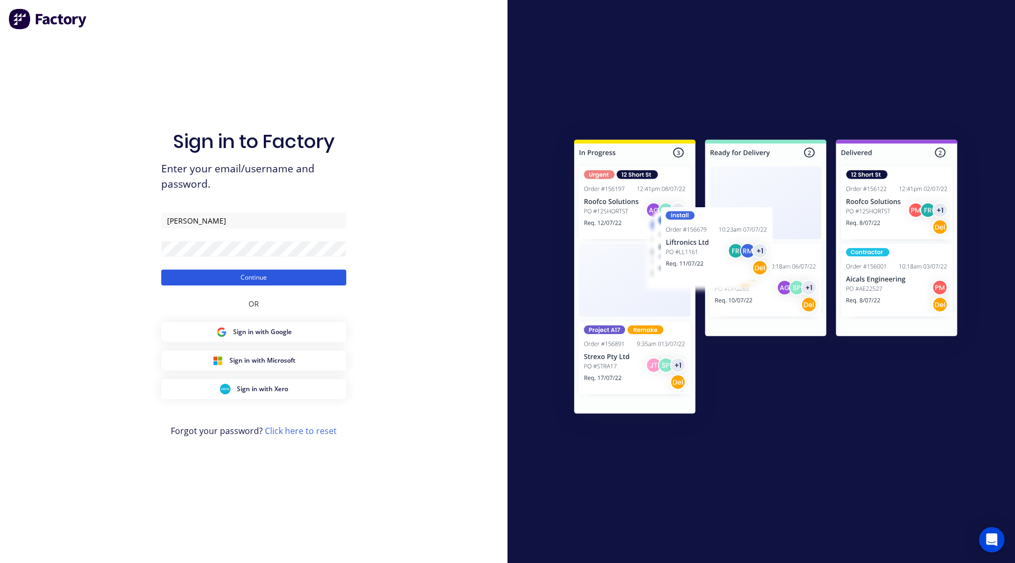
click at [217, 278] on button "Continue" at bounding box center [253, 278] width 185 height 16
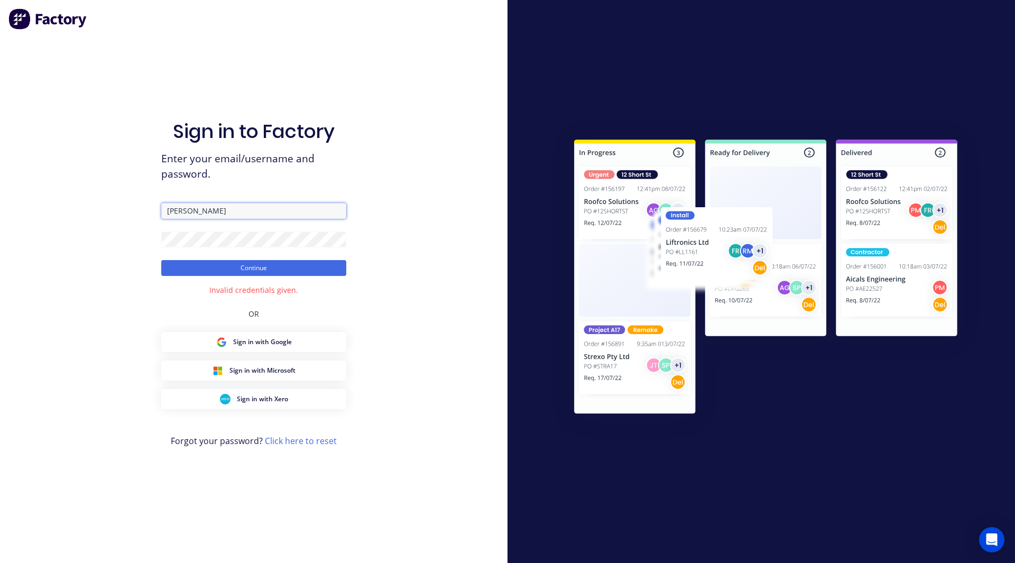
click at [186, 213] on input "[PERSON_NAME]" at bounding box center [253, 211] width 185 height 16
type input "rob+fabrication@factory.app"
click at [161, 260] on button "Continue" at bounding box center [253, 268] width 185 height 16
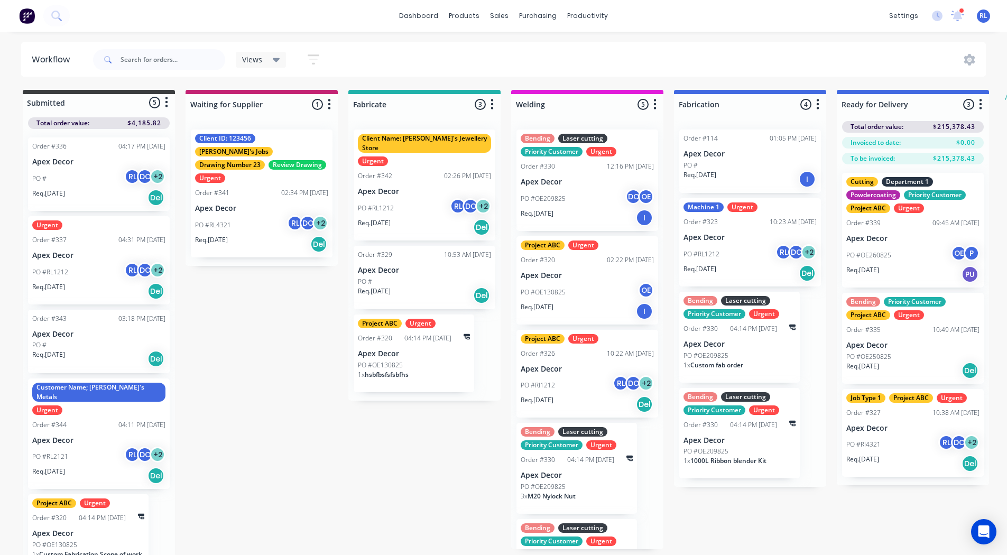
click at [316, 57] on icon "button" at bounding box center [314, 59] width 12 height 13
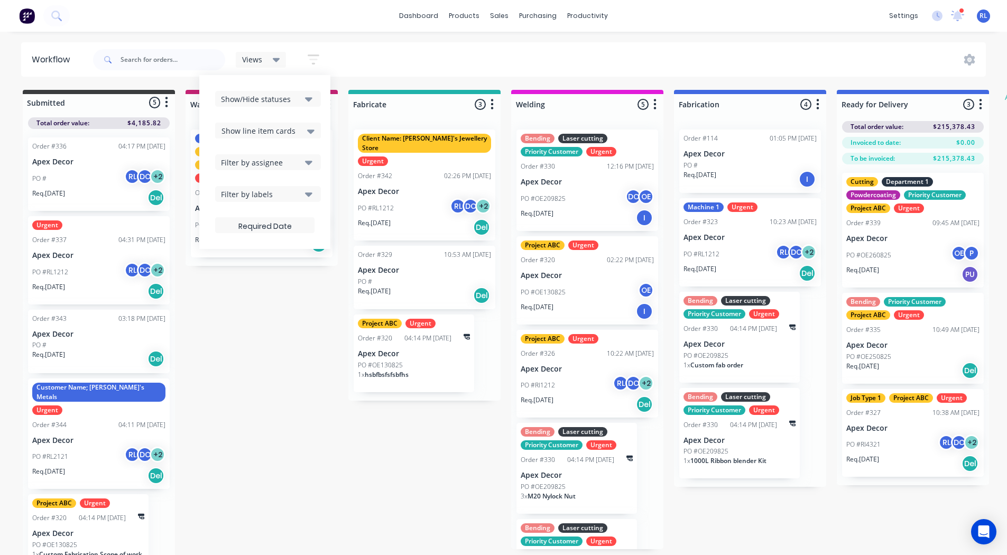
click at [271, 124] on div "Show line item cards" at bounding box center [268, 131] width 106 height 16
click at [263, 169] on div "Hide line item cards" at bounding box center [268, 172] width 106 height 19
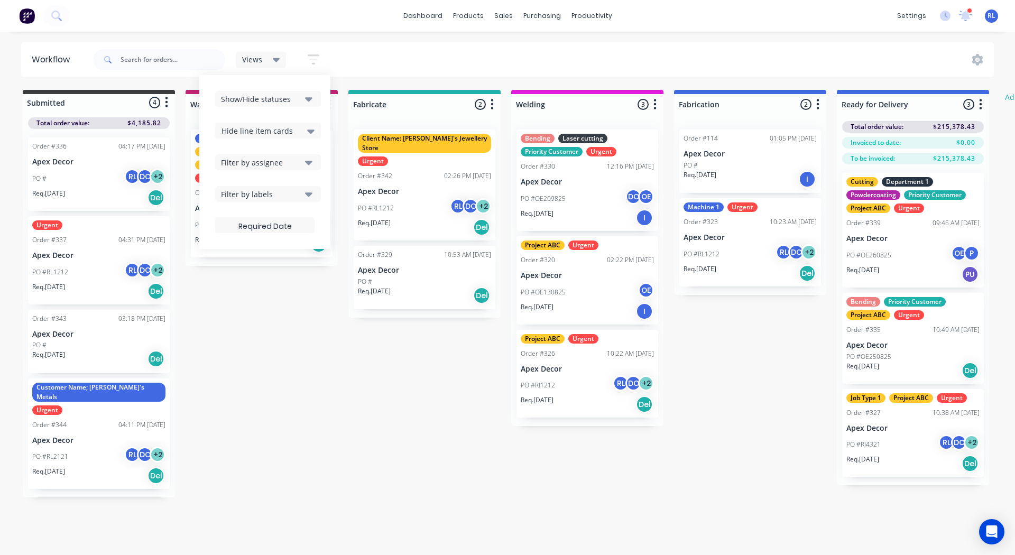
click at [239, 295] on div "Submitted 4 Status colour #3A3C3E hex #3A3C3E Save Cancel Summaries Total order…" at bounding box center [643, 294] width 1303 height 408
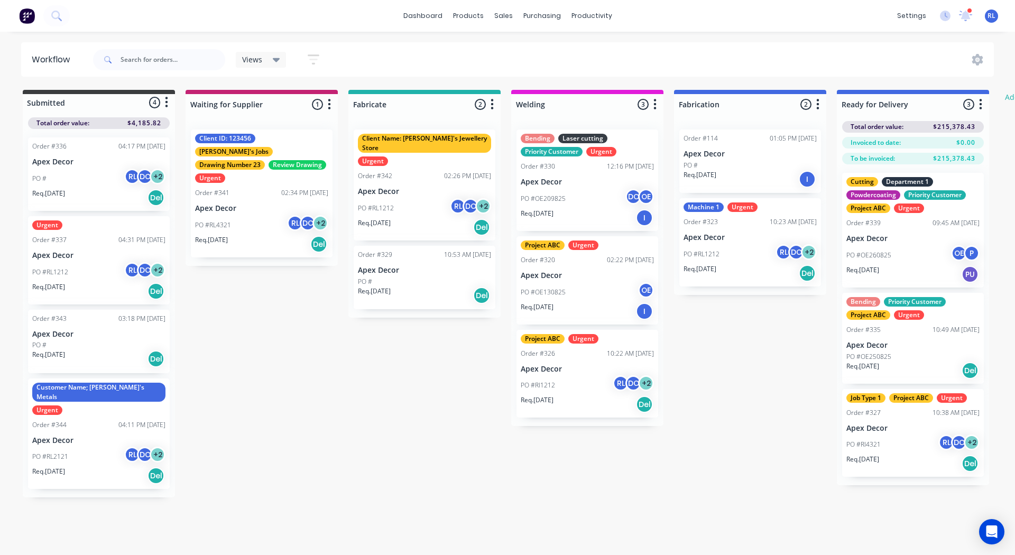
click at [267, 204] on p "Apex Decor" at bounding box center [261, 208] width 133 height 9
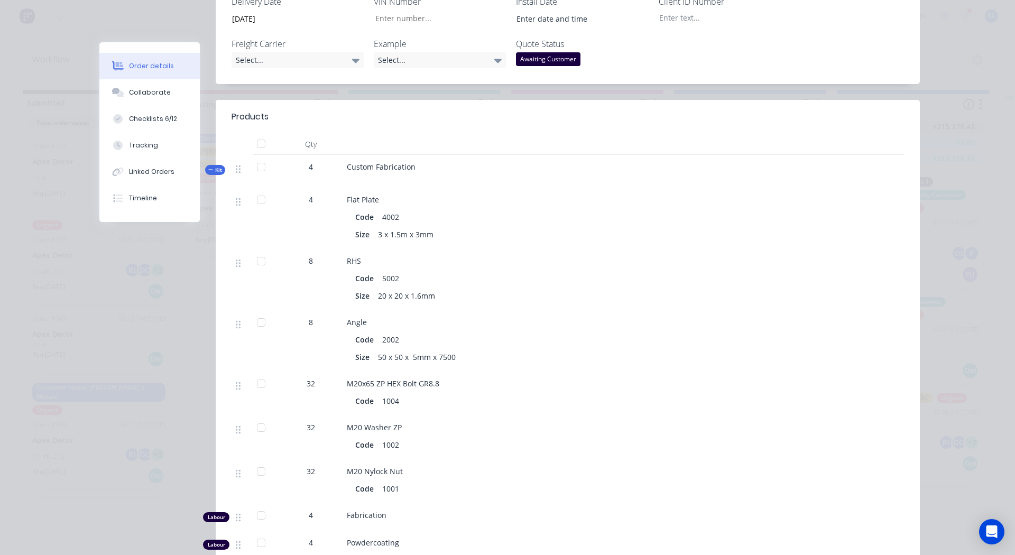
scroll to position [381, 0]
click at [155, 95] on div "Collaborate" at bounding box center [150, 93] width 42 height 10
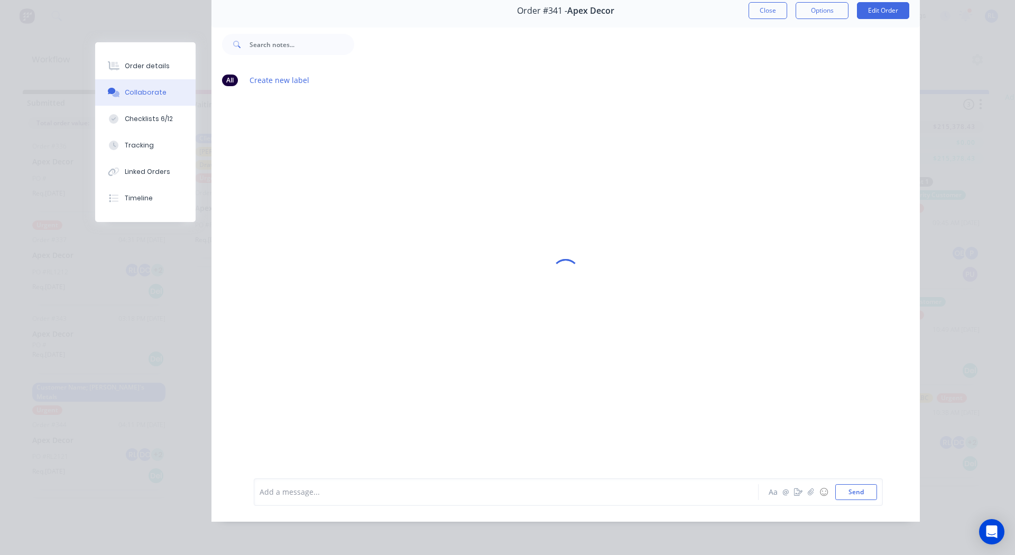
scroll to position [0, 0]
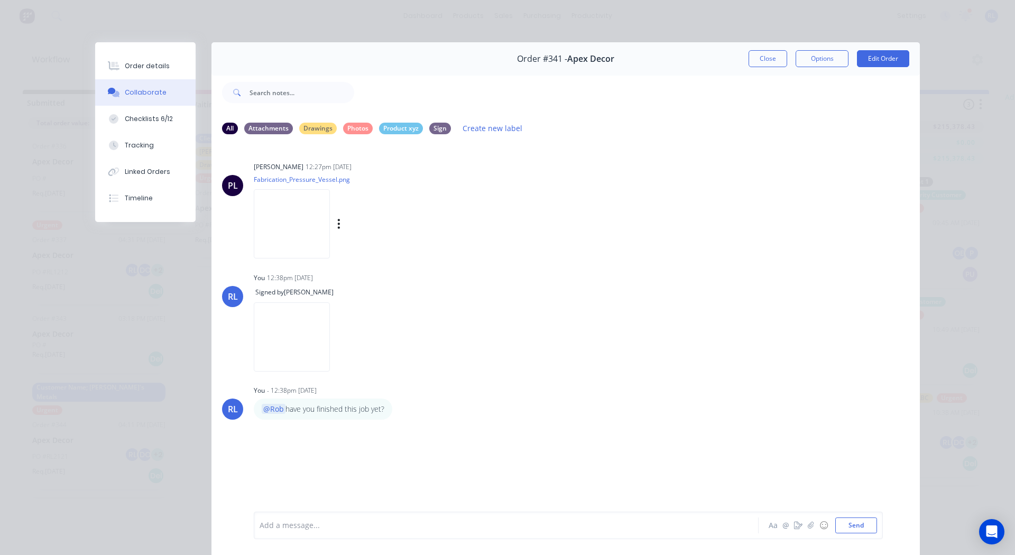
click at [308, 221] on img at bounding box center [292, 223] width 76 height 69
click at [138, 112] on button "Checklists 6/12" at bounding box center [145, 119] width 100 height 26
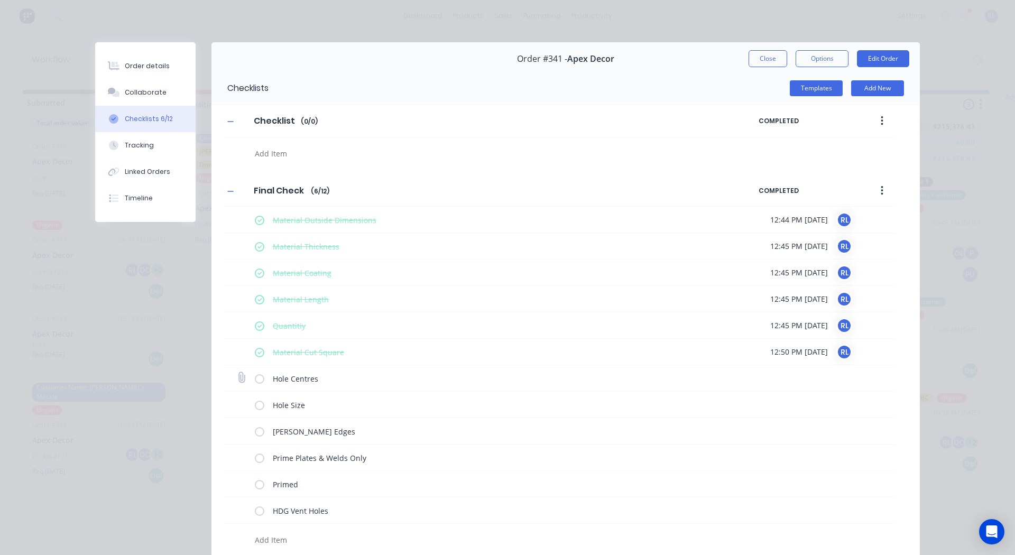
click at [257, 380] on label at bounding box center [260, 378] width 10 height 11
click at [0, 0] on input "checkbox" at bounding box center [0, 0] width 0 height 0
click at [257, 402] on label at bounding box center [260, 404] width 10 height 11
click at [0, 0] on input "checkbox" at bounding box center [0, 0] width 0 height 0
click at [255, 431] on label at bounding box center [260, 430] width 10 height 11
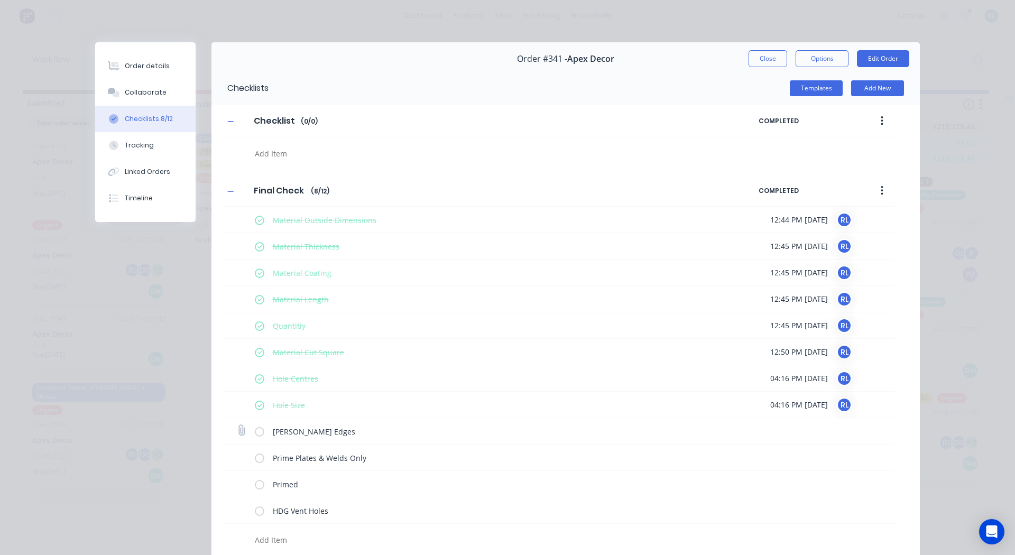
click at [0, 0] on input "checkbox" at bounding box center [0, 0] width 0 height 0
click at [154, 146] on button "Tracking" at bounding box center [145, 145] width 100 height 26
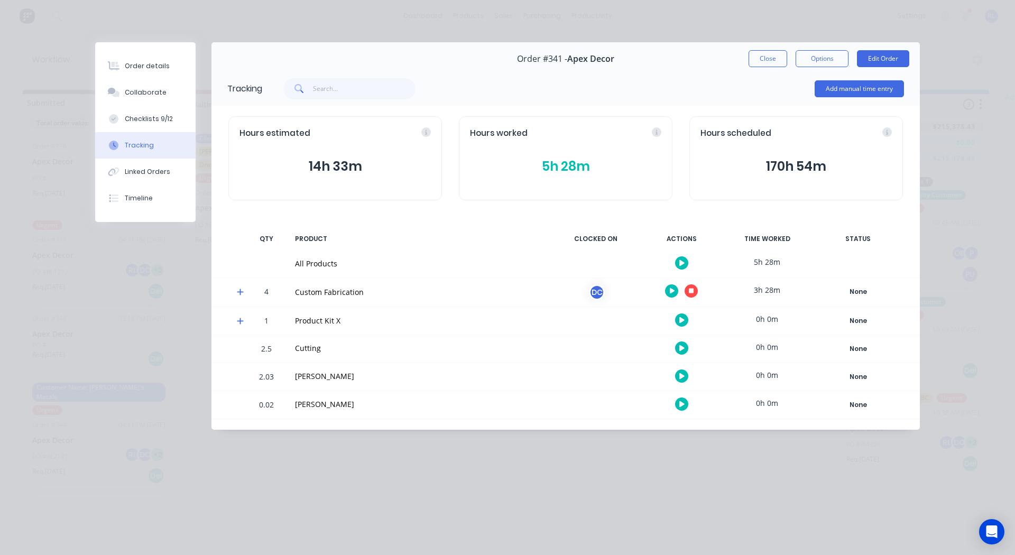
drag, startPoint x: 692, startPoint y: 288, endPoint x: 694, endPoint y: 293, distance: 5.7
click at [694, 293] on button "button" at bounding box center [690, 290] width 13 height 13
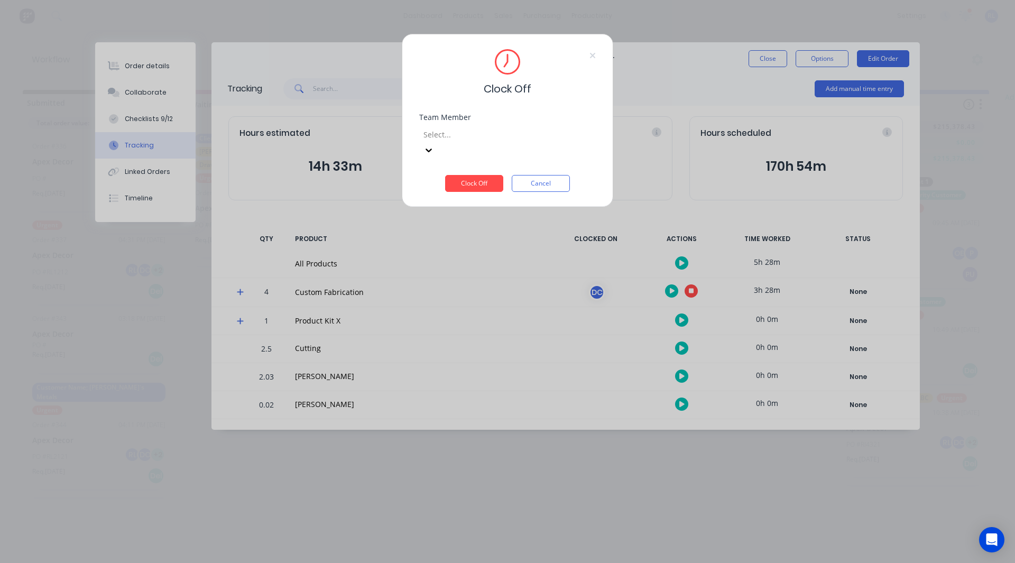
click at [495, 139] on div at bounding box center [498, 134] width 152 height 13
click at [478, 499] on div "[PERSON_NAME]" at bounding box center [507, 504] width 1015 height 11
click at [476, 175] on button "Clock Off" at bounding box center [474, 183] width 58 height 17
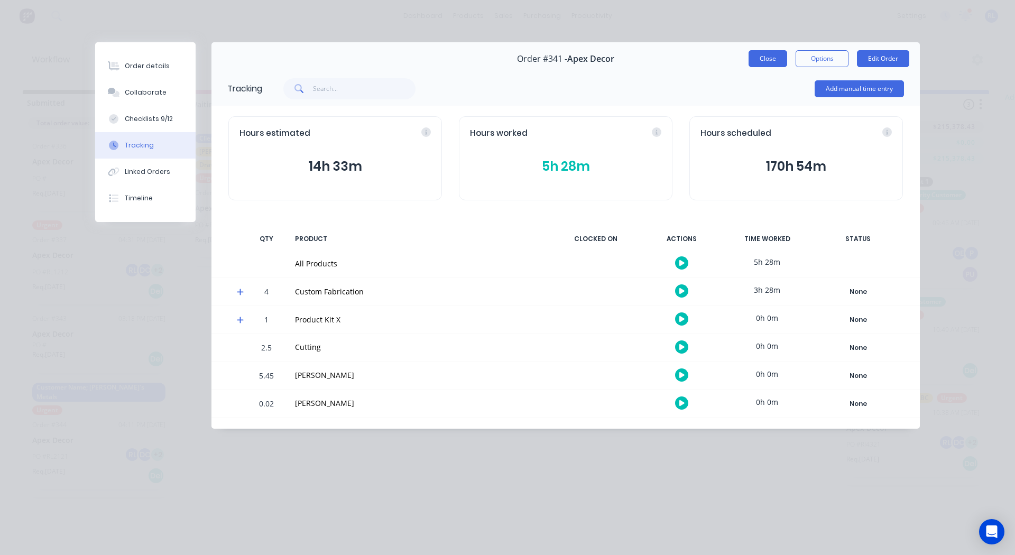
click at [772, 53] on button "Close" at bounding box center [767, 58] width 39 height 17
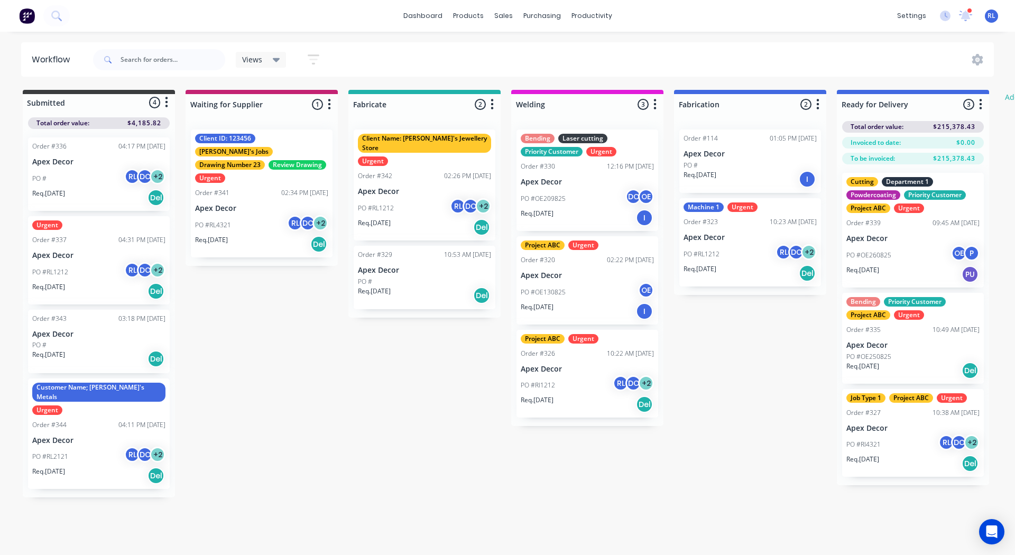
click at [492, 103] on icon "button" at bounding box center [491, 104] width 3 height 13
click at [429, 142] on button "Notifications" at bounding box center [446, 144] width 106 height 17
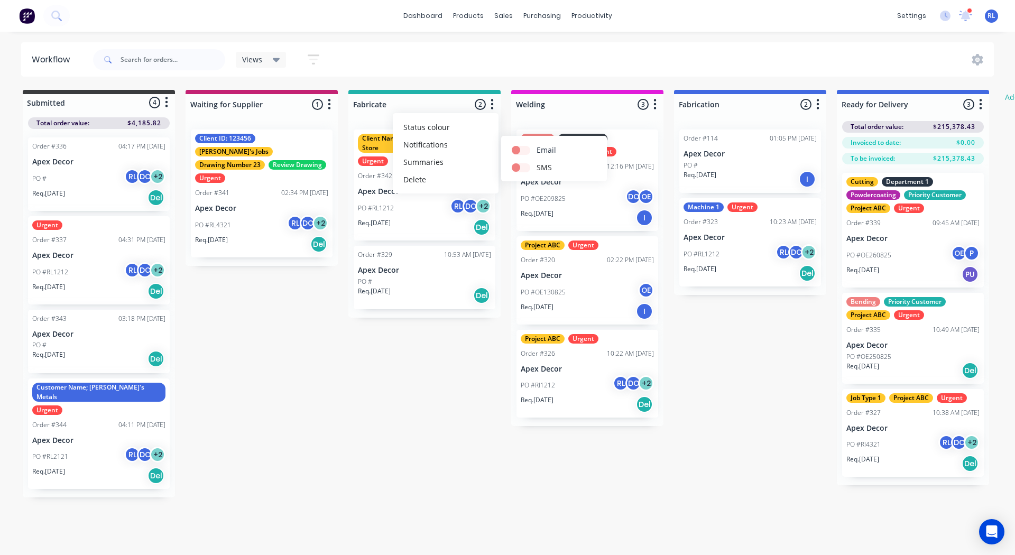
click at [536, 144] on label at bounding box center [536, 144] width 0 height 0
click at [520, 152] on input "checkbox" at bounding box center [516, 149] width 8 height 10
checkbox input "true"
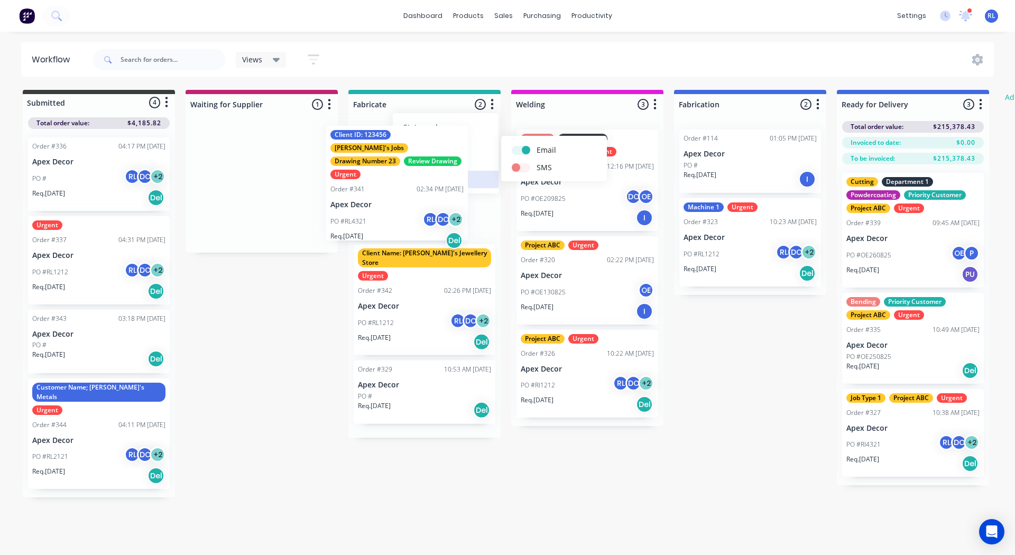
drag, startPoint x: 274, startPoint y: 191, endPoint x: 412, endPoint y: 187, distance: 138.0
click at [412, 187] on div "Submitted 4 Status colour #3A3C3E hex #3A3C3E Save Cancel Summaries Total order…" at bounding box center [643, 294] width 1303 height 408
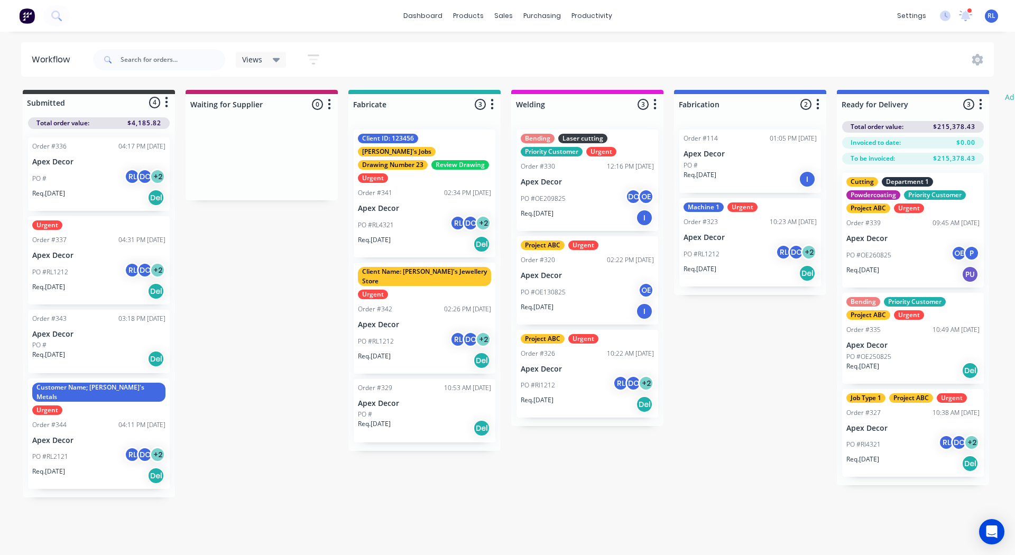
click at [493, 106] on icon "button" at bounding box center [491, 104] width 3 height 13
click at [457, 142] on button "Notifications" at bounding box center [446, 144] width 106 height 17
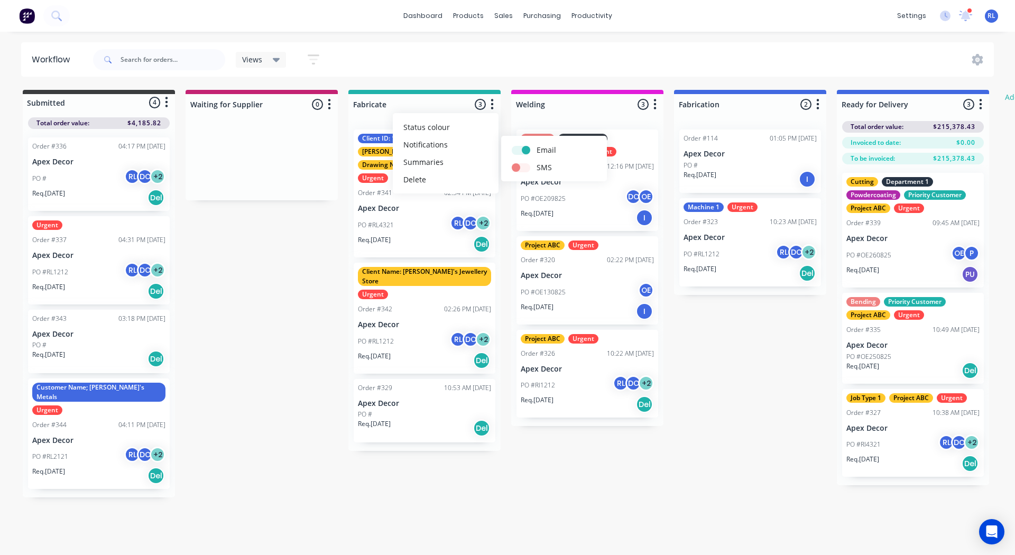
click at [275, 242] on div "Submitted 4 Status colour #3A3C3E hex #3A3C3E Save Cancel Summaries Total order…" at bounding box center [643, 294] width 1303 height 408
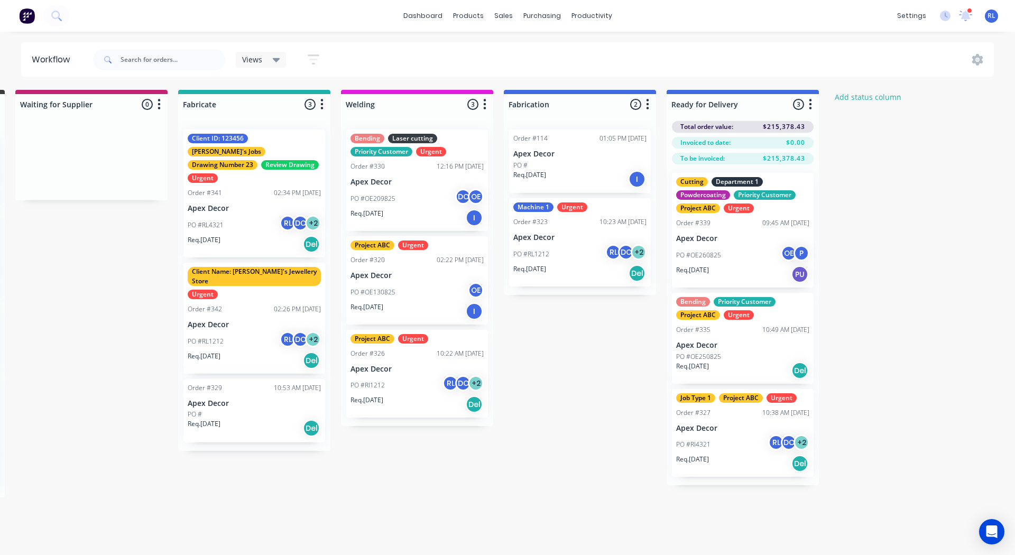
scroll to position [0, 171]
click at [320, 101] on icon "button" at bounding box center [321, 104] width 3 height 13
click at [808, 106] on icon "button" at bounding box center [809, 104] width 3 height 13
click at [754, 143] on button "Notifications" at bounding box center [763, 144] width 106 height 17
click at [854, 144] on label at bounding box center [854, 144] width 0 height 0
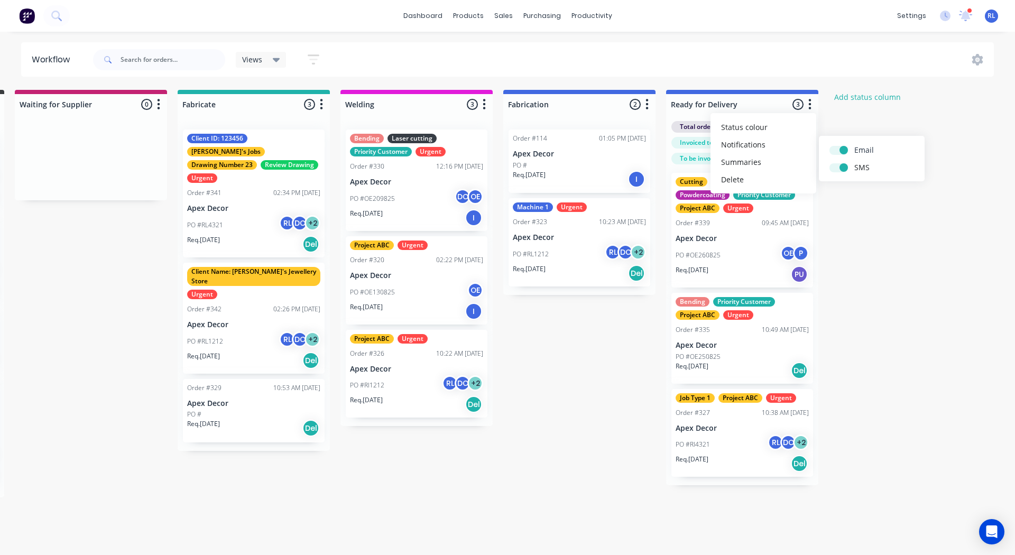
click at [838, 153] on input "checkbox" at bounding box center [833, 149] width 8 height 10
drag, startPoint x: 841, startPoint y: 164, endPoint x: 840, endPoint y: 150, distance: 14.8
click at [854, 144] on label at bounding box center [854, 144] width 0 height 0
click at [838, 150] on input "checkbox" at bounding box center [833, 149] width 8 height 10
checkbox input "true"
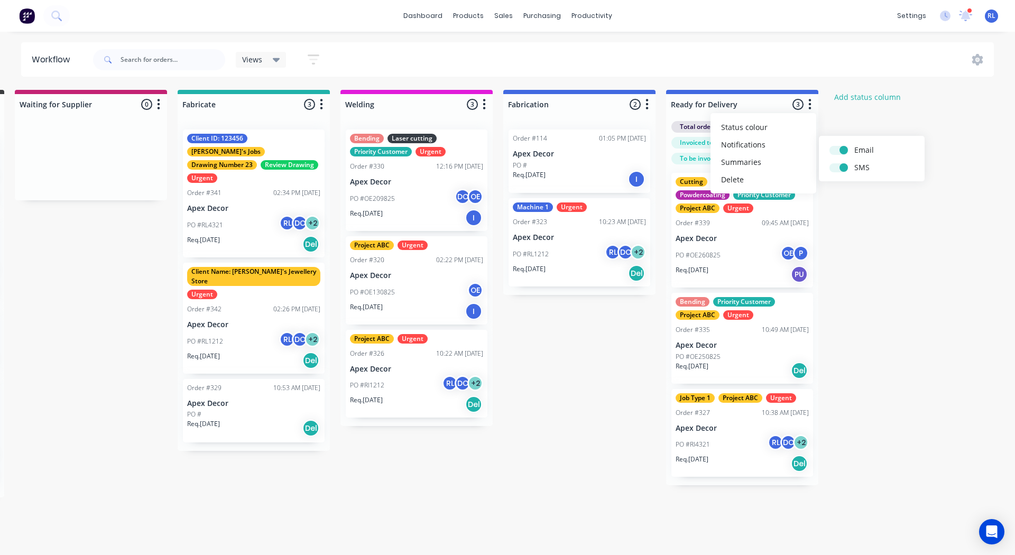
click at [880, 198] on div "Submitted 4 Status colour #3A3C3E hex #3A3C3E Save Cancel Summaries Total order…" at bounding box center [472, 294] width 1303 height 408
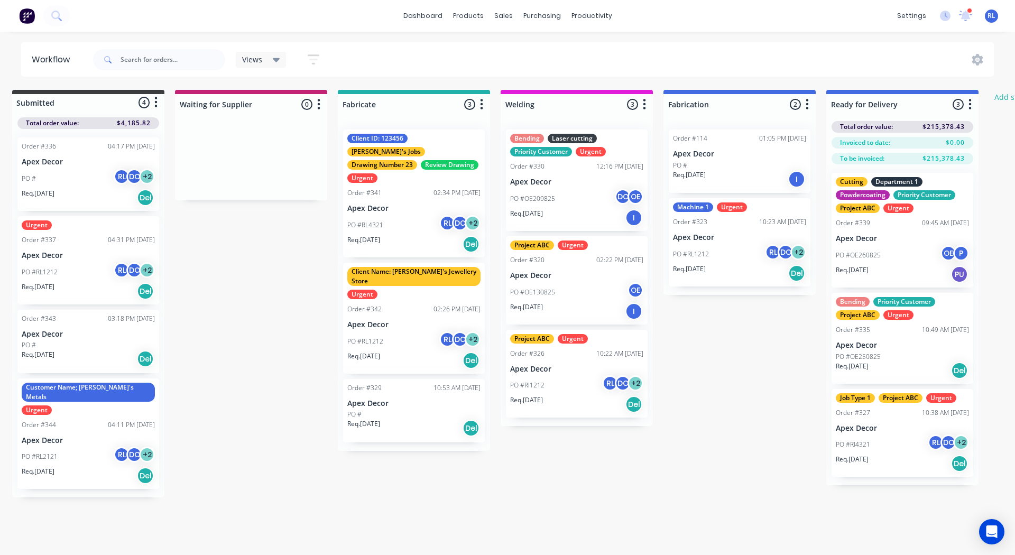
scroll to position [0, 8]
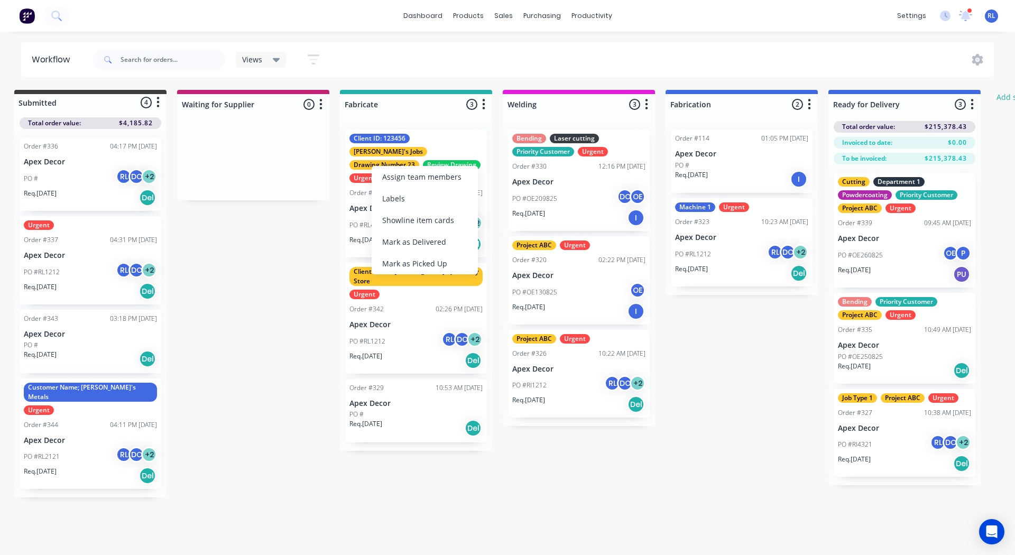
click at [368, 173] on div "Urgent" at bounding box center [364, 178] width 30 height 10
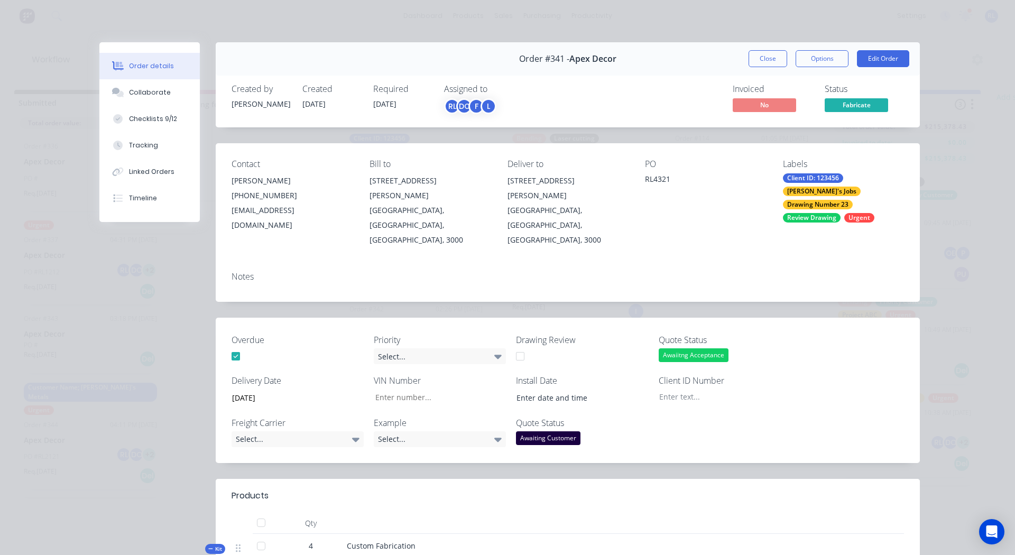
click at [856, 213] on div "Urgent" at bounding box center [859, 218] width 30 height 10
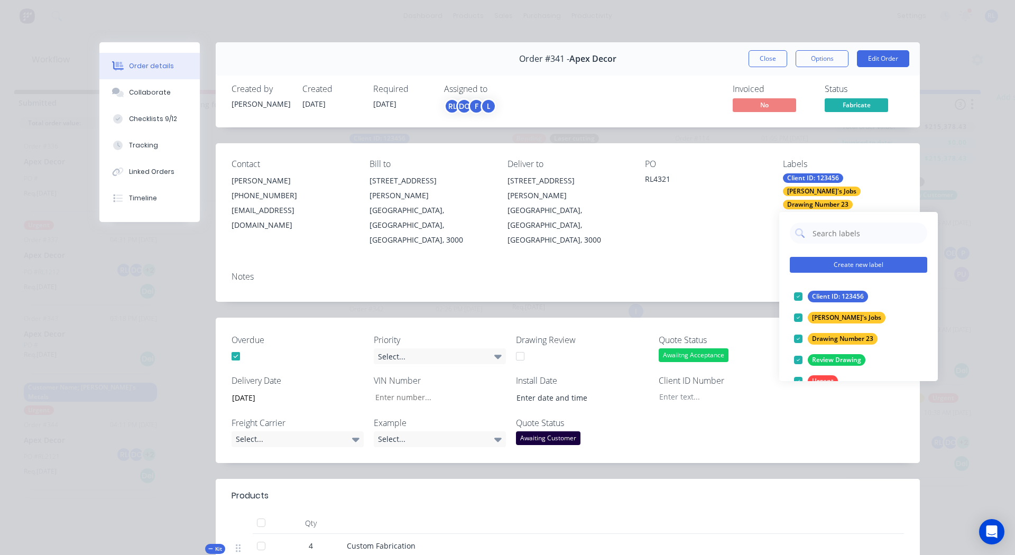
click at [839, 262] on button "Create new label" at bounding box center [858, 265] width 137 height 16
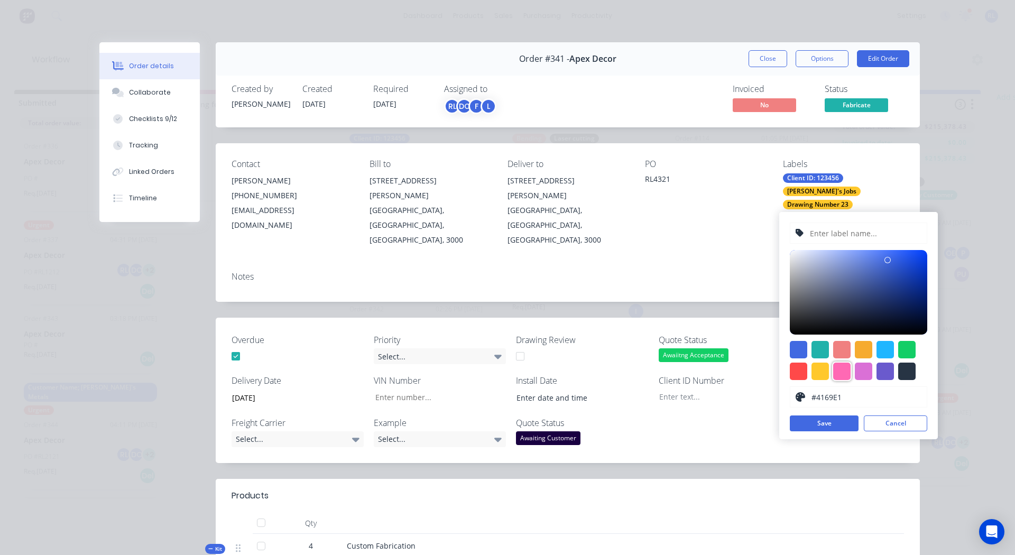
click at [842, 367] on div at bounding box center [841, 371] width 17 height 17
type input "#FF69B4"
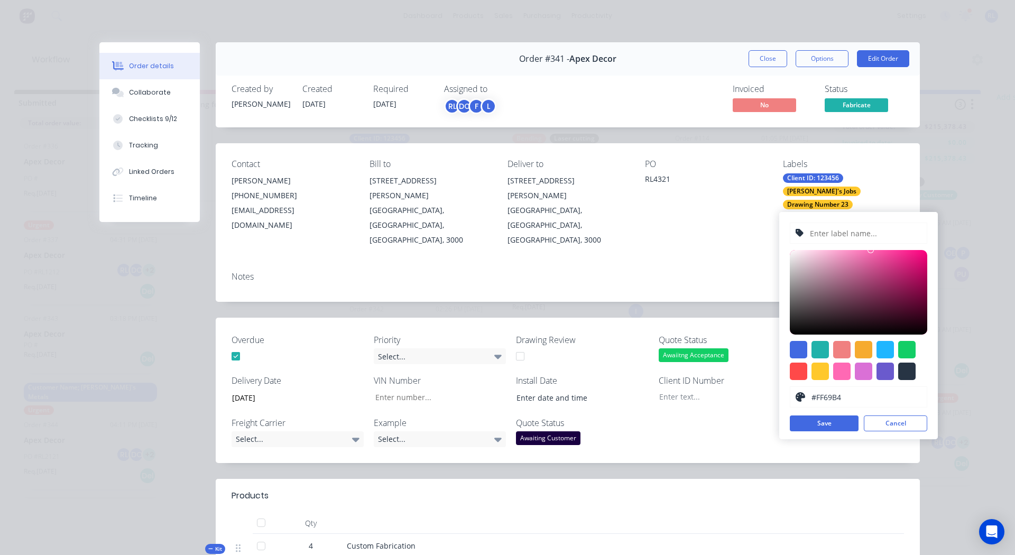
click at [819, 240] on input "text" at bounding box center [865, 233] width 113 height 20
type input "Priority 1"
click at [808, 418] on button "Save" at bounding box center [824, 423] width 69 height 16
click at [735, 226] on div "Contact Jason (03) 9876 5432 omar@factory.app Bill to 789 Collins Street Melbou…" at bounding box center [568, 203] width 704 height 120
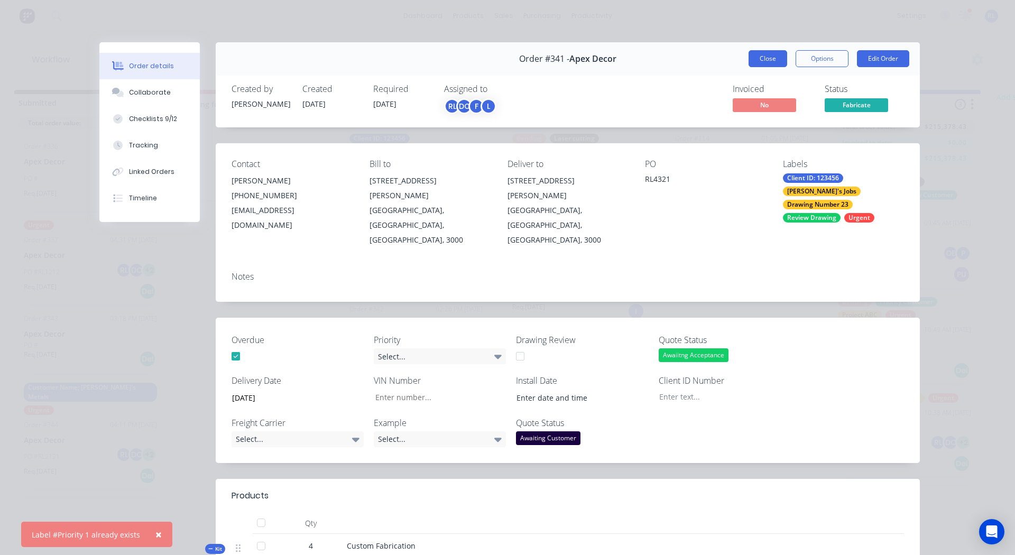
click at [760, 63] on button "Close" at bounding box center [767, 58] width 39 height 17
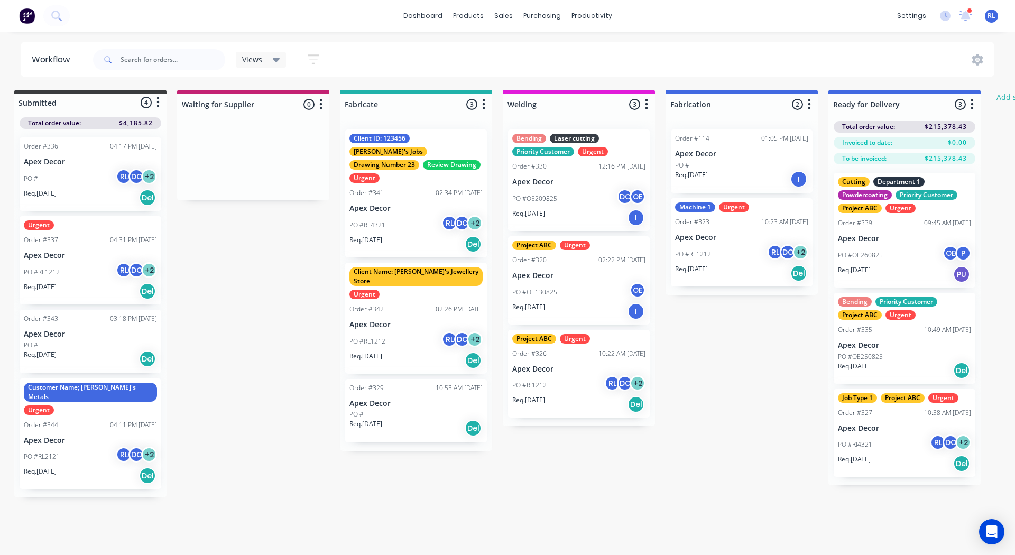
click at [314, 58] on icon "button" at bounding box center [314, 59] width 12 height 13
click at [252, 192] on div "Filter by labels" at bounding box center [261, 194] width 80 height 11
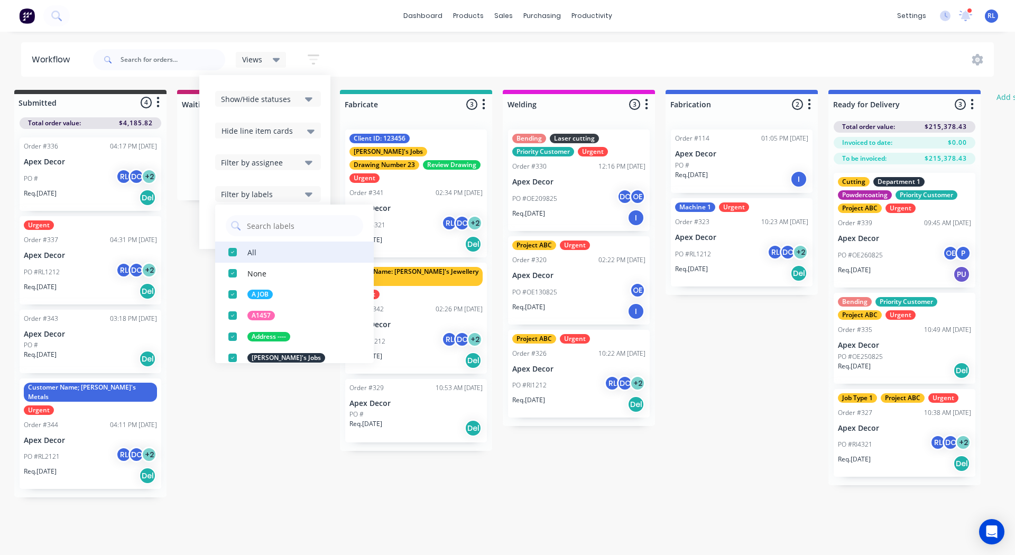
click at [234, 252] on div "button" at bounding box center [232, 252] width 21 height 21
click at [270, 221] on input "text" at bounding box center [302, 225] width 112 height 21
type input "urgent"
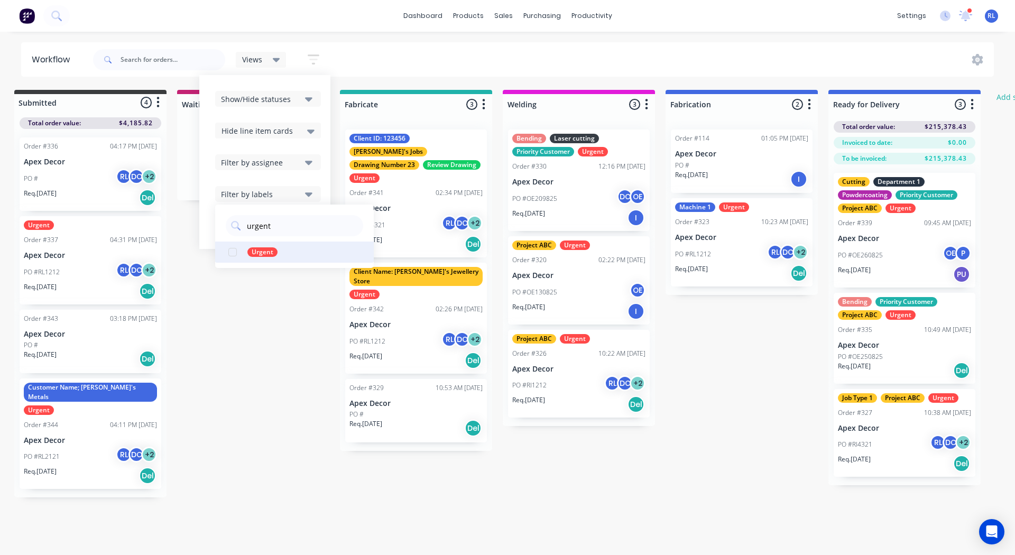
click at [235, 252] on div "button" at bounding box center [232, 252] width 21 height 21
click at [261, 356] on div "Submitted 4 Status colour #3A3C3E hex #3A3C3E Save Cancel Summaries Total order…" at bounding box center [635, 294] width 1303 height 408
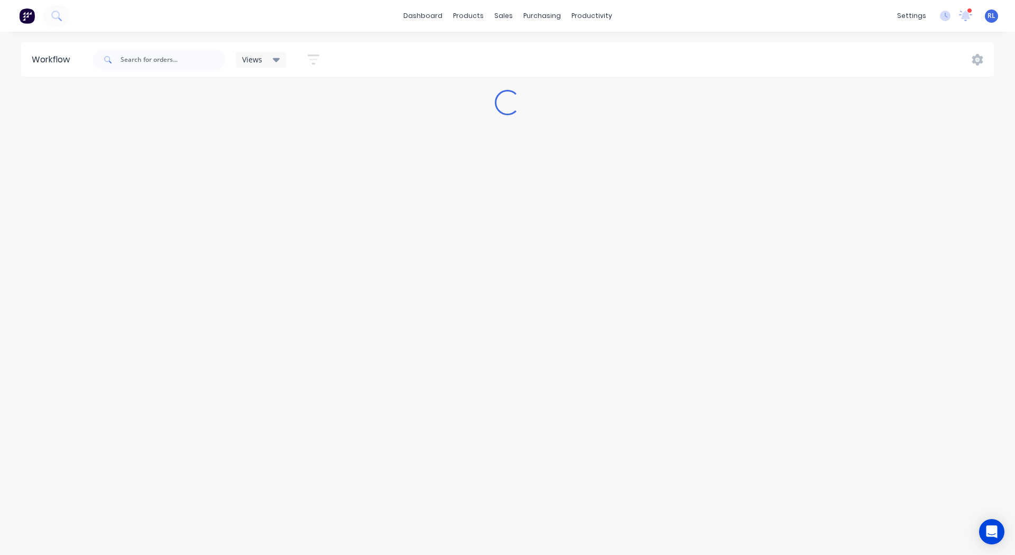
scroll to position [0, 0]
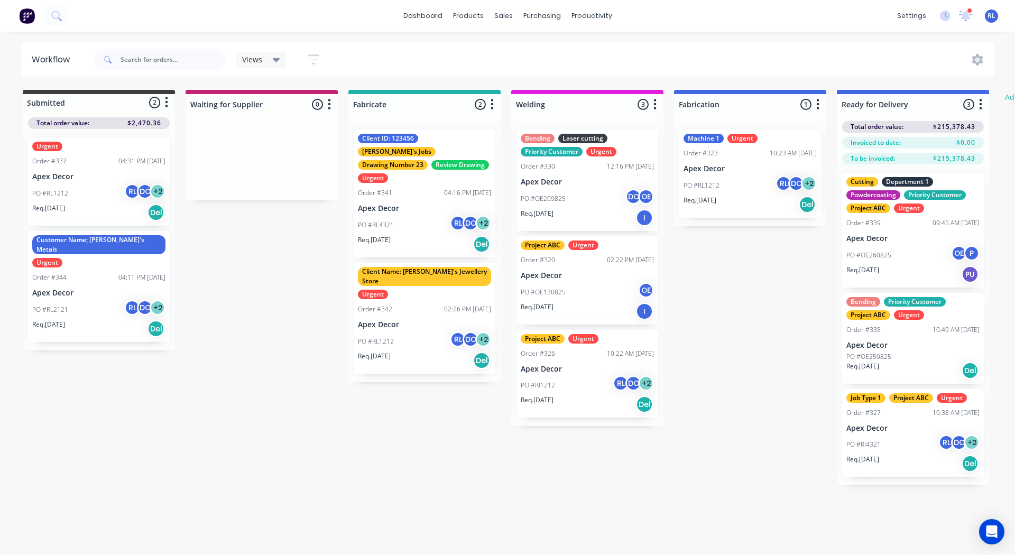
click at [261, 356] on div "Submitted 2 Status colour #3A3C3E hex #3A3C3E Save Cancel Summaries Total order…" at bounding box center [643, 287] width 1303 height 395
click at [275, 60] on icon at bounding box center [276, 60] width 7 height 4
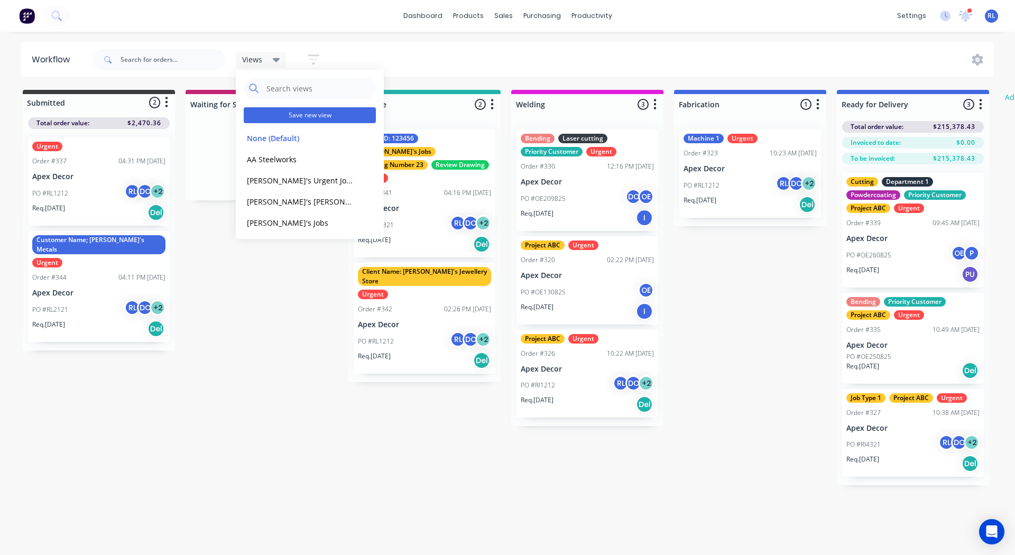
click at [290, 112] on button "Save new view" at bounding box center [310, 115] width 132 height 16
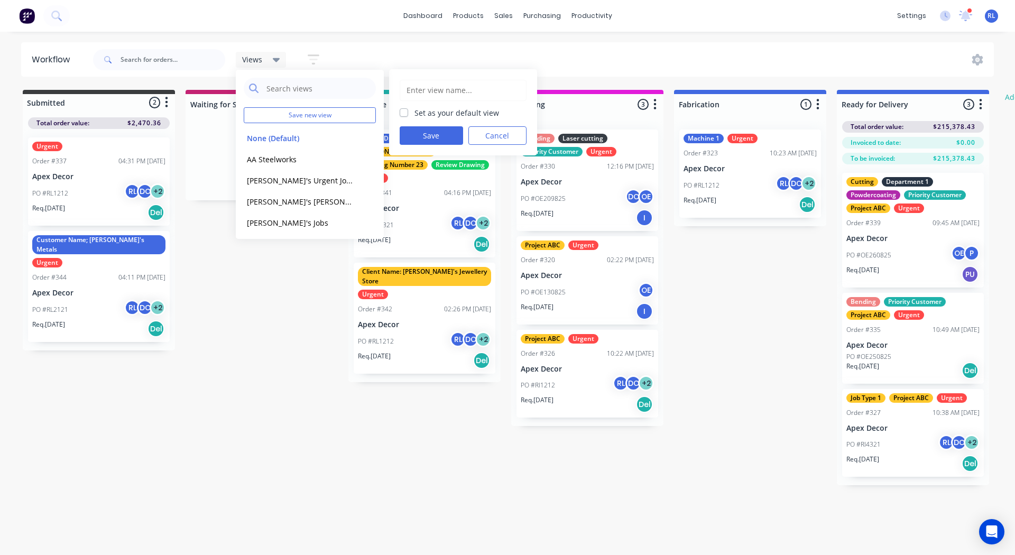
click at [420, 86] on input "text" at bounding box center [462, 90] width 115 height 20
type input "[PERSON_NAME]'s Urgent Jobs"
click at [451, 134] on button "Save" at bounding box center [431, 135] width 63 height 18
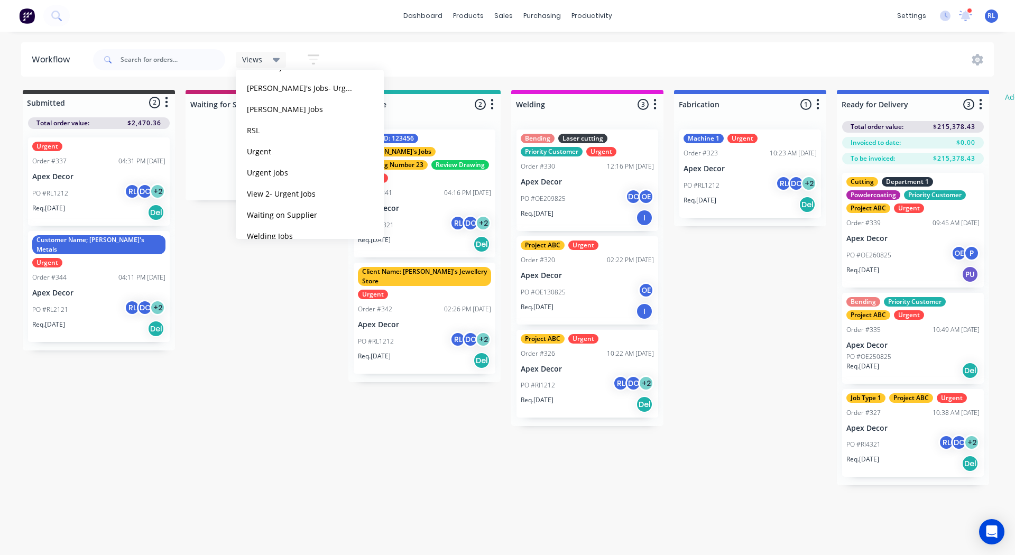
scroll to position [594, 0]
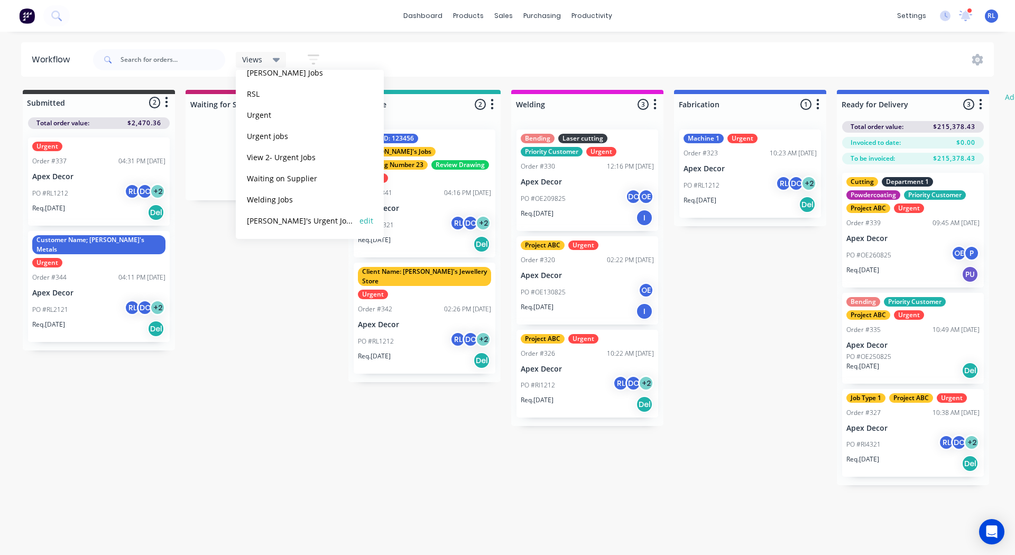
click at [281, 220] on button "[PERSON_NAME]'s Urgent Jobs" at bounding box center [300, 221] width 113 height 12
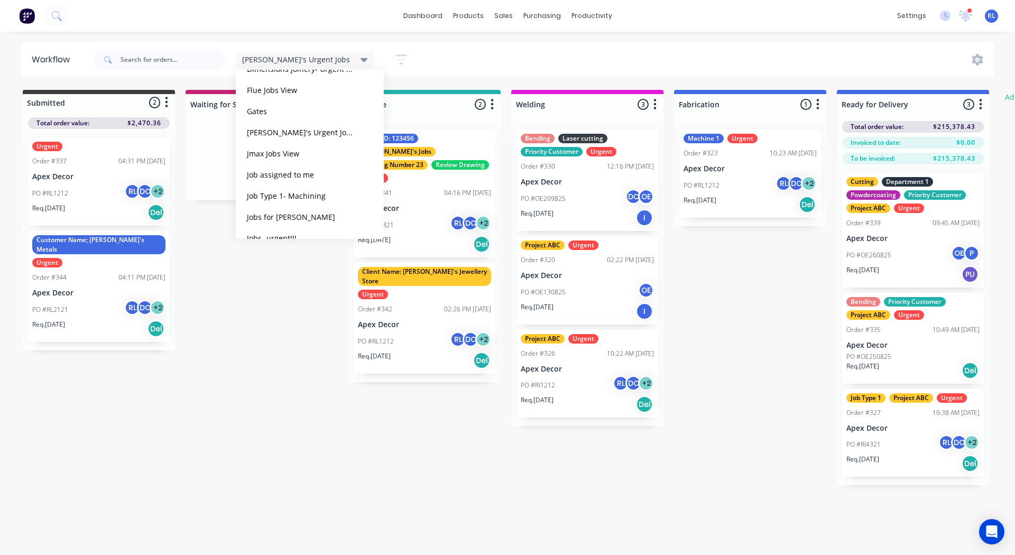
scroll to position [0, 0]
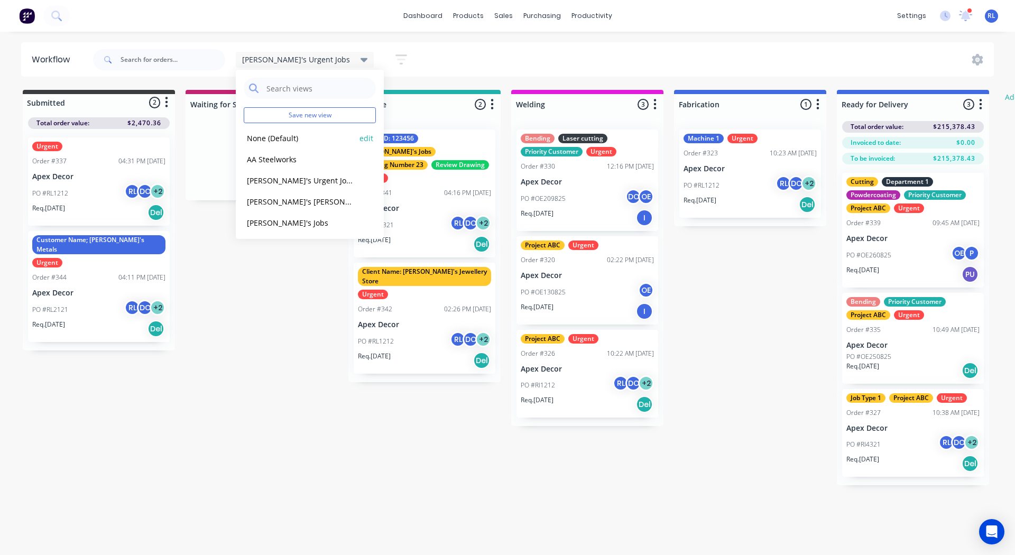
click at [274, 137] on button "None (Default)" at bounding box center [300, 138] width 113 height 12
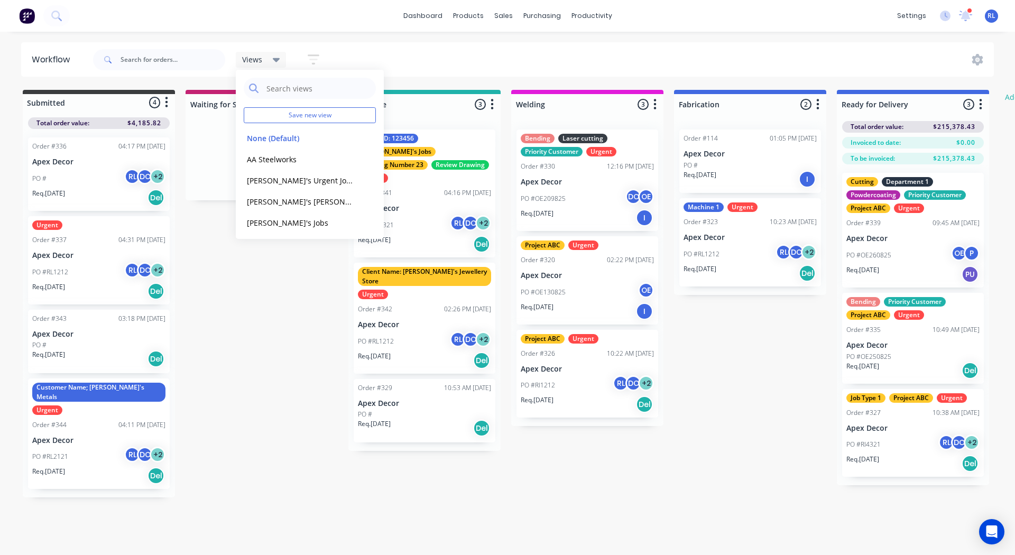
click at [276, 343] on div "Submitted 4 Status colour #3A3C3E hex #3A3C3E Save Cancel Summaries Total order…" at bounding box center [643, 294] width 1303 height 408
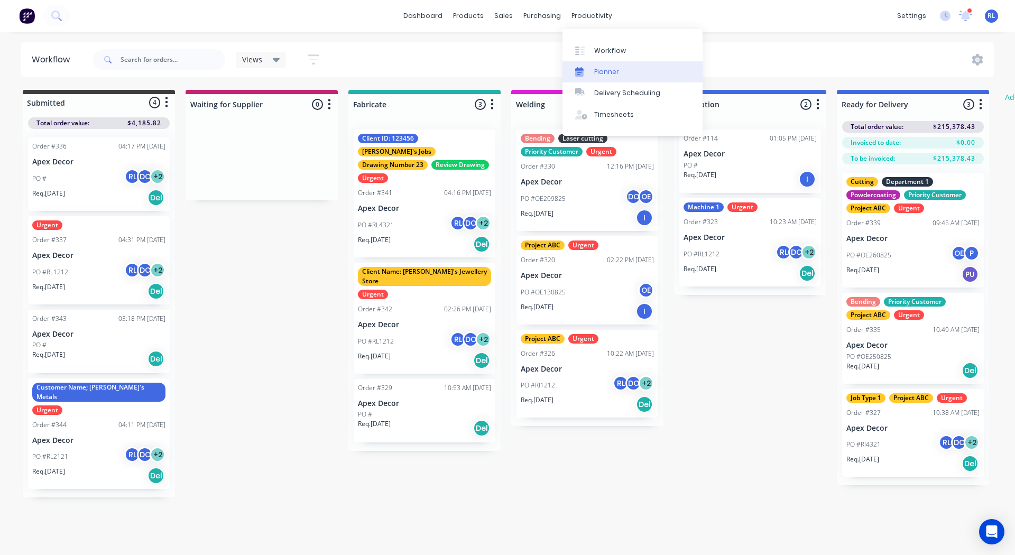
click at [610, 66] on link "Planner" at bounding box center [632, 71] width 140 height 21
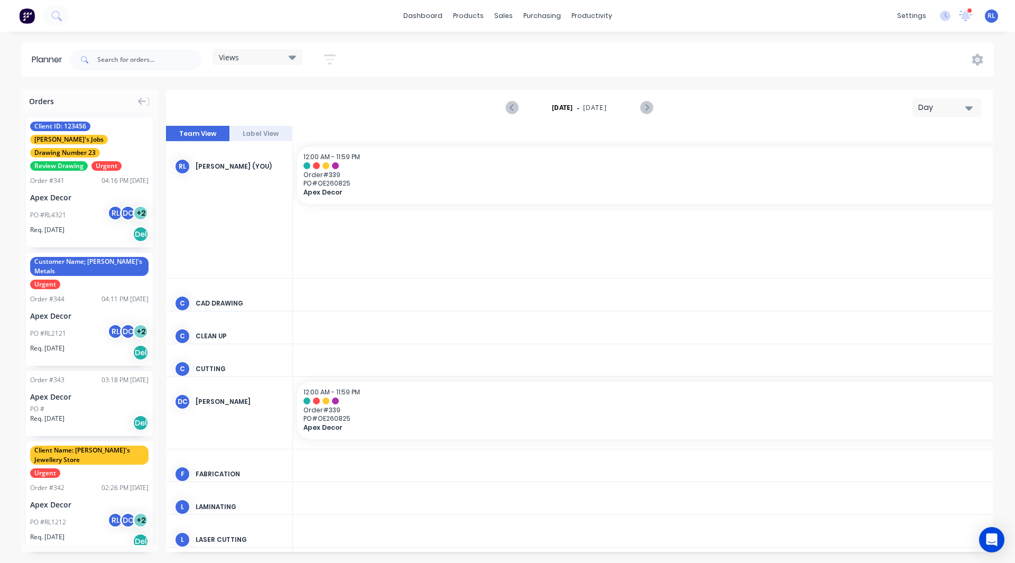
scroll to position [0, 2707]
click at [948, 106] on div "Day" at bounding box center [942, 107] width 49 height 11
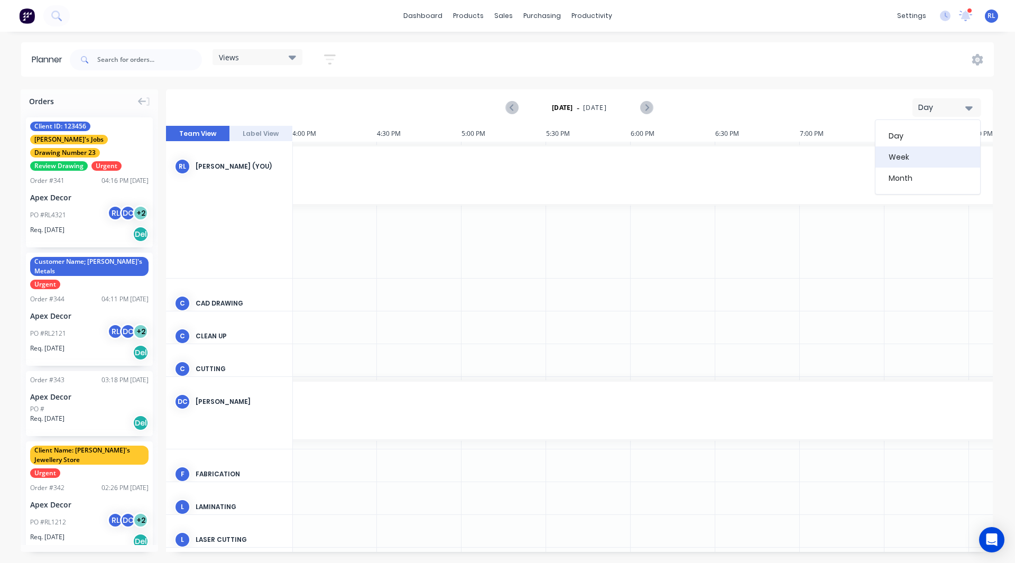
click at [921, 150] on div "Week" at bounding box center [927, 156] width 105 height 21
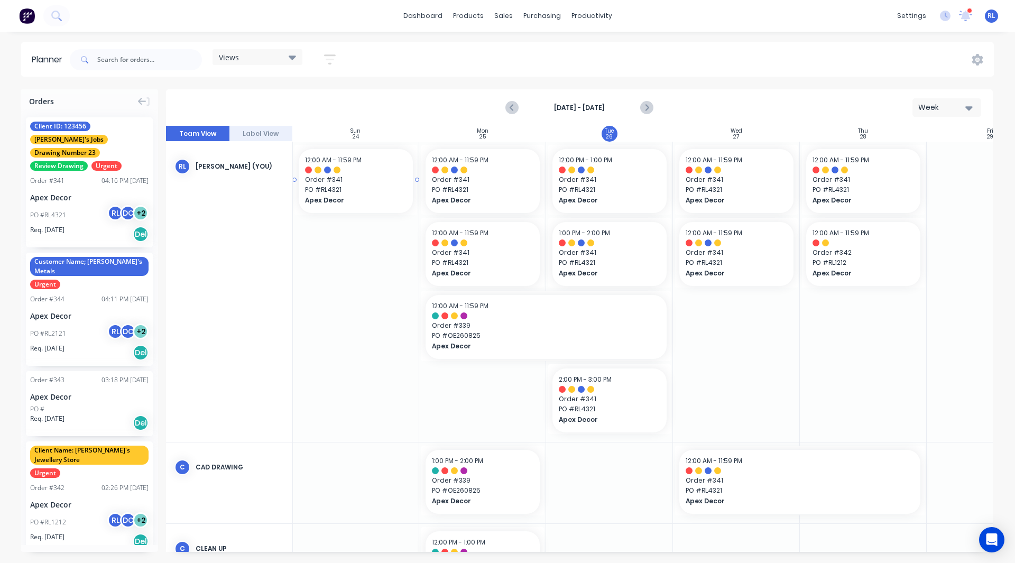
scroll to position [0, 0]
drag, startPoint x: 78, startPoint y: 179, endPoint x: 747, endPoint y: 401, distance: 705.3
drag, startPoint x: 72, startPoint y: 167, endPoint x: 853, endPoint y: 334, distance: 798.3
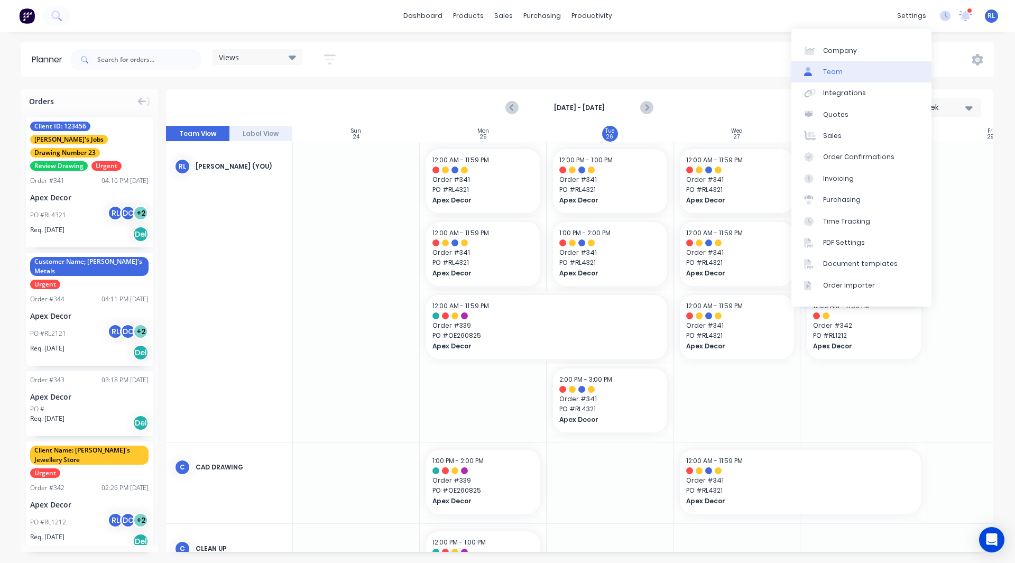
click at [829, 71] on div "Team" at bounding box center [833, 72] width 20 height 10
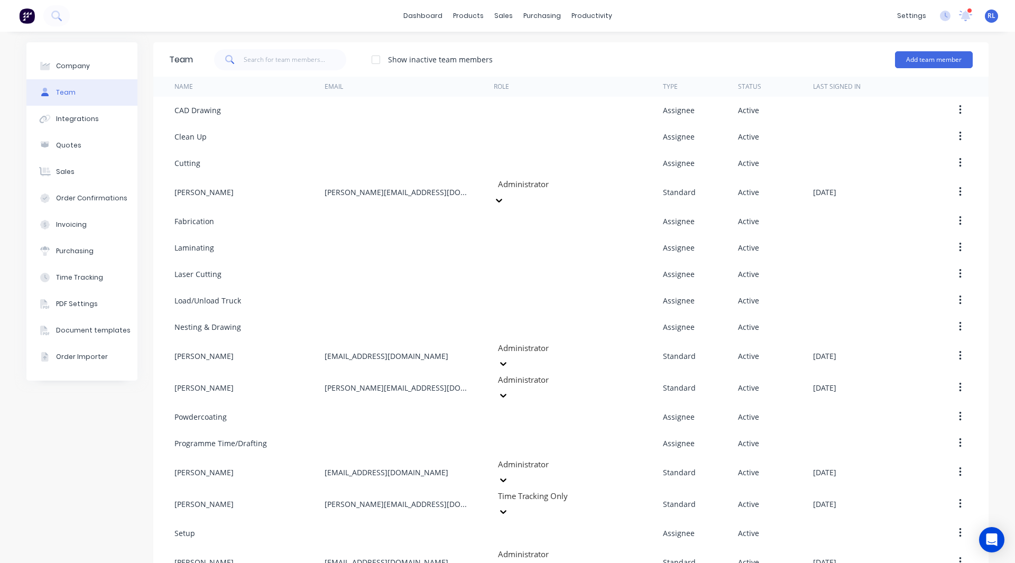
drag, startPoint x: 531, startPoint y: 194, endPoint x: 573, endPoint y: 51, distance: 149.3
drag, startPoint x: 573, startPoint y: 51, endPoint x: 2, endPoint y: 97, distance: 572.7
click at [2, 97] on div "Company Team Integrations Quotes Sales Order Confirmations Invoicing Purchasing…" at bounding box center [507, 339] width 1015 height 615
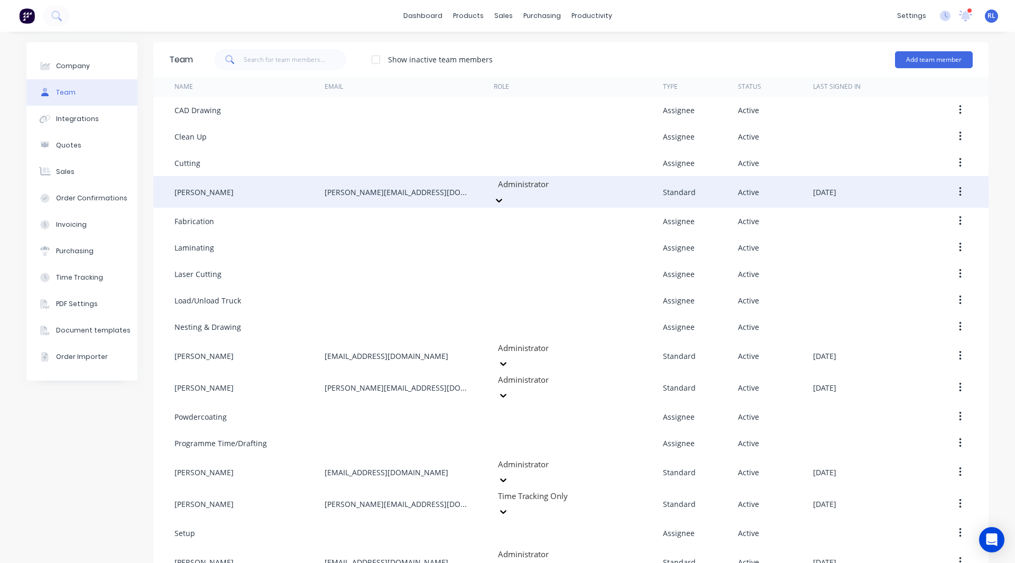
click at [532, 191] on div at bounding box center [573, 184] width 152 height 13
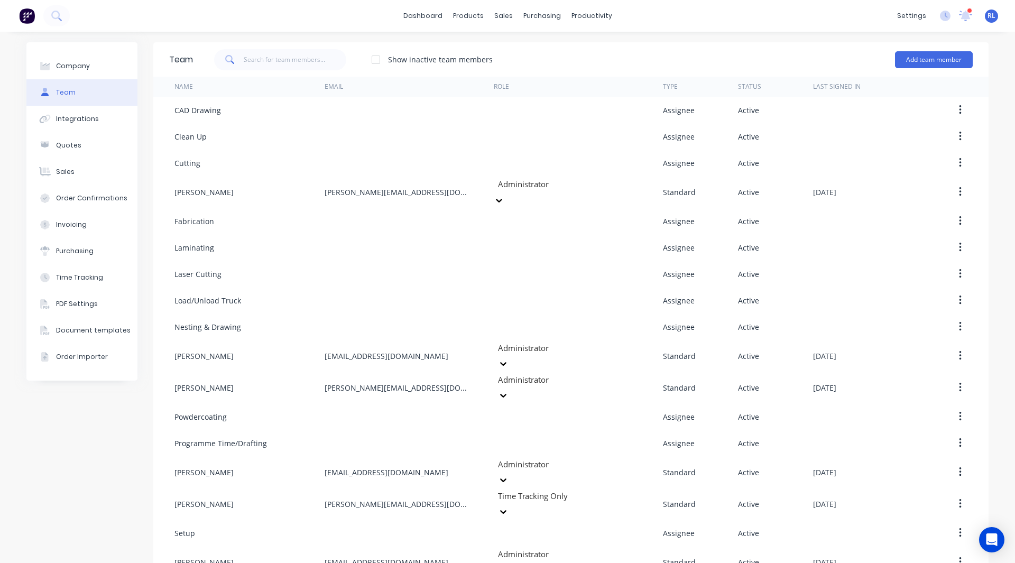
scroll to position [161, 0]
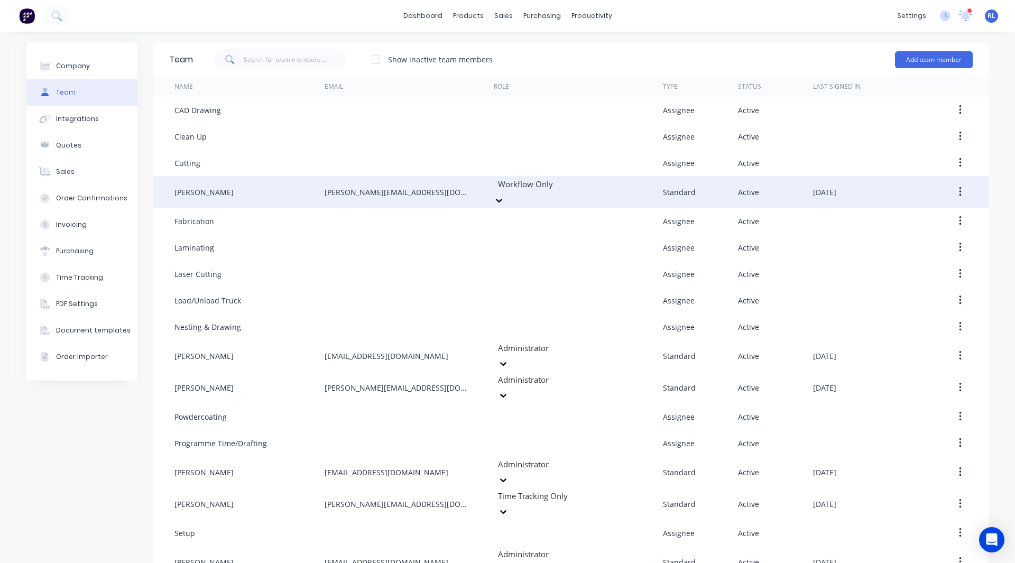
click at [523, 184] on div at bounding box center [573, 184] width 152 height 13
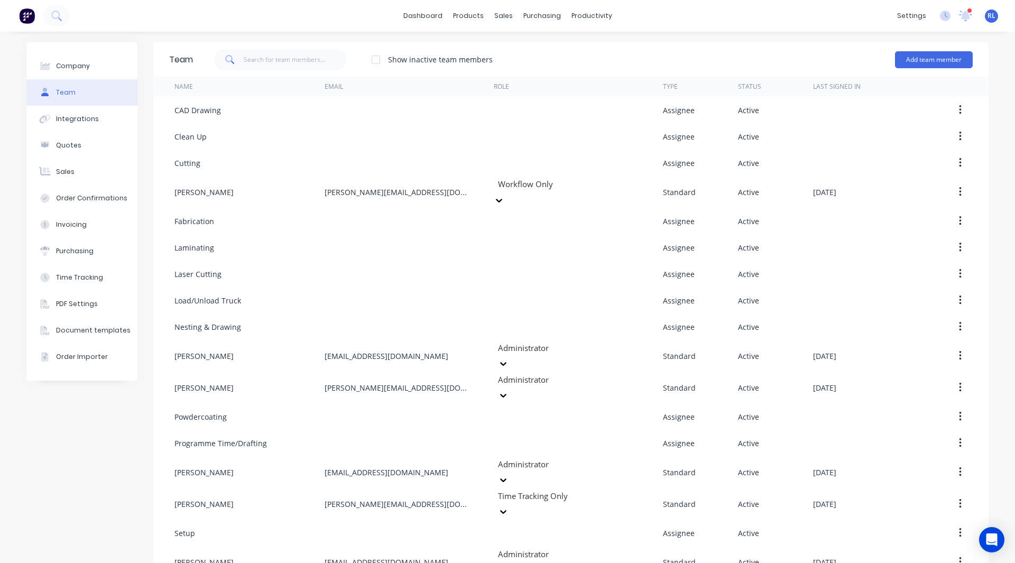
click at [529, 562] on div "Administrator Access and make changes to all elements of Factory." at bounding box center [507, 574] width 1015 height 22
